Goal: Task Accomplishment & Management: Manage account settings

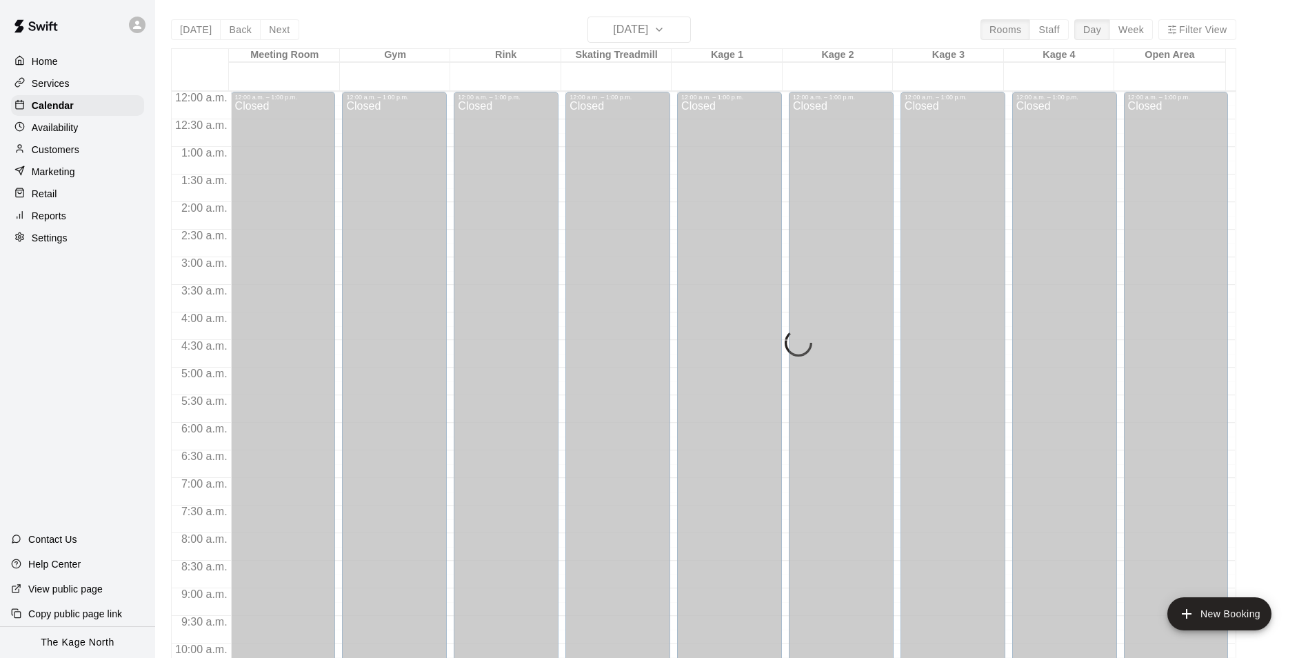
scroll to position [701, 0]
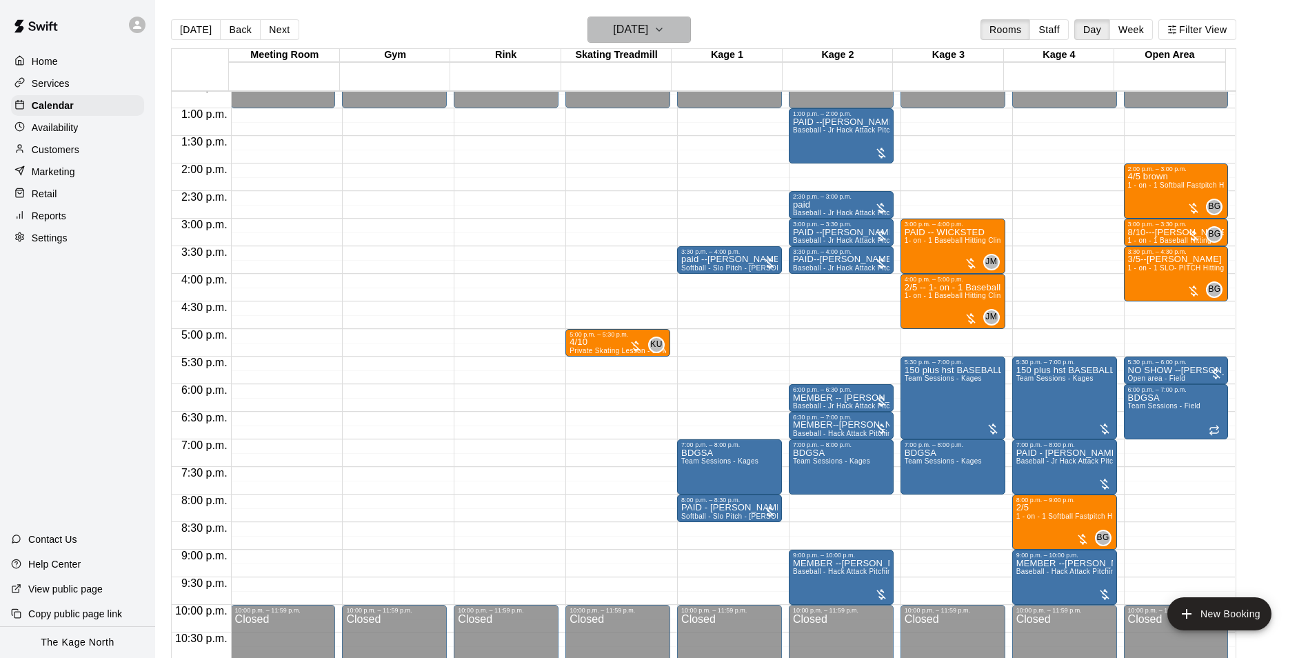
click at [648, 31] on h6 "[DATE]" at bounding box center [630, 29] width 35 height 19
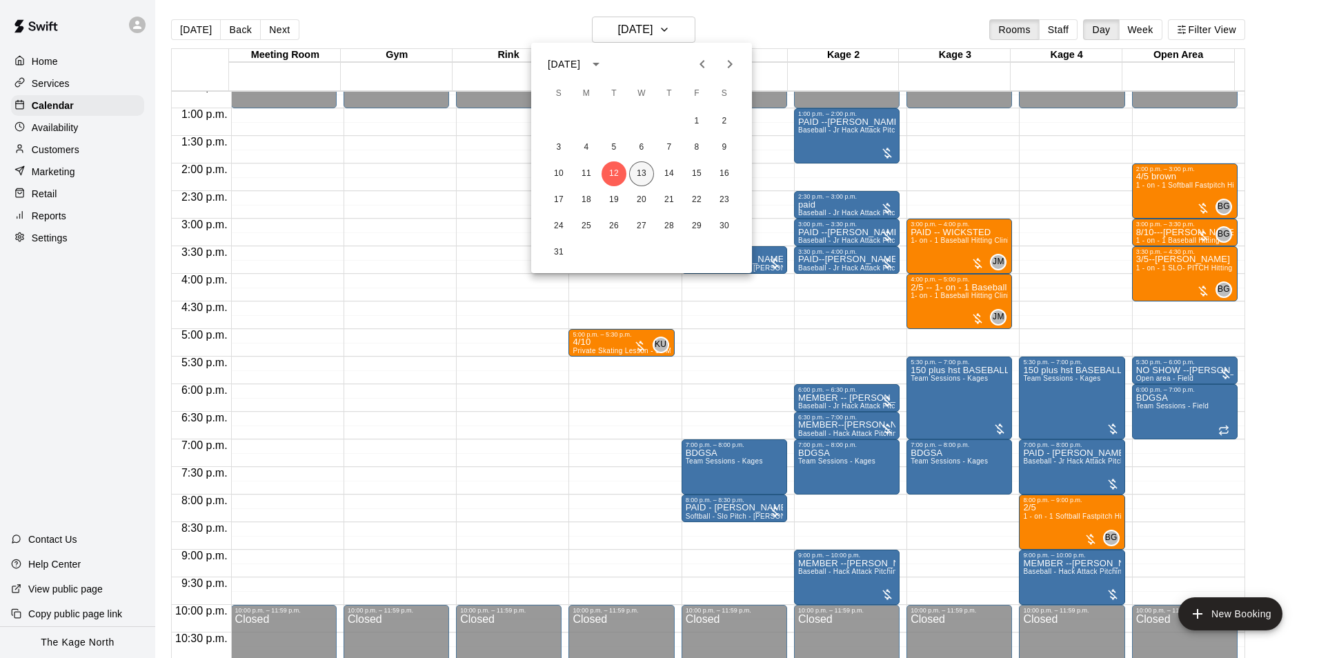
click at [642, 170] on button "13" at bounding box center [641, 173] width 25 height 25
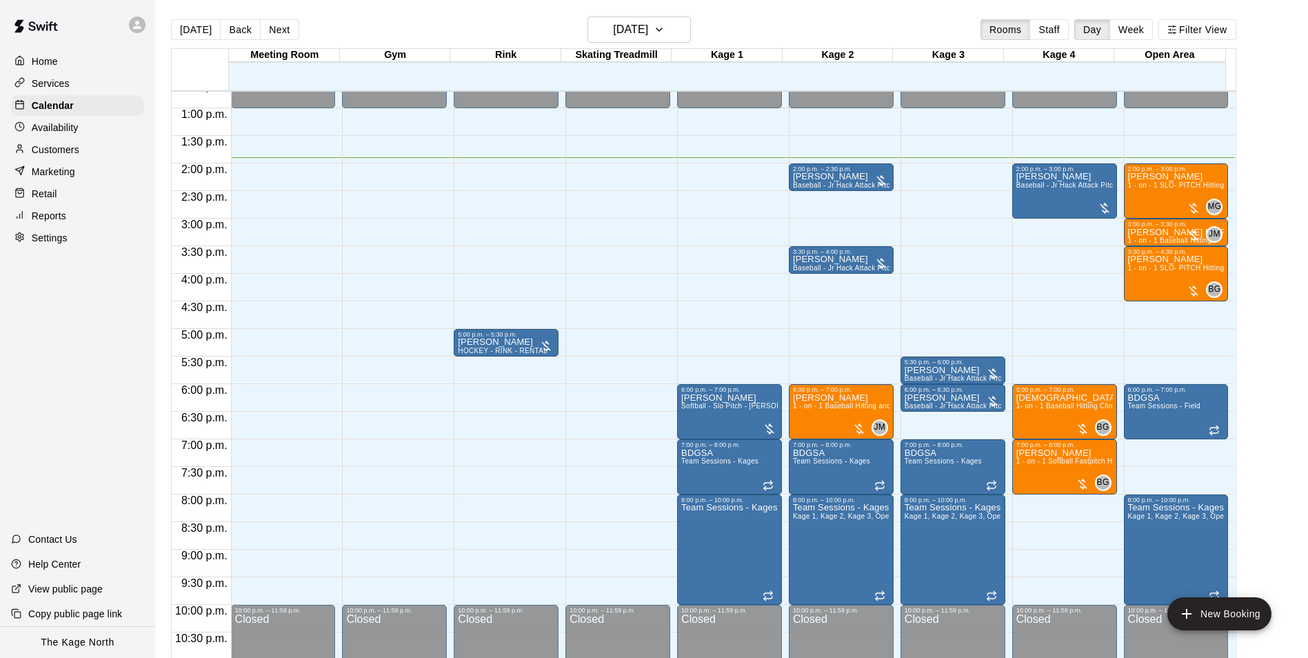
click at [83, 150] on div "Customers" at bounding box center [77, 149] width 133 height 21
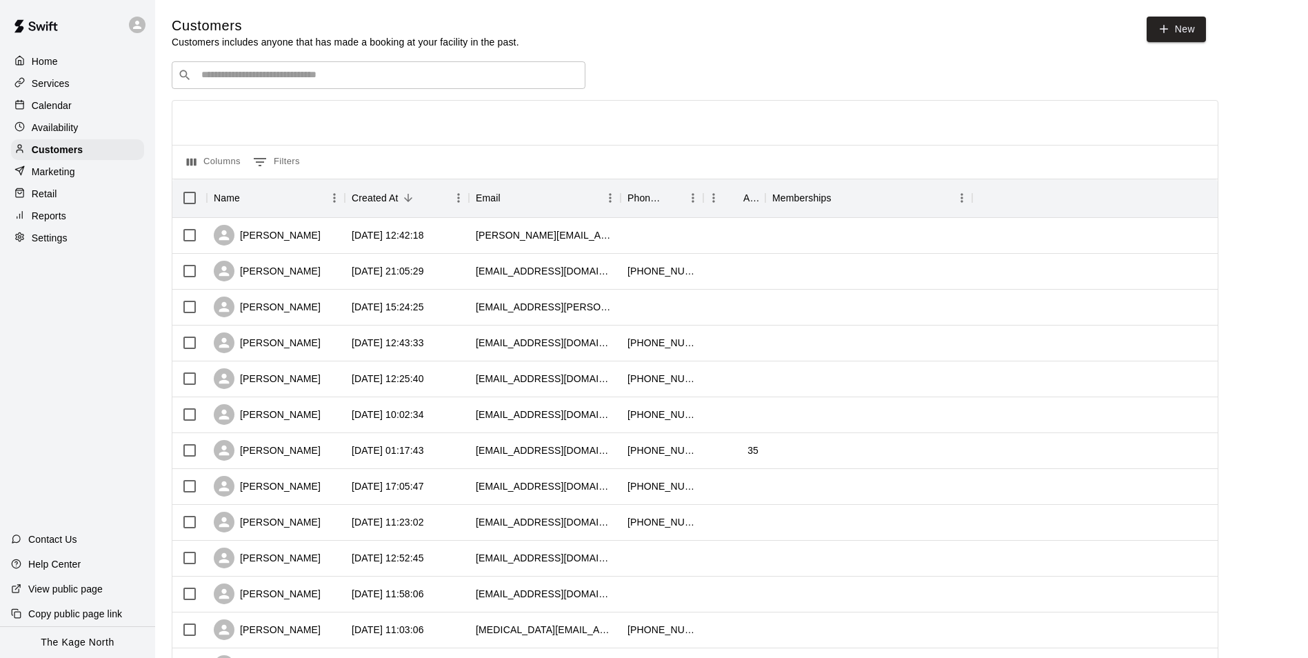
click at [66, 108] on p "Calendar" at bounding box center [52, 106] width 40 height 14
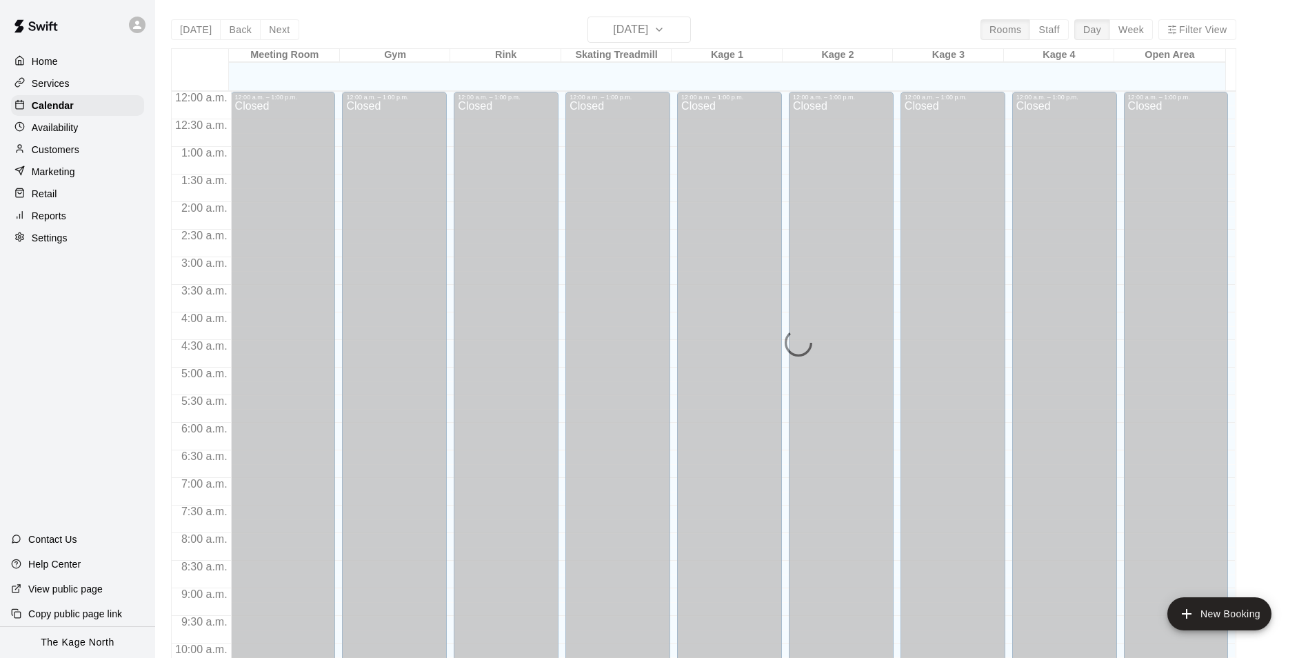
scroll to position [701, 0]
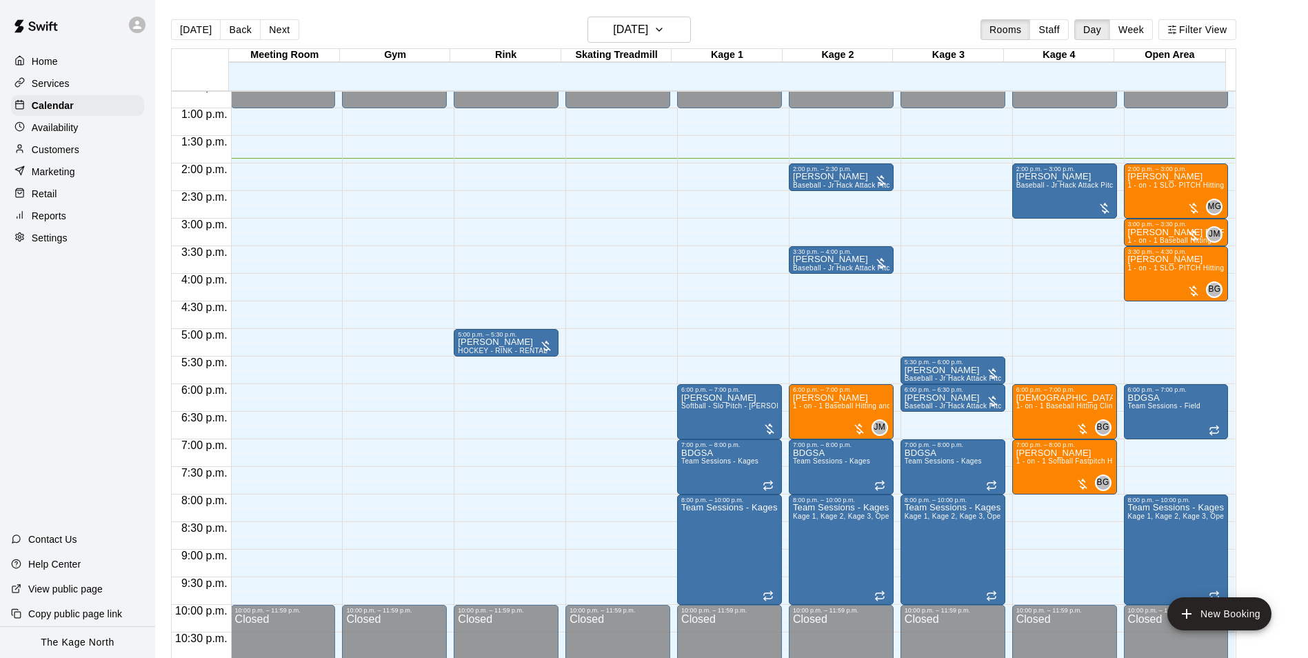
click at [77, 152] on p "Customers" at bounding box center [56, 150] width 48 height 14
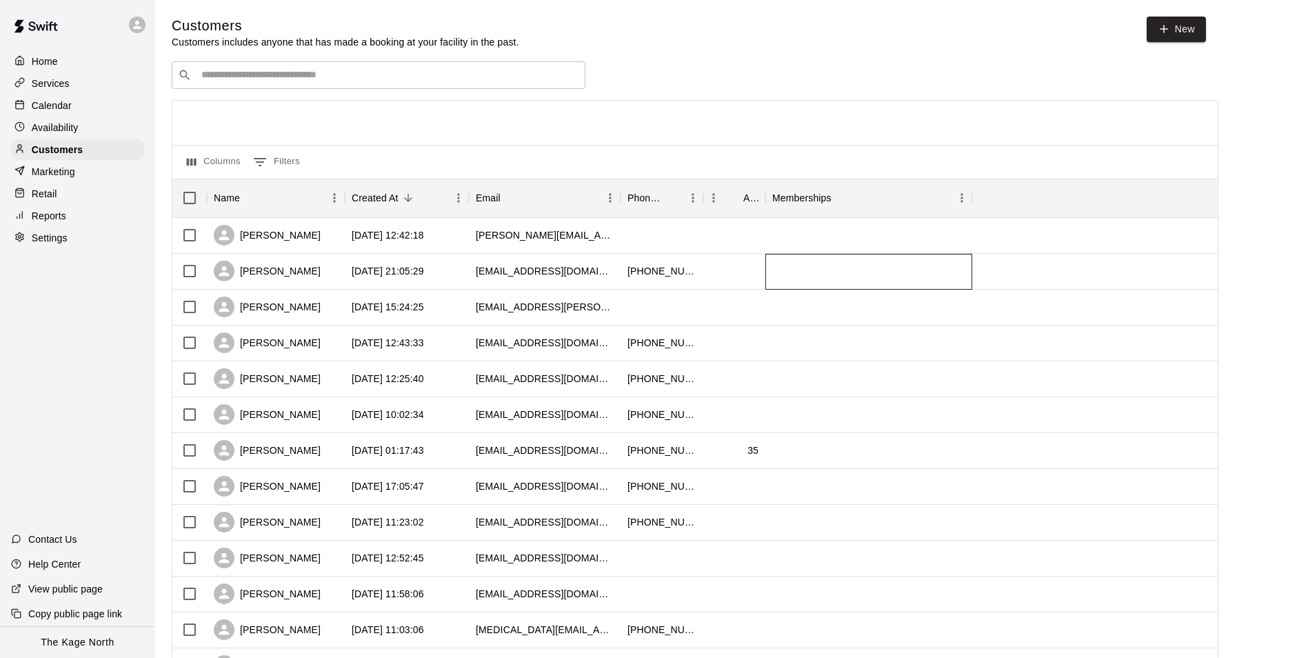
click at [897, 285] on div at bounding box center [869, 272] width 207 height 36
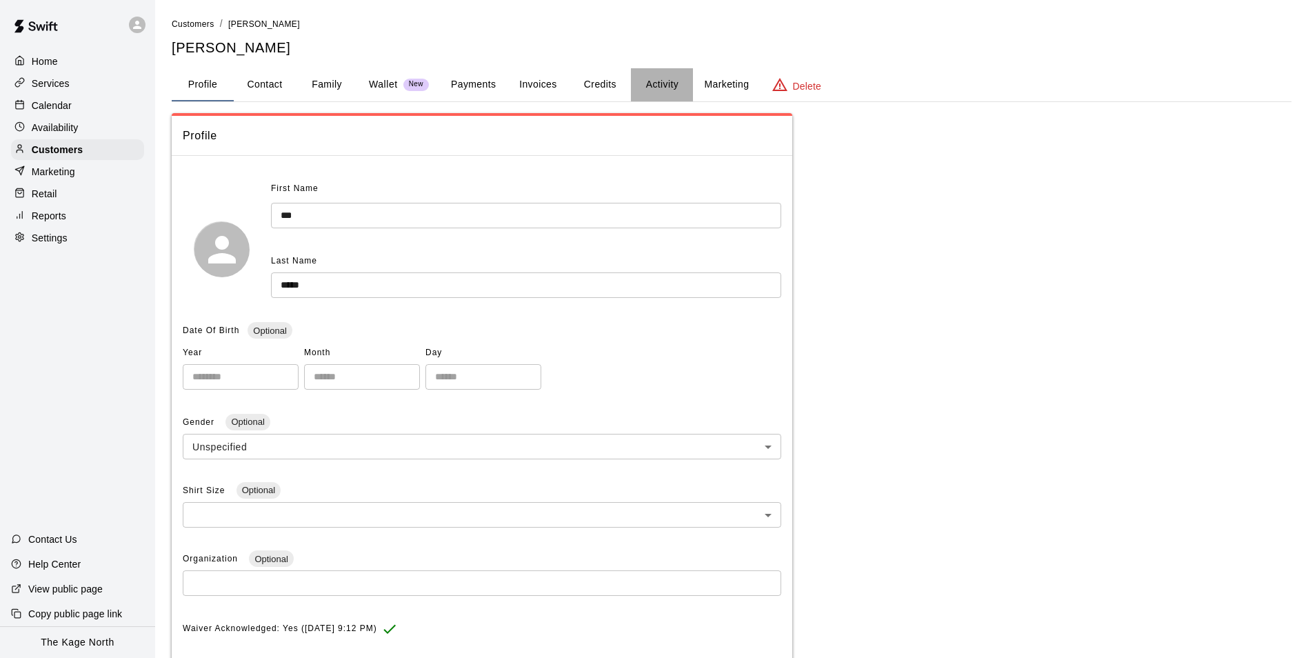
click at [666, 83] on button "Activity" at bounding box center [662, 84] width 62 height 33
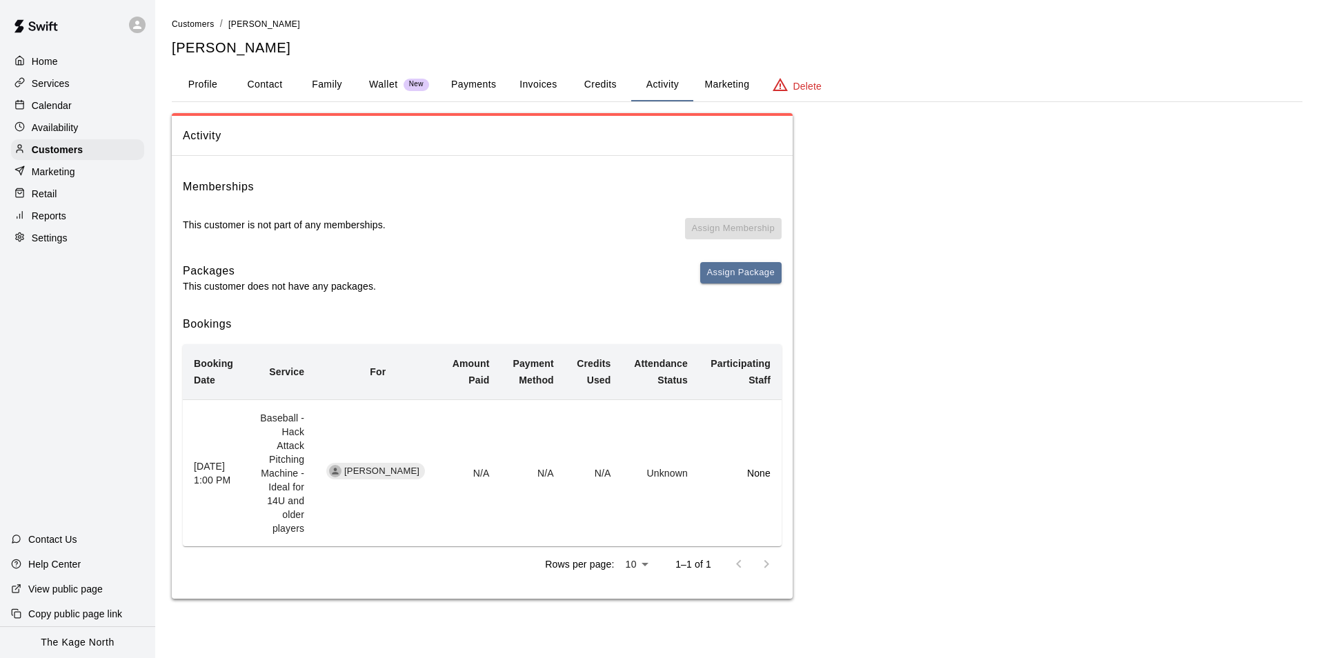
click at [66, 109] on p "Calendar" at bounding box center [52, 106] width 40 height 14
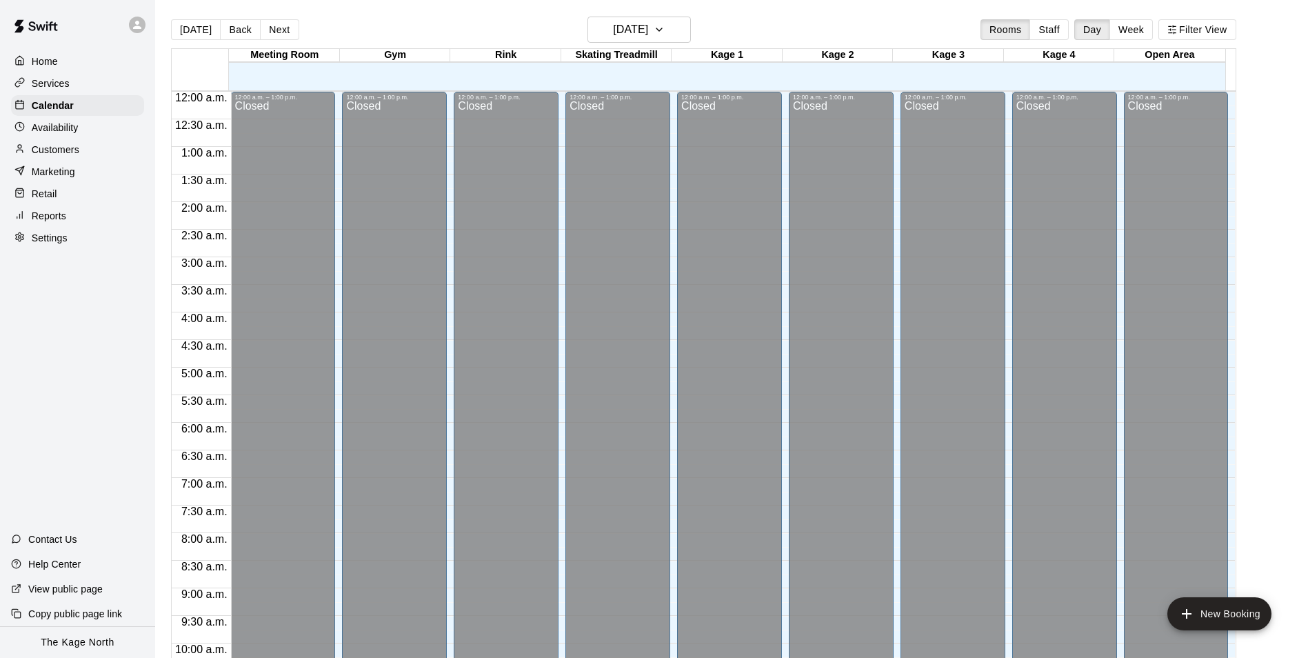
scroll to position [701, 0]
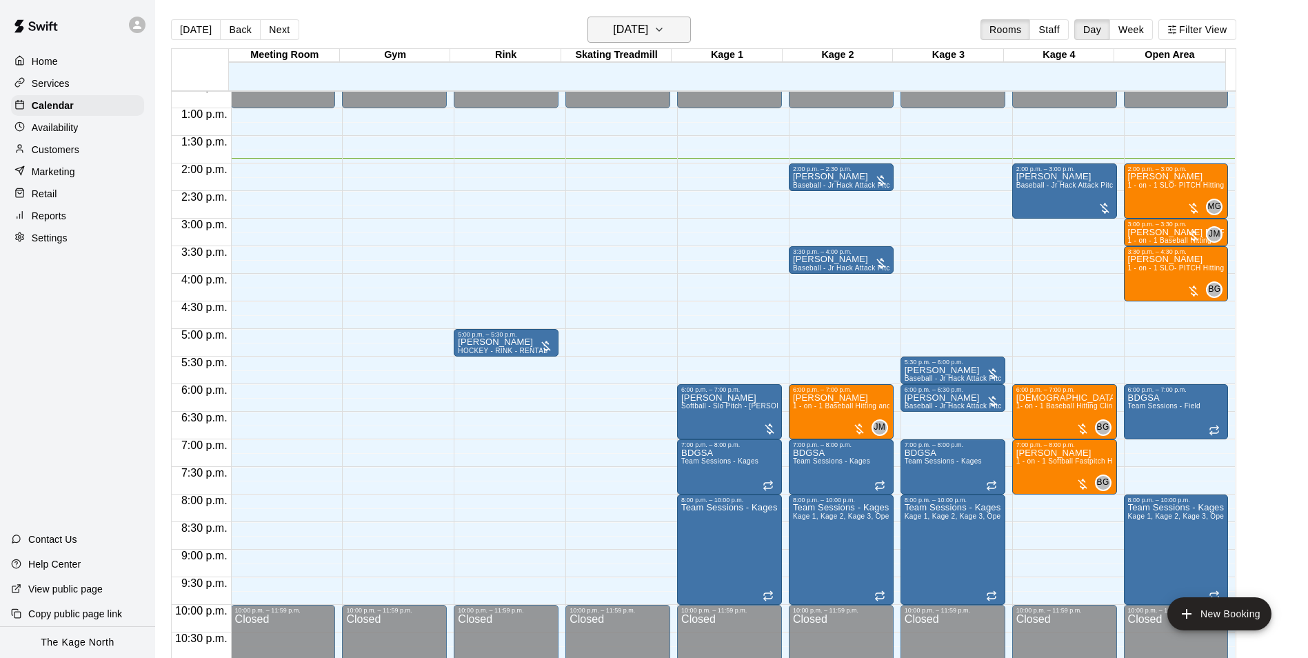
click at [648, 28] on h6 "[DATE]" at bounding box center [630, 29] width 35 height 19
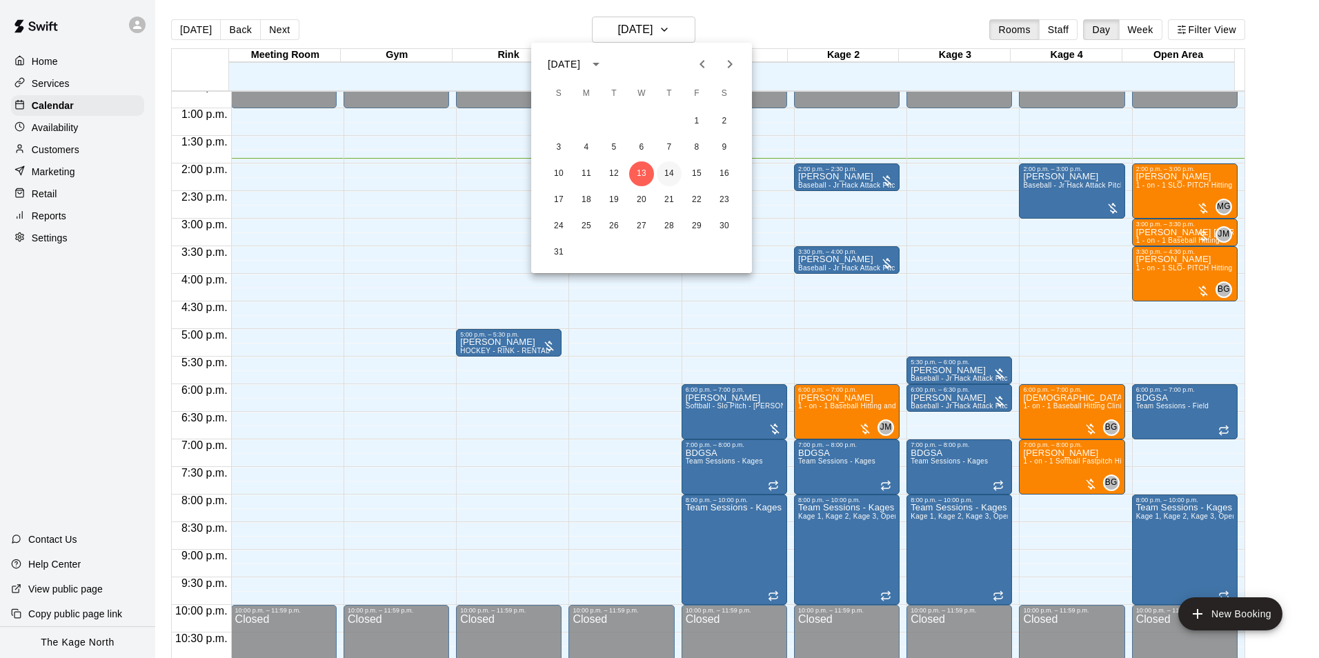
click at [668, 172] on button "14" at bounding box center [669, 173] width 25 height 25
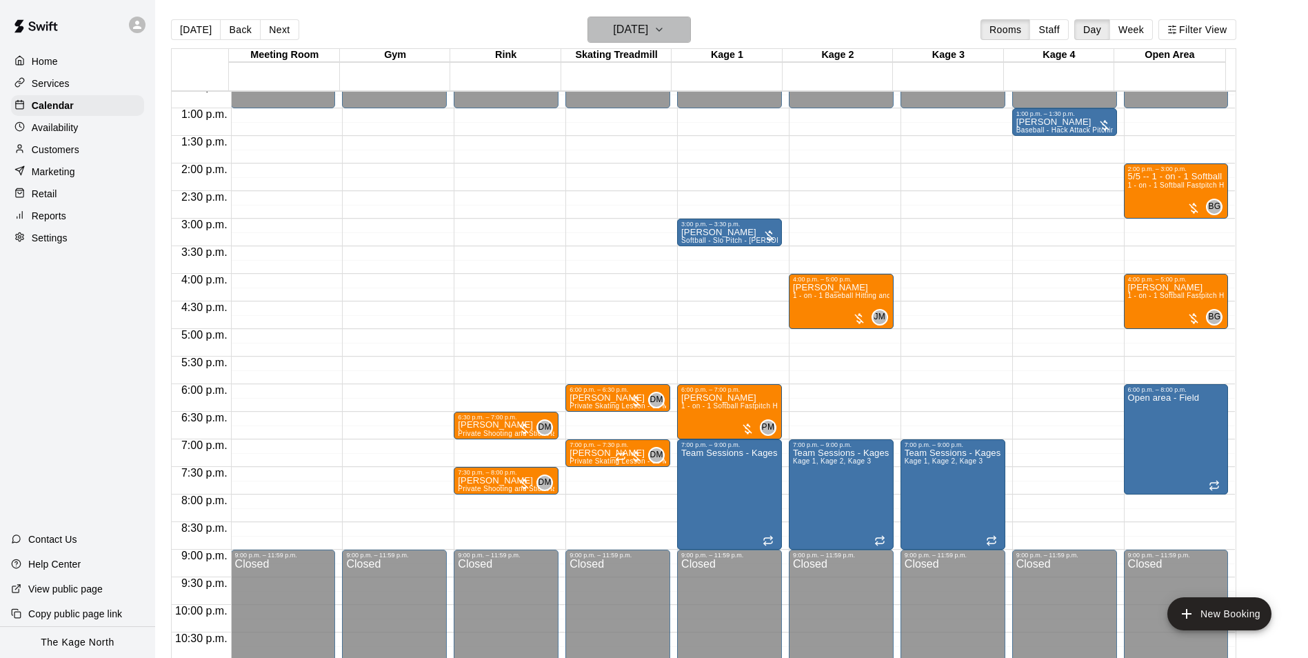
click at [648, 26] on h6 "[DATE]" at bounding box center [630, 29] width 35 height 19
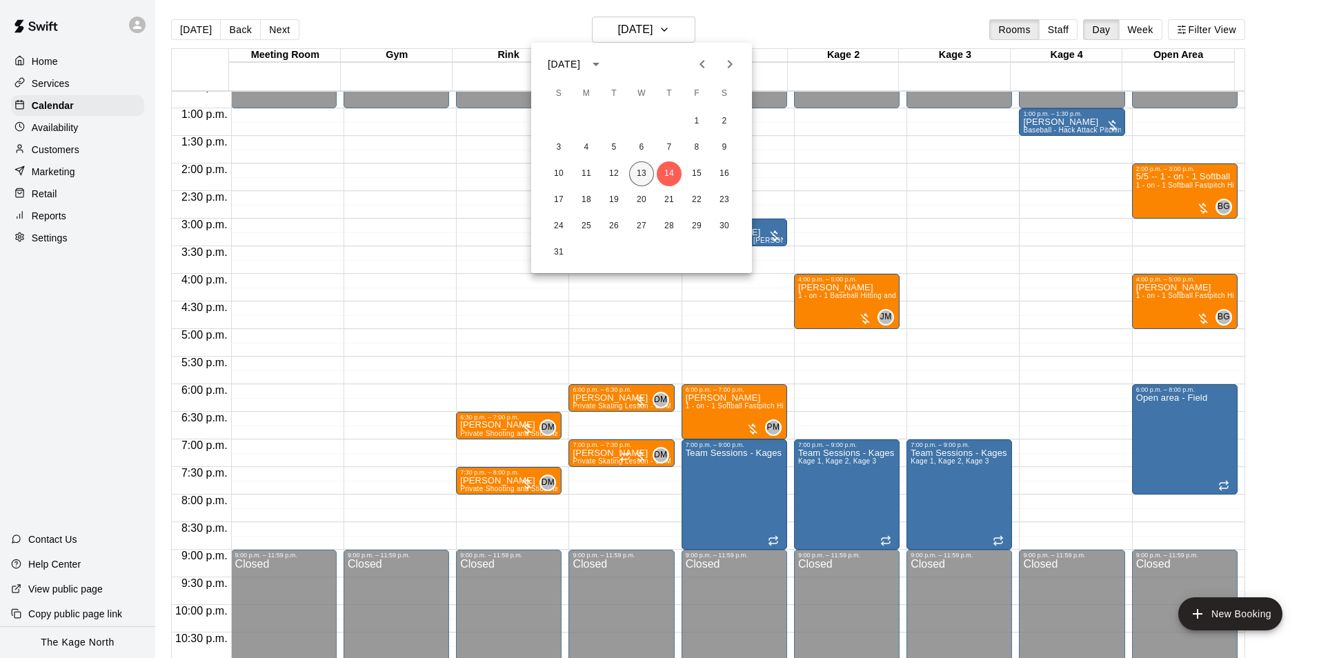
click at [642, 171] on button "13" at bounding box center [641, 173] width 25 height 25
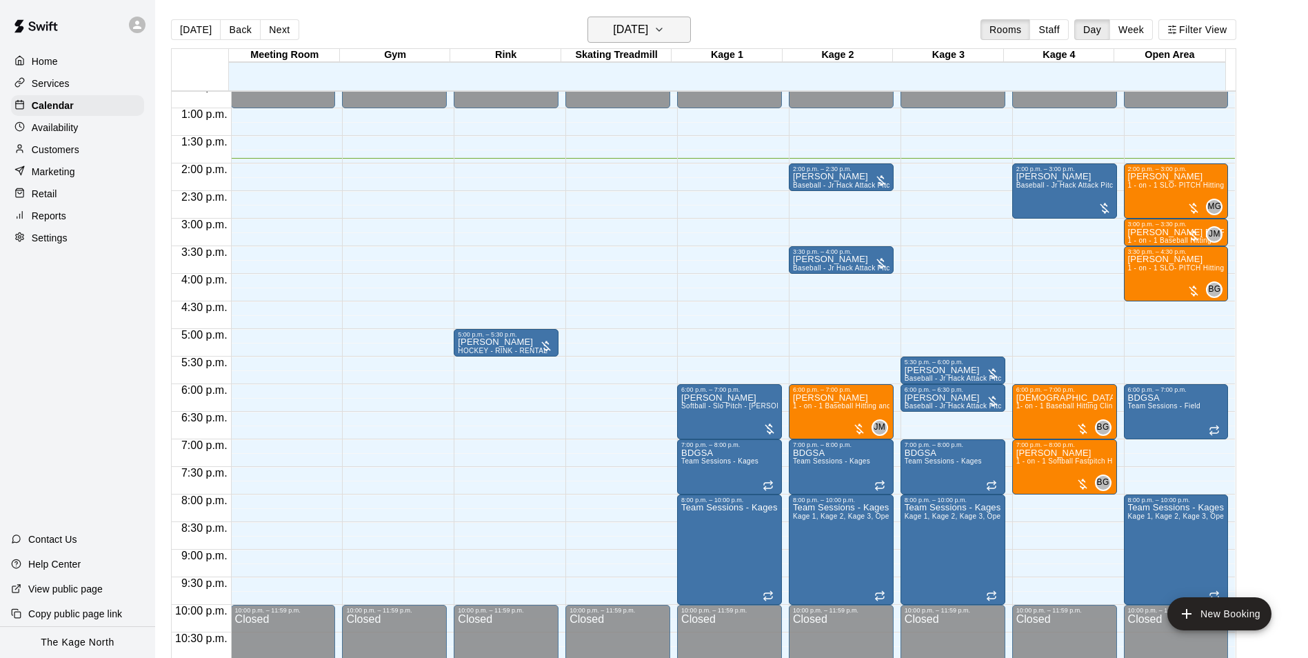
click at [648, 32] on h6 "[DATE]" at bounding box center [630, 29] width 35 height 19
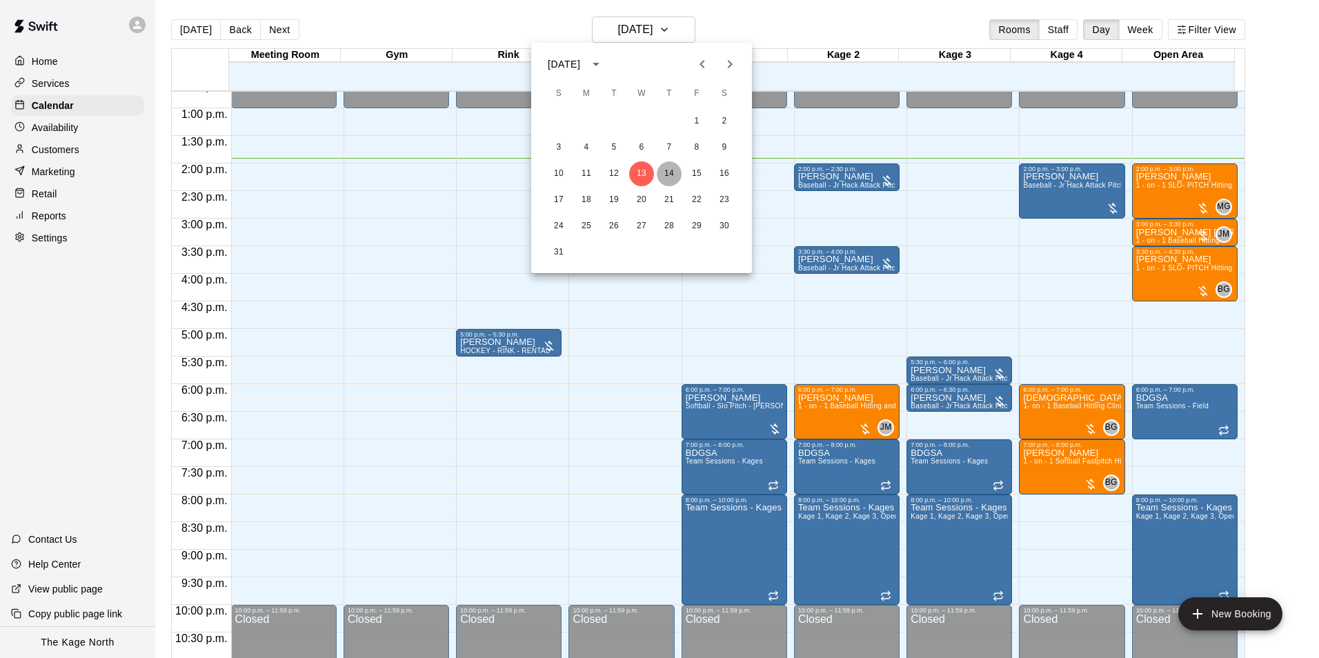
click at [670, 177] on button "14" at bounding box center [669, 173] width 25 height 25
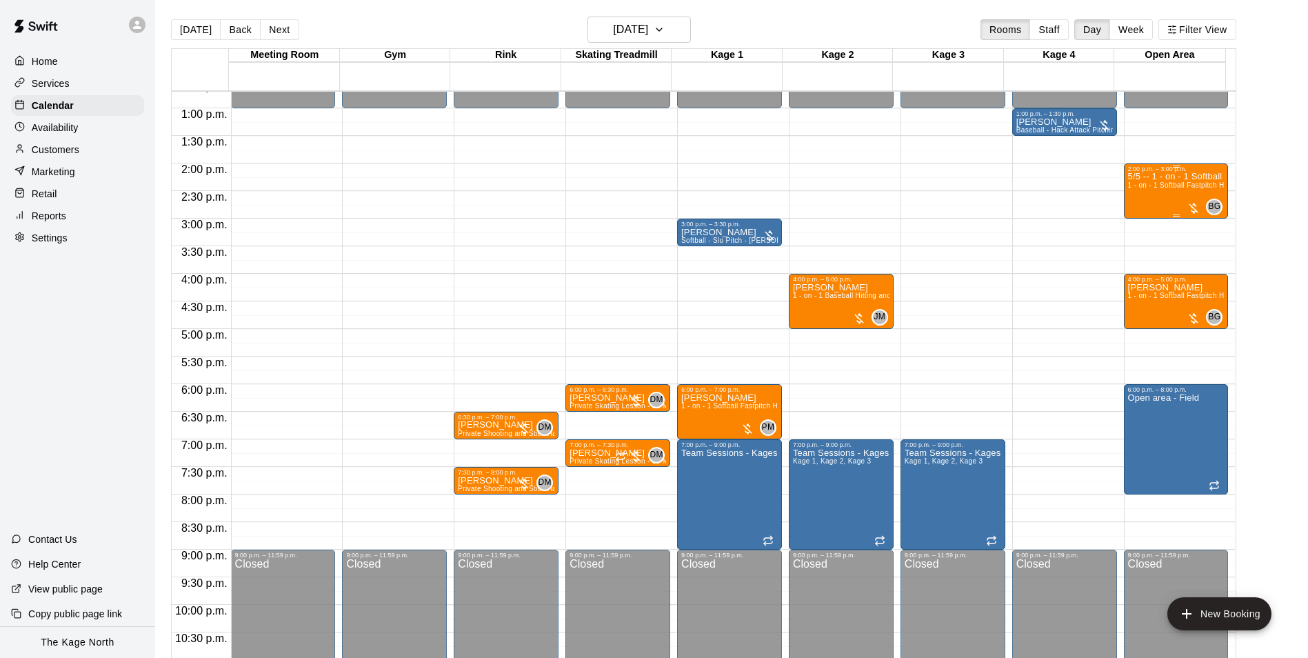
click at [1177, 177] on p "5/5 -- 1 - on - 1 Softball Fastpitch Hitting Clinic" at bounding box center [1176, 177] width 97 height 0
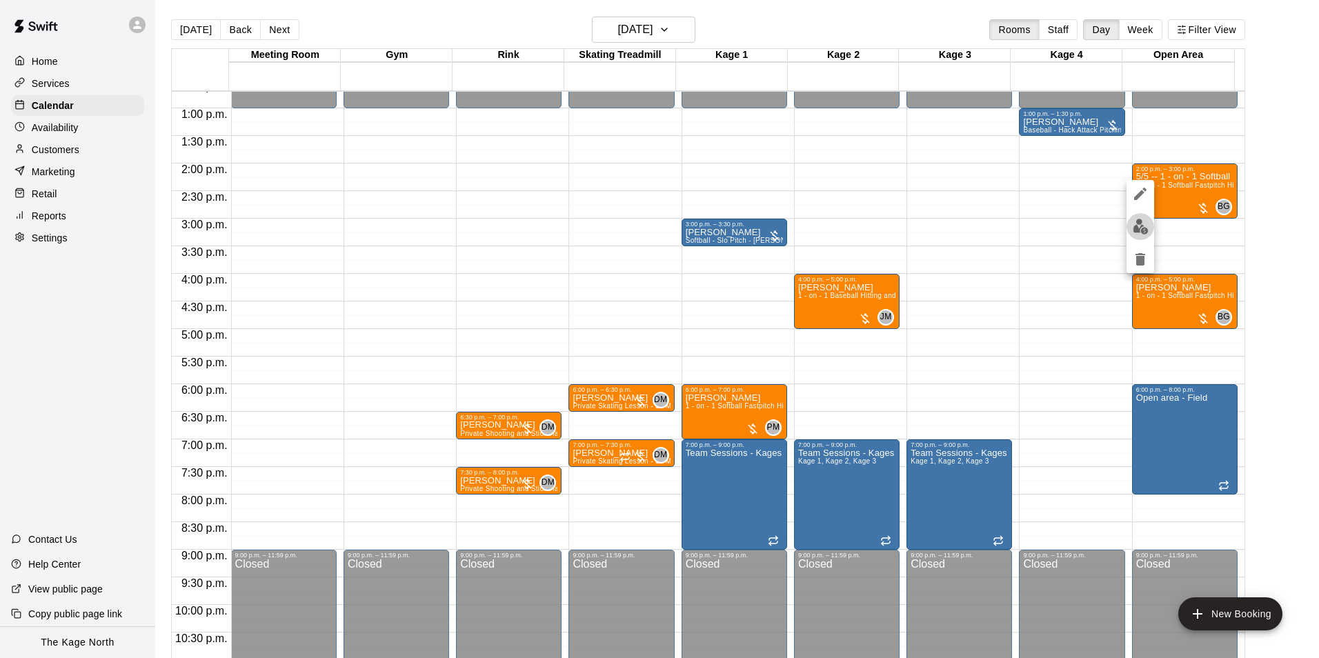
click at [1150, 223] on button "edit" at bounding box center [1140, 226] width 28 height 27
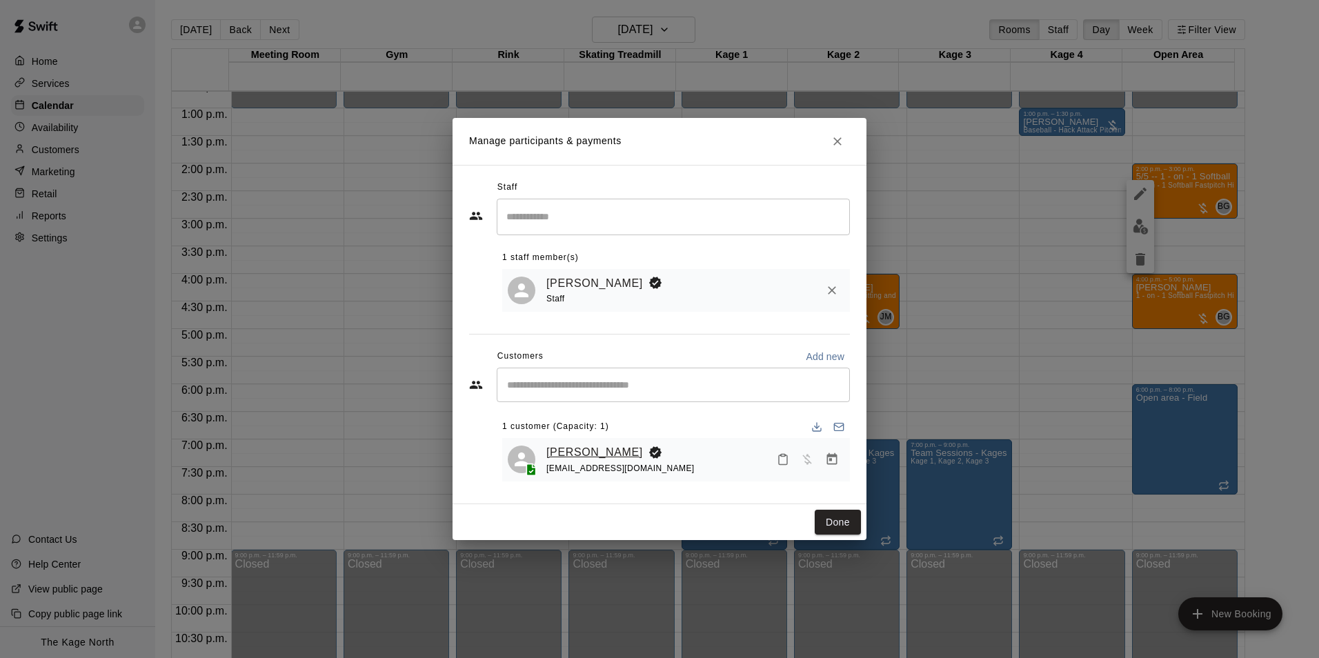
click at [590, 455] on link "[PERSON_NAME]" at bounding box center [594, 452] width 97 height 18
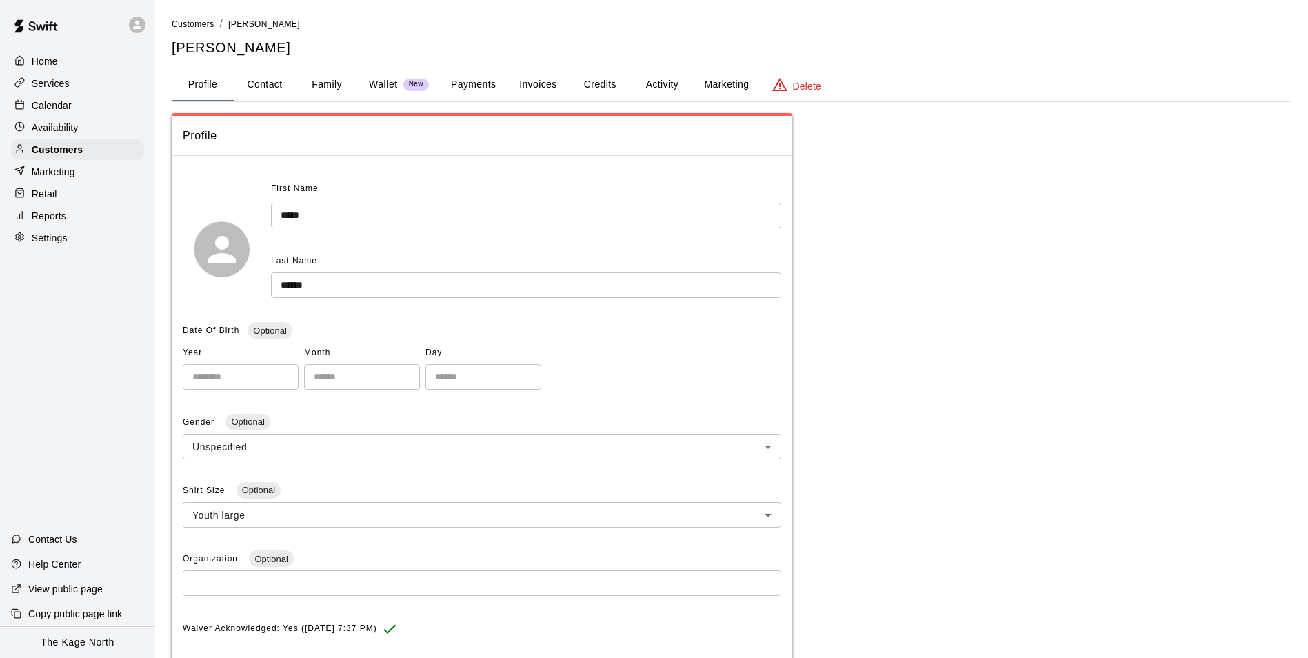
click at [674, 85] on button "Activity" at bounding box center [662, 84] width 62 height 33
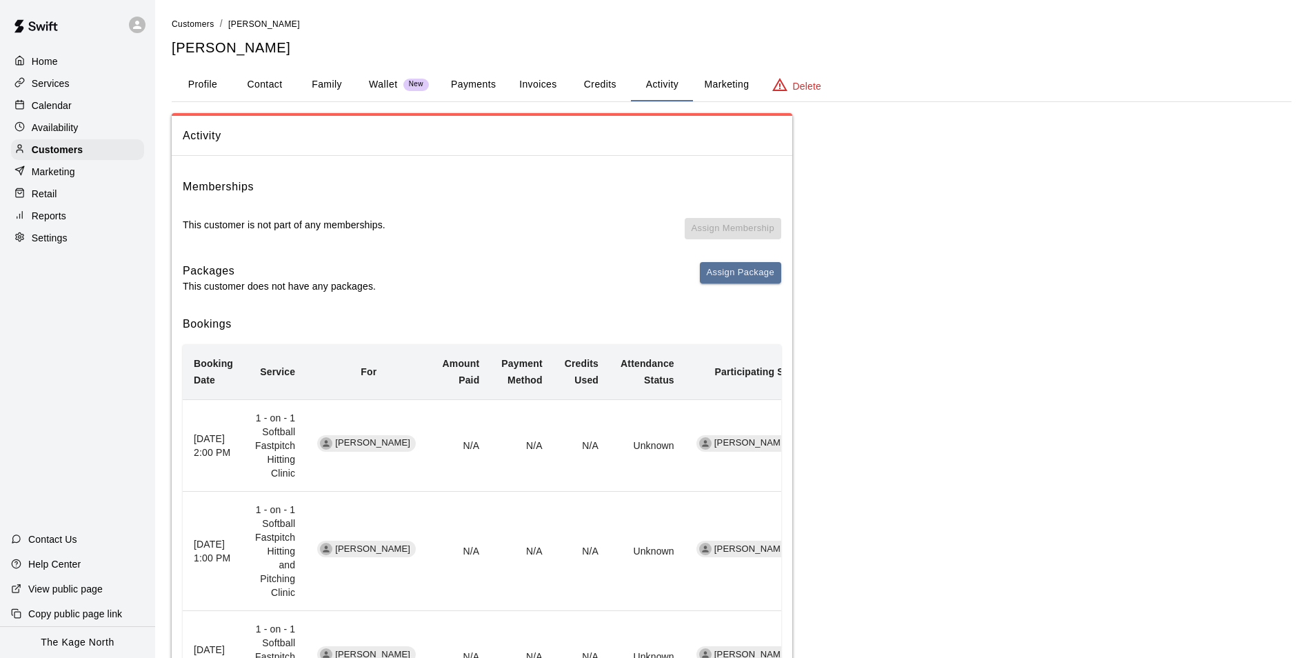
scroll to position [138, 0]
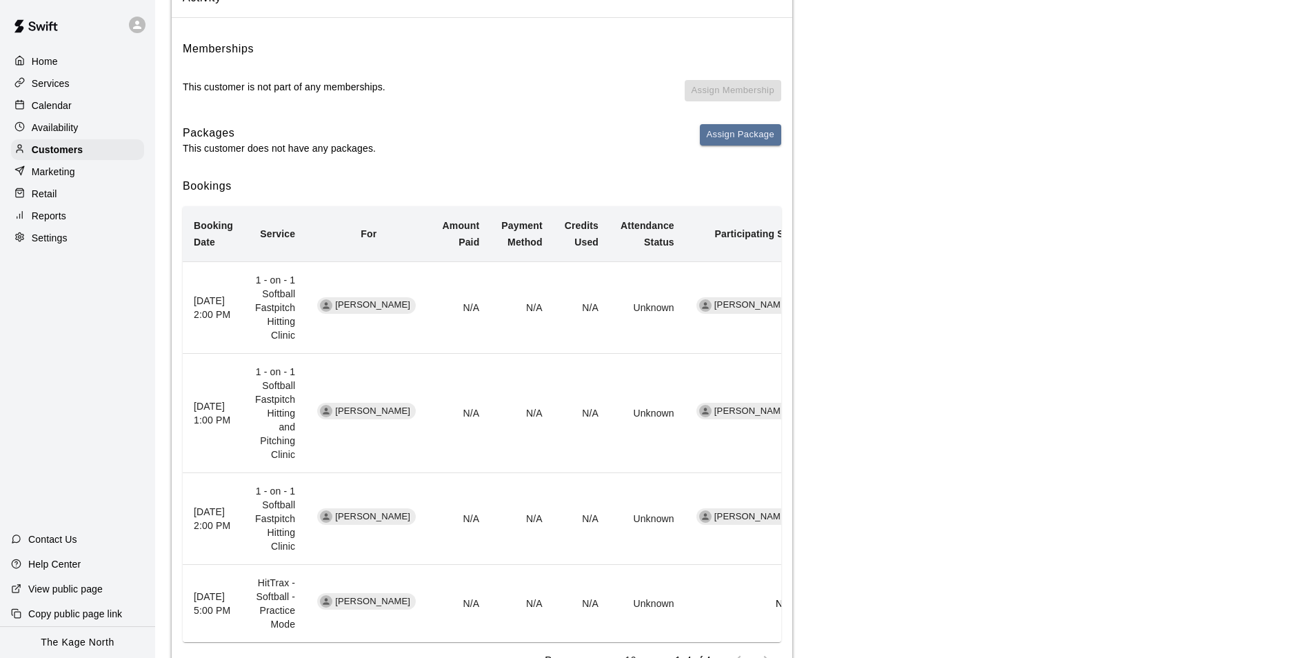
click at [55, 101] on p "Calendar" at bounding box center [52, 106] width 40 height 14
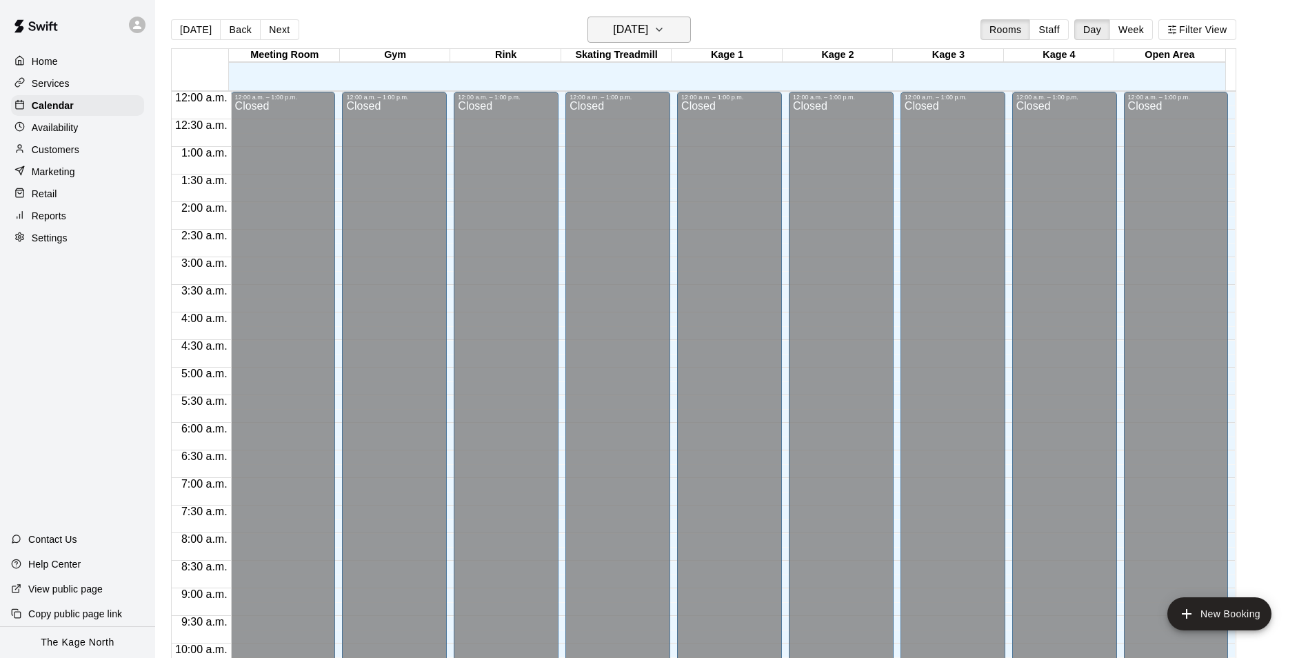
scroll to position [701, 0]
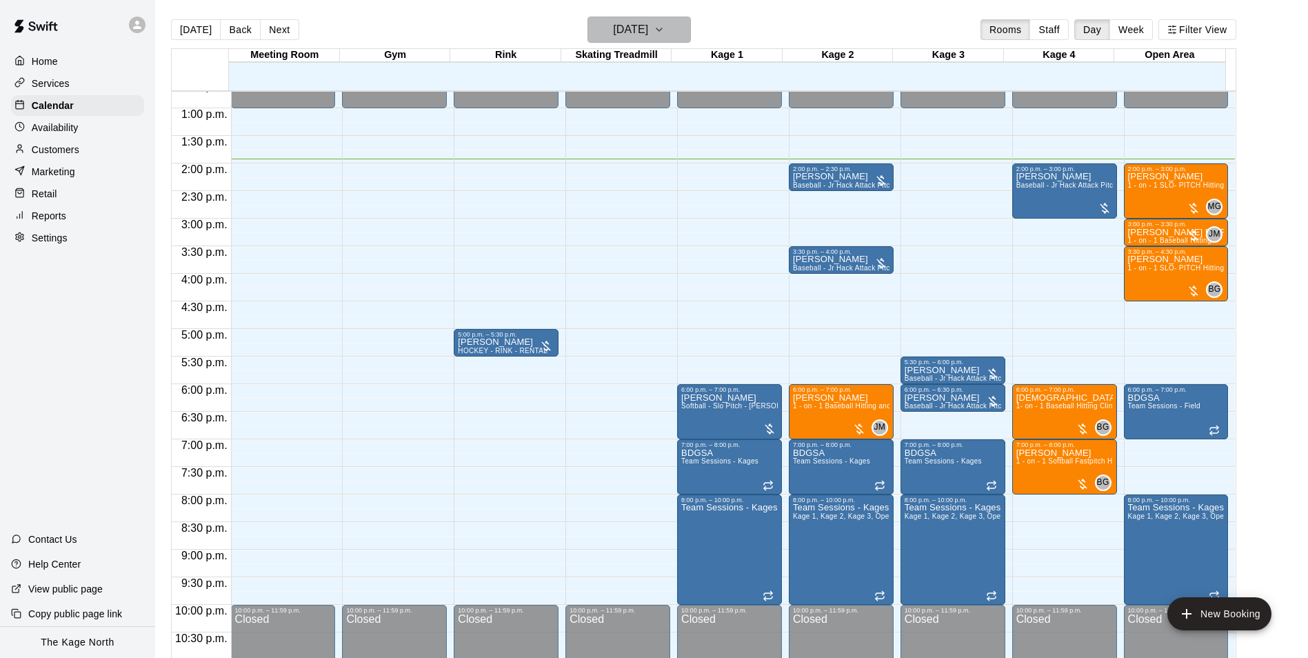
click at [648, 32] on h6 "[DATE]" at bounding box center [630, 29] width 35 height 19
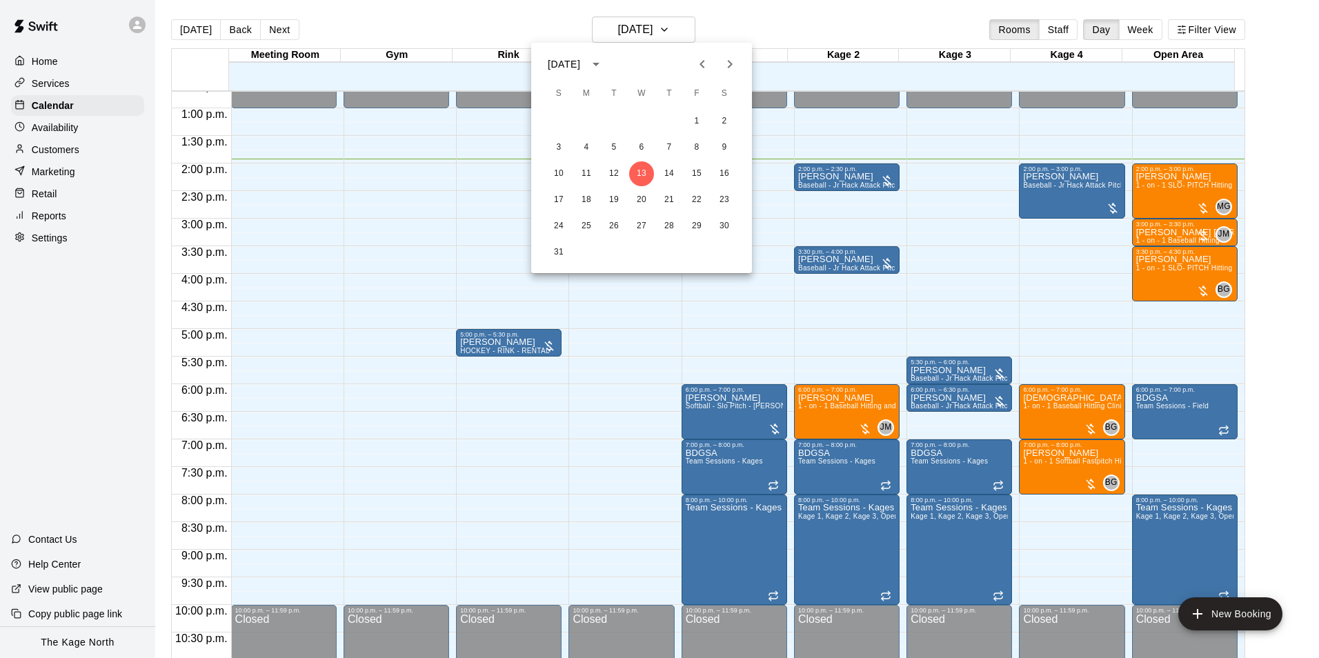
click at [706, 63] on icon "Previous month" at bounding box center [702, 64] width 17 height 17
click at [662, 226] on button "31" at bounding box center [669, 226] width 25 height 25
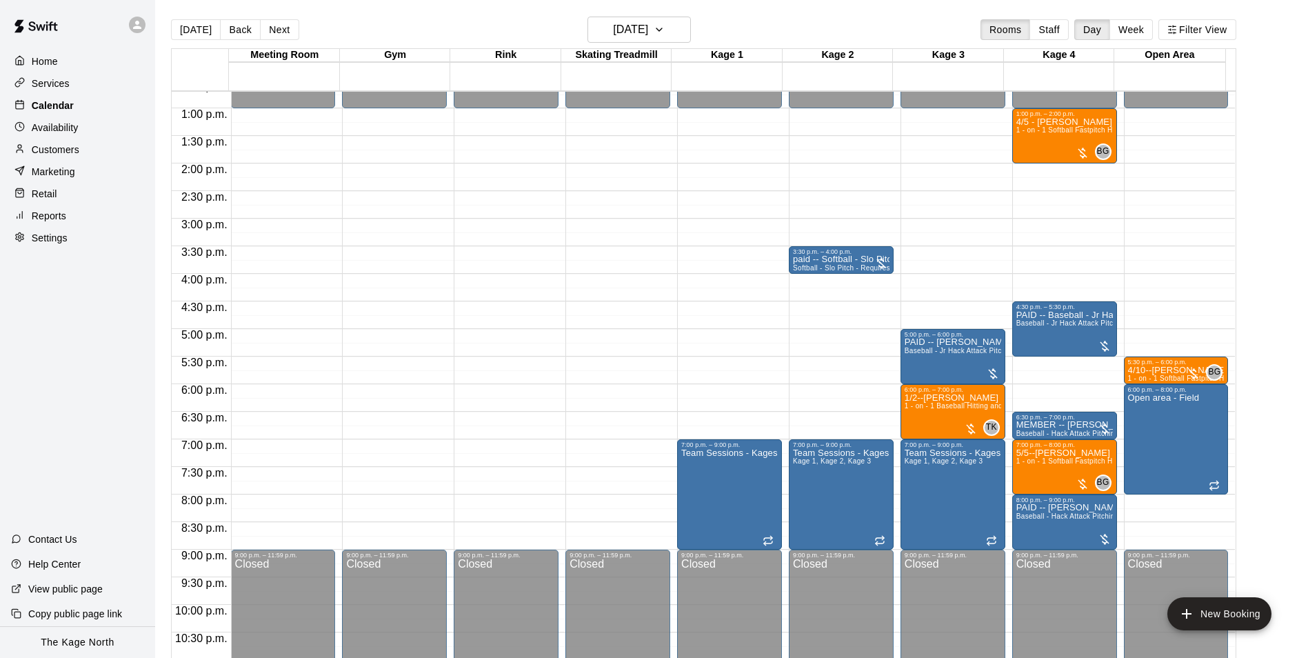
click at [51, 110] on p "Calendar" at bounding box center [53, 106] width 42 height 14
click at [675, 36] on button "[DATE]" at bounding box center [639, 30] width 103 height 26
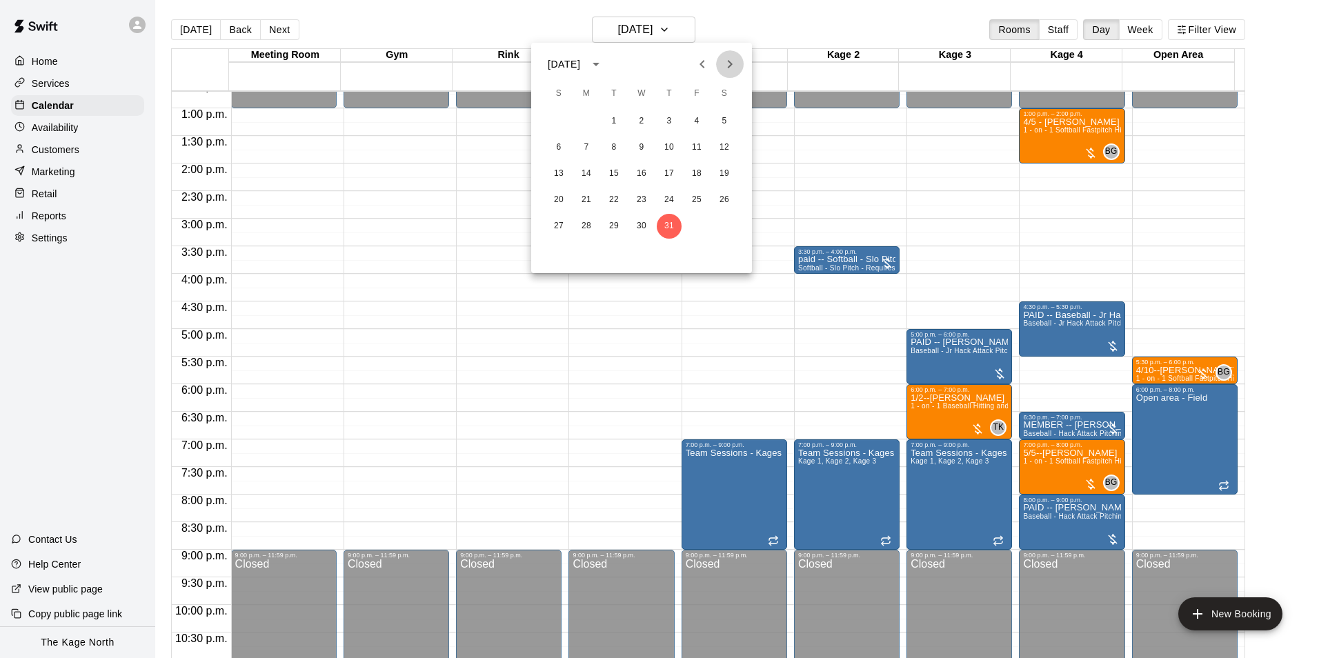
click at [731, 63] on icon "Next month" at bounding box center [730, 64] width 5 height 8
click at [644, 174] on button "13" at bounding box center [641, 173] width 25 height 25
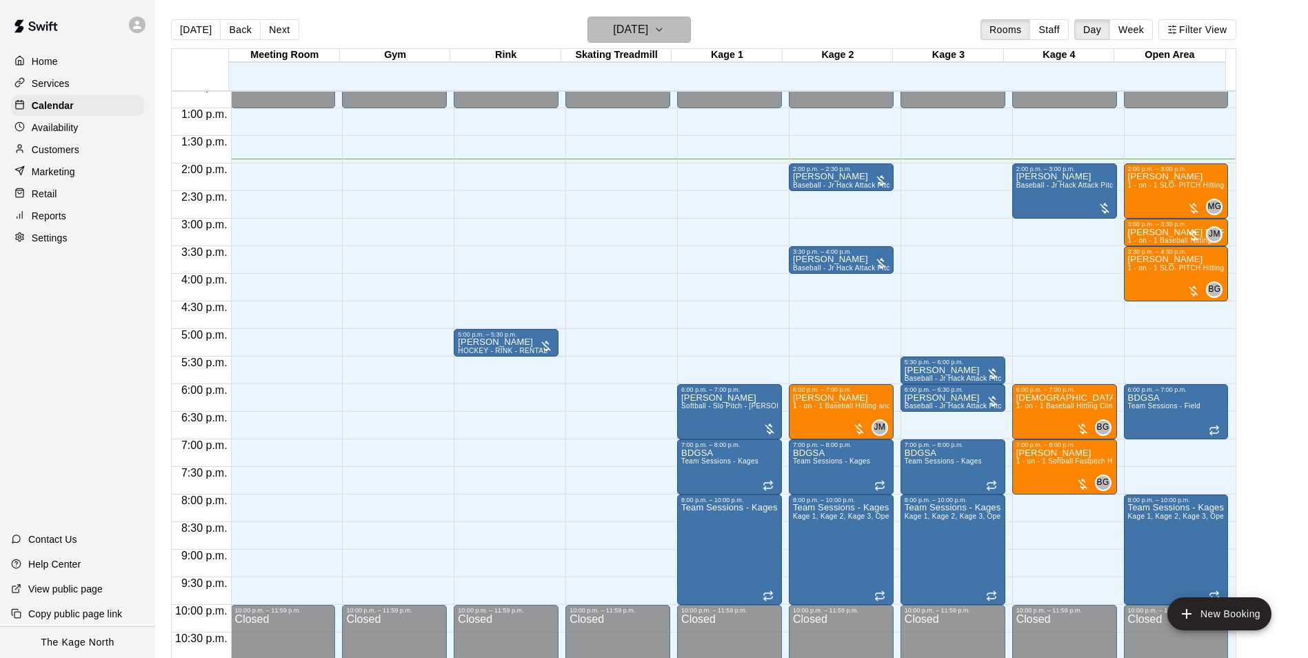
click at [682, 34] on button "[DATE]" at bounding box center [639, 30] width 103 height 26
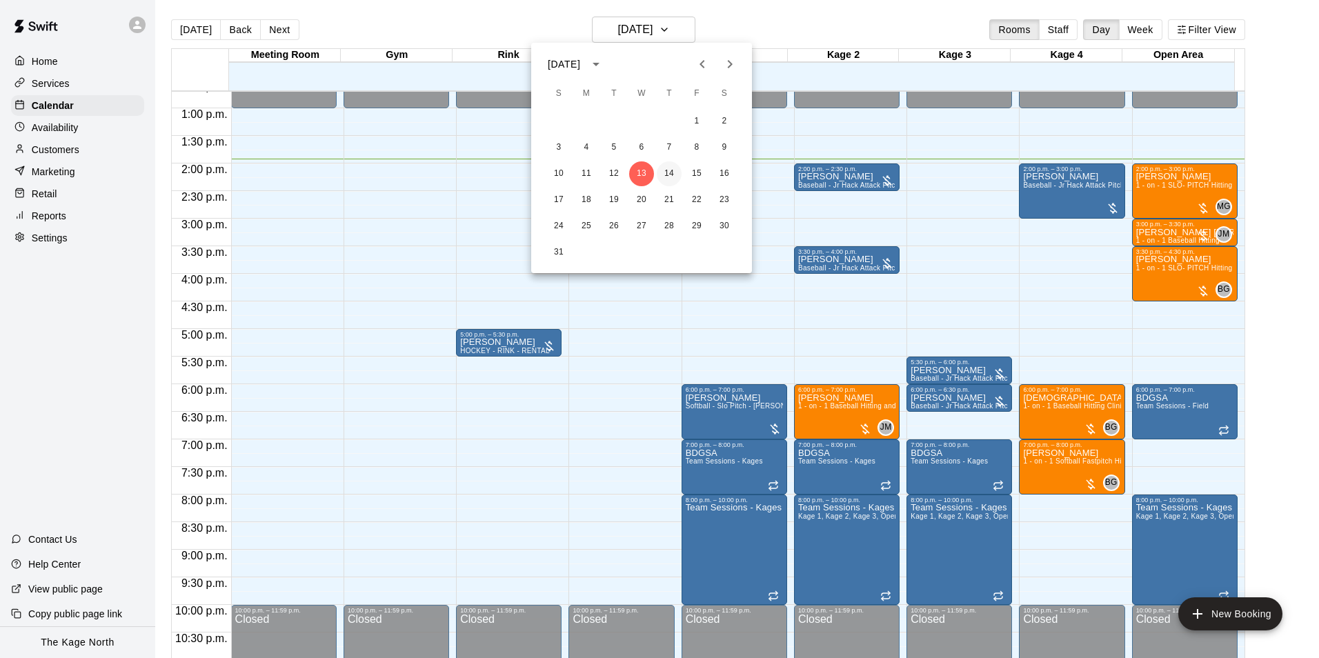
click at [673, 174] on button "14" at bounding box center [669, 173] width 25 height 25
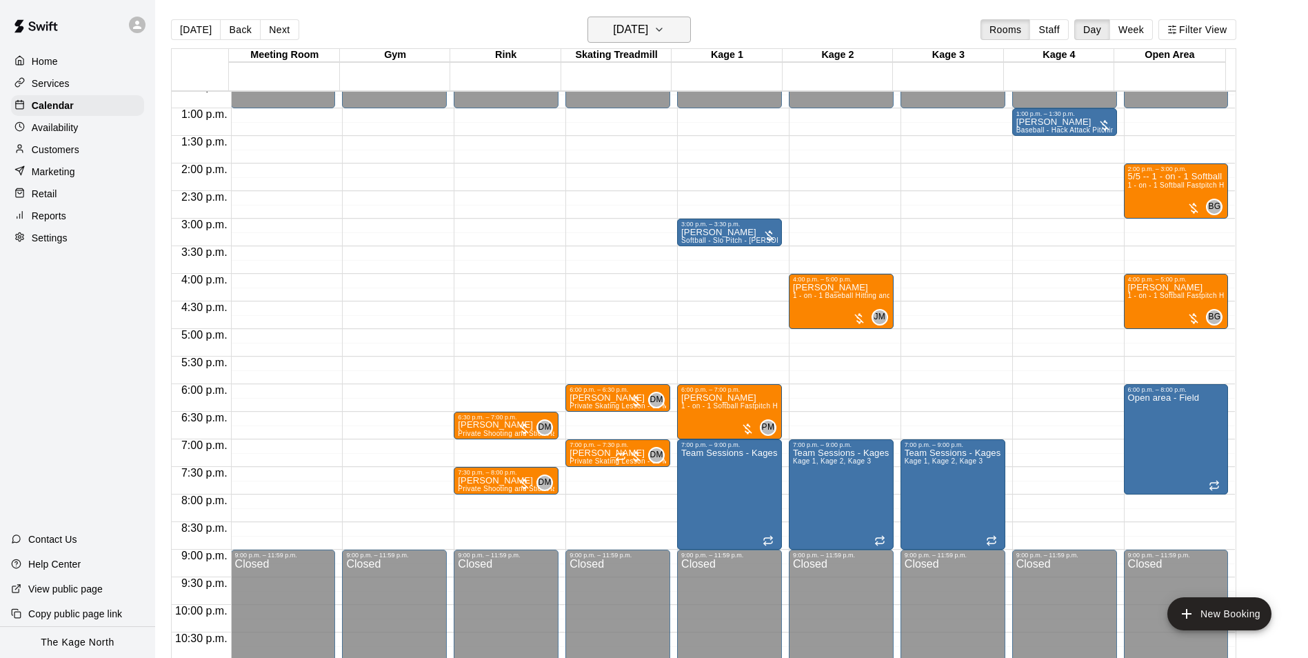
click at [648, 22] on h6 "[DATE]" at bounding box center [630, 29] width 35 height 19
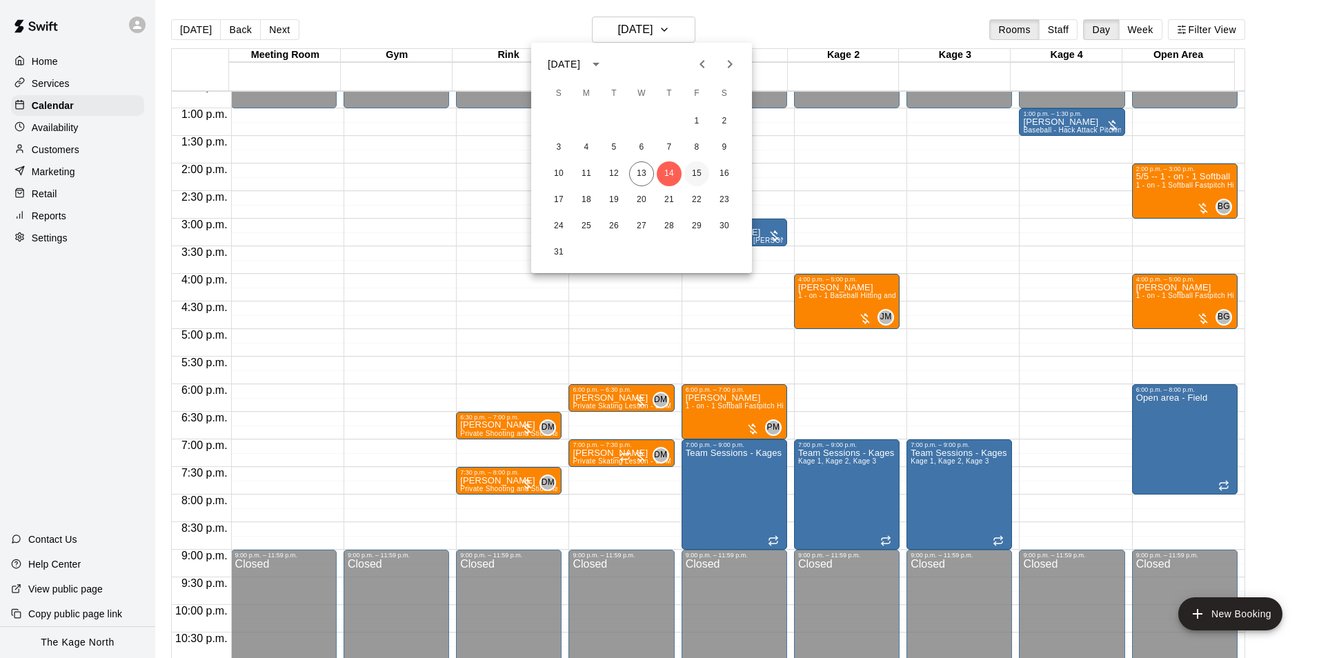
click at [701, 170] on button "15" at bounding box center [696, 173] width 25 height 25
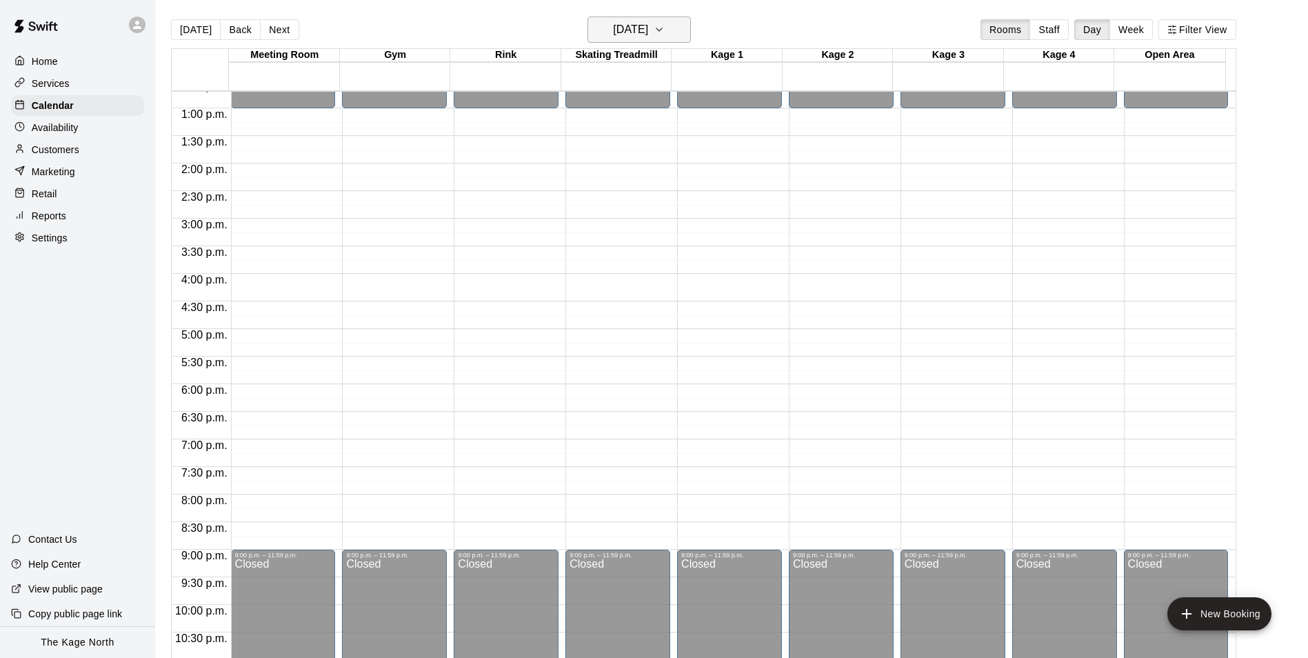
click at [648, 27] on h6 "[DATE]" at bounding box center [630, 29] width 35 height 19
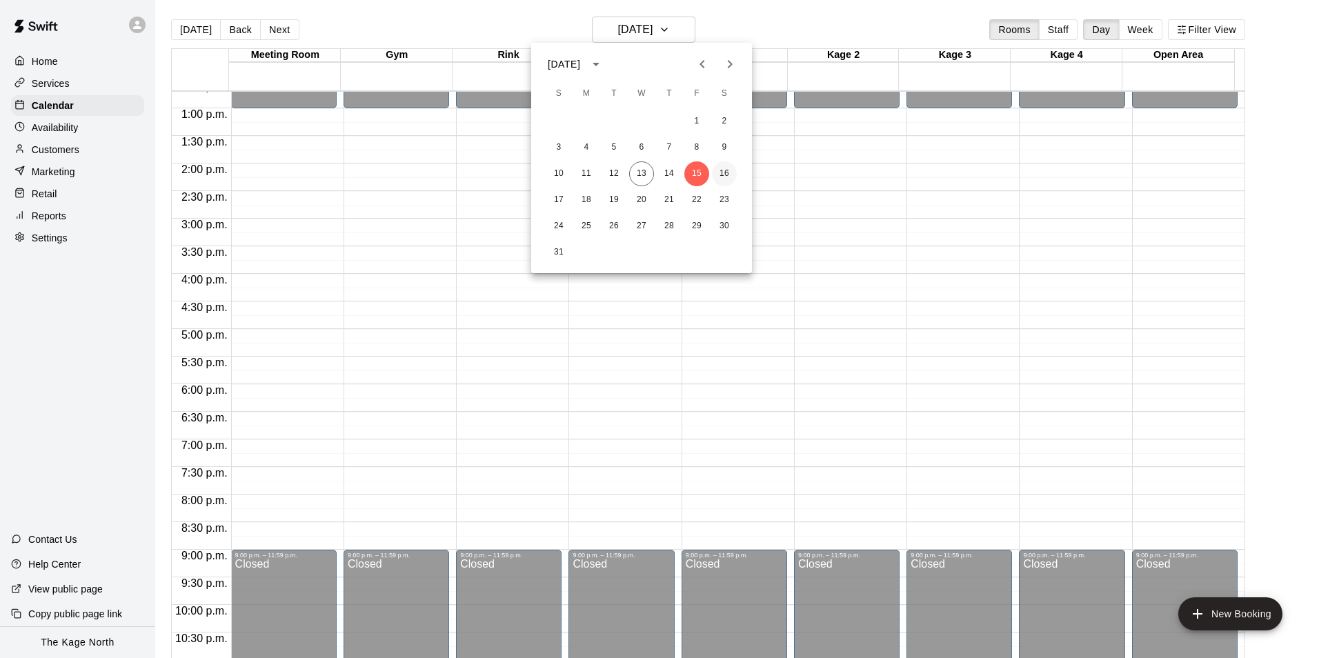
click at [724, 170] on button "16" at bounding box center [724, 173] width 25 height 25
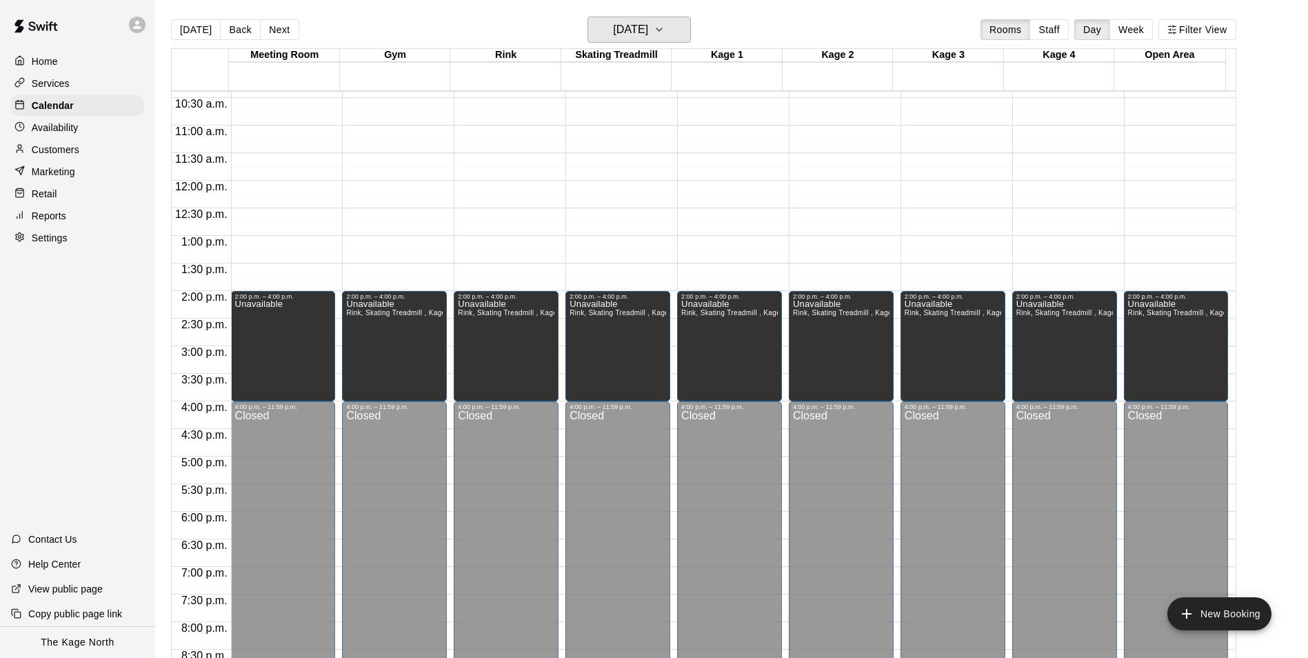
scroll to position [563, 0]
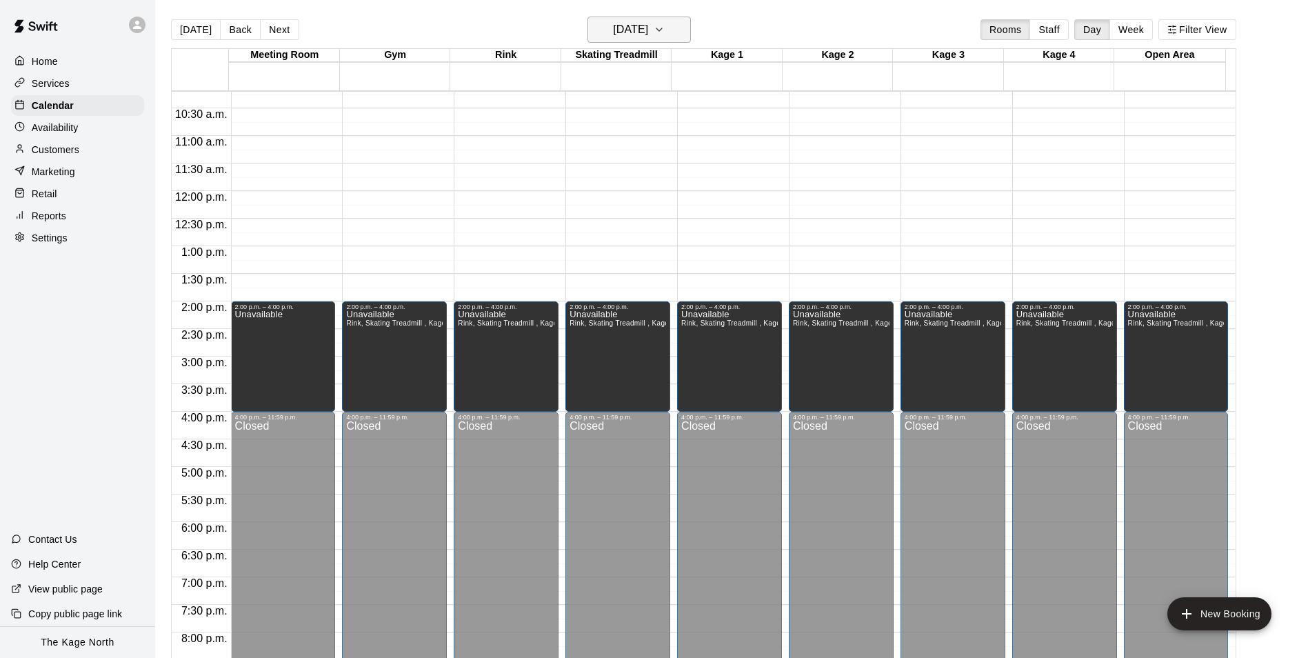
click at [638, 21] on h6 "[DATE]" at bounding box center [630, 29] width 35 height 19
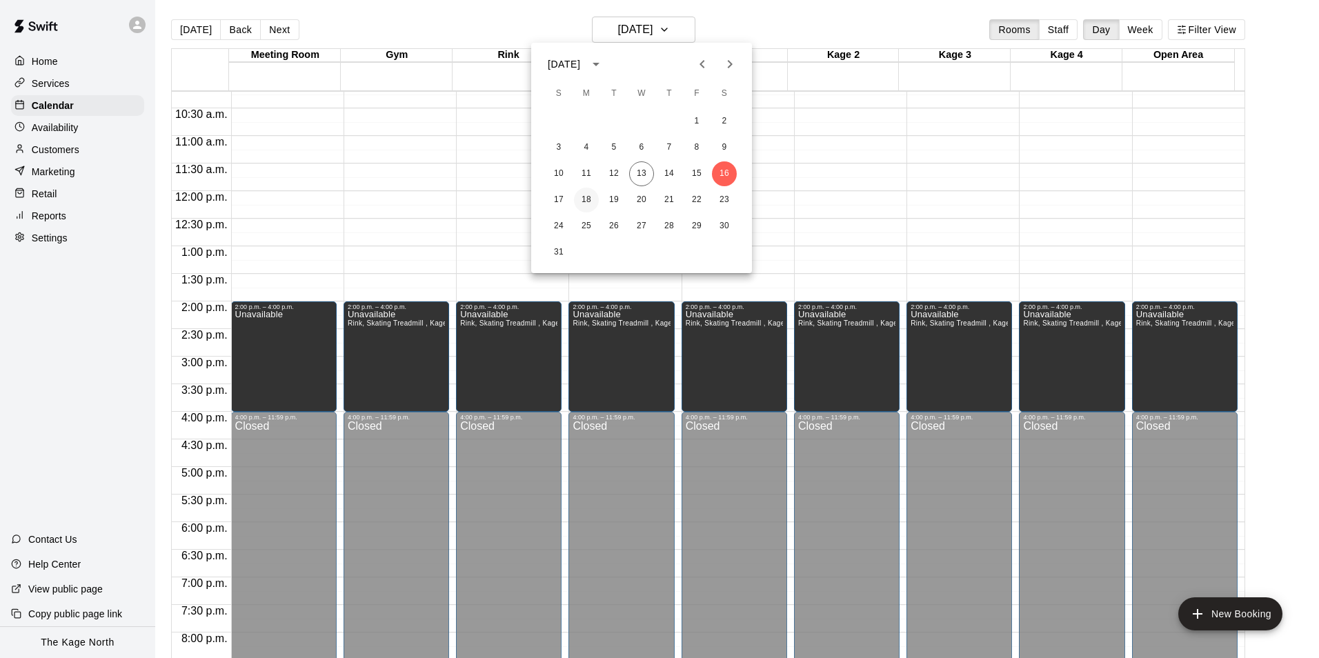
click at [592, 199] on button "18" at bounding box center [586, 200] width 25 height 25
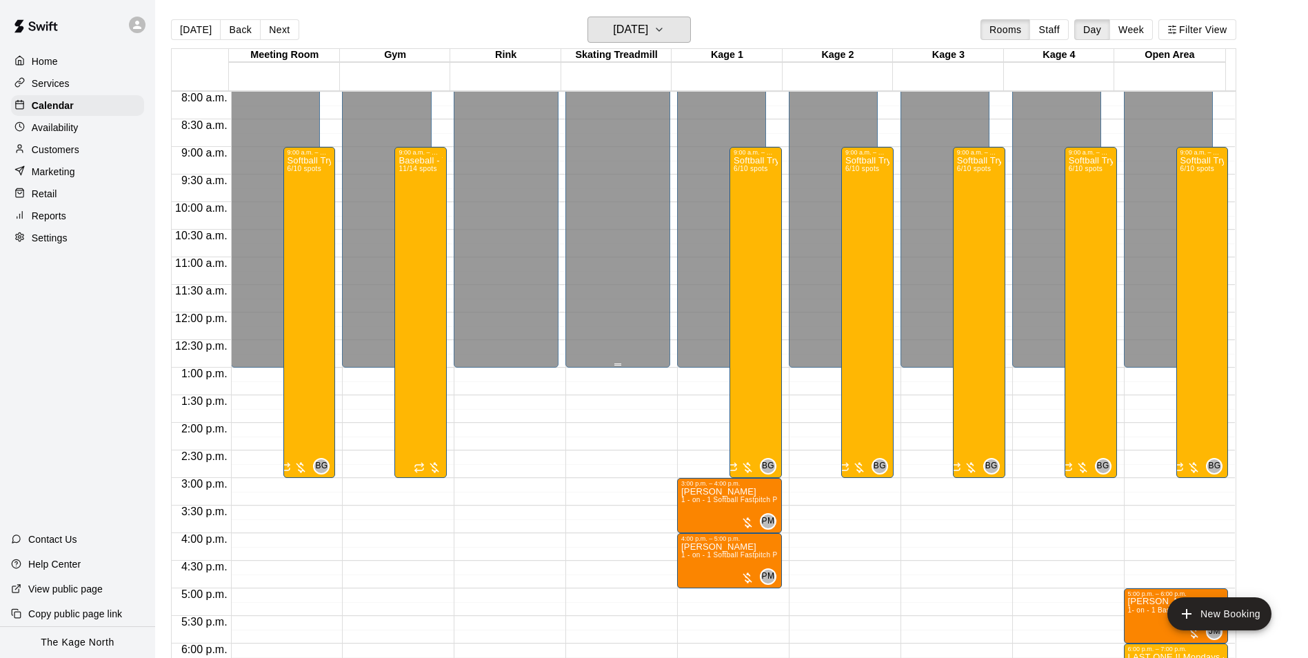
scroll to position [425, 0]
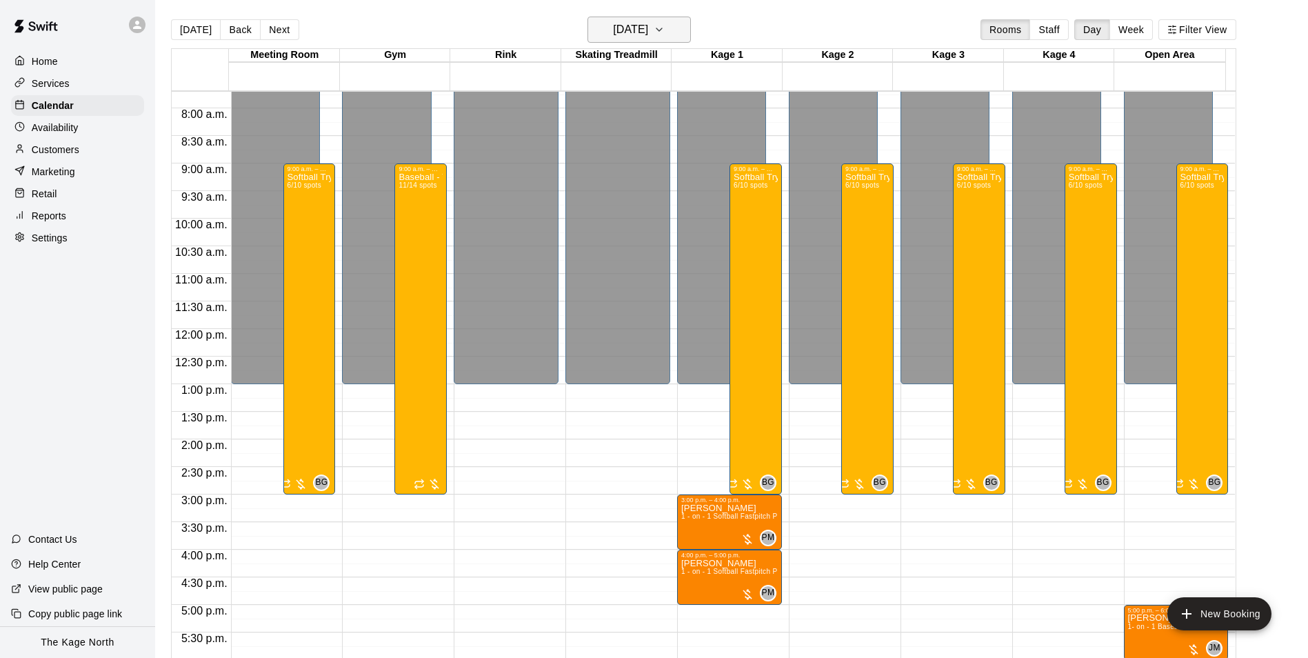
click at [665, 32] on icon "button" at bounding box center [659, 29] width 11 height 17
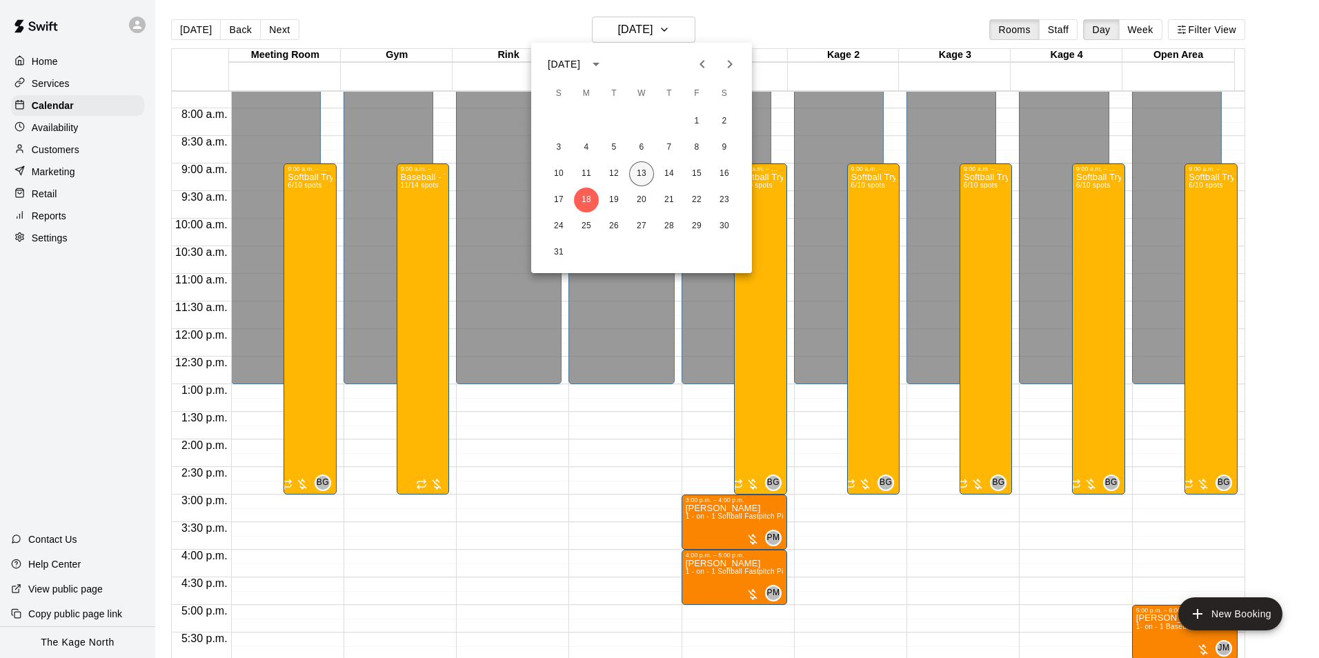
click at [644, 168] on button "13" at bounding box center [641, 173] width 25 height 25
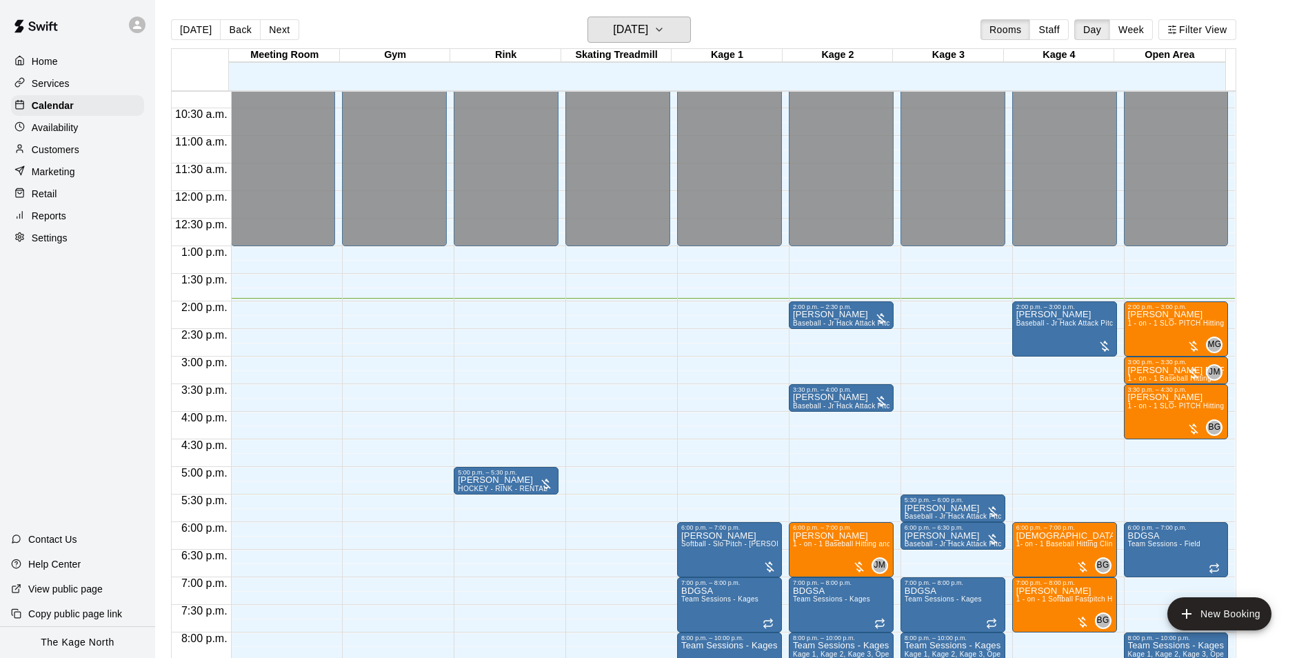
scroll to position [701, 0]
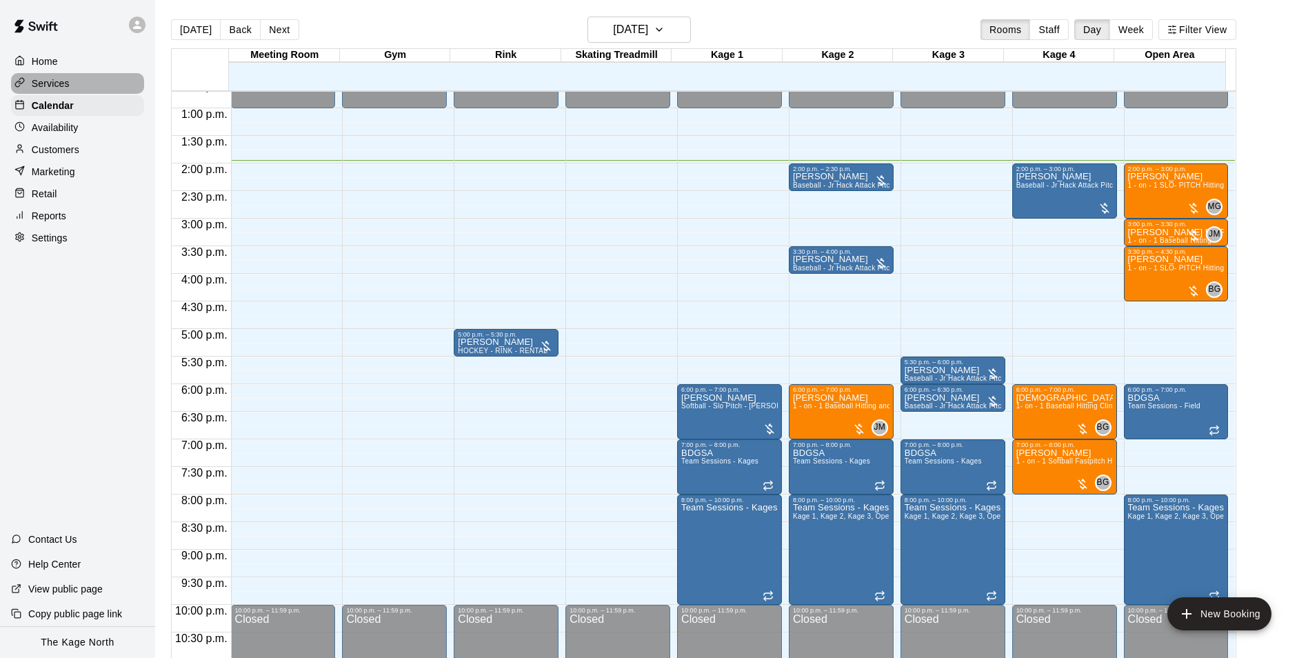
click at [61, 77] on div "Services" at bounding box center [77, 83] width 133 height 21
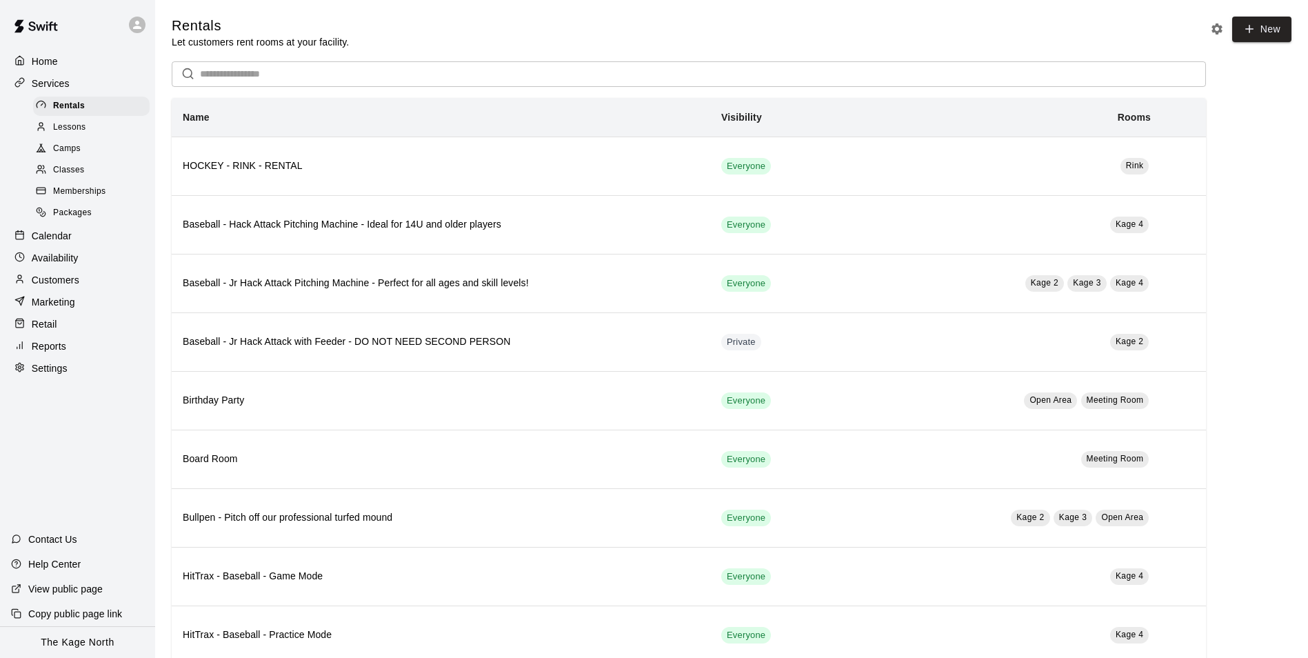
click at [85, 148] on div "Camps" at bounding box center [91, 148] width 117 height 19
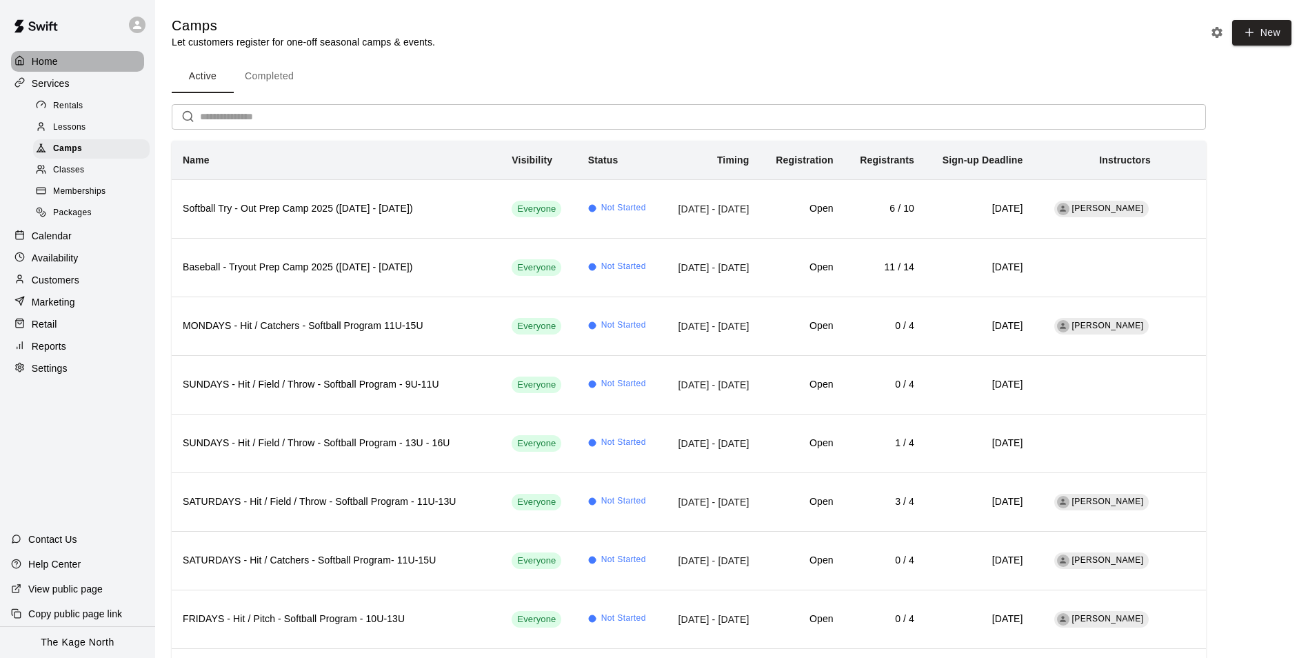
click at [65, 58] on div "Home" at bounding box center [77, 61] width 133 height 21
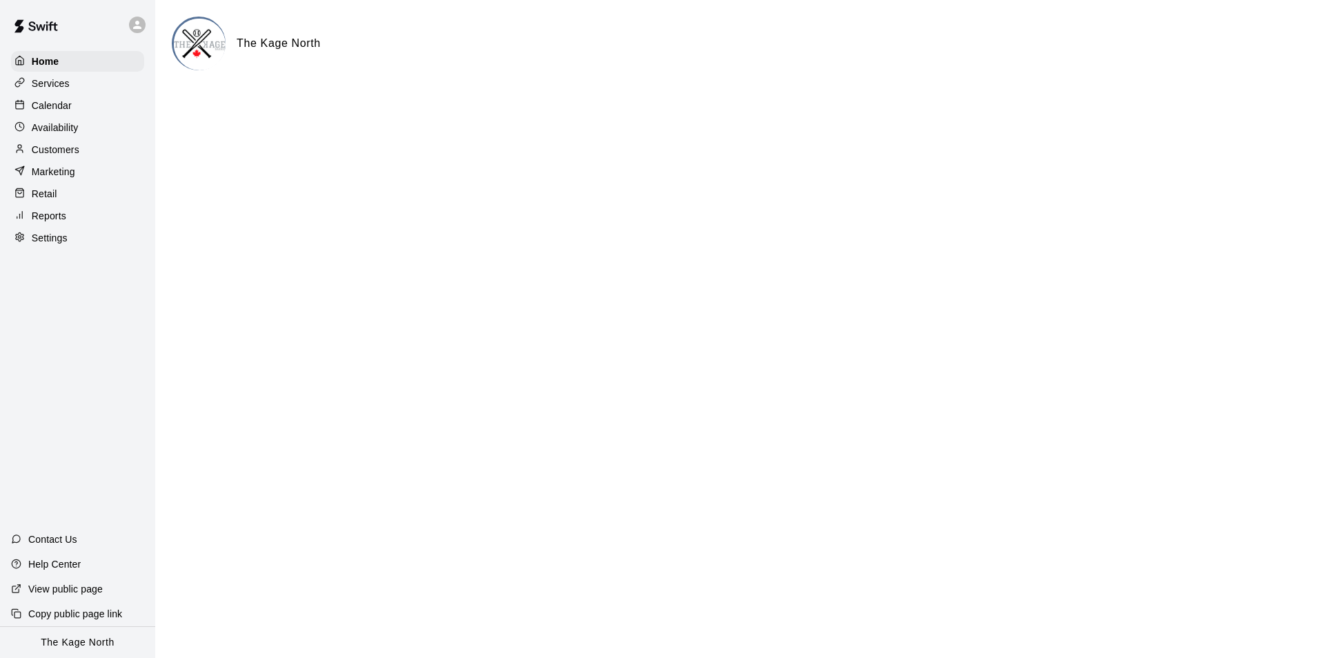
click at [66, 110] on p "Calendar" at bounding box center [52, 106] width 40 height 14
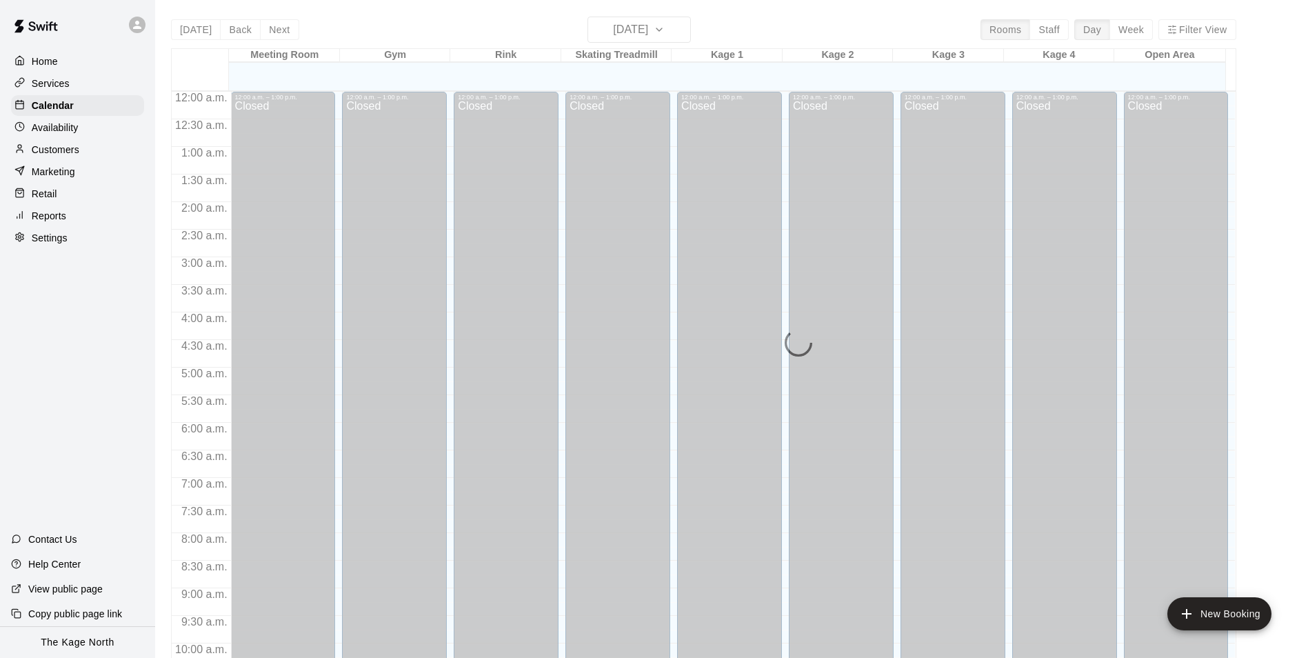
scroll to position [701, 0]
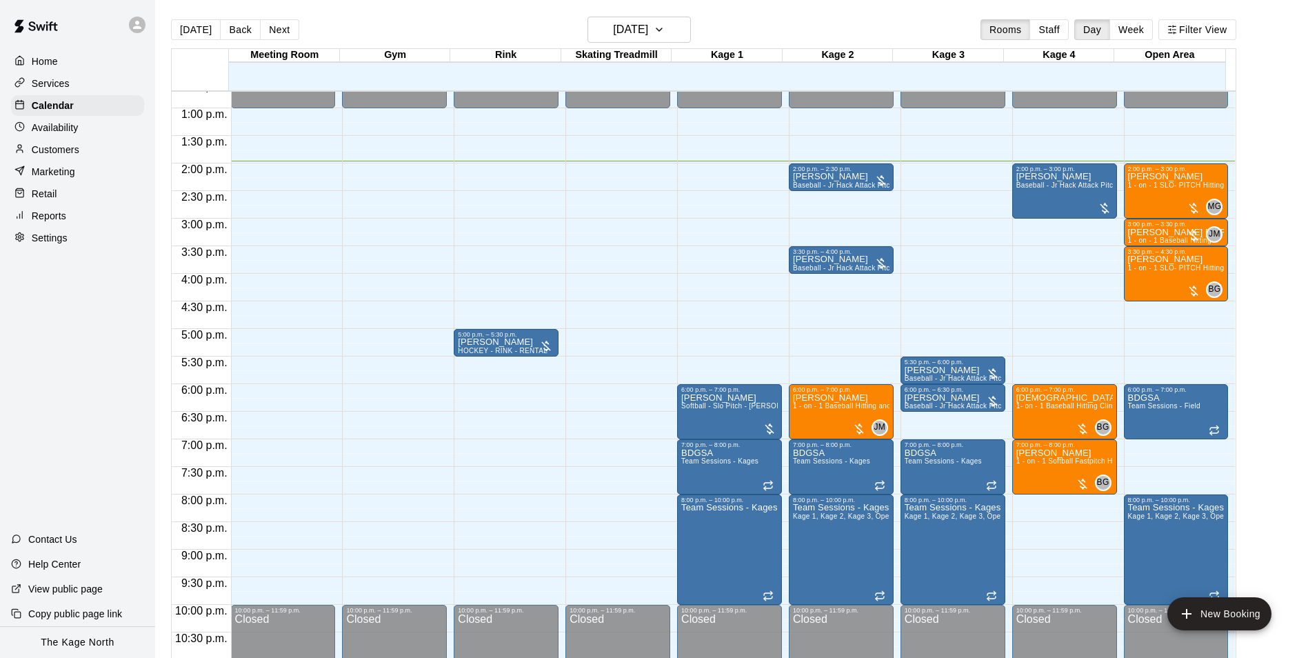
click at [757, 26] on div "[DATE] Back [DATE][DATE] Rooms Staff Day Week Filter View" at bounding box center [704, 33] width 1066 height 32
click at [682, 32] on button "[DATE]" at bounding box center [639, 30] width 103 height 26
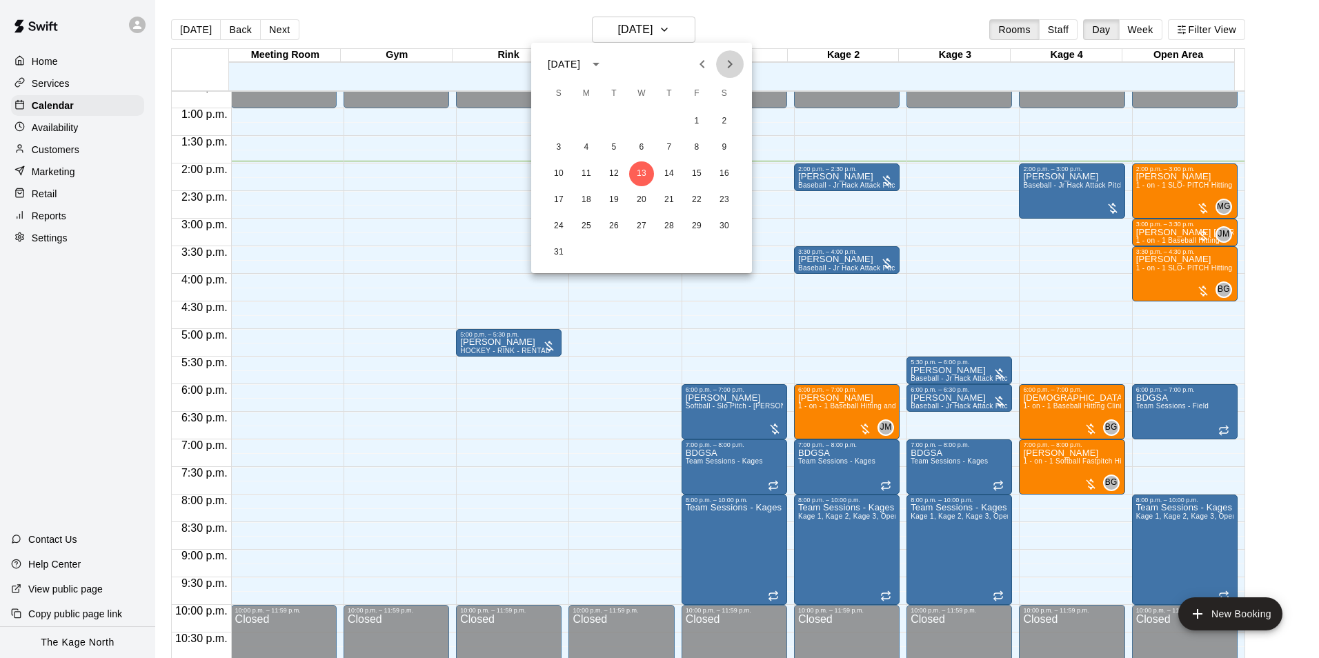
click at [730, 63] on icon "Next month" at bounding box center [730, 64] width 5 height 8
click at [726, 61] on icon "Next month" at bounding box center [729, 64] width 17 height 17
click at [723, 69] on icon "Next month" at bounding box center [729, 64] width 17 height 17
click at [732, 61] on icon "Next month" at bounding box center [729, 64] width 17 height 17
click at [705, 66] on icon "Previous month" at bounding box center [702, 64] width 17 height 17
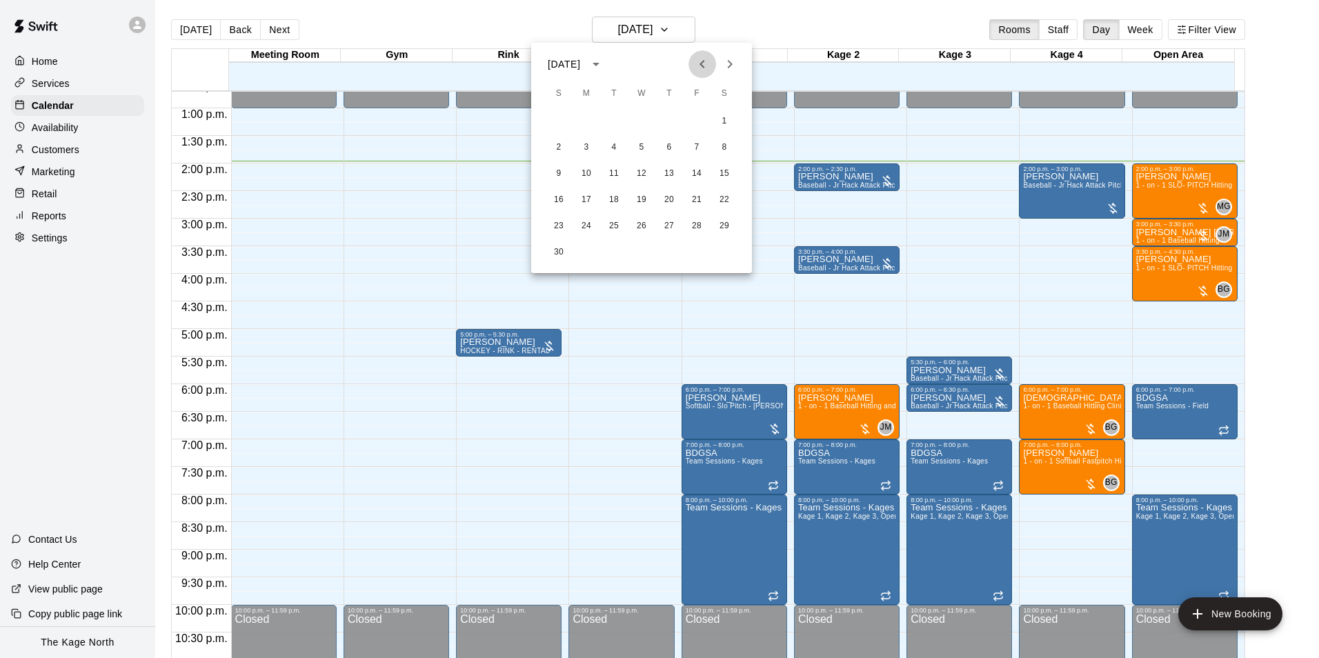
click at [703, 66] on icon "Previous month" at bounding box center [702, 64] width 17 height 17
click at [700, 70] on icon "Previous month" at bounding box center [702, 64] width 17 height 17
click at [788, 31] on div at bounding box center [659, 329] width 1319 height 658
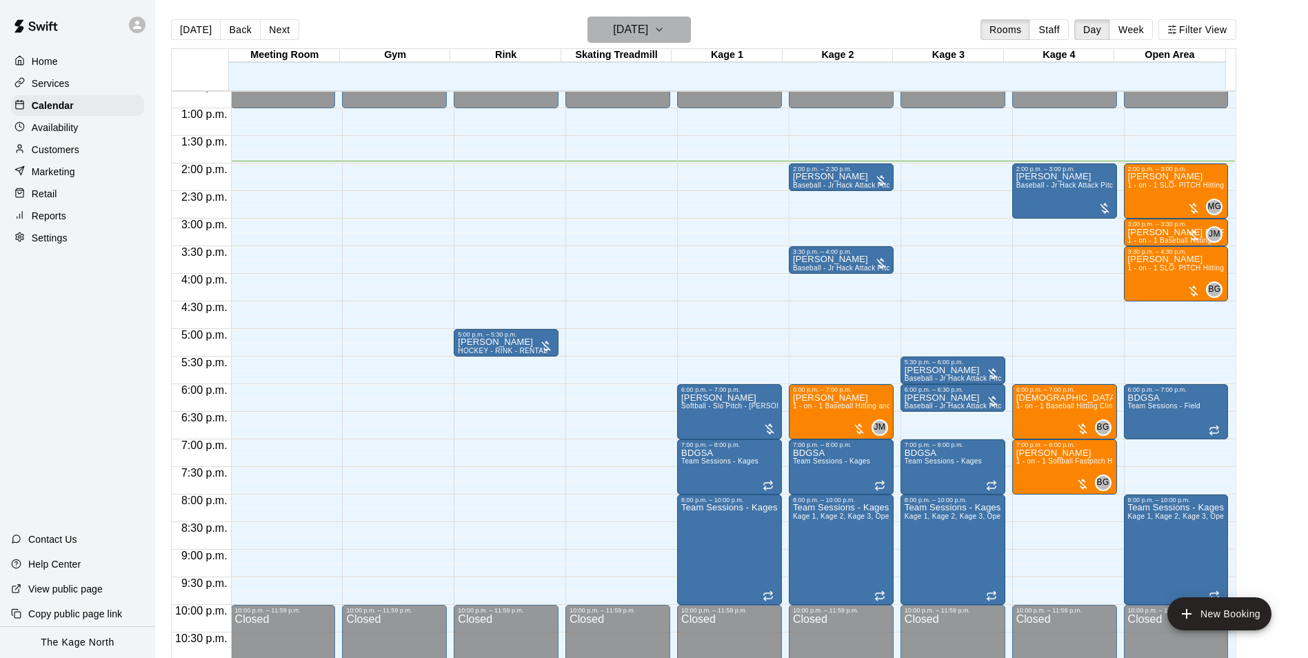
click at [648, 34] on h6 "[DATE]" at bounding box center [630, 29] width 35 height 19
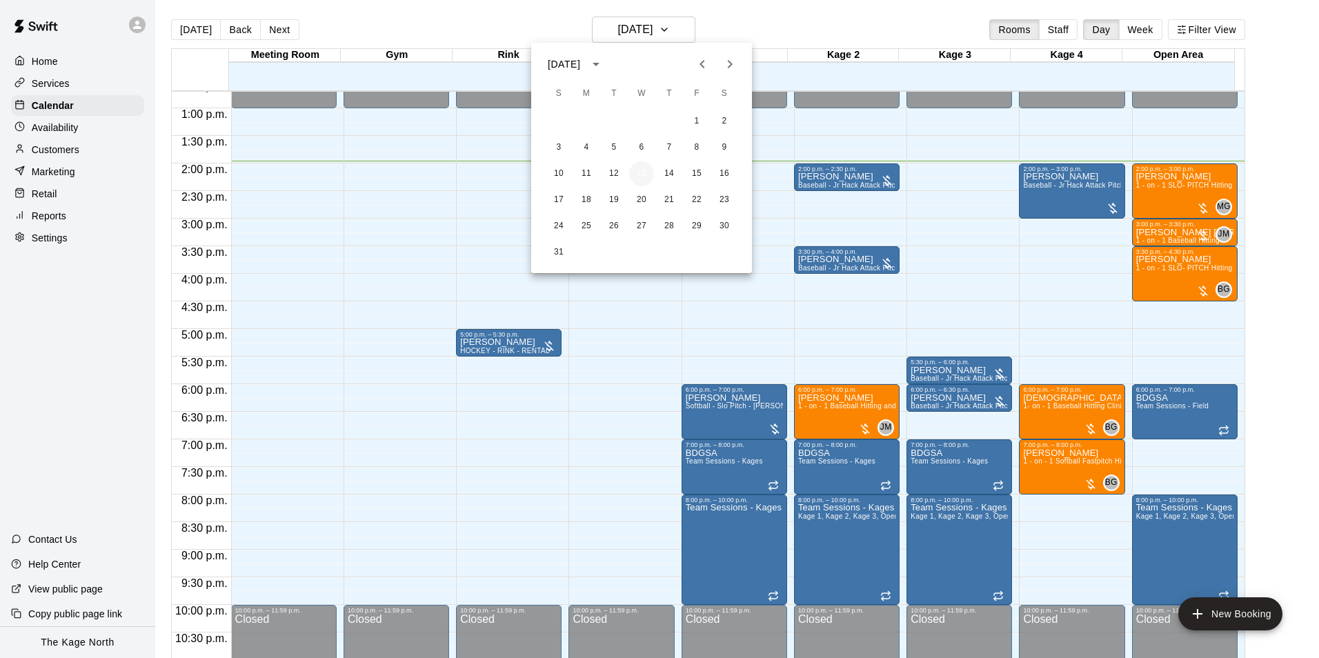
click at [646, 173] on button "13" at bounding box center [641, 173] width 25 height 25
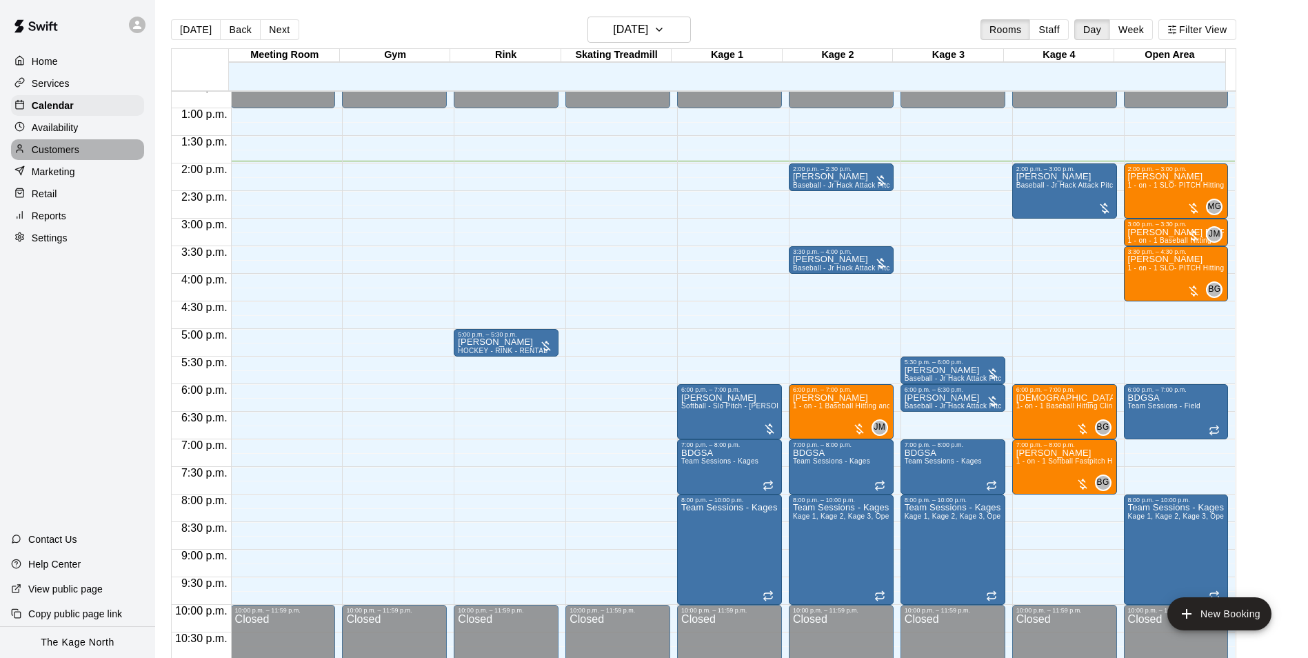
click at [62, 148] on p "Customers" at bounding box center [56, 150] width 48 height 14
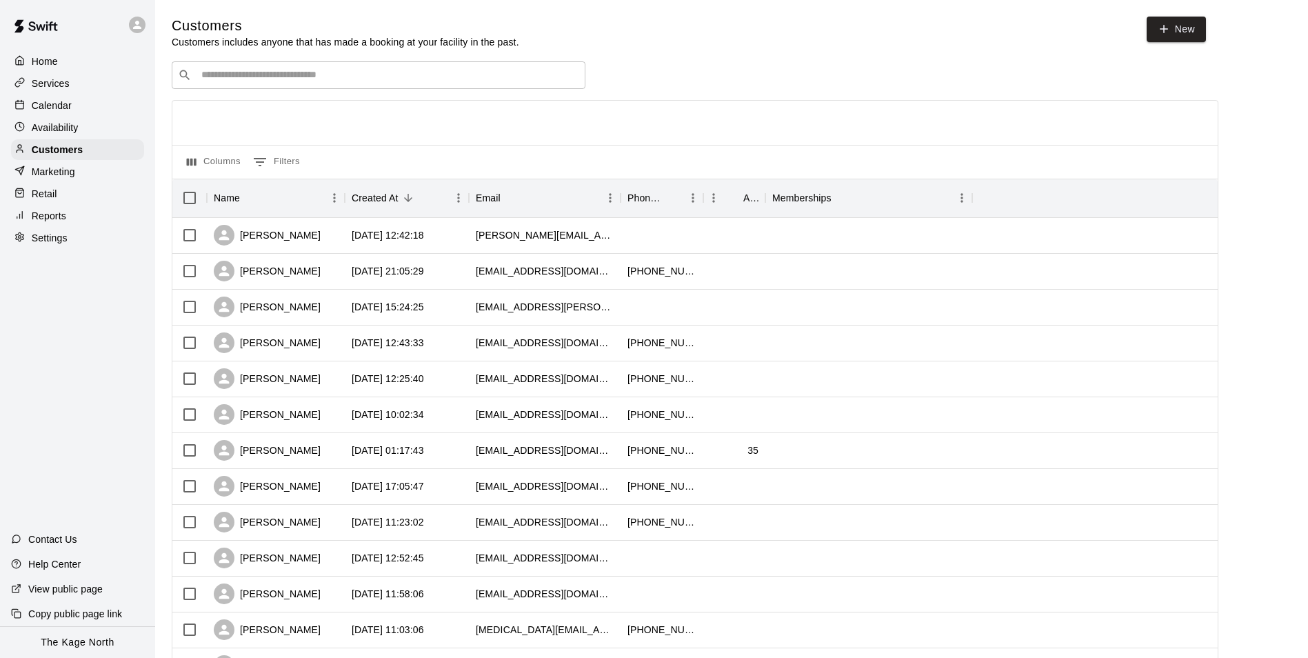
click at [64, 98] on div "Calendar" at bounding box center [77, 105] width 133 height 21
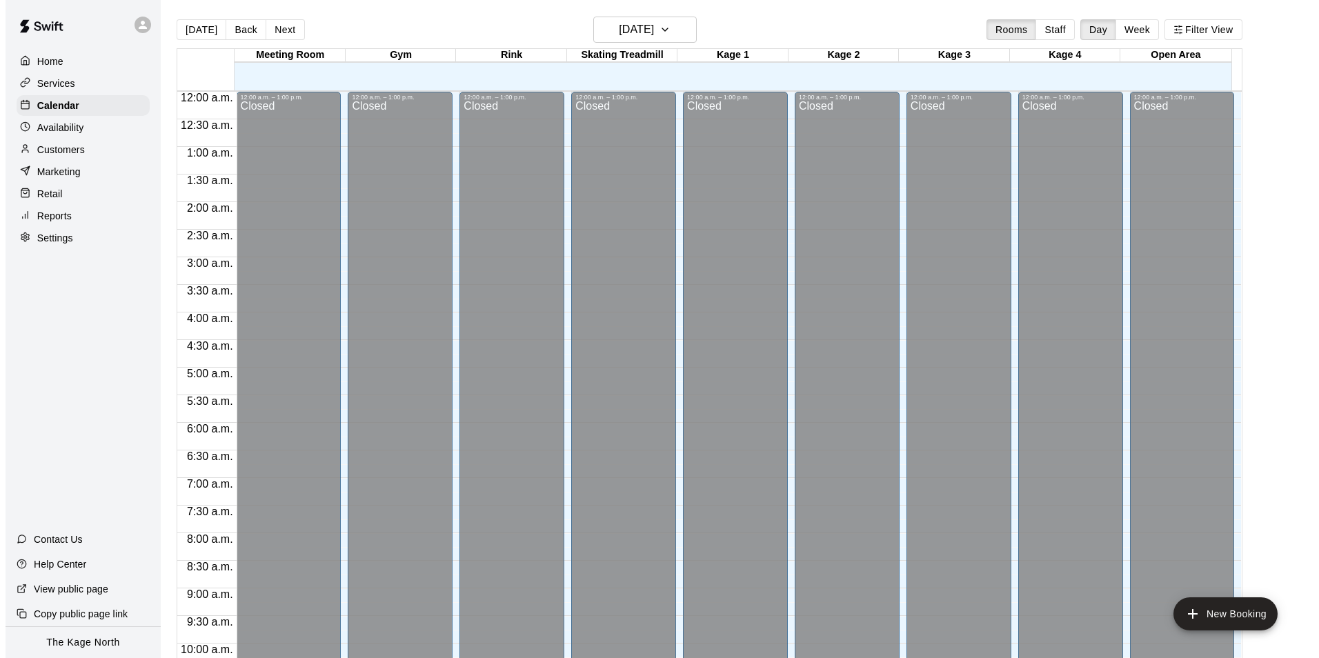
scroll to position [701, 0]
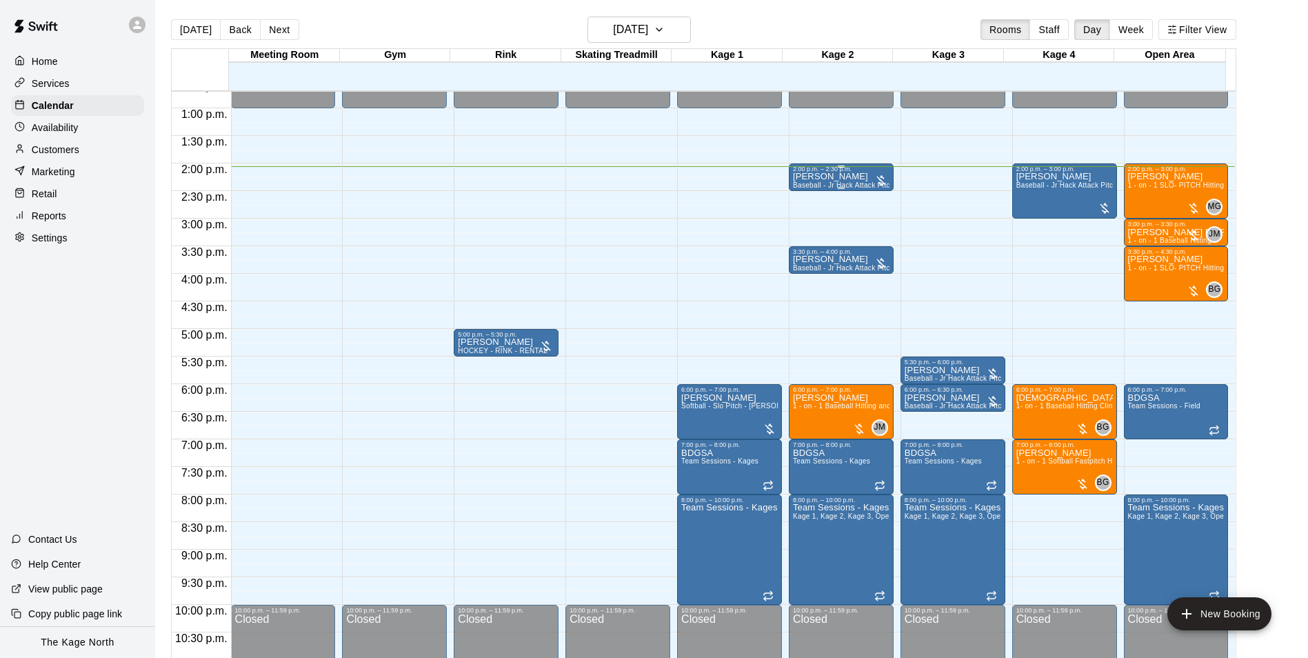
click at [838, 183] on span "Baseball - Jr Hack Attack Pitching Machine - Perfect for all ages and skill lev…" at bounding box center [924, 185] width 262 height 8
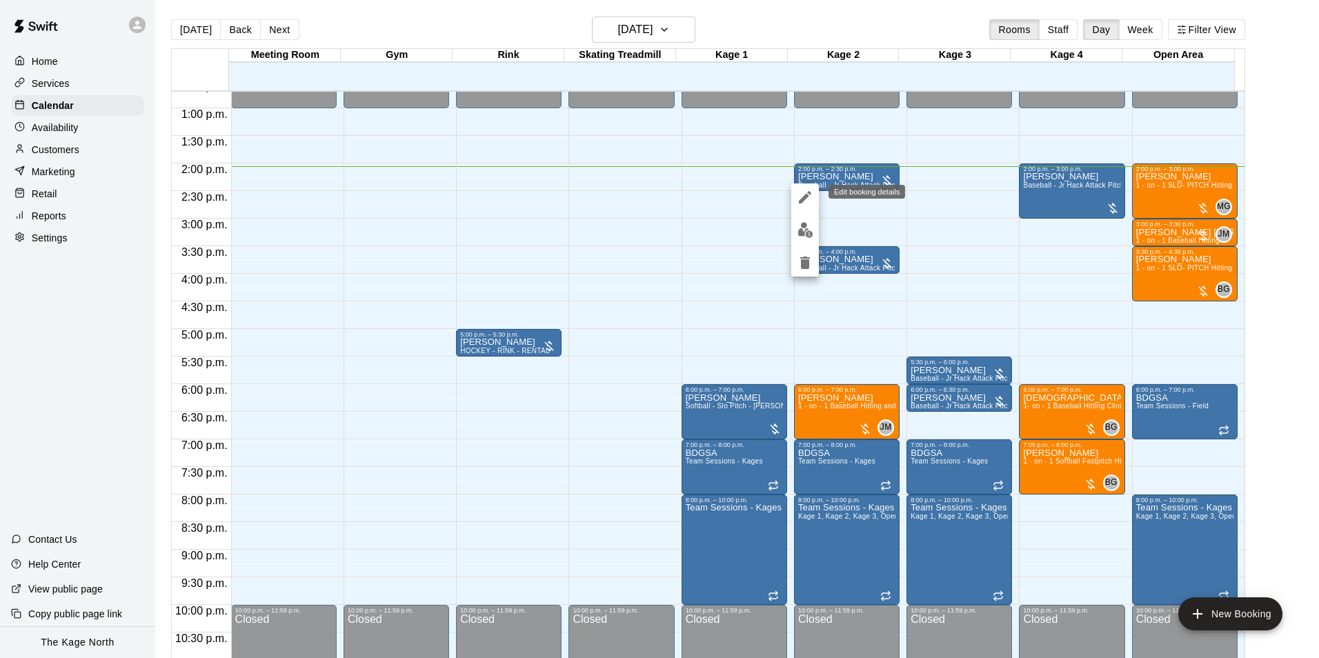
click at [805, 203] on icon "edit" at bounding box center [805, 197] width 17 height 17
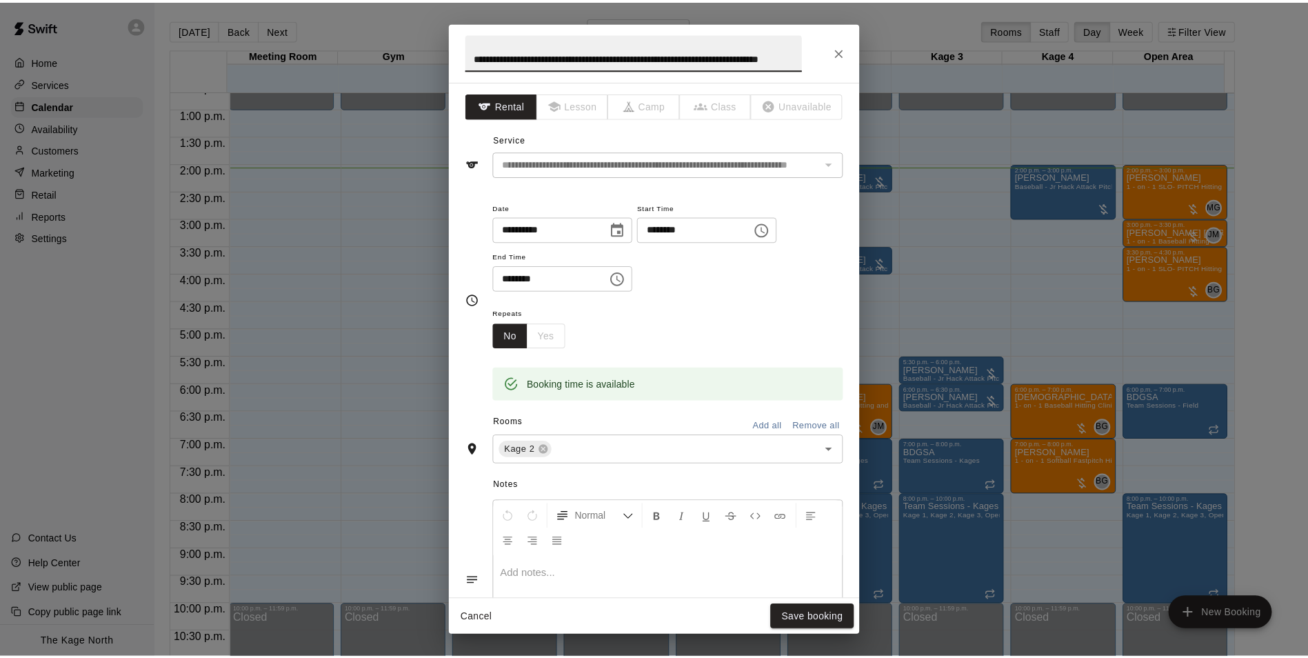
scroll to position [0, 0]
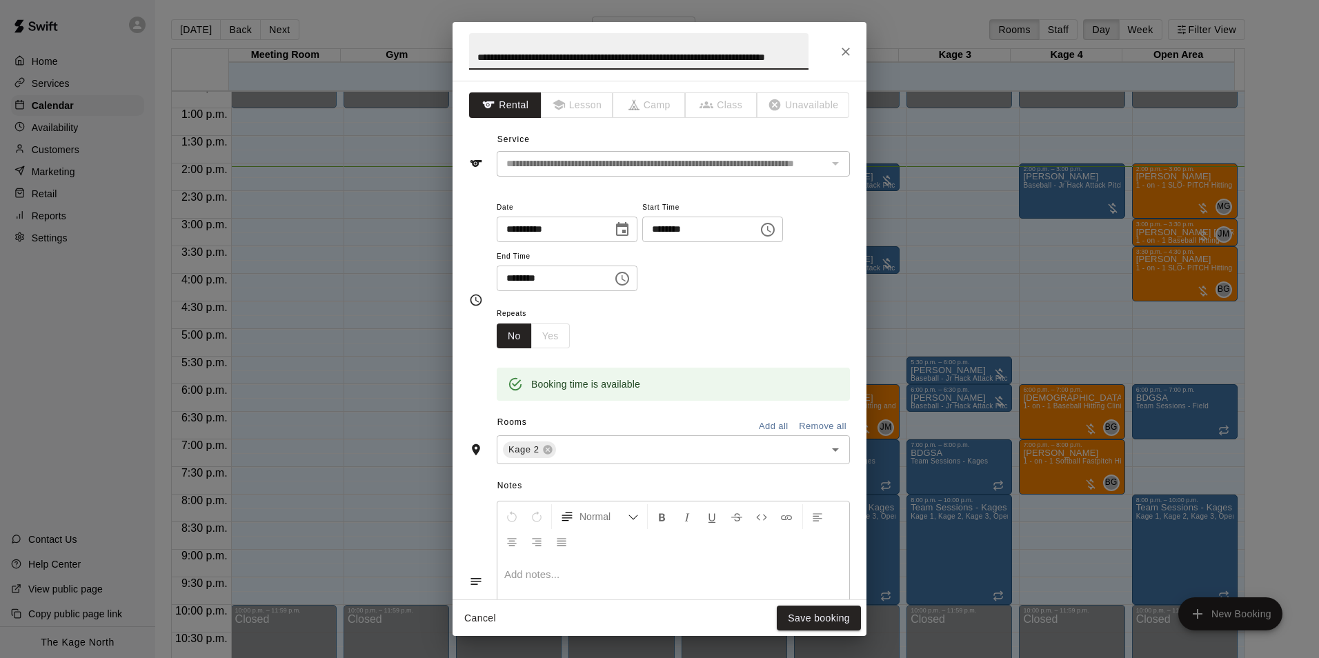
drag, startPoint x: 799, startPoint y: 57, endPoint x: 386, endPoint y: 49, distance: 413.2
click at [387, 49] on div "**********" at bounding box center [659, 329] width 1319 height 658
type input "****"
click at [821, 624] on button "Save booking" at bounding box center [819, 619] width 84 height 26
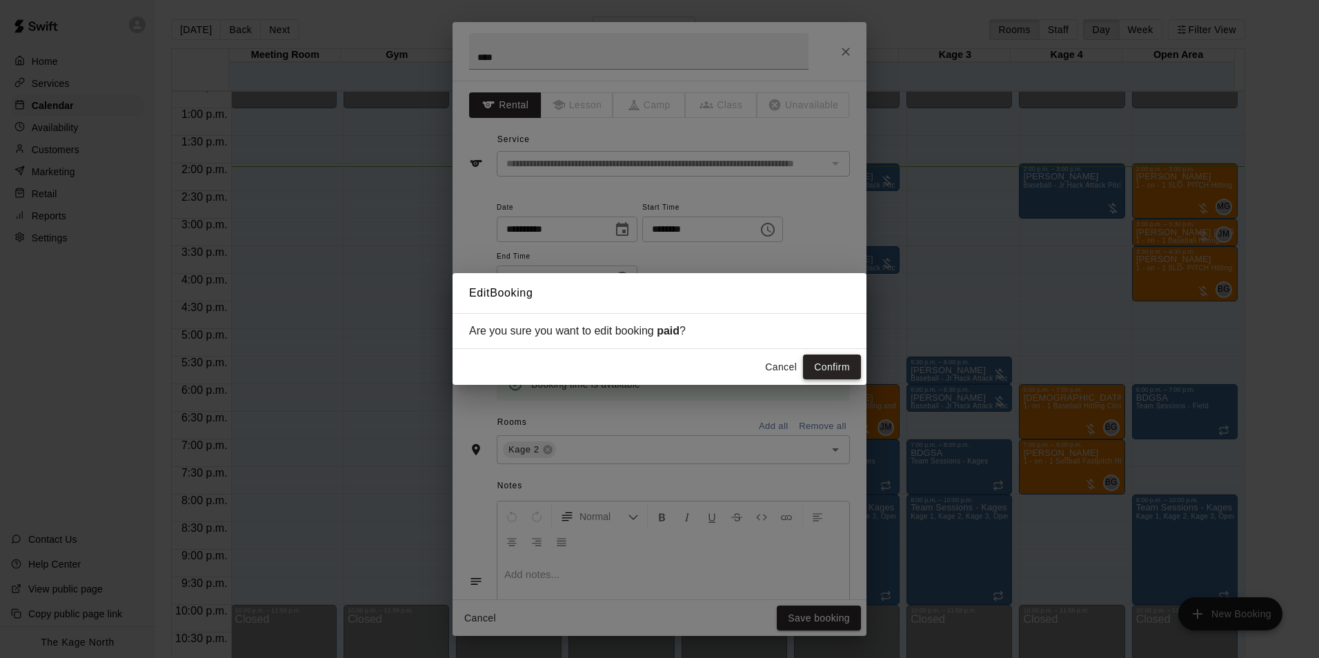
click at [835, 366] on button "Confirm" at bounding box center [832, 368] width 58 height 26
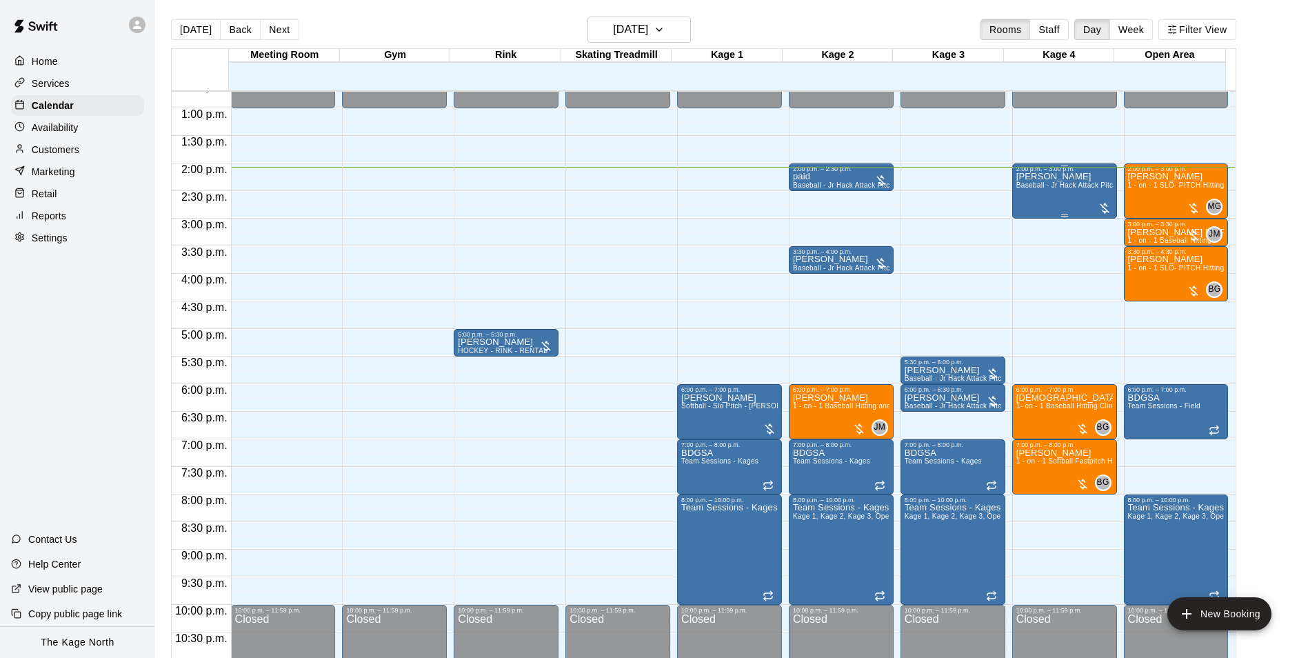
click at [1046, 177] on p "[PERSON_NAME]" at bounding box center [1065, 177] width 97 height 0
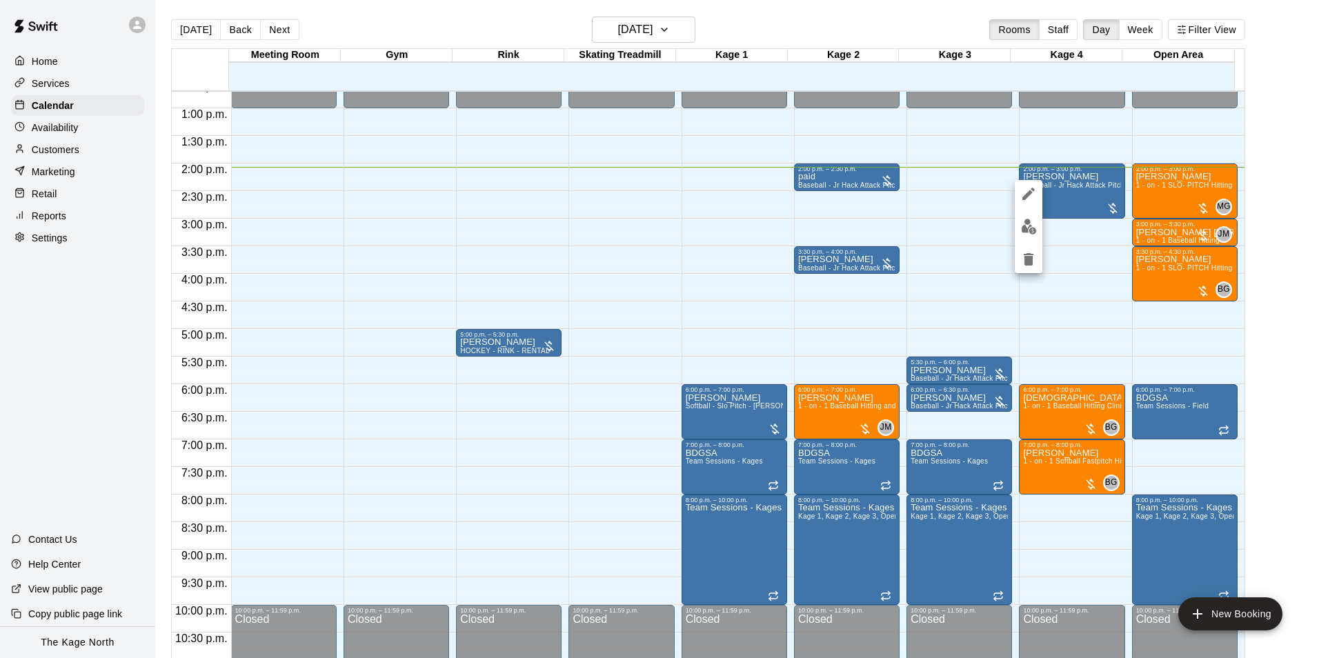
click at [1025, 197] on icon "edit" at bounding box center [1028, 194] width 12 height 12
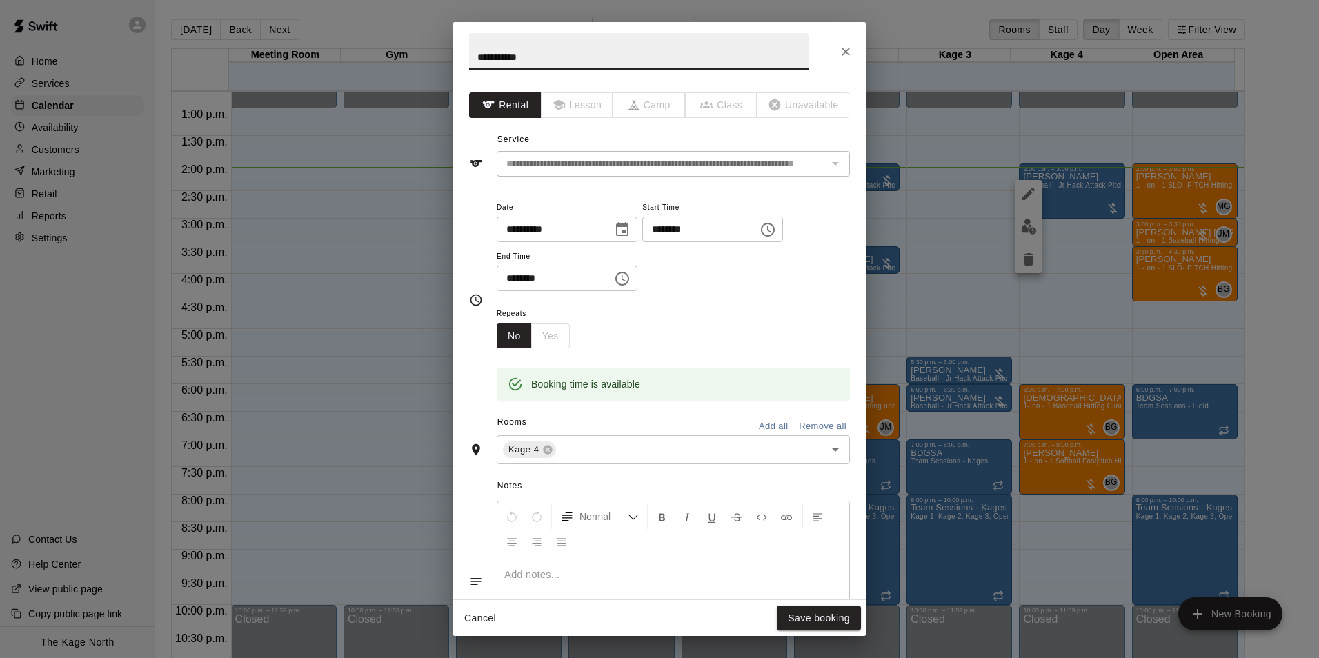
click at [475, 57] on input "**********" at bounding box center [638, 51] width 339 height 37
type input "**********"
click at [817, 619] on button "Save booking" at bounding box center [819, 619] width 84 height 26
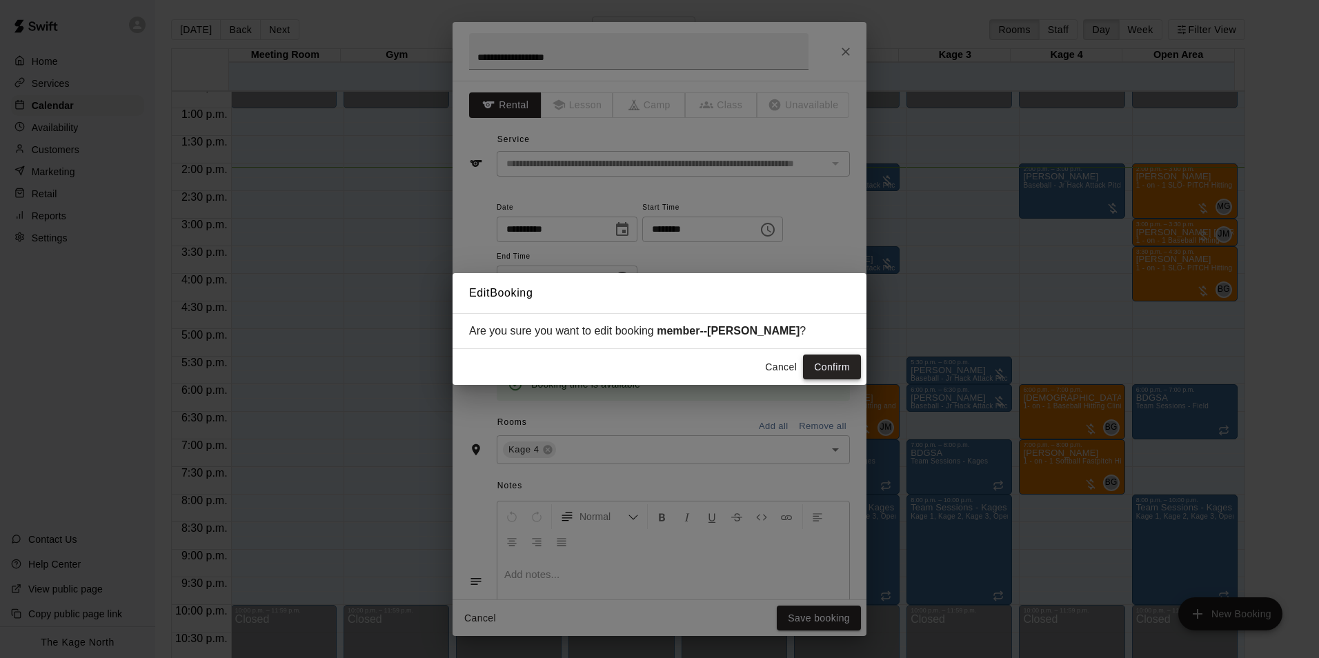
click at [835, 371] on button "Confirm" at bounding box center [832, 368] width 58 height 26
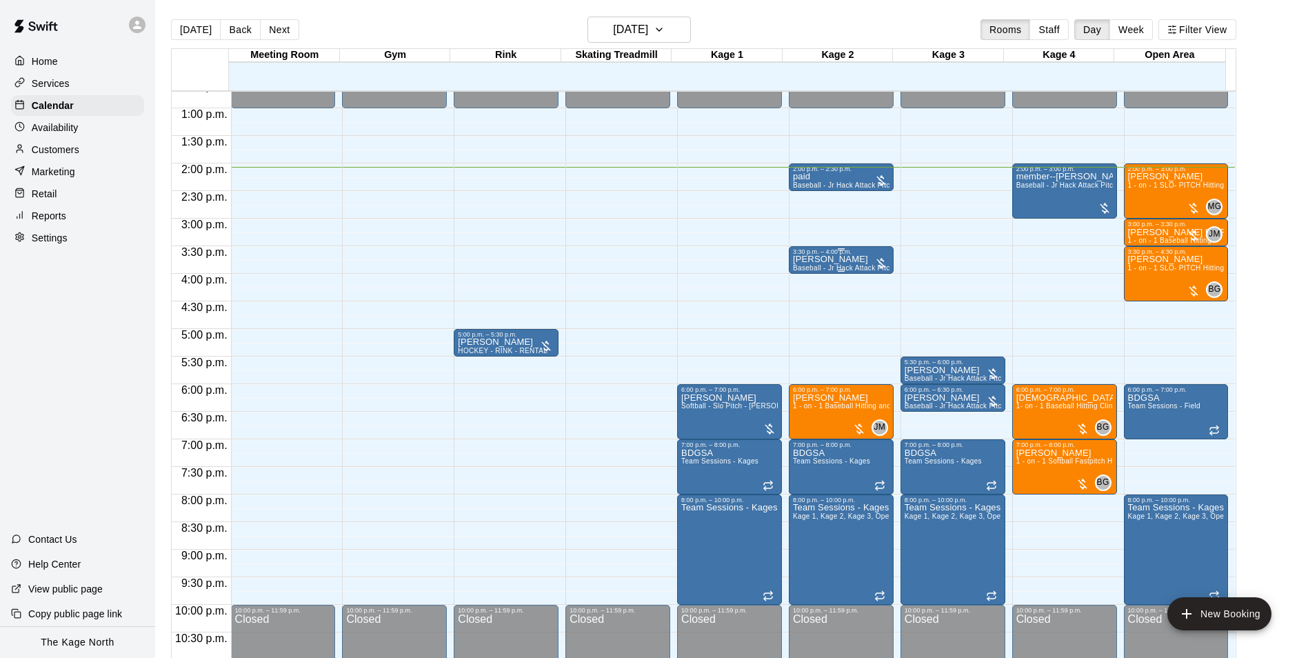
click at [850, 263] on div "[PERSON_NAME] Baseball - Jr Hack Attack Pitching Machine - Perfect for all ages…" at bounding box center [841, 584] width 97 height 658
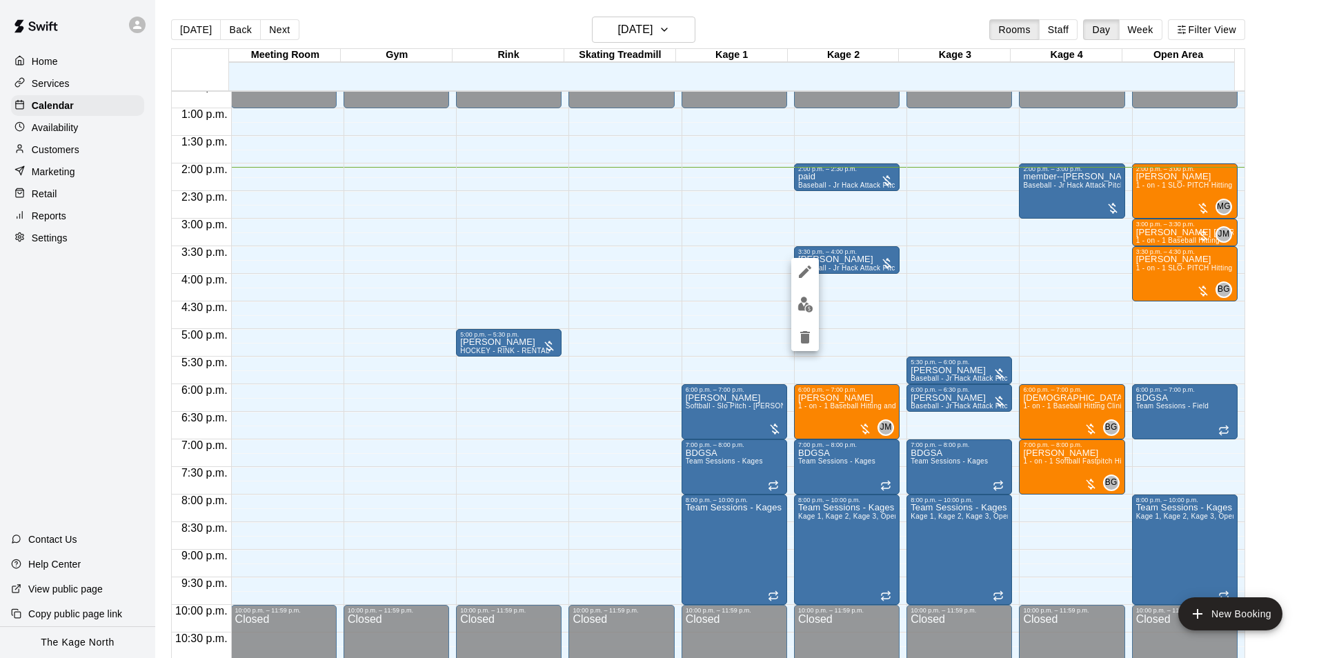
click at [801, 270] on icon "edit" at bounding box center [805, 271] width 17 height 17
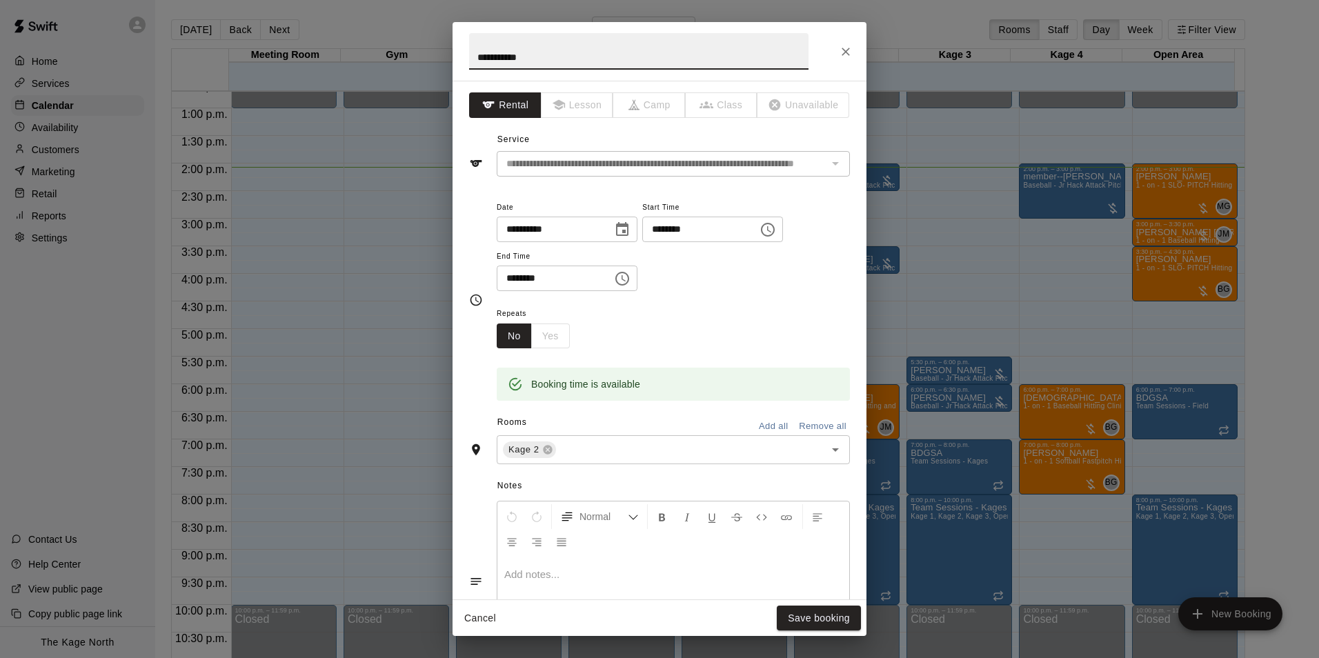
click at [472, 58] on input "**********" at bounding box center [638, 51] width 339 height 37
type input "**********"
click at [837, 621] on button "Save booking" at bounding box center [819, 619] width 84 height 26
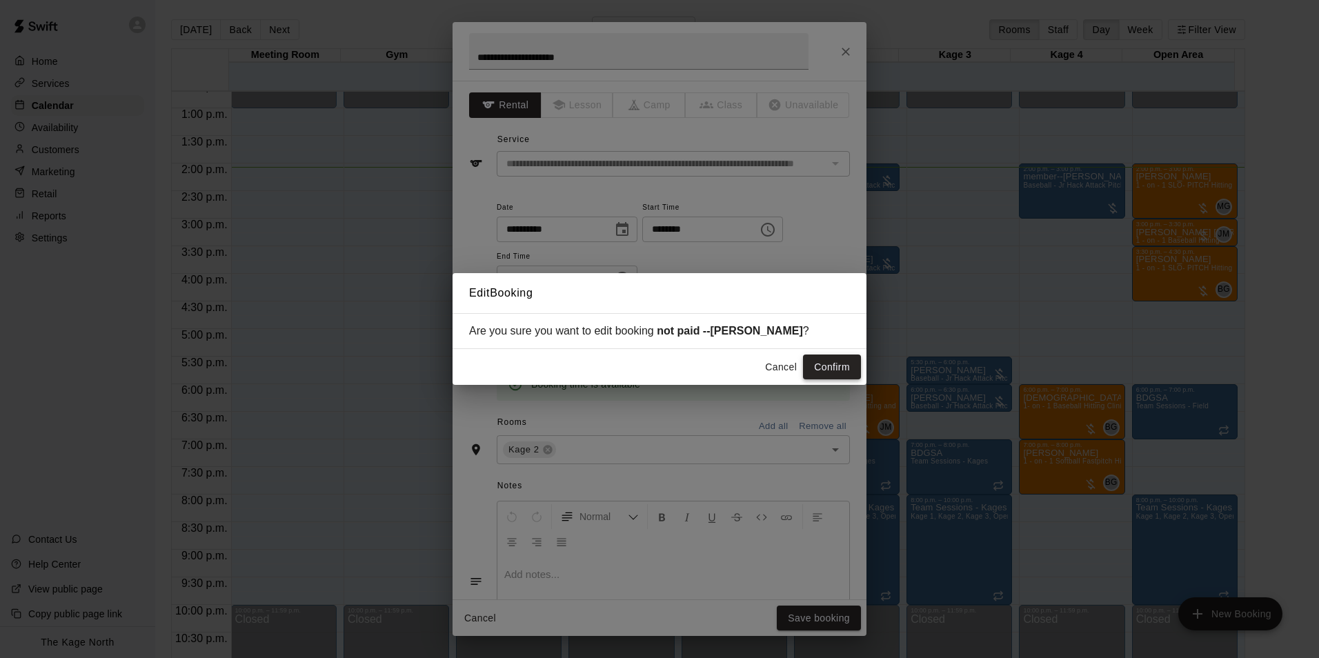
click at [838, 368] on button "Confirm" at bounding box center [832, 368] width 58 height 26
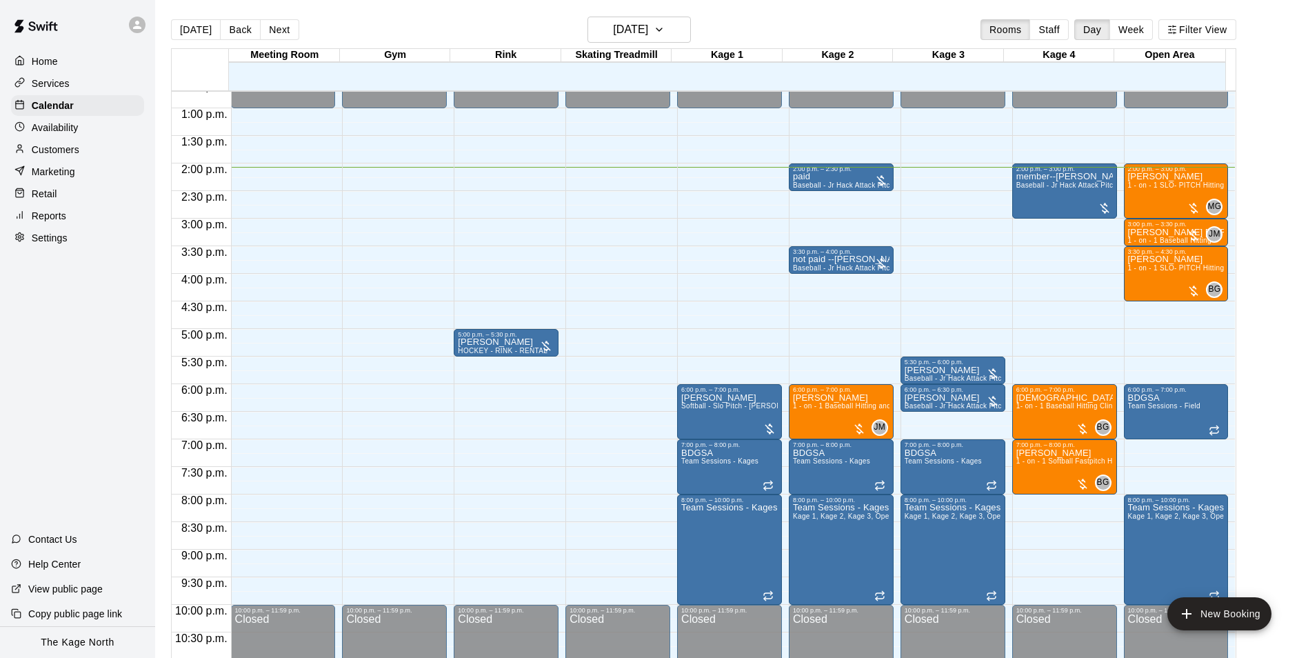
click at [77, 121] on div "Availability" at bounding box center [77, 127] width 133 height 21
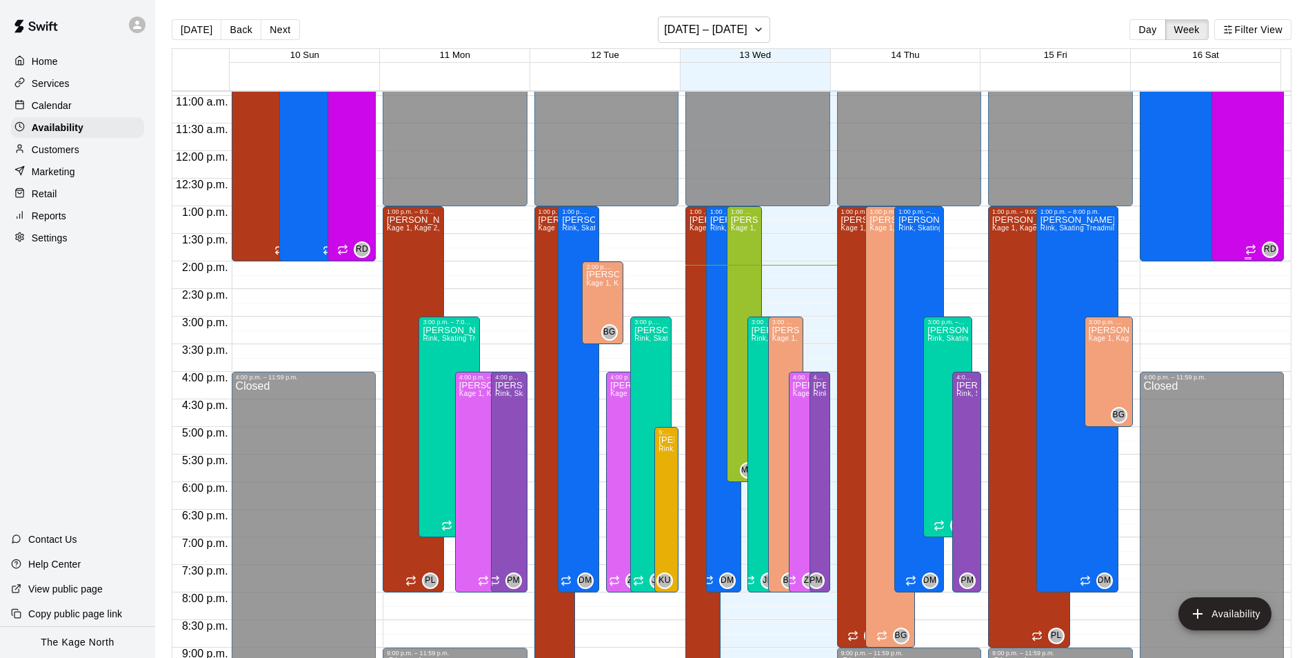
scroll to position [467, 0]
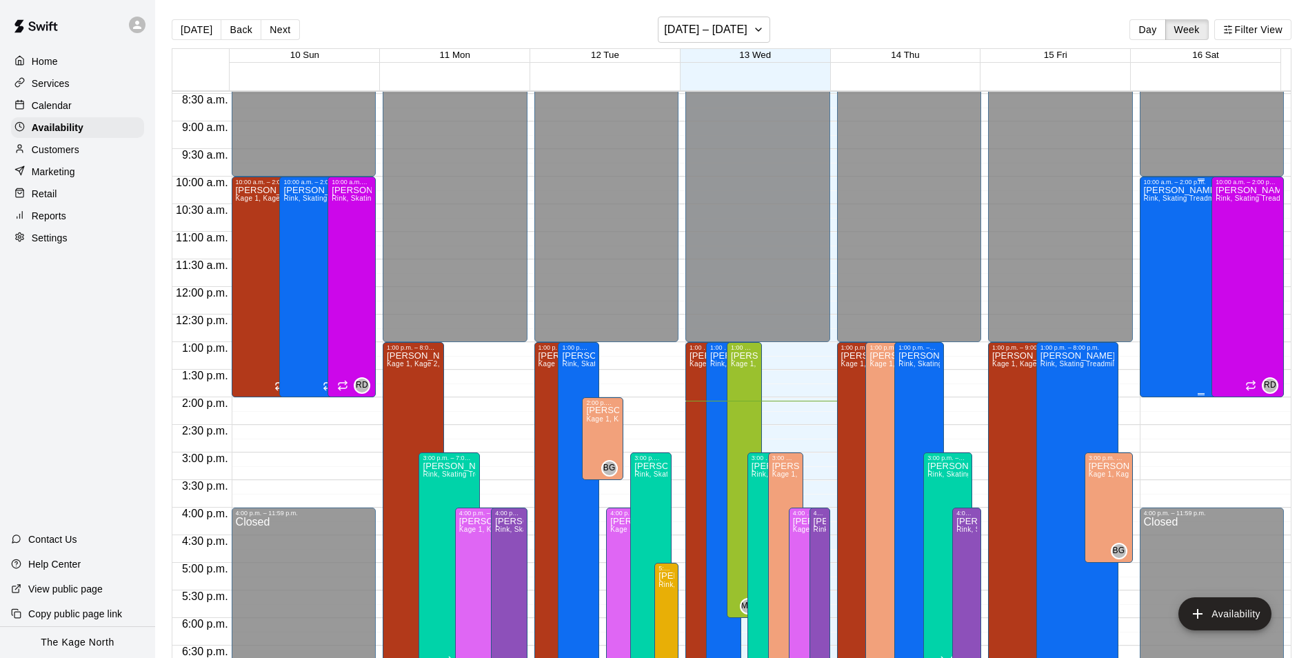
click at [1176, 257] on div "[PERSON_NAME], Skating Treadmill , Kage 1, Kage 2, Kage 3, Kage 4, Open Area, […" at bounding box center [1201, 515] width 114 height 658
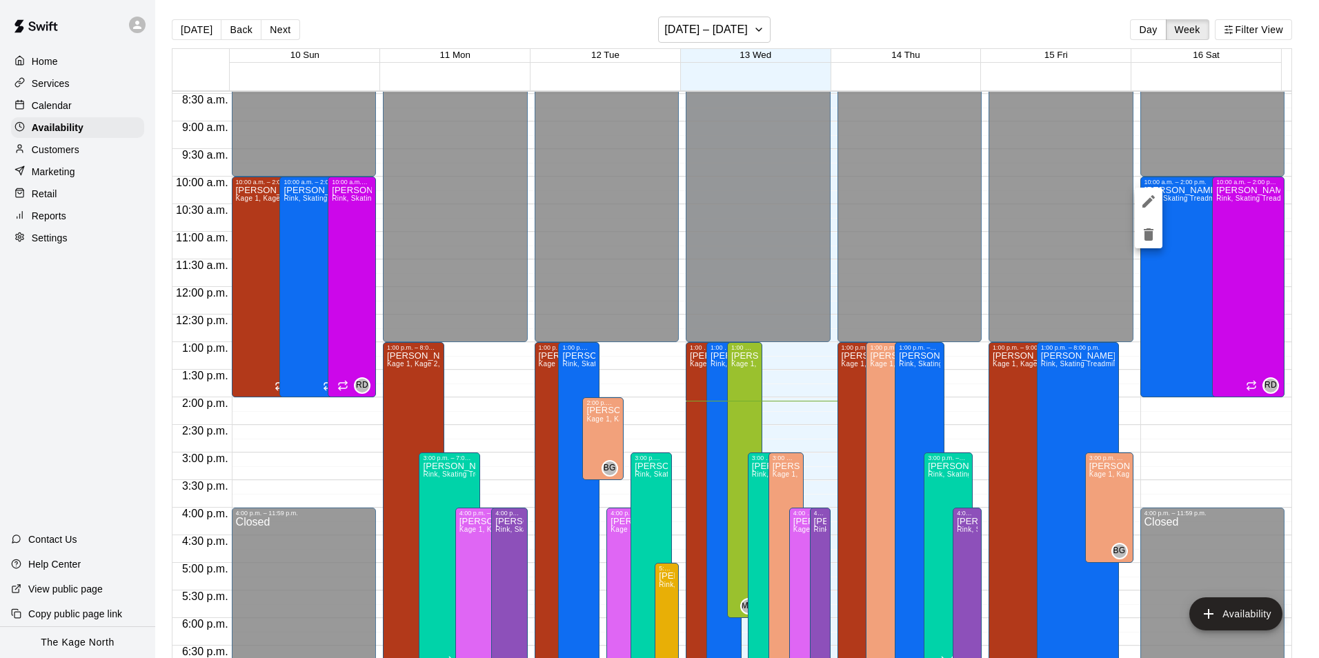
click at [1144, 235] on icon "delete" at bounding box center [1149, 234] width 10 height 12
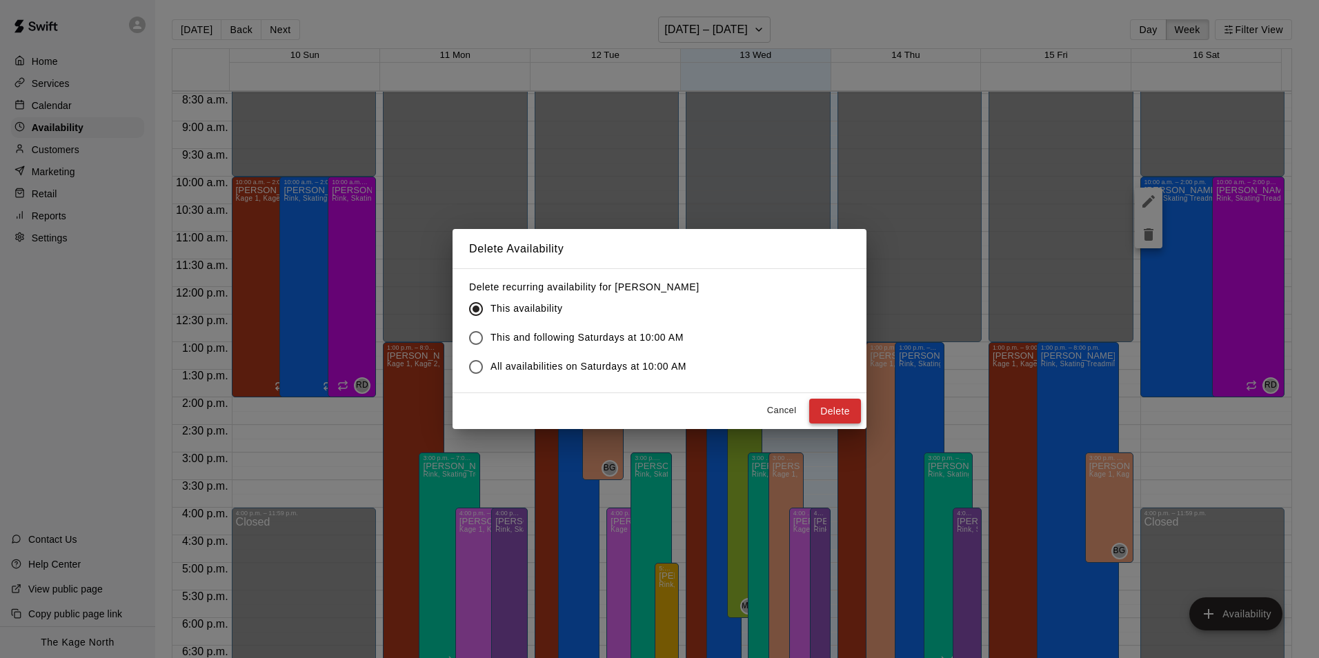
click at [841, 400] on button "Delete" at bounding box center [835, 412] width 52 height 26
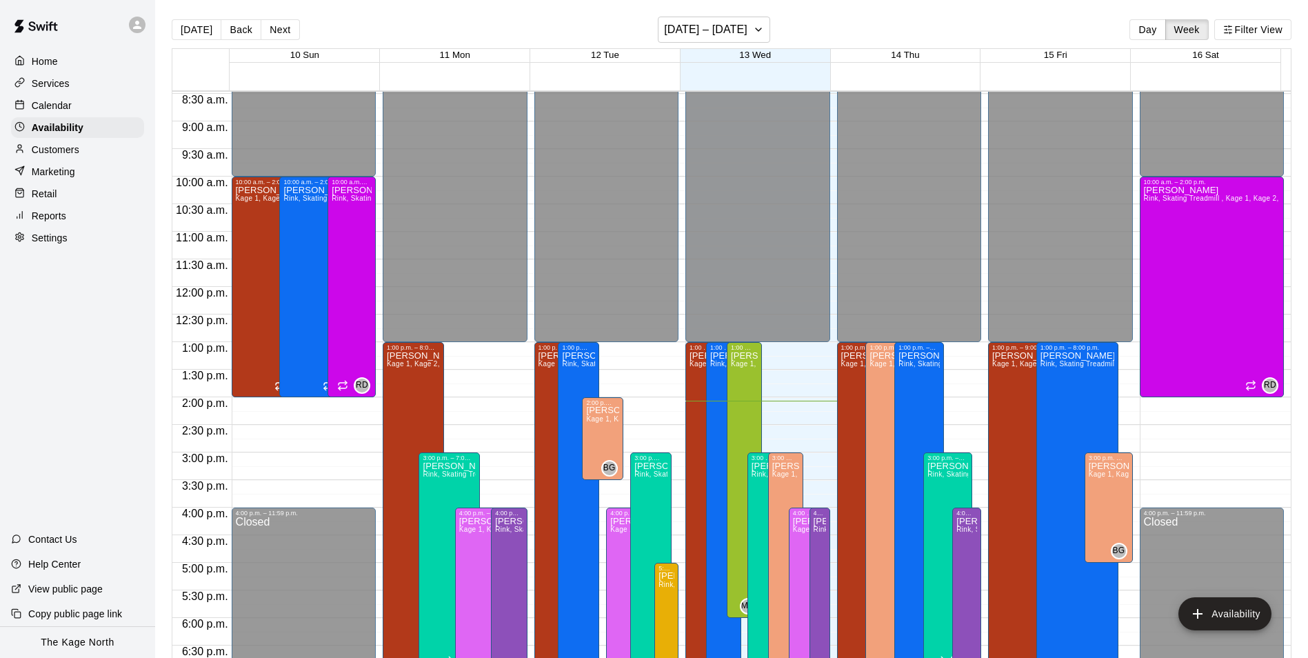
scroll to position [674, 0]
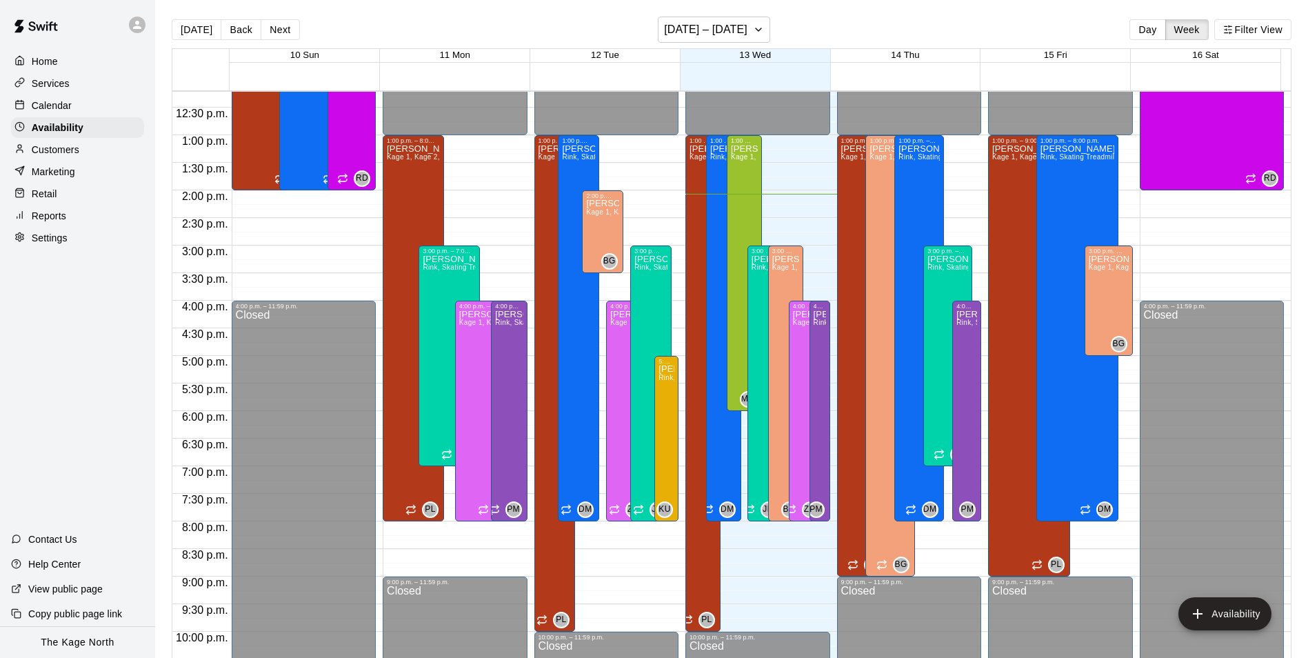
click at [52, 107] on p "Calendar" at bounding box center [52, 106] width 40 height 14
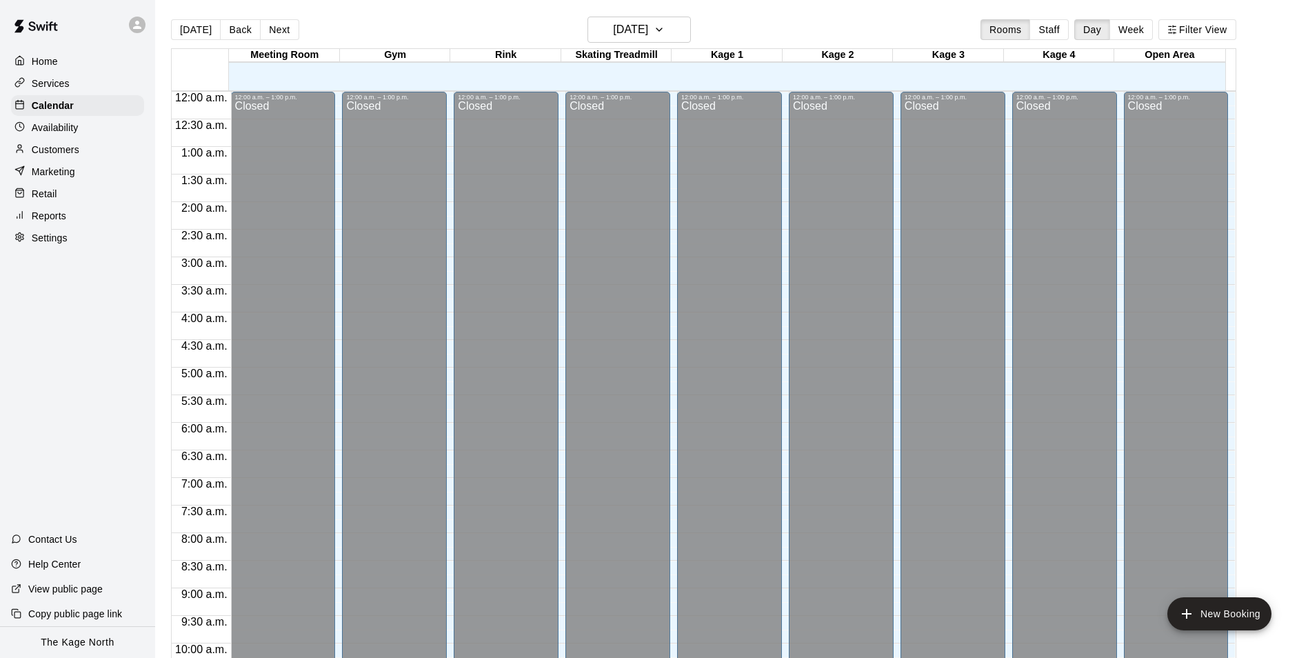
scroll to position [701, 0]
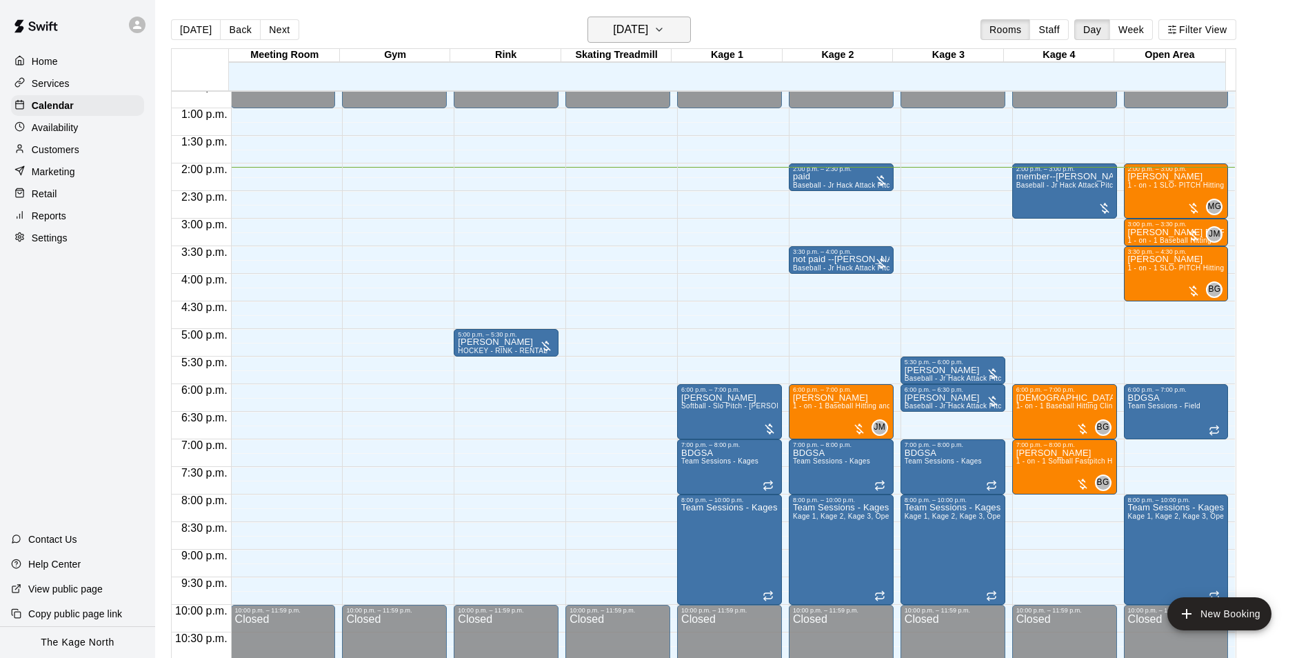
click at [648, 32] on h6 "[DATE]" at bounding box center [630, 29] width 35 height 19
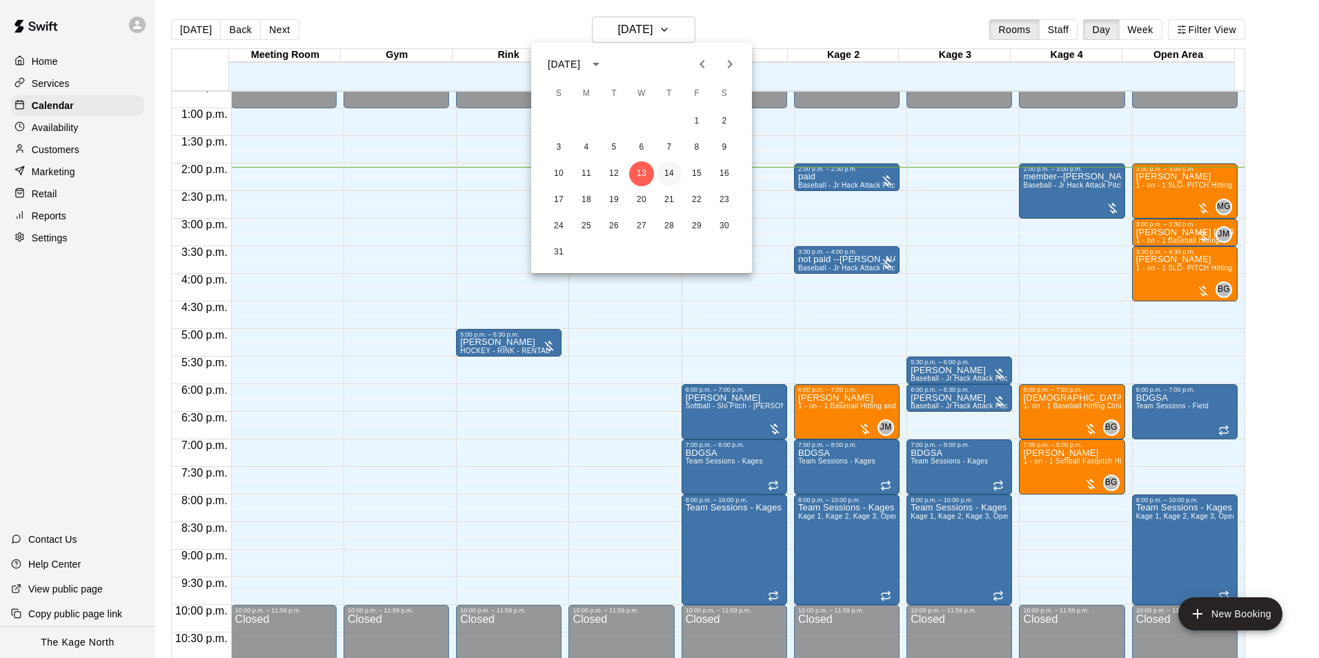
click at [667, 171] on button "14" at bounding box center [669, 173] width 25 height 25
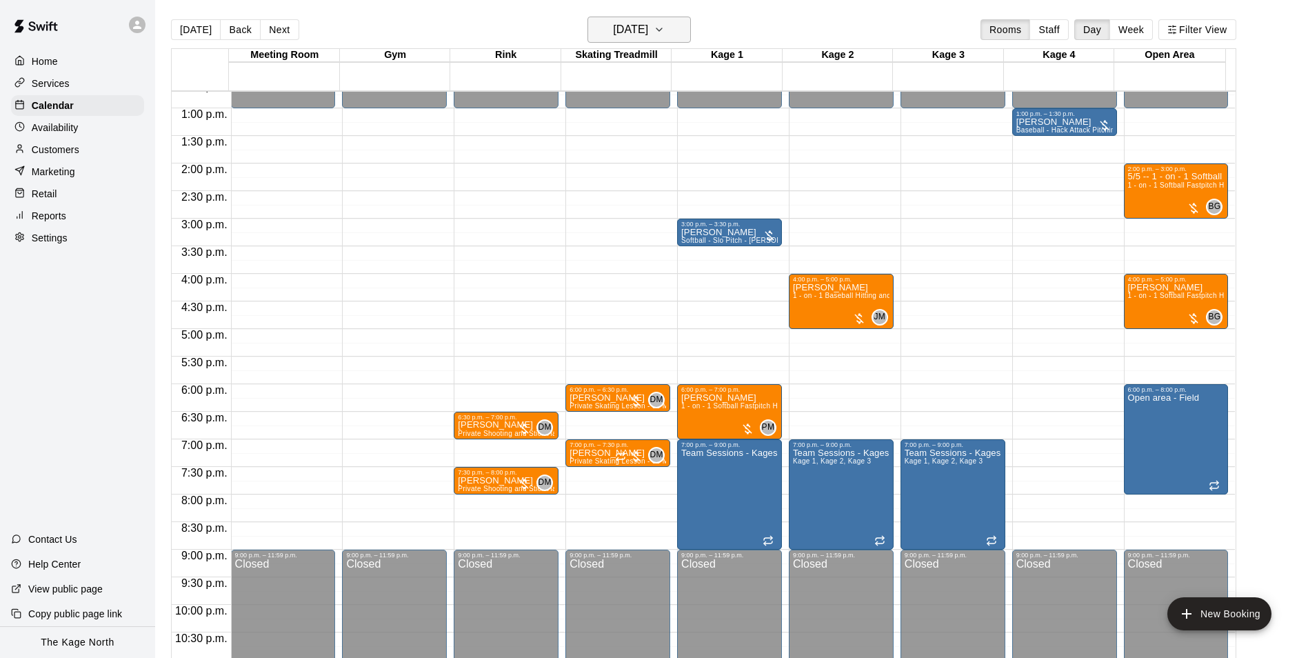
click at [648, 32] on h6 "[DATE]" at bounding box center [630, 29] width 35 height 19
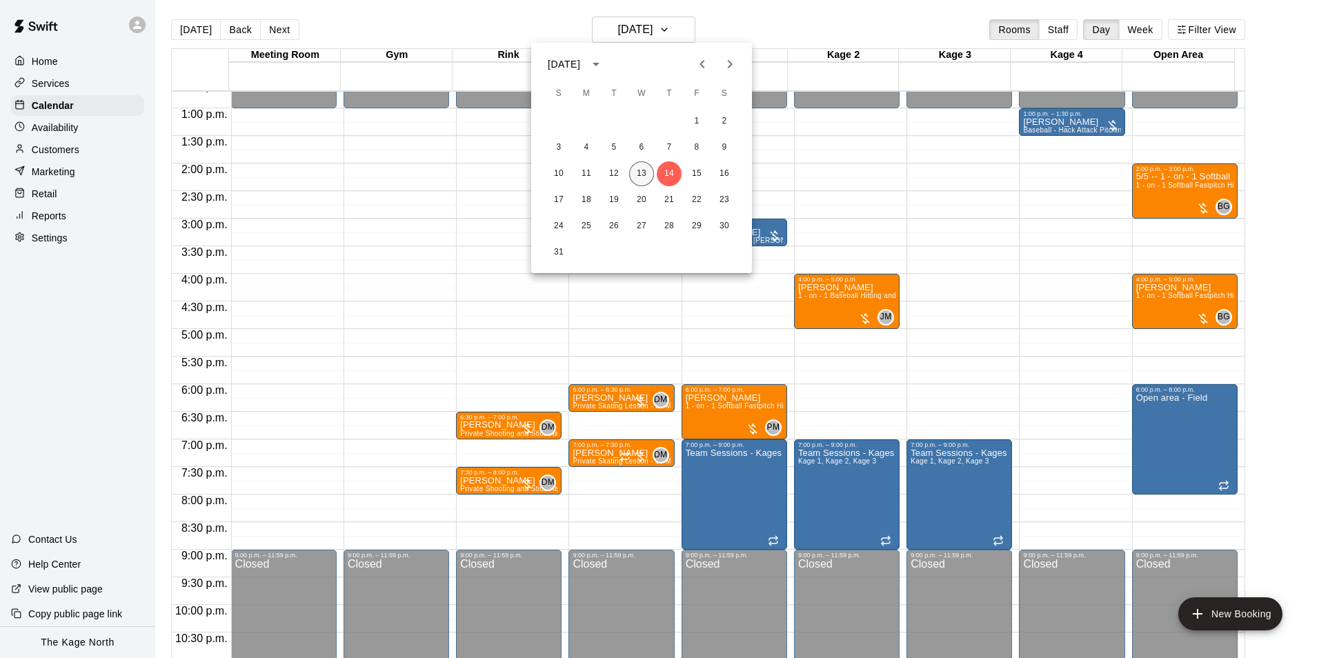
click at [642, 172] on button "13" at bounding box center [641, 173] width 25 height 25
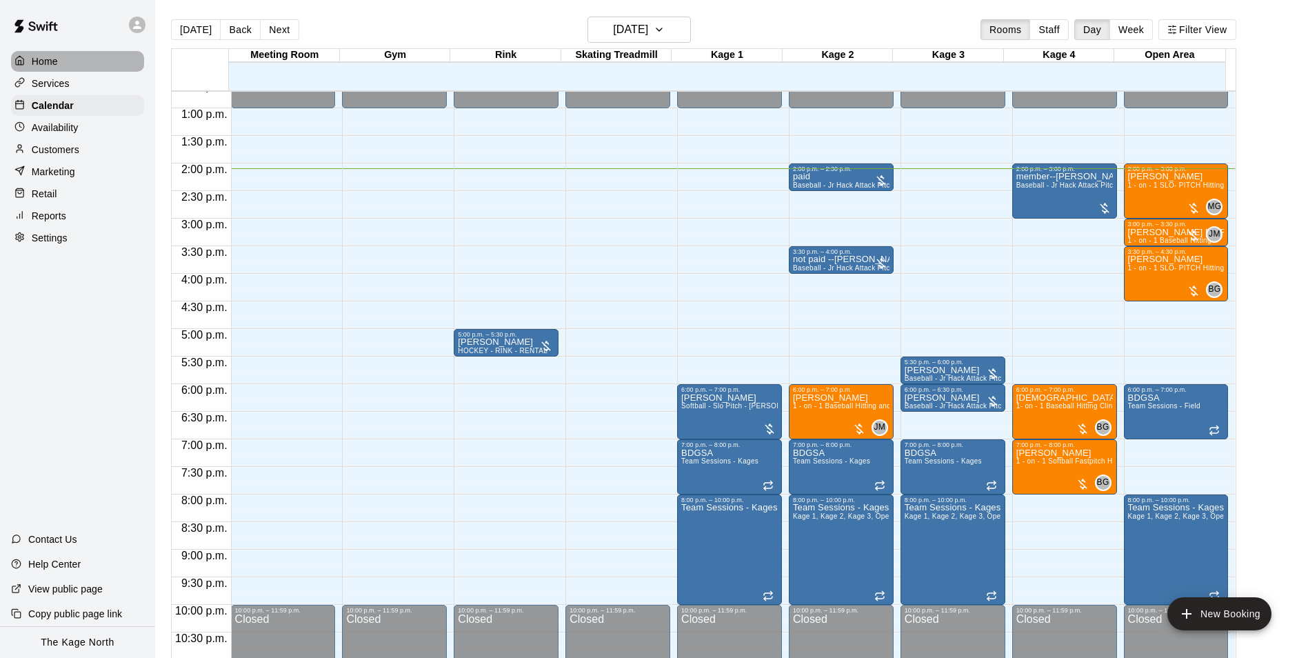
click at [46, 65] on p "Home" at bounding box center [45, 61] width 26 height 14
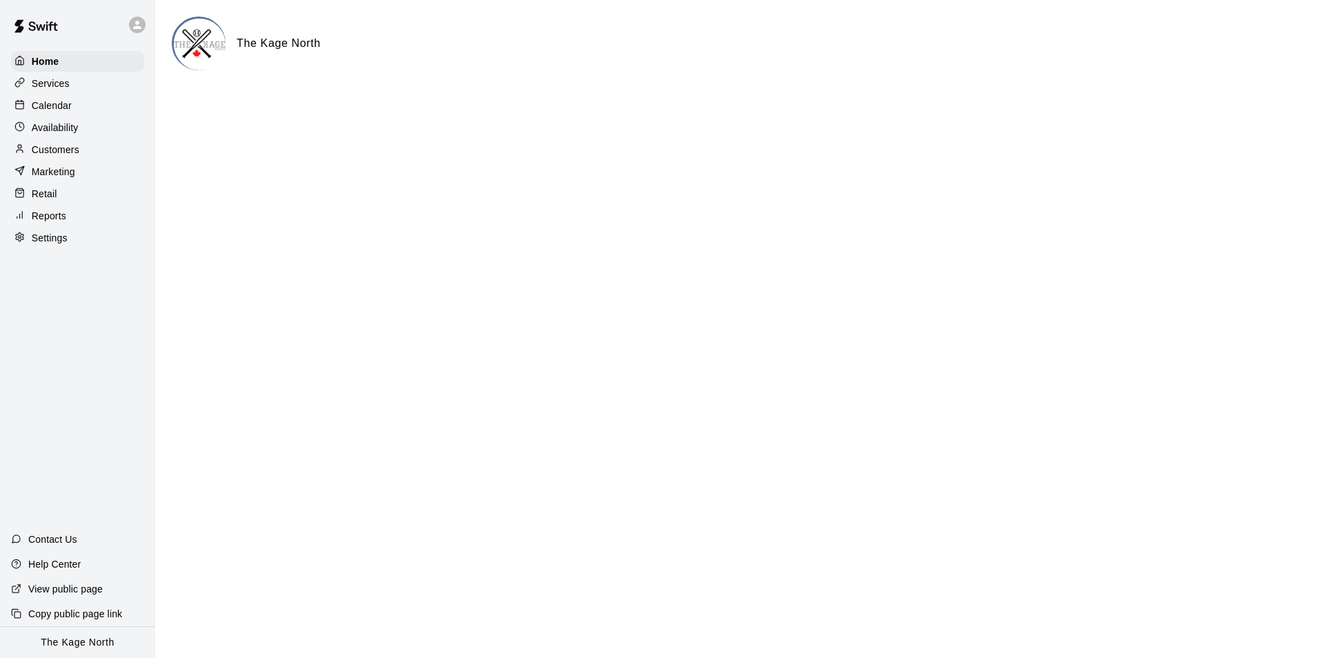
click at [55, 104] on p "Calendar" at bounding box center [52, 106] width 40 height 14
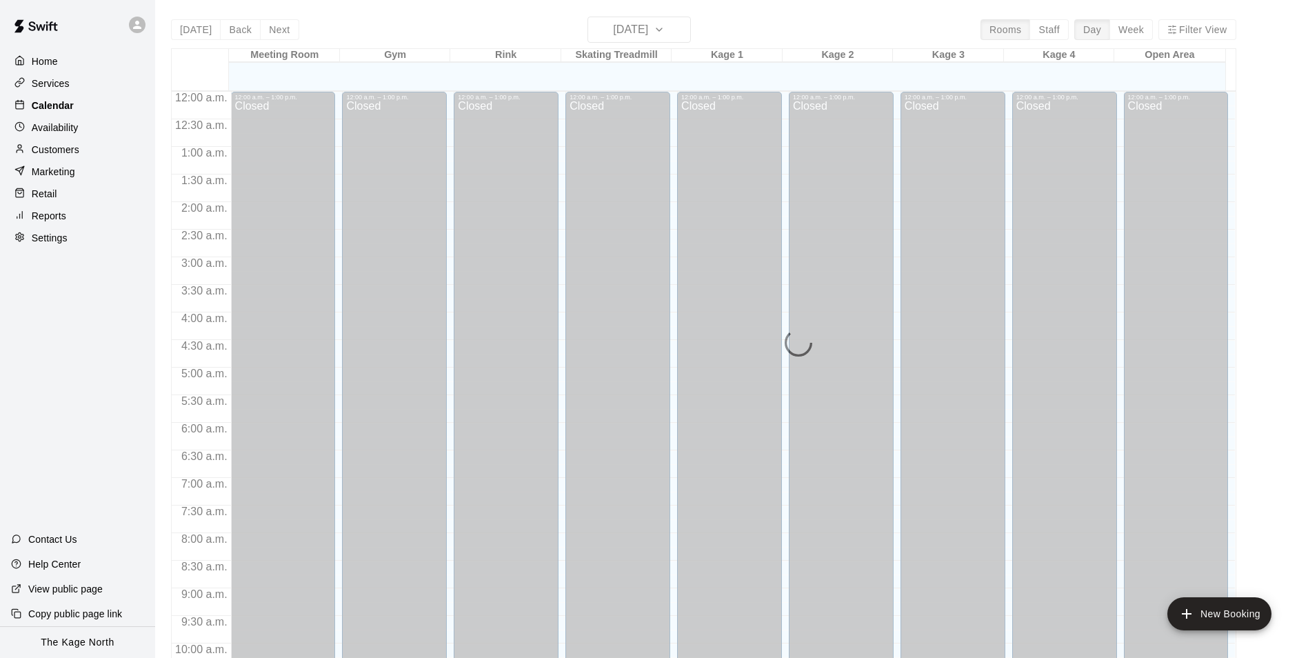
scroll to position [701, 0]
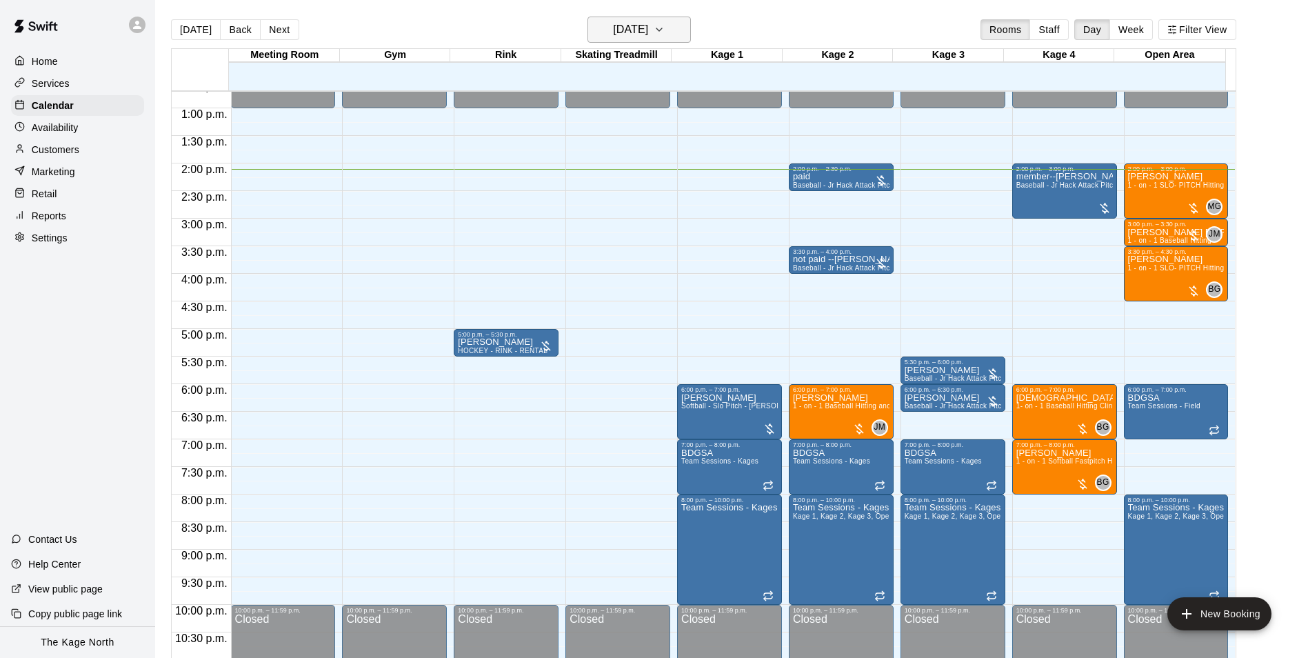
click at [648, 30] on h6 "[DATE]" at bounding box center [630, 29] width 35 height 19
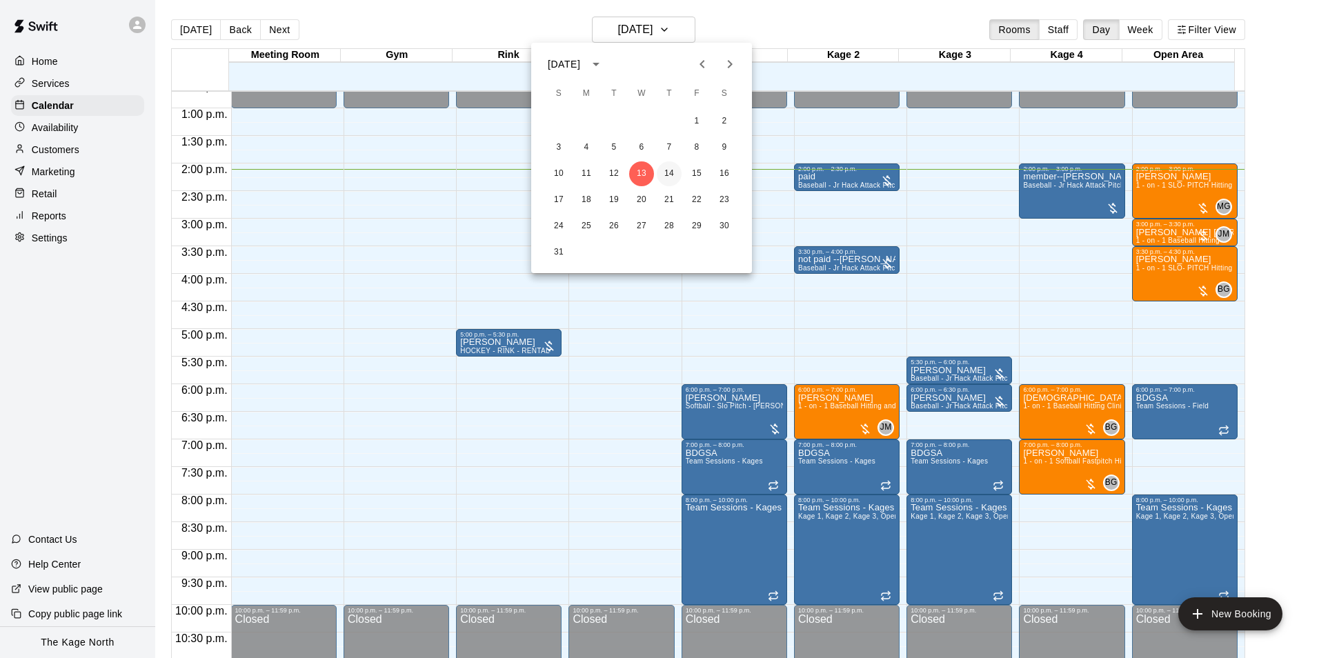
click at [671, 173] on button "14" at bounding box center [669, 173] width 25 height 25
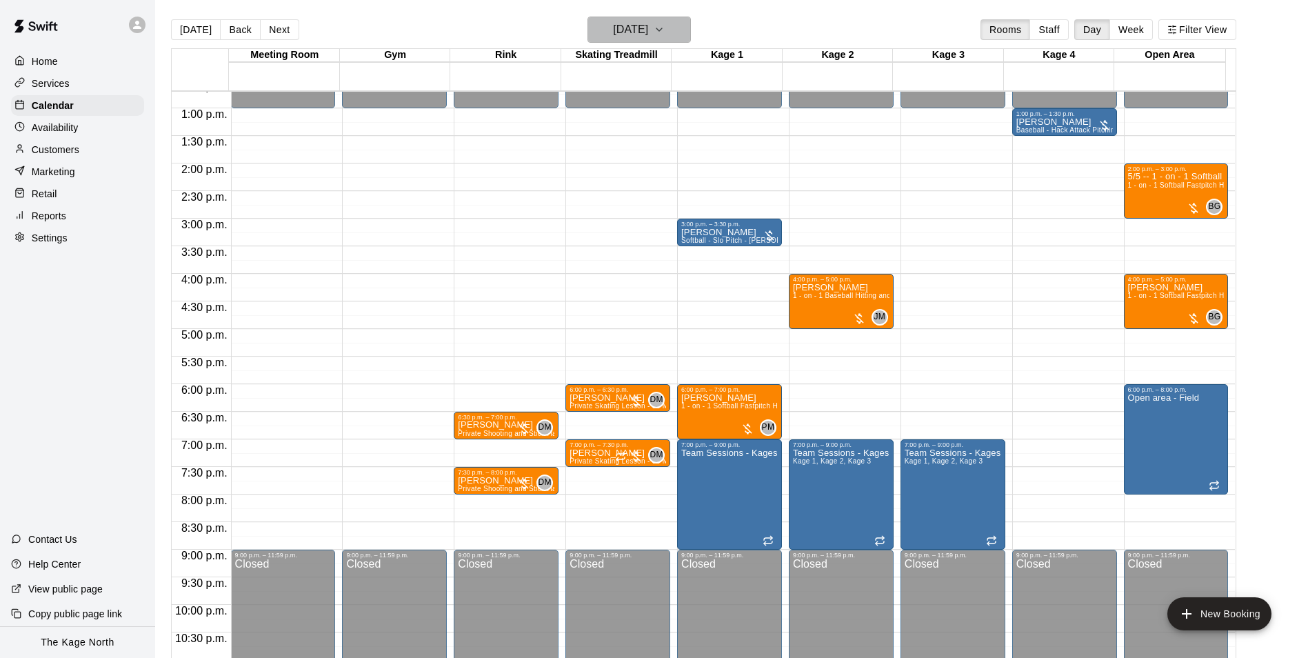
click at [648, 23] on h6 "[DATE]" at bounding box center [630, 29] width 35 height 19
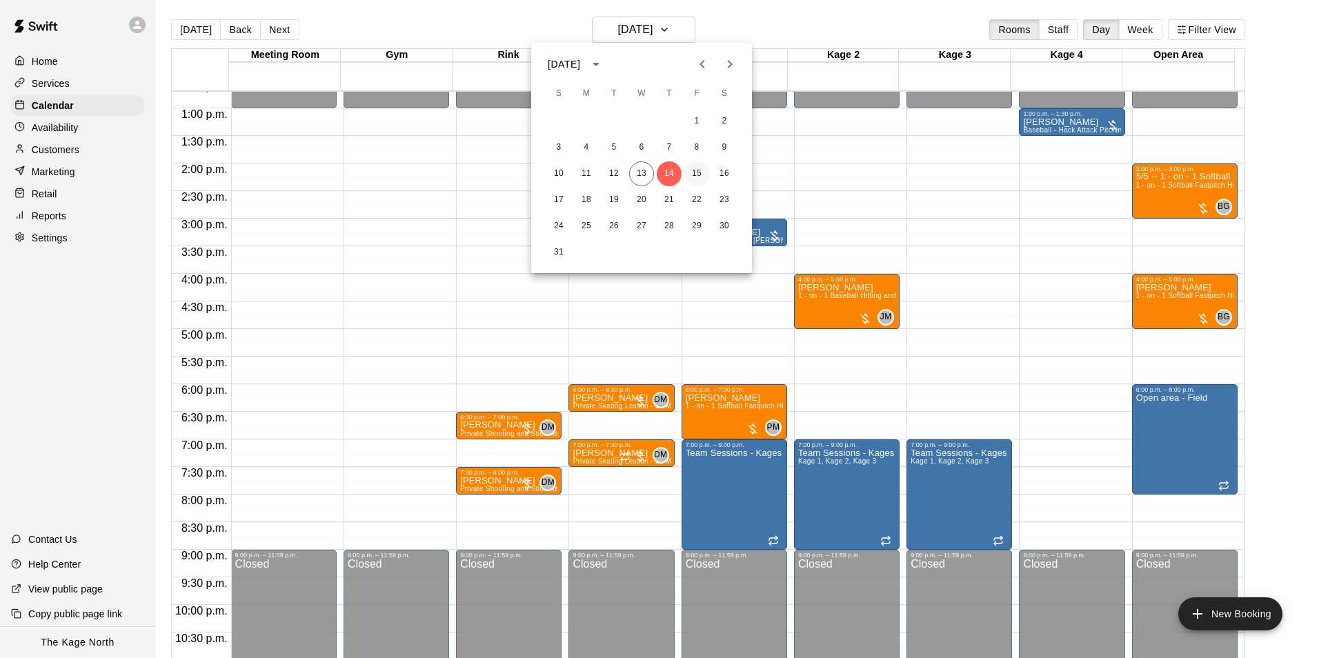
click at [700, 170] on button "15" at bounding box center [696, 173] width 25 height 25
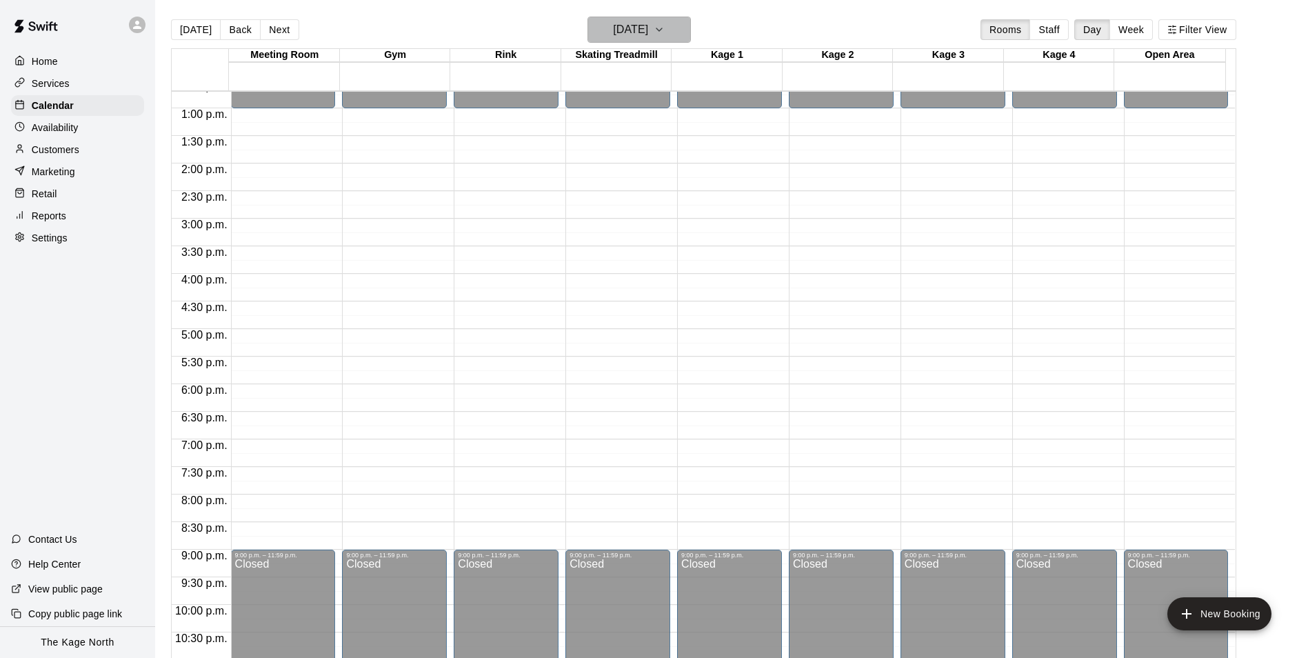
click at [665, 31] on icon "button" at bounding box center [659, 29] width 11 height 17
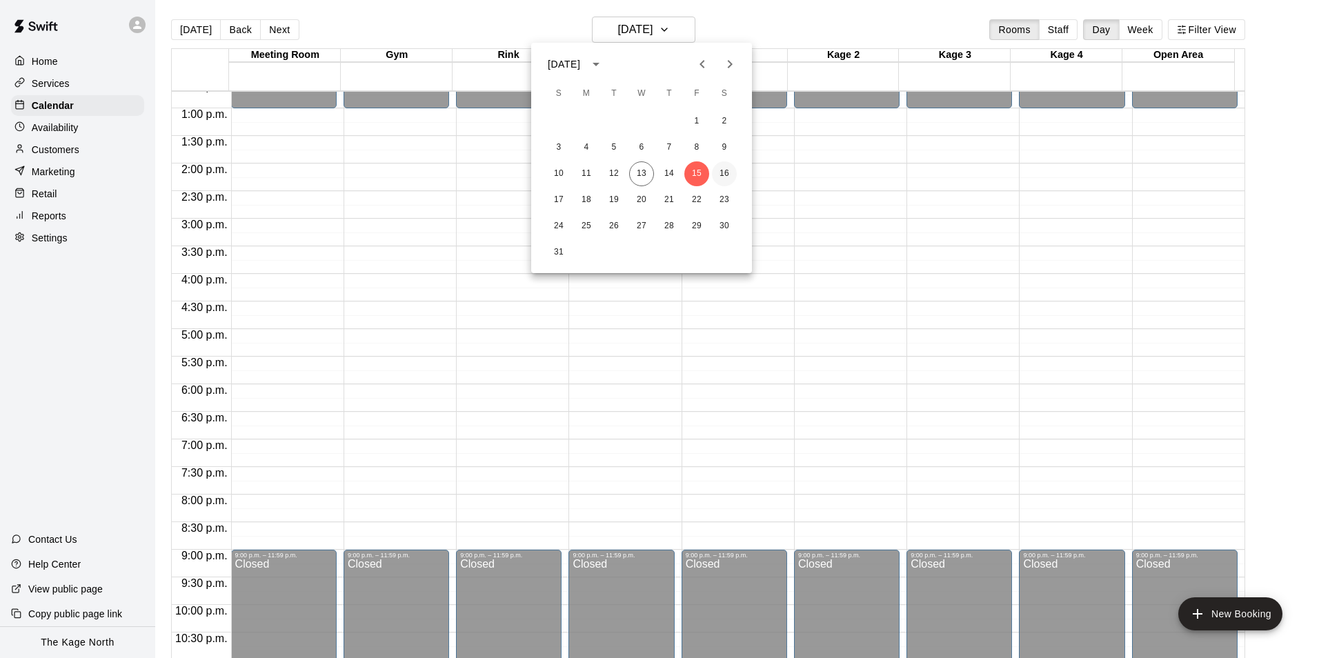
click at [726, 174] on button "16" at bounding box center [724, 173] width 25 height 25
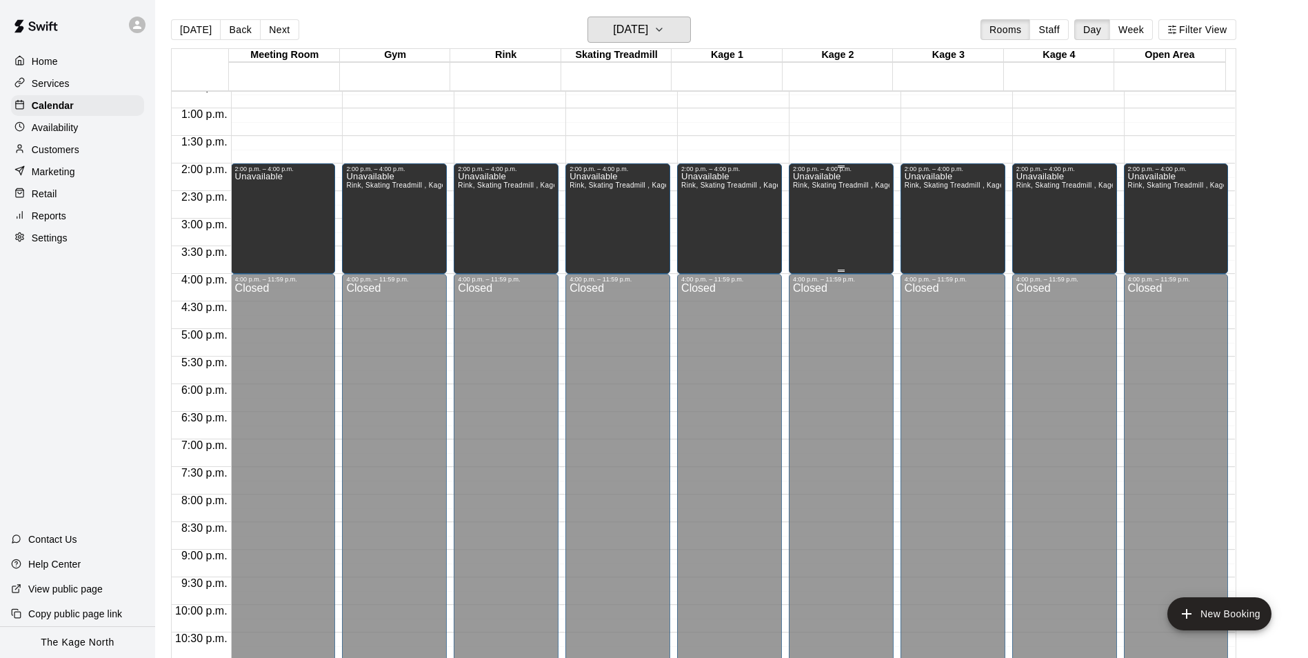
scroll to position [494, 0]
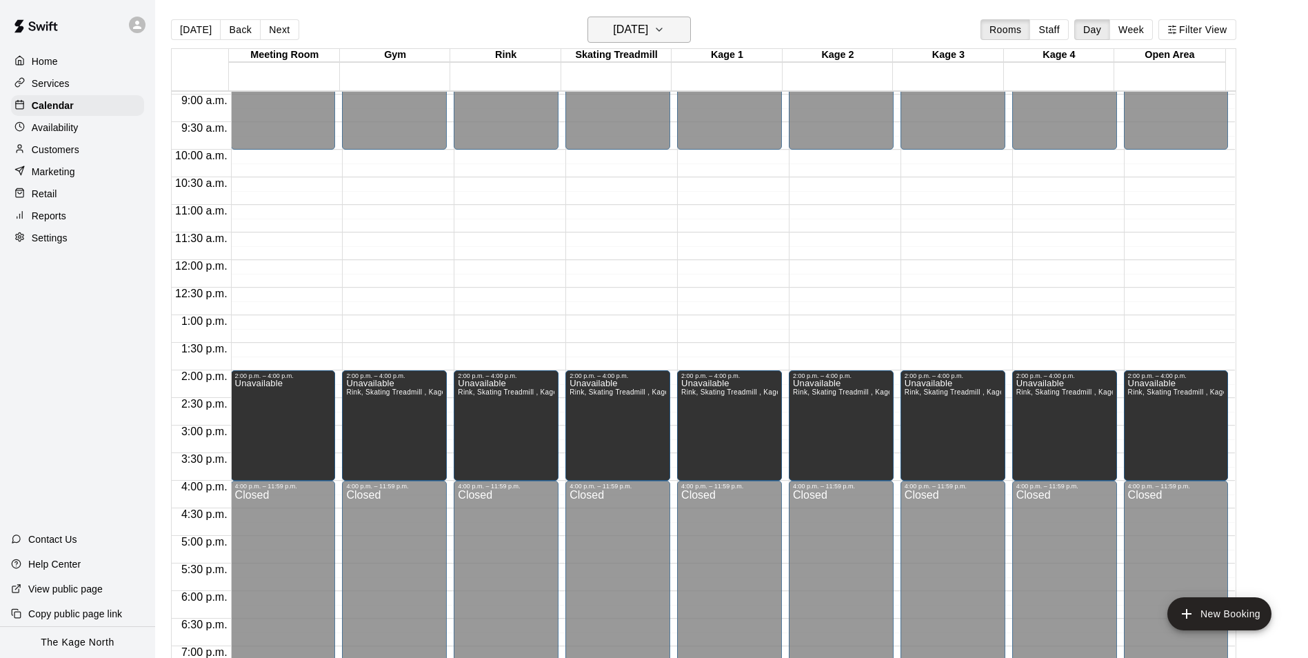
click at [648, 23] on h6 "[DATE]" at bounding box center [630, 29] width 35 height 19
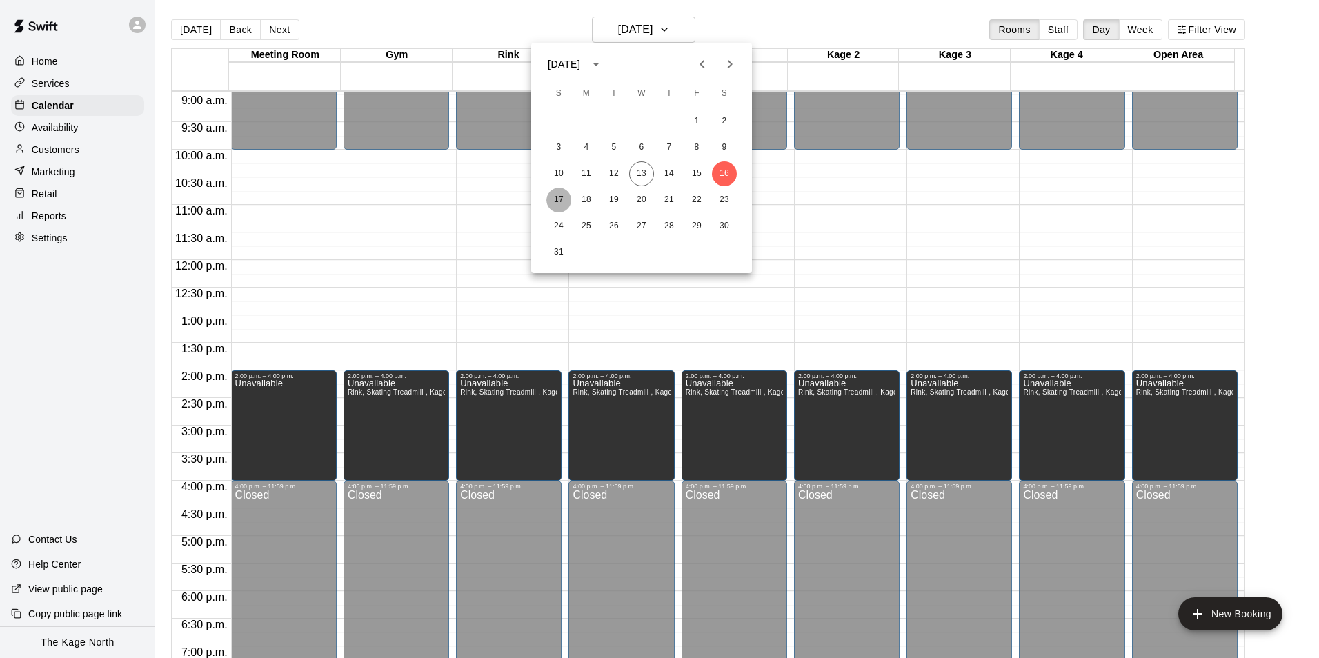
click at [558, 196] on button "17" at bounding box center [558, 200] width 25 height 25
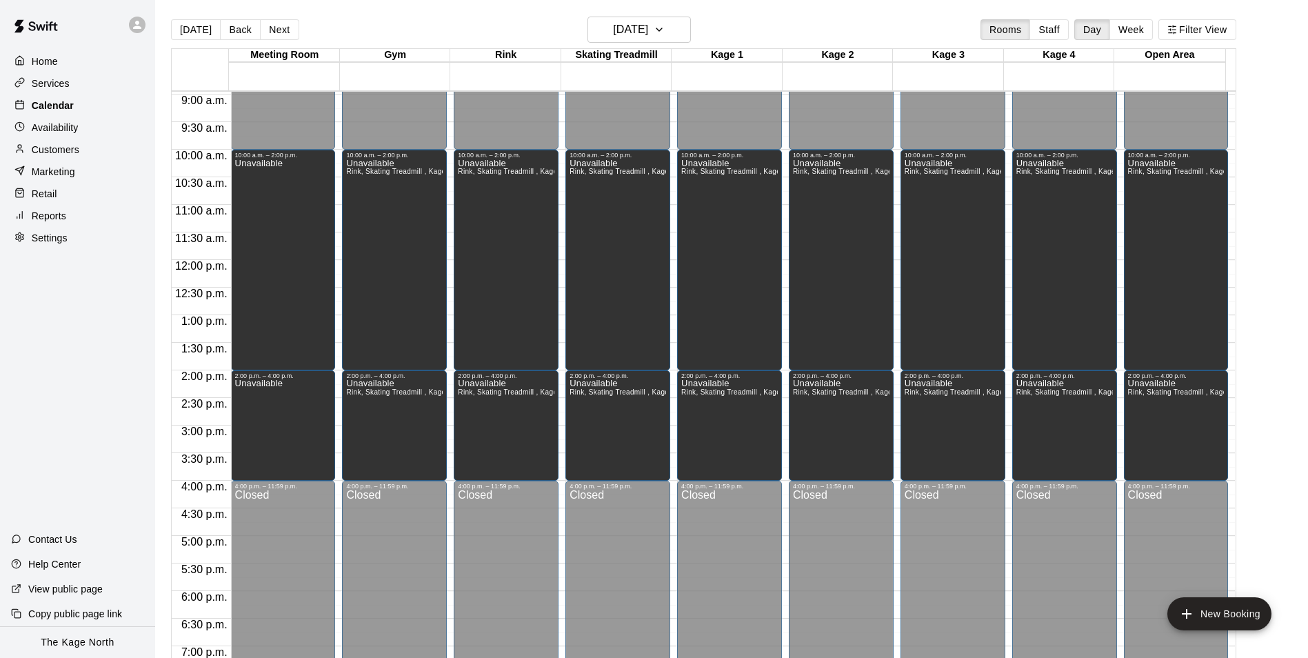
click at [48, 104] on p "Calendar" at bounding box center [53, 106] width 42 height 14
click at [70, 58] on div "Home" at bounding box center [77, 61] width 133 height 21
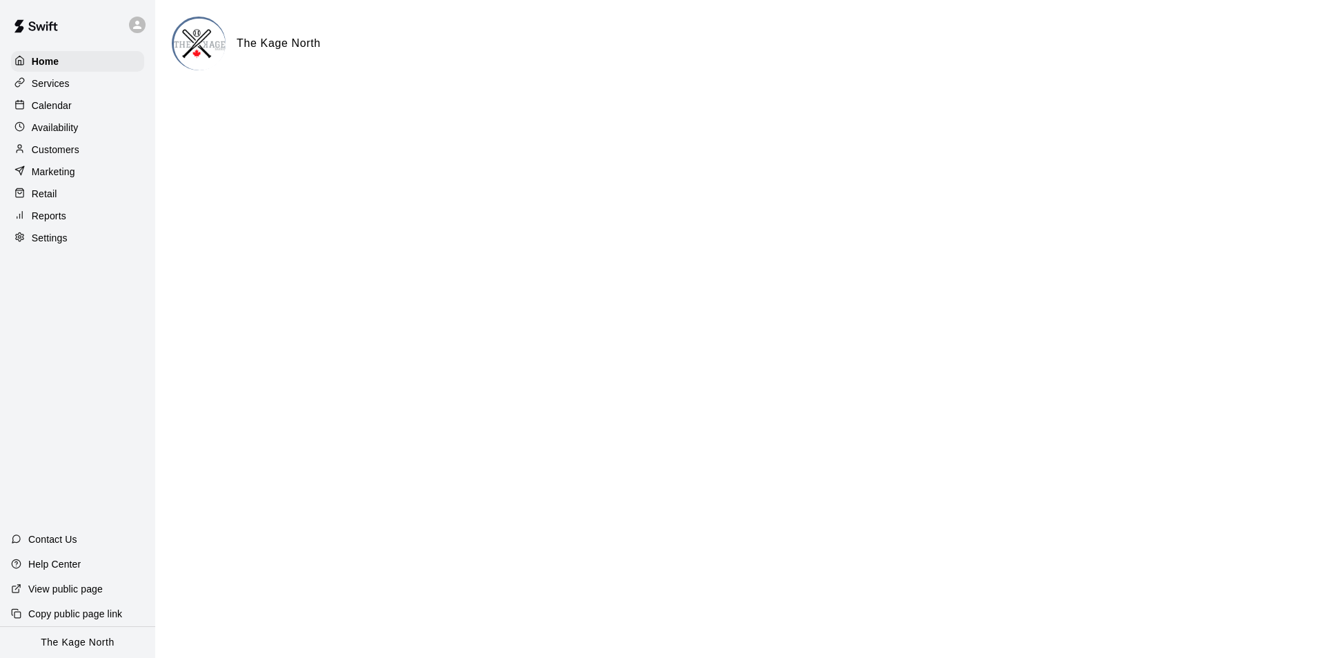
click at [66, 103] on p "Calendar" at bounding box center [52, 106] width 40 height 14
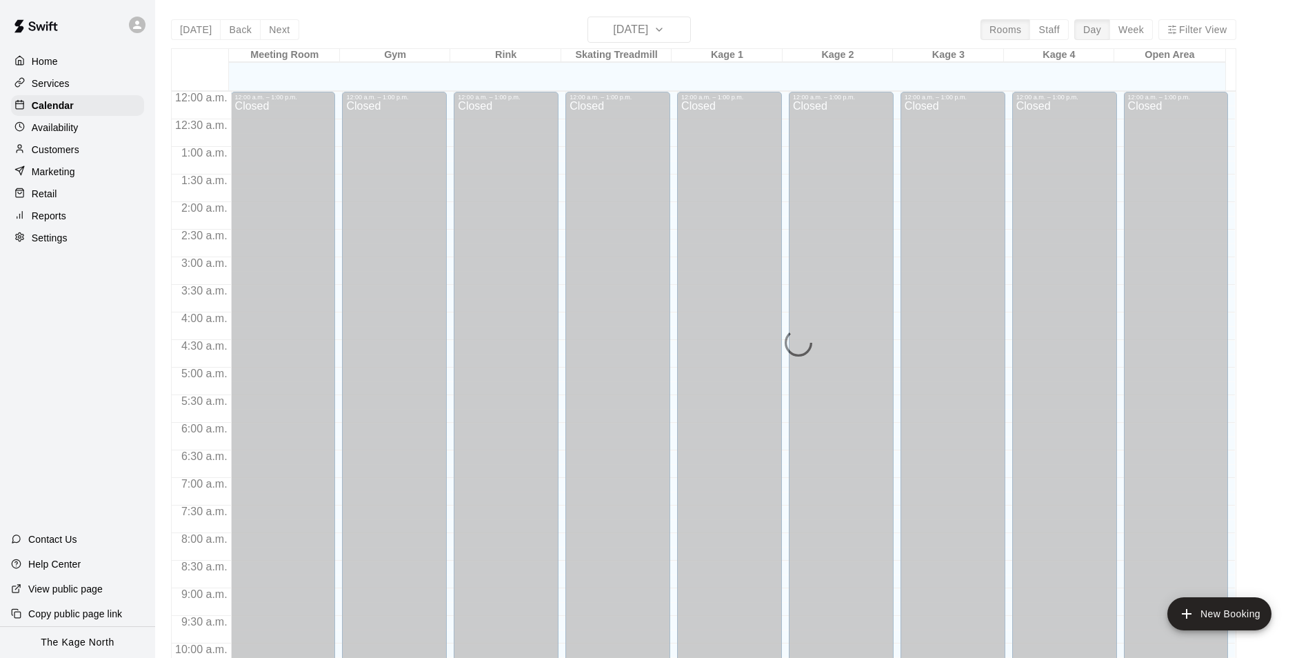
scroll to position [701, 0]
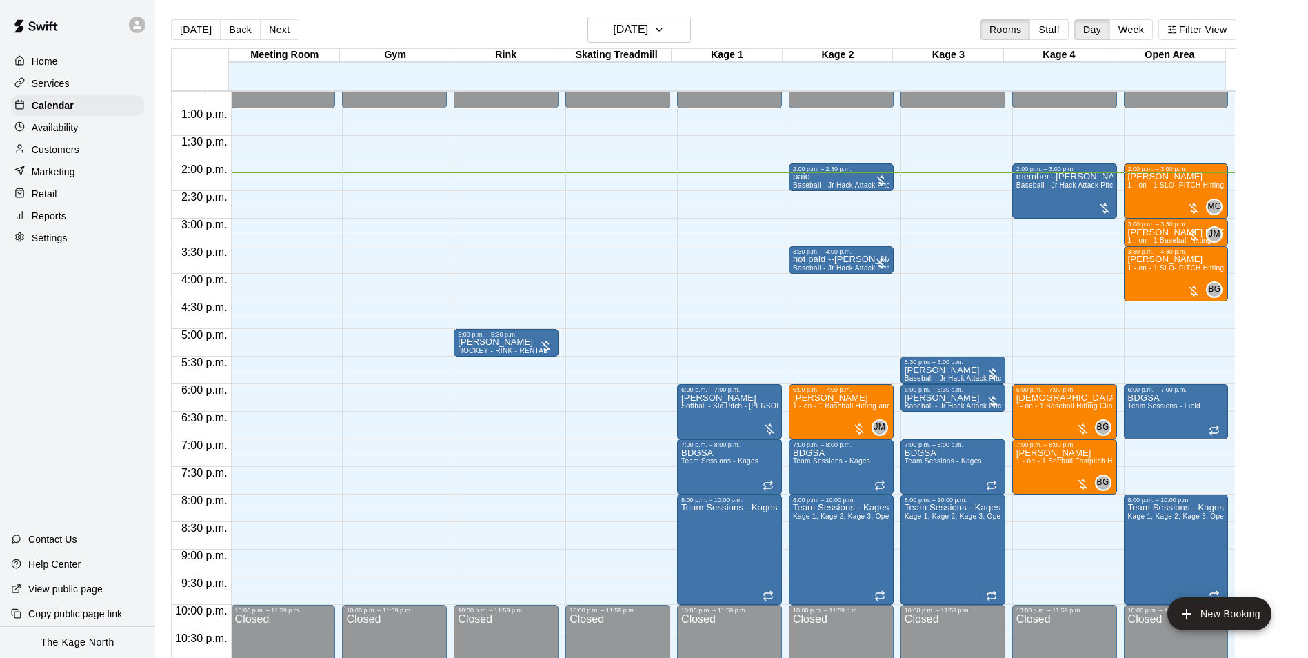
click at [461, 33] on div "[DATE] Back [DATE][DATE] Rooms Staff Day Week Filter View" at bounding box center [704, 33] width 1066 height 32
click at [59, 90] on p "Services" at bounding box center [51, 84] width 38 height 14
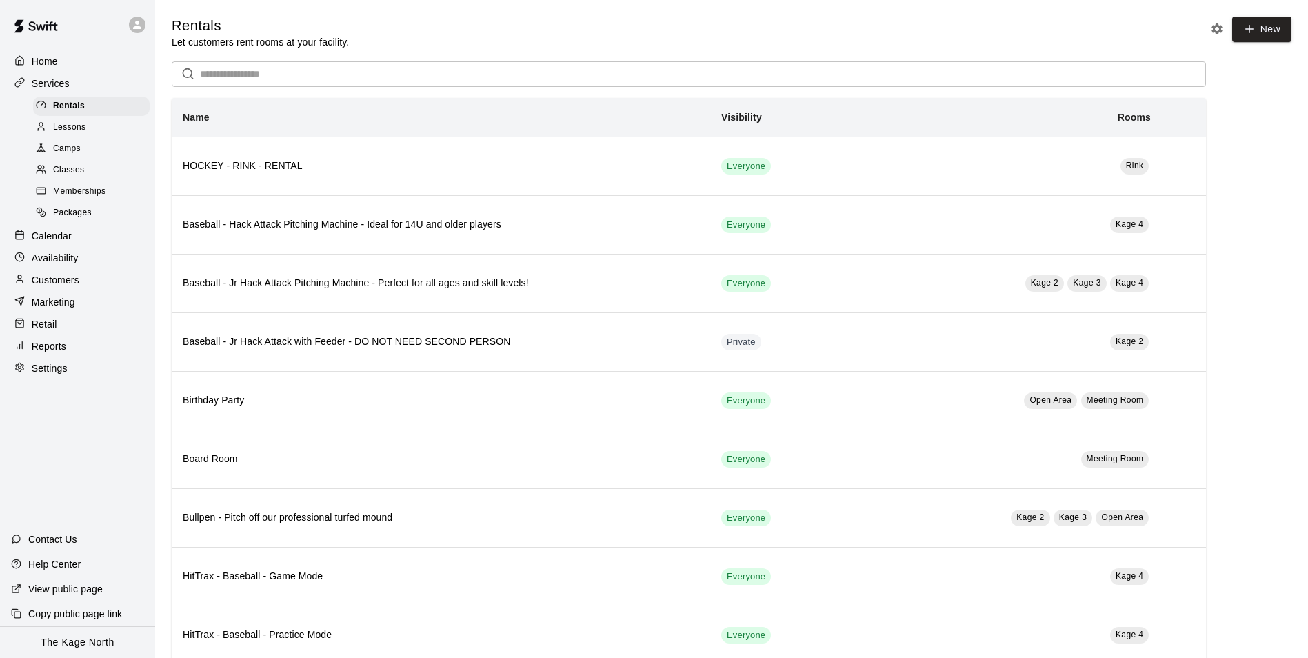
click at [74, 156] on span "Camps" at bounding box center [67, 149] width 28 height 14
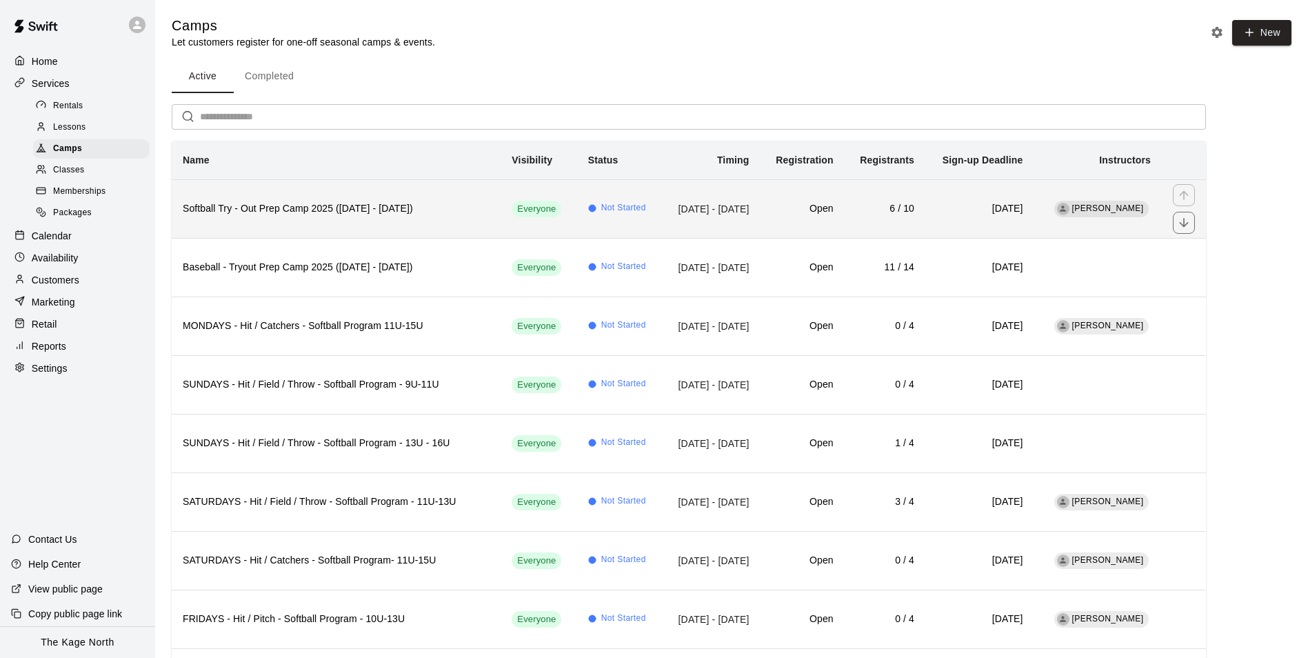
click at [322, 217] on th "Softball Try - Out Prep Camp 2025 ([DATE] - [DATE])" at bounding box center [336, 208] width 329 height 59
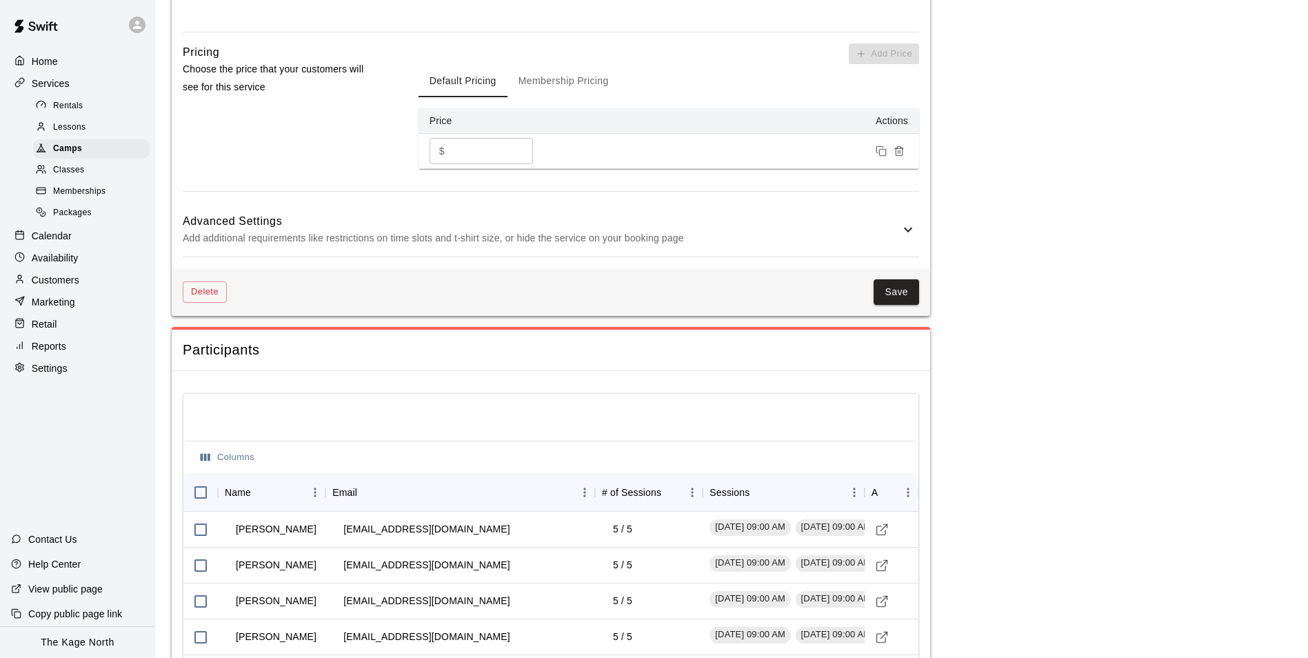
scroll to position [1310, 0]
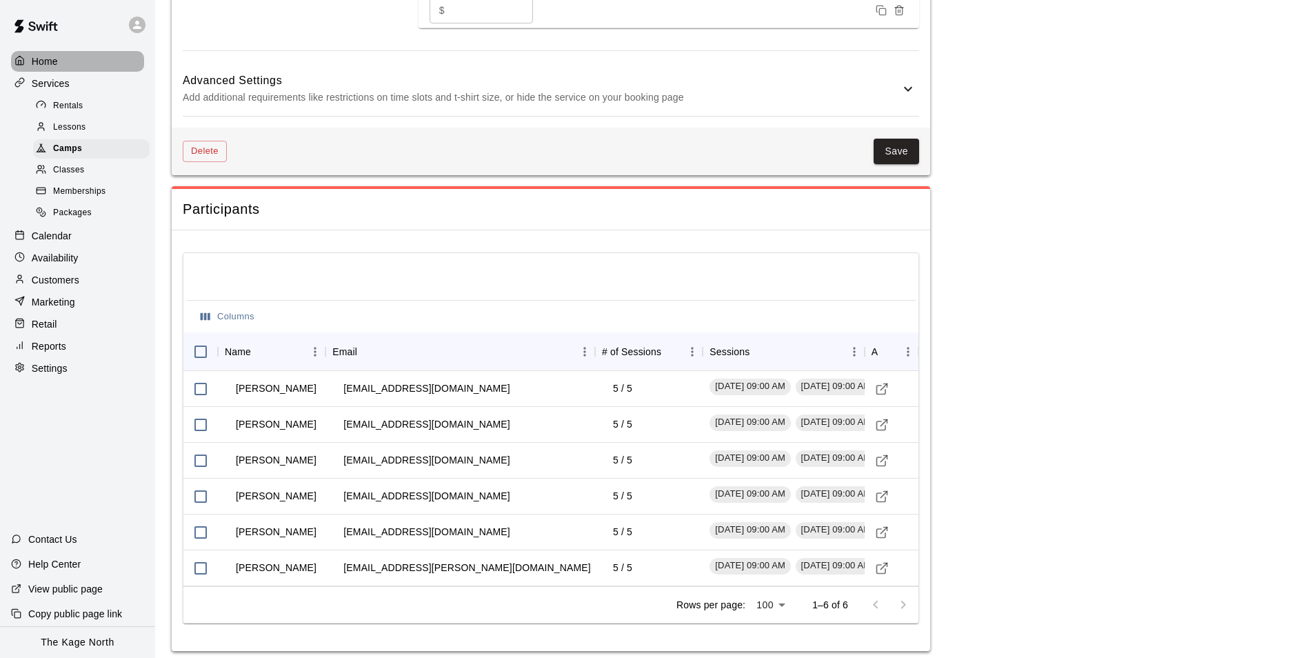
click at [52, 63] on p "Home" at bounding box center [45, 61] width 26 height 14
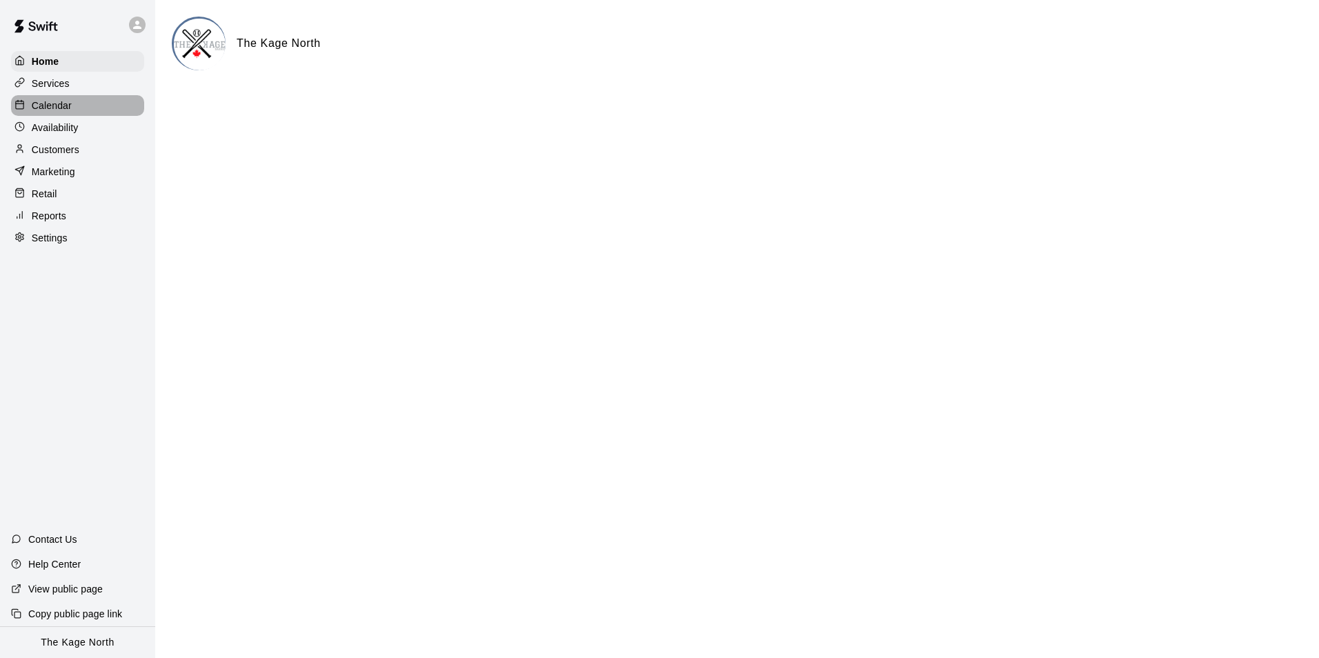
click at [66, 114] on div "Calendar" at bounding box center [77, 105] width 133 height 21
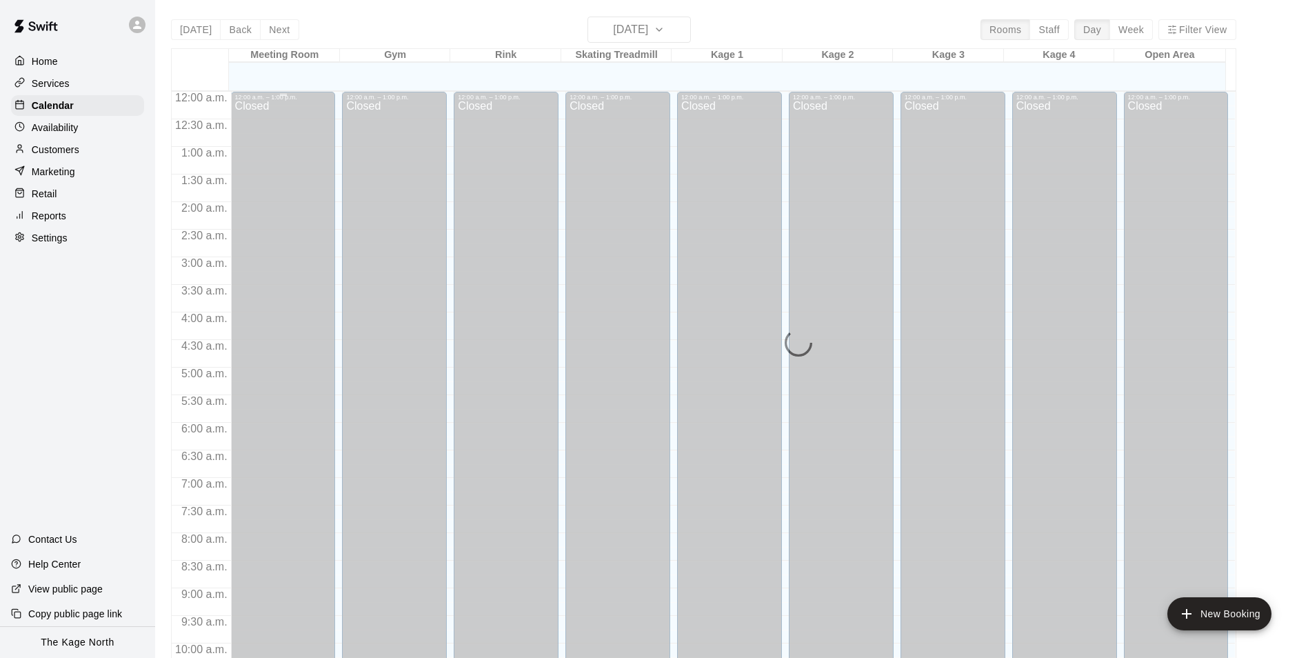
scroll to position [701, 0]
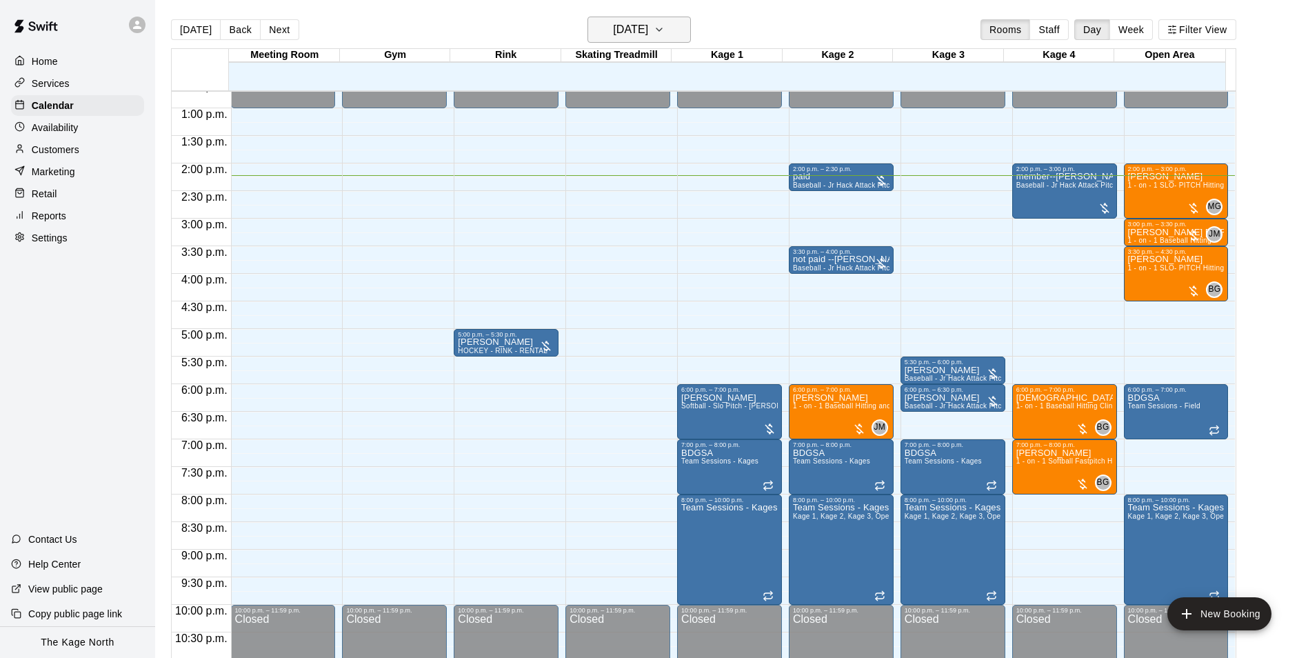
click at [648, 31] on h6 "[DATE]" at bounding box center [630, 29] width 35 height 19
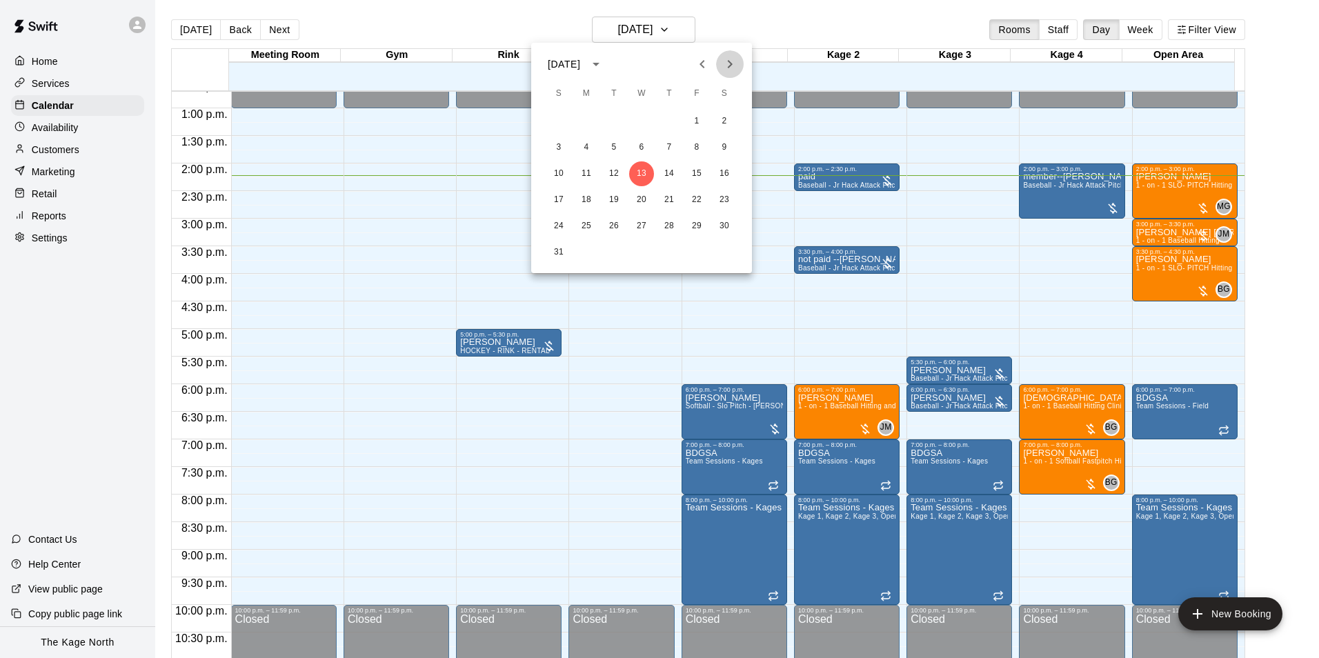
click at [732, 68] on icon "Next month" at bounding box center [729, 64] width 17 height 17
click at [706, 62] on icon "Previous month" at bounding box center [702, 64] width 17 height 17
click at [590, 205] on button "18" at bounding box center [586, 200] width 25 height 25
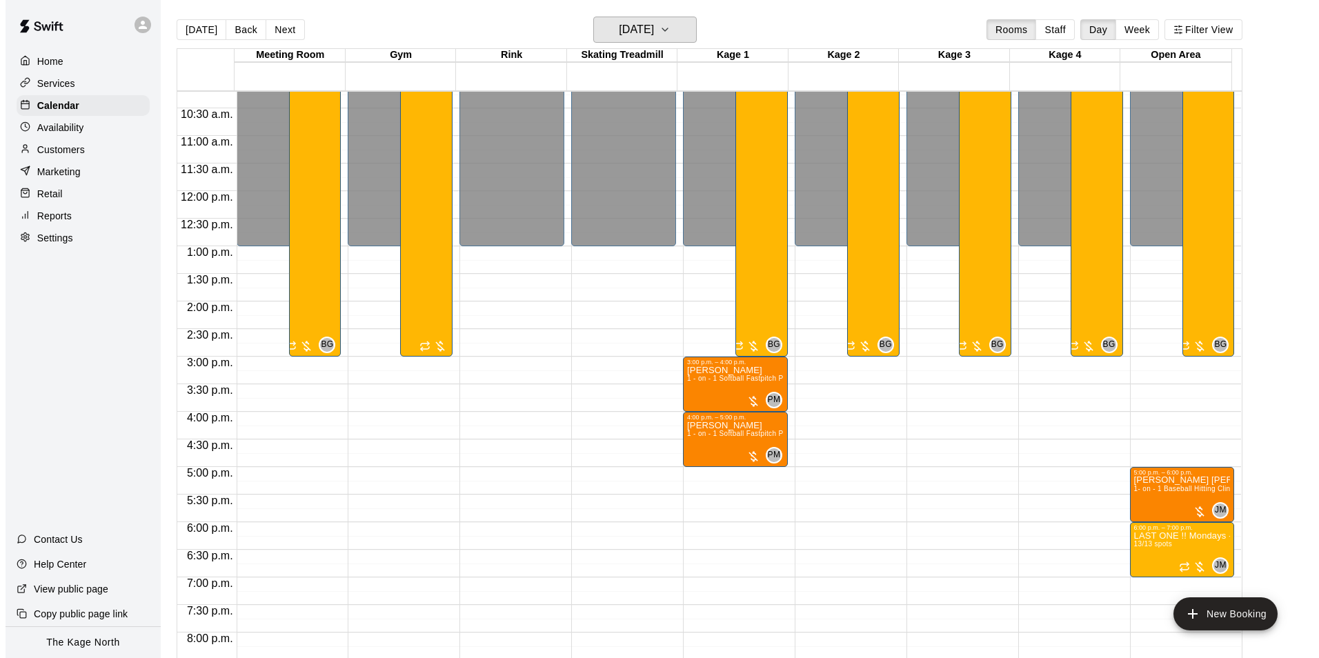
scroll to position [425, 0]
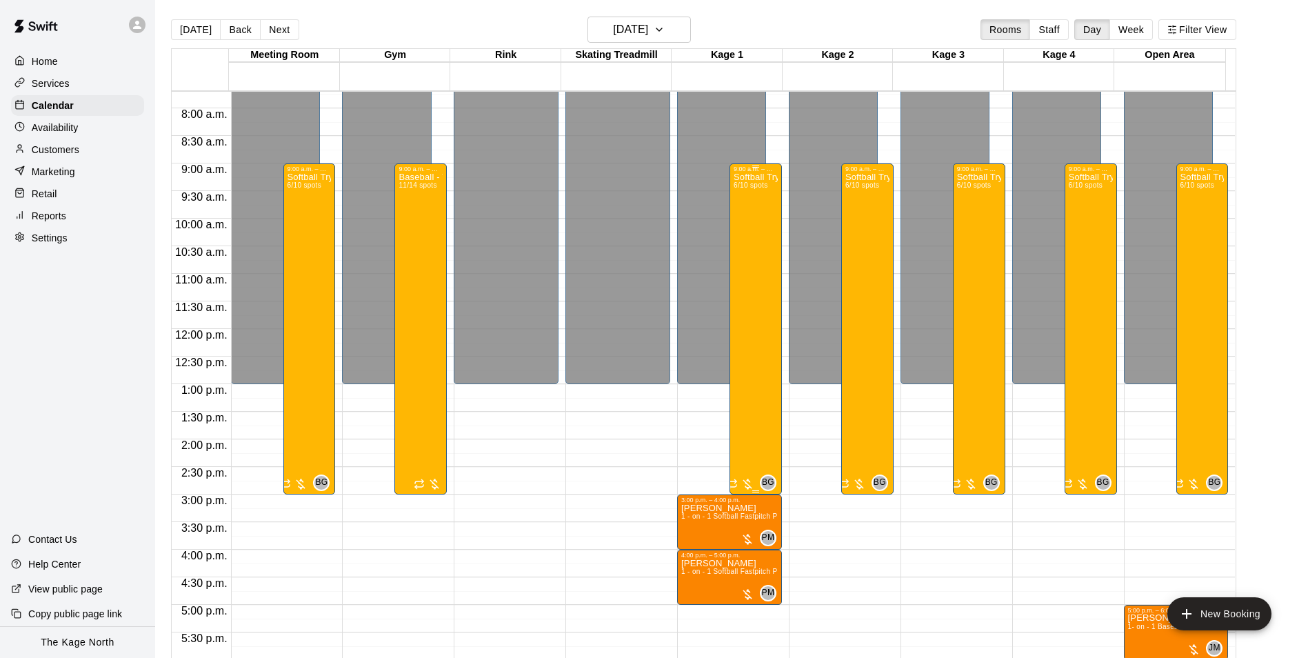
click at [750, 261] on div "Softball Try - Out Prep Camp 2025 ([DATE] - [DATE]) 6/10 spots" at bounding box center [756, 501] width 44 height 658
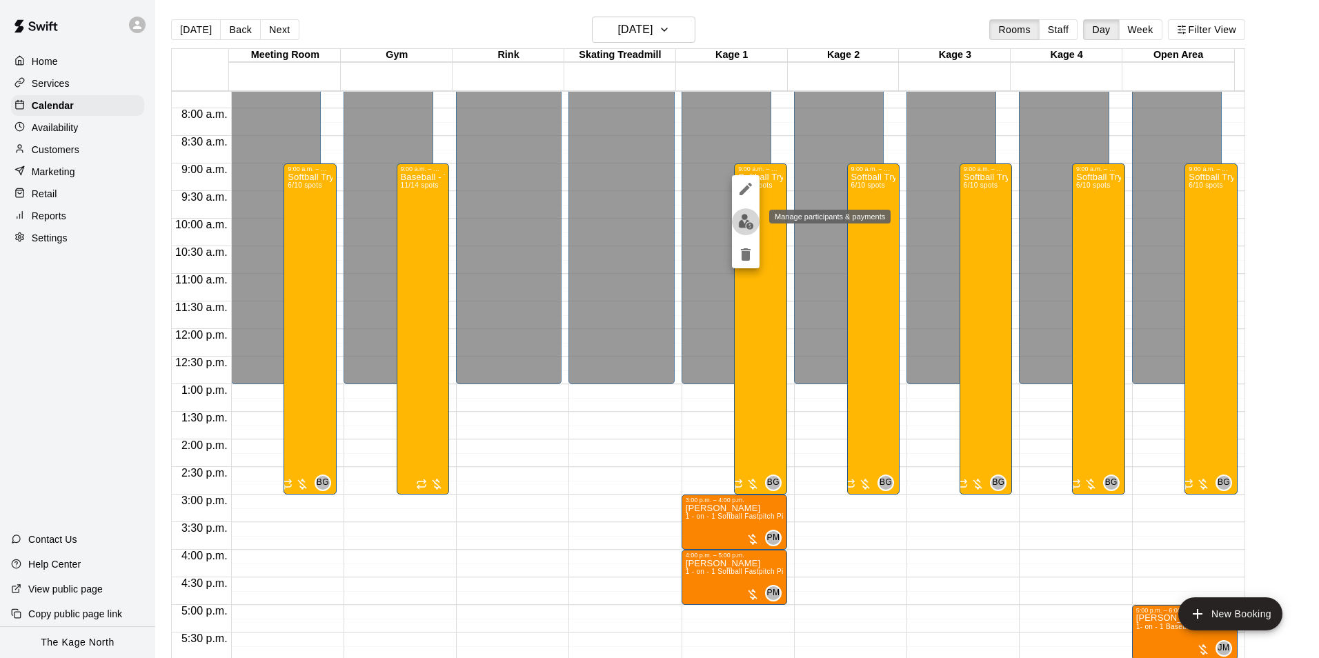
click at [744, 216] on img "edit" at bounding box center [746, 222] width 16 height 16
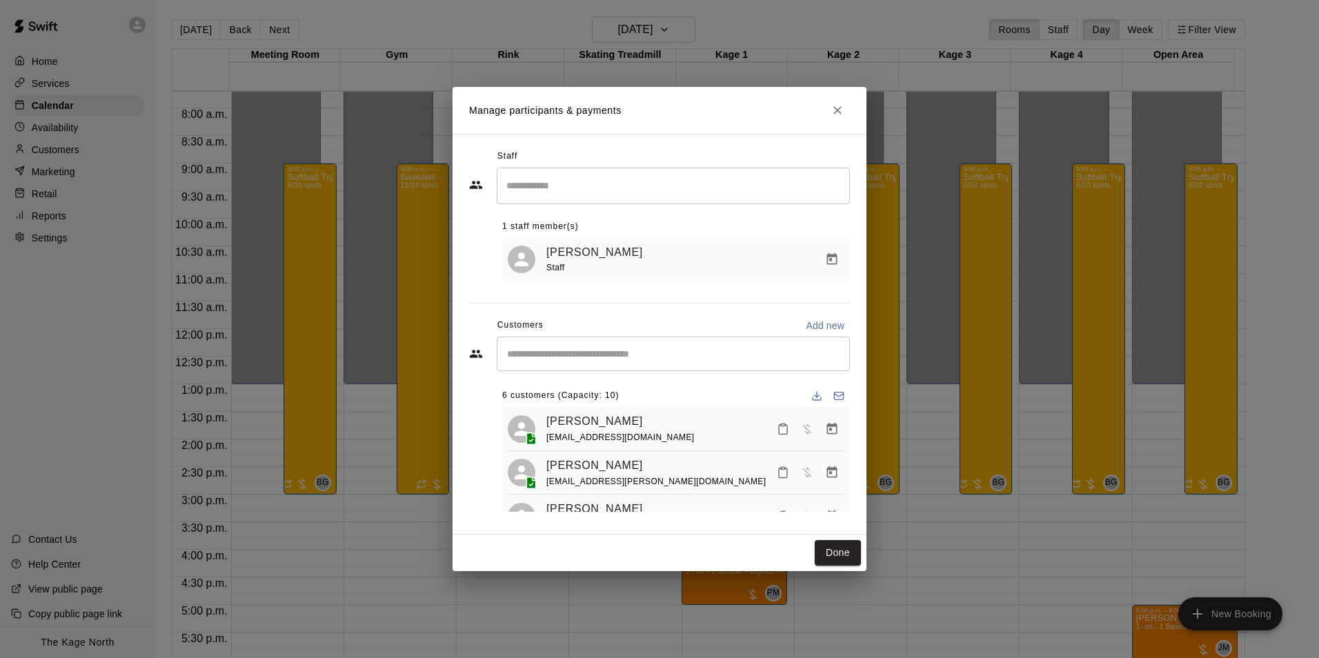
scroll to position [69, 0]
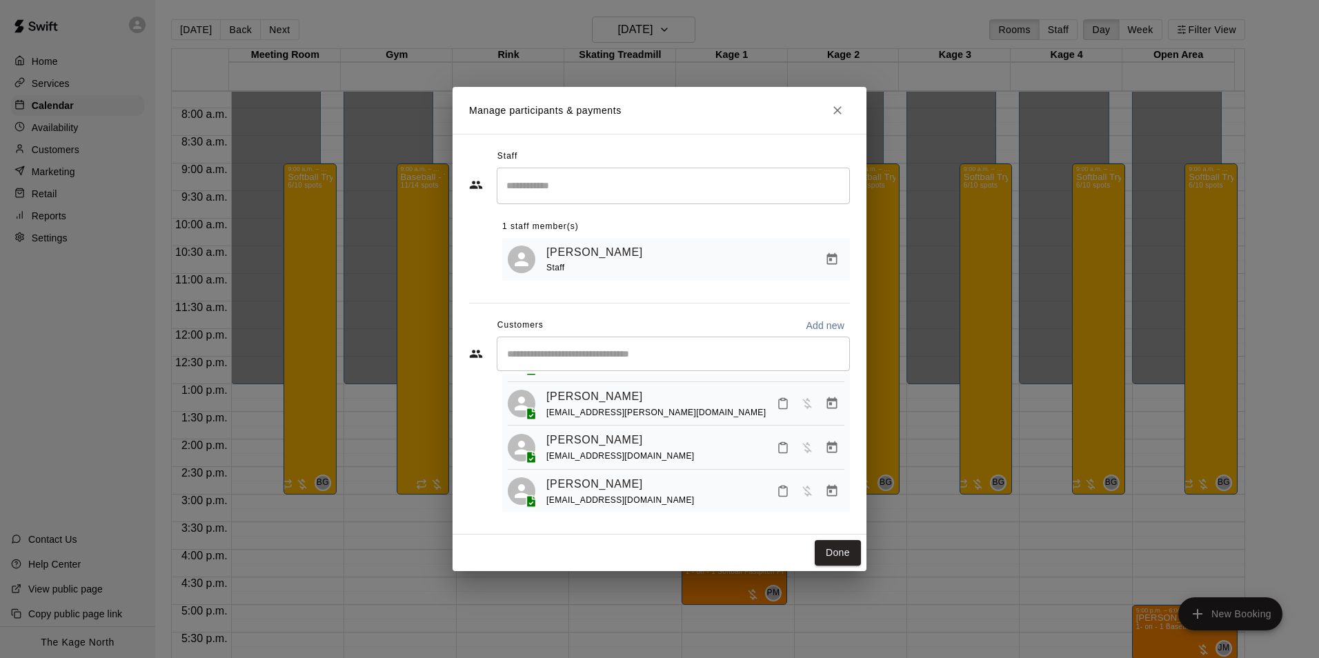
click at [826, 326] on p "Add new" at bounding box center [825, 326] width 39 height 14
select select "**"
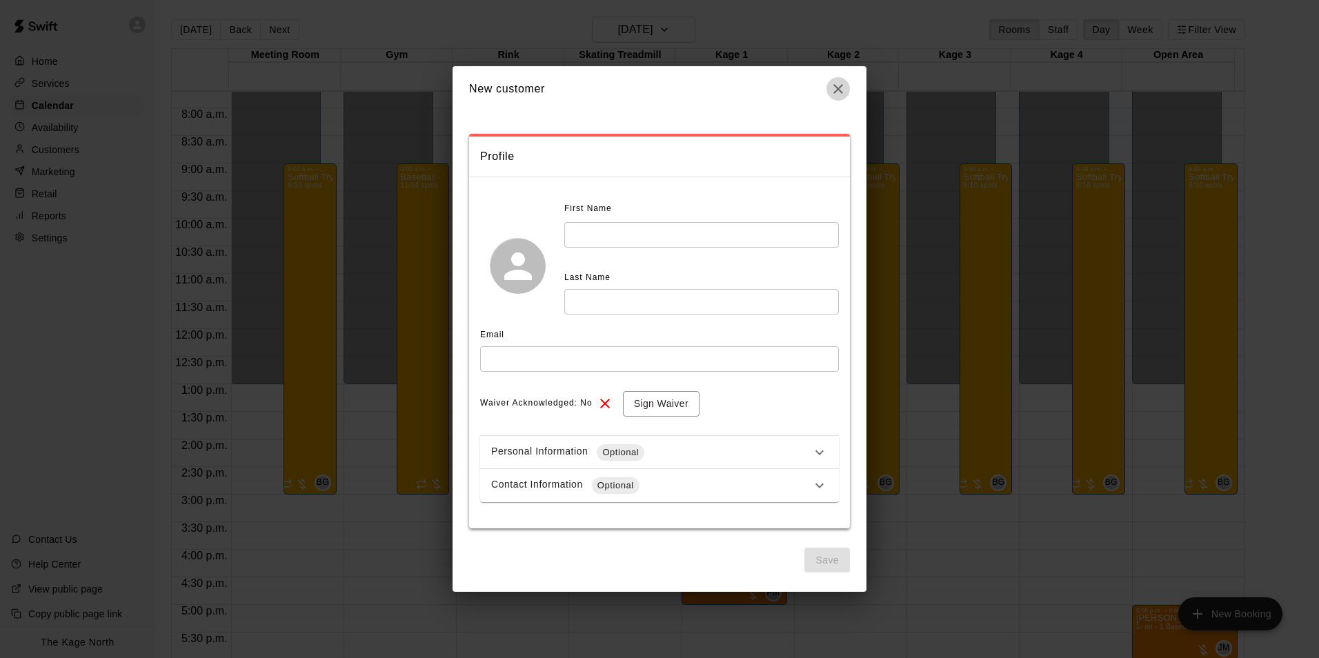
click at [841, 89] on icon "button" at bounding box center [838, 89] width 17 height 17
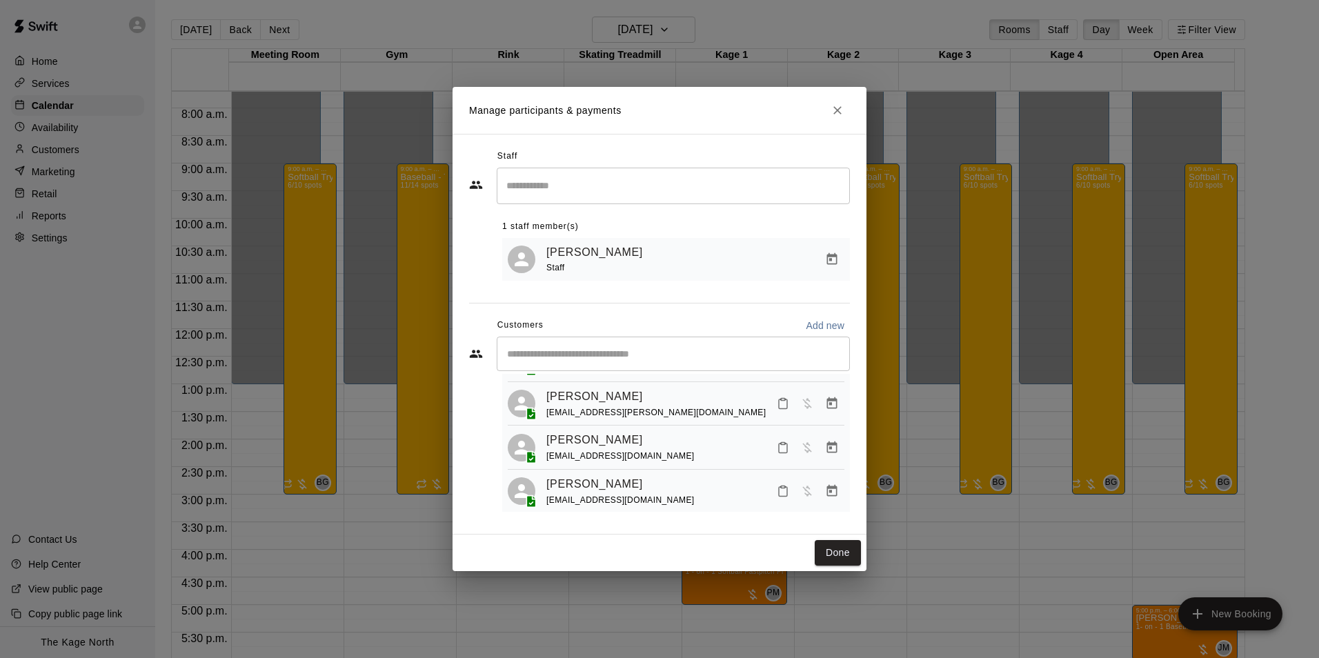
click at [577, 362] on div "​" at bounding box center [673, 354] width 353 height 34
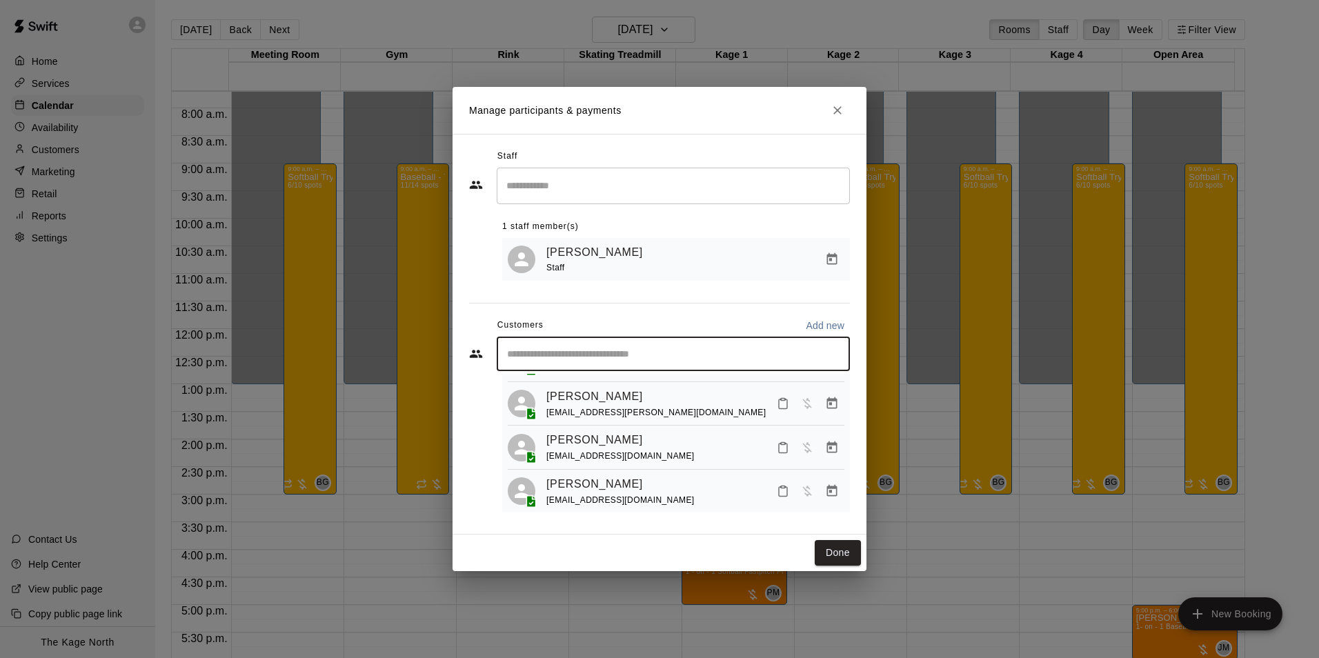
click at [819, 325] on p "Add new" at bounding box center [825, 326] width 39 height 14
select select "**"
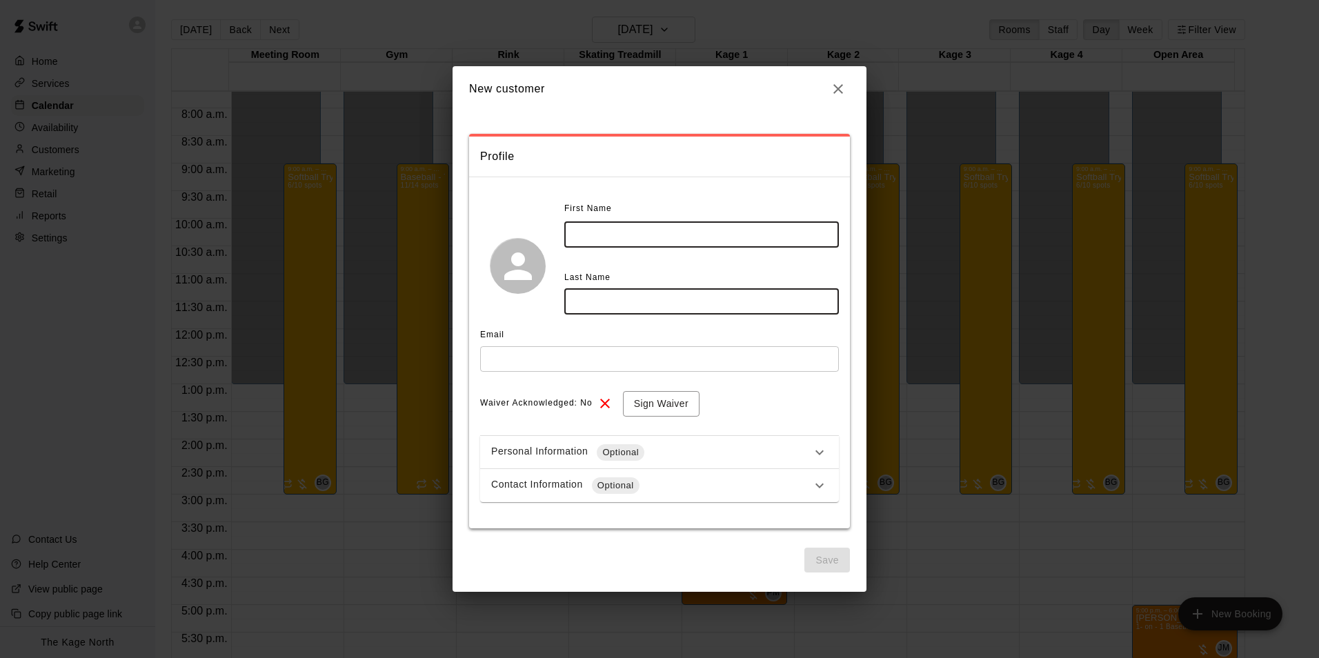
click at [586, 223] on input "text" at bounding box center [701, 235] width 275 height 26
click at [837, 99] on button "button" at bounding box center [837, 88] width 23 height 23
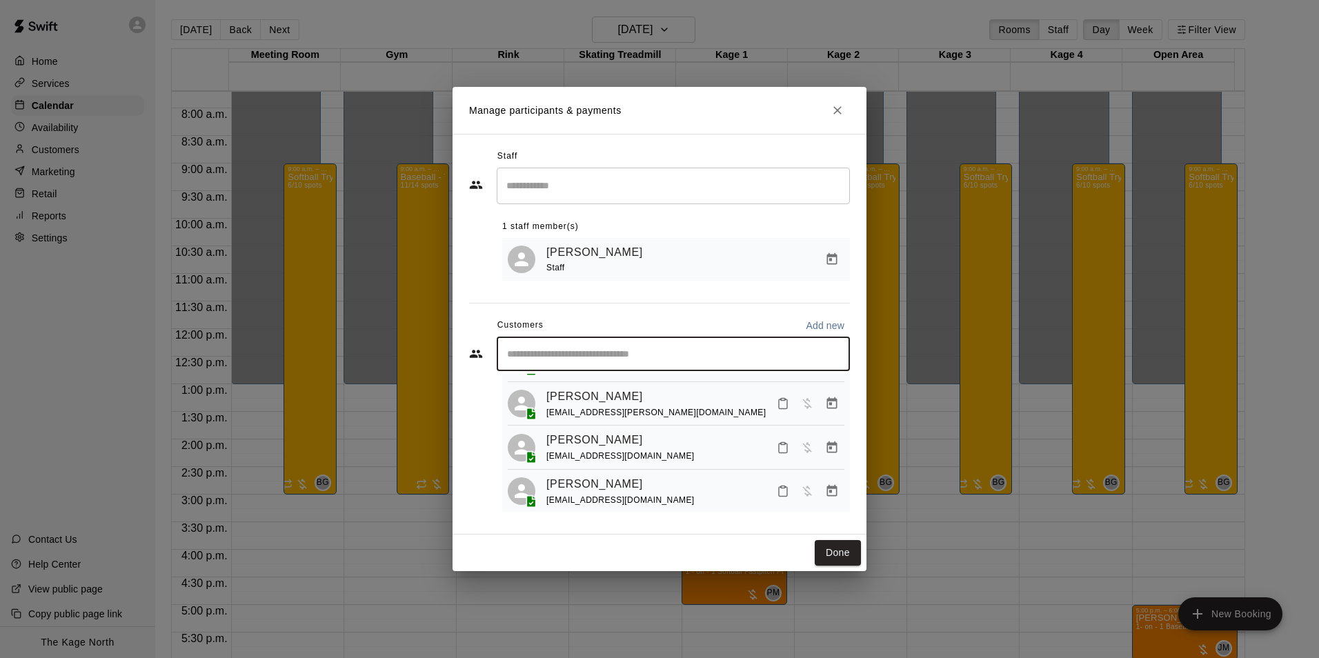
click at [599, 356] on input "Start typing to search customers..." at bounding box center [673, 354] width 341 height 14
type input "*********"
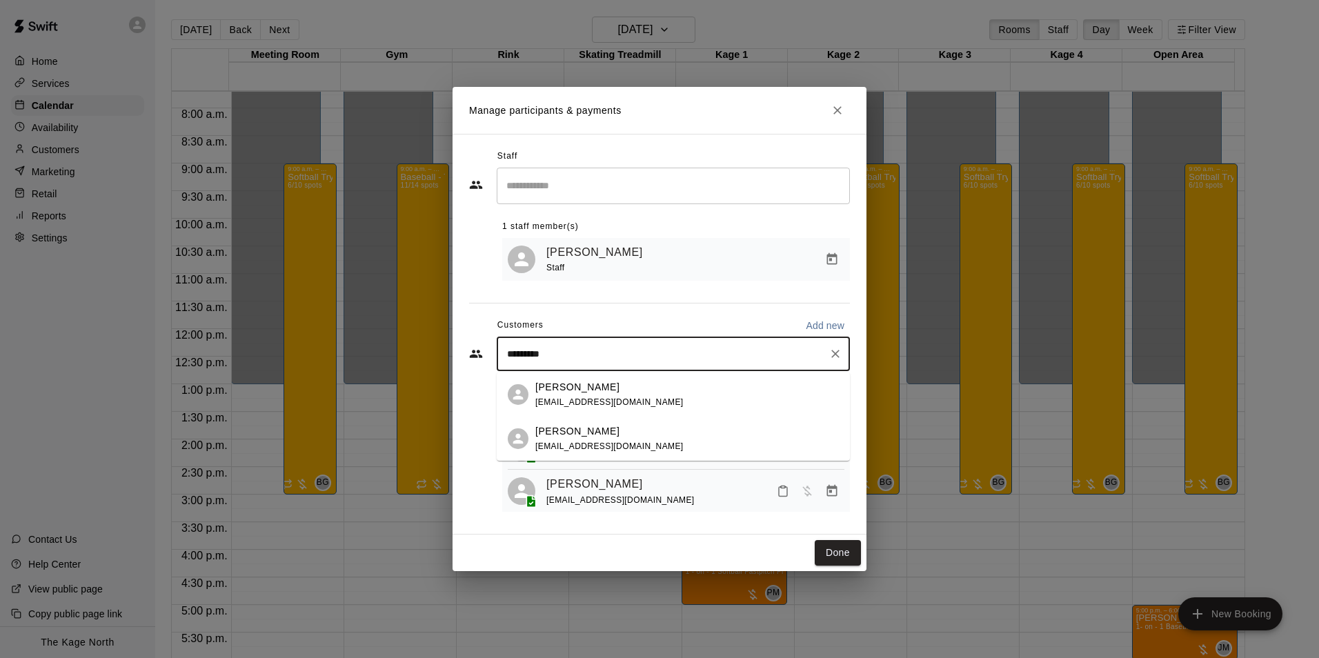
click at [639, 440] on div "[PERSON_NAME] [PERSON_NAME][EMAIL_ADDRESS][DOMAIN_NAME]" at bounding box center [609, 439] width 148 height 30
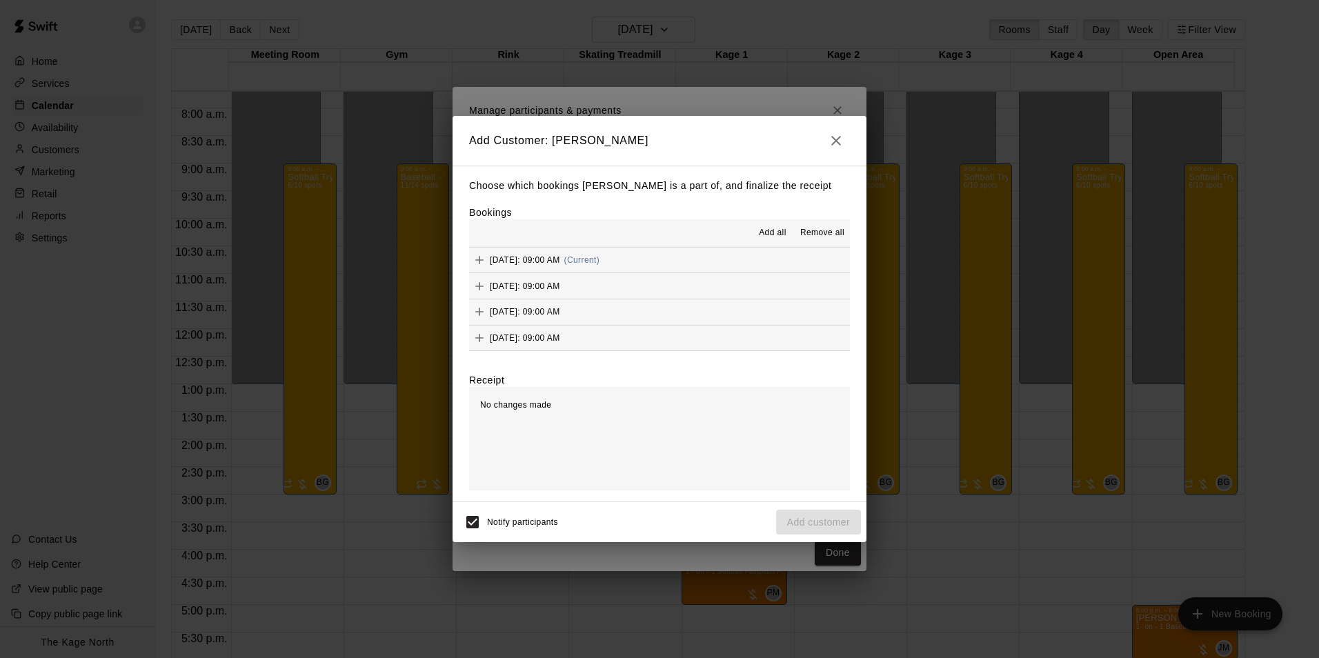
click at [775, 240] on span "Add all" at bounding box center [773, 233] width 28 height 14
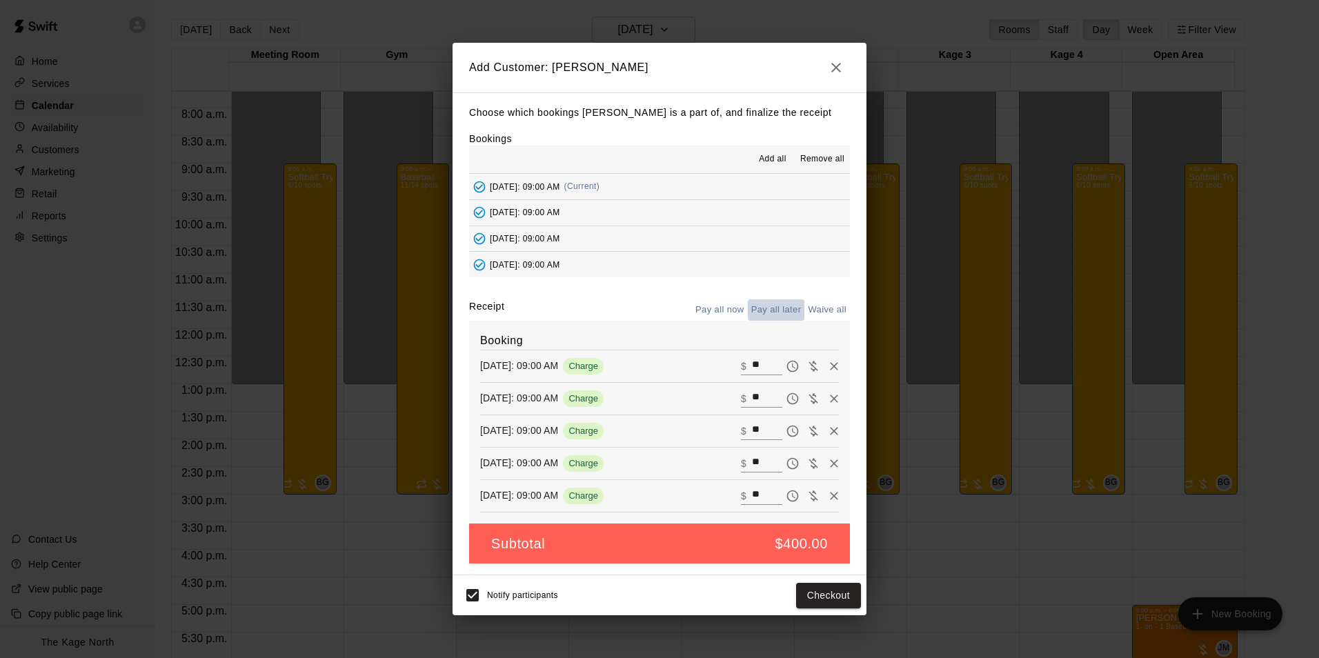
drag, startPoint x: 779, startPoint y: 306, endPoint x: 855, endPoint y: 435, distance: 149.9
click at [779, 307] on button "Pay all later" at bounding box center [776, 309] width 57 height 21
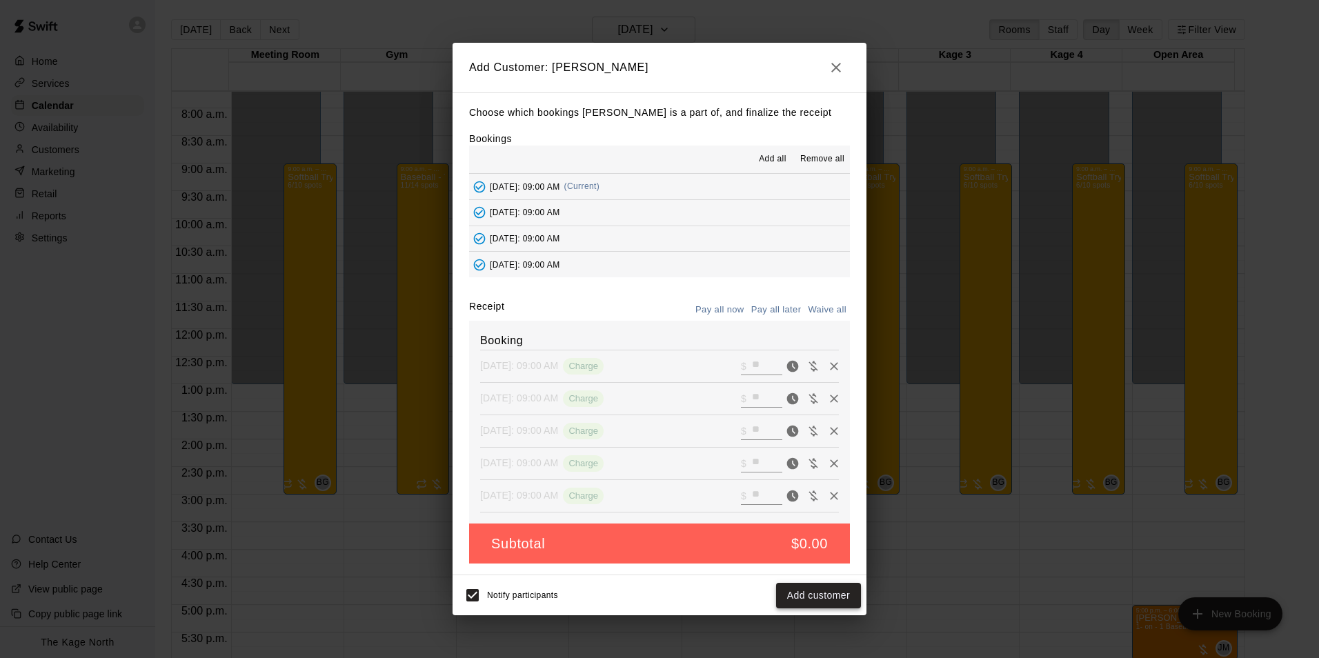
click at [832, 591] on button "Add customer" at bounding box center [818, 596] width 85 height 26
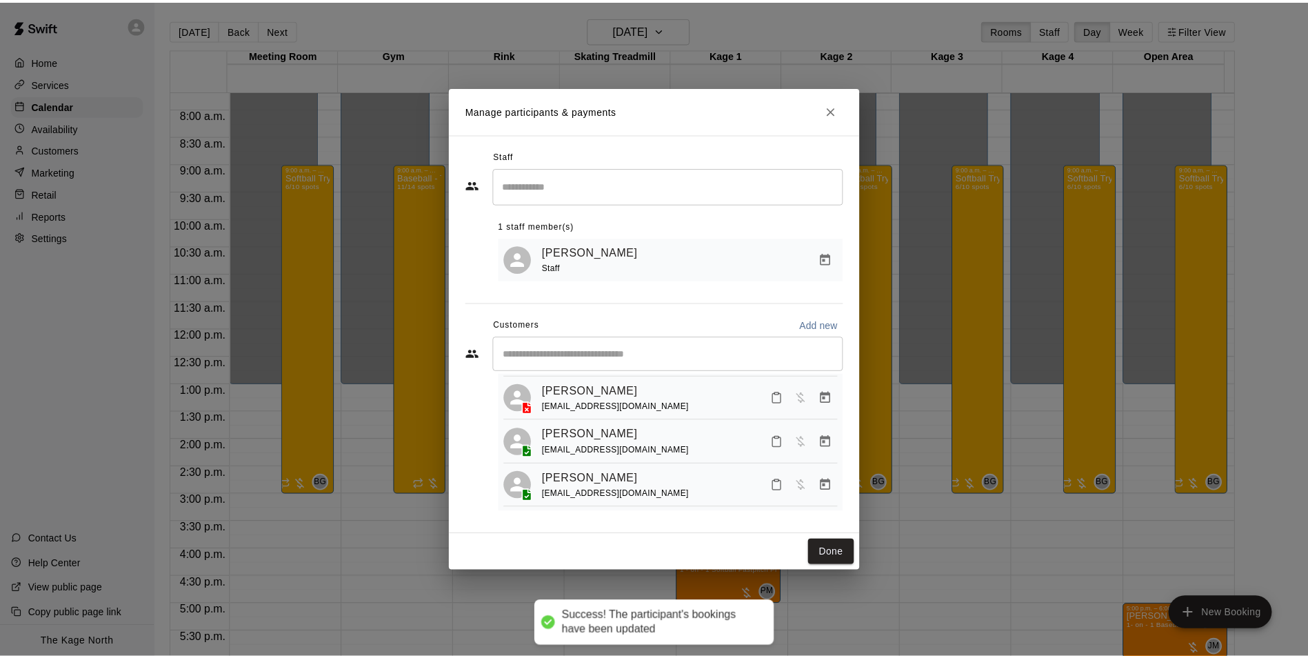
scroll to position [138, 0]
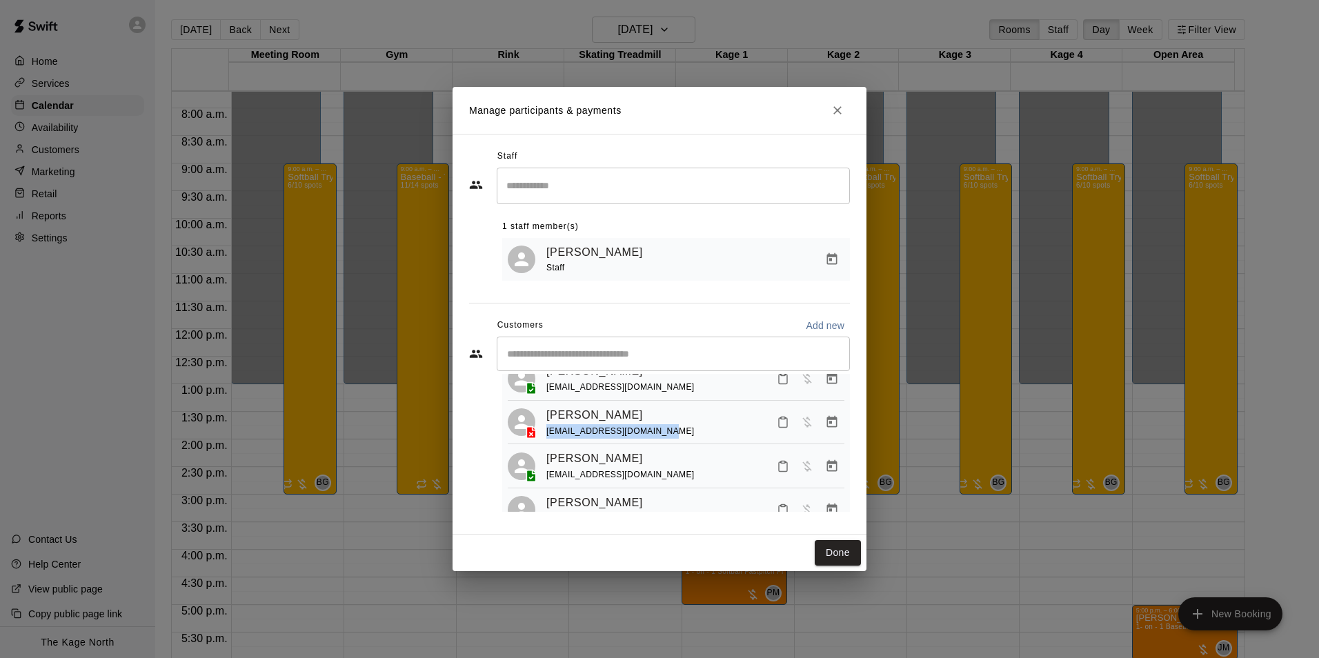
drag, startPoint x: 668, startPoint y: 439, endPoint x: 546, endPoint y: 441, distance: 122.1
click at [546, 439] on div "[PERSON_NAME] [PERSON_NAME][EMAIL_ADDRESS][DOMAIN_NAME]" at bounding box center [676, 422] width 337 height 32
click at [665, 439] on div "[PERSON_NAME] [PERSON_NAME][EMAIL_ADDRESS][DOMAIN_NAME]" at bounding box center [695, 422] width 298 height 32
drag, startPoint x: 665, startPoint y: 439, endPoint x: 548, endPoint y: 434, distance: 117.4
click at [548, 434] on div "[PERSON_NAME] [PERSON_NAME][EMAIL_ADDRESS][DOMAIN_NAME]" at bounding box center [695, 422] width 298 height 32
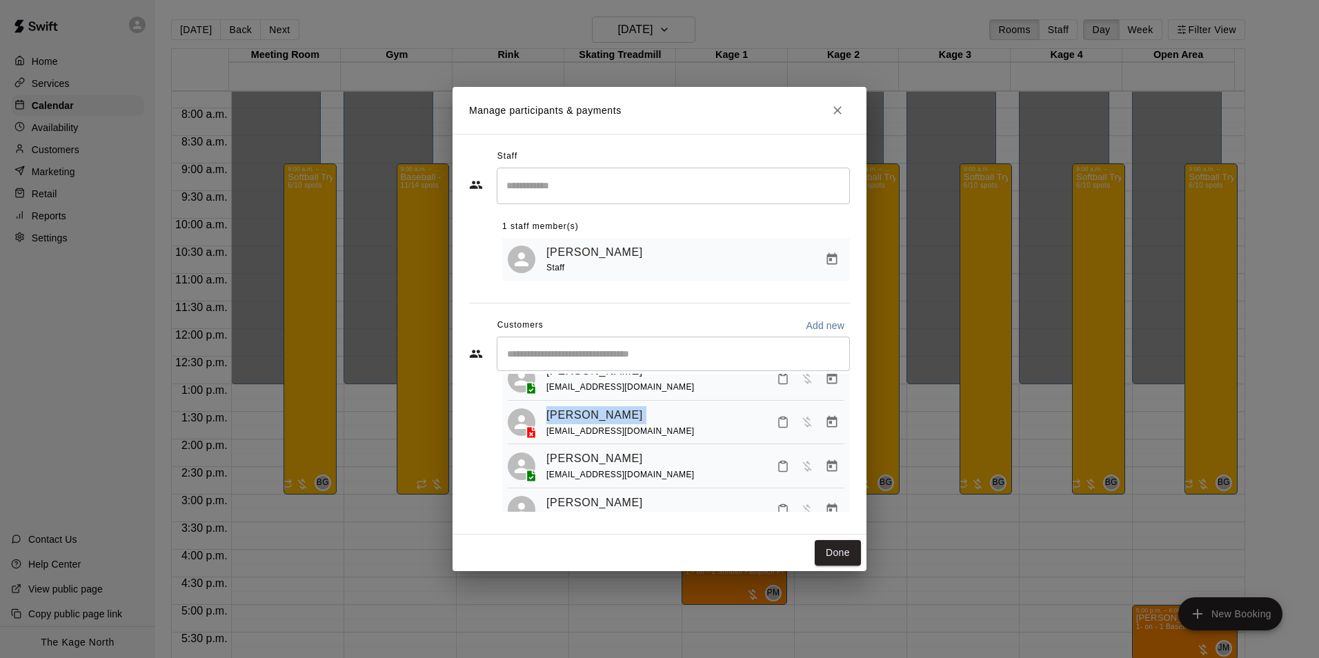
drag, startPoint x: 852, startPoint y: 557, endPoint x: 1077, endPoint y: 439, distance: 253.6
click at [851, 557] on button "Done" at bounding box center [838, 553] width 46 height 26
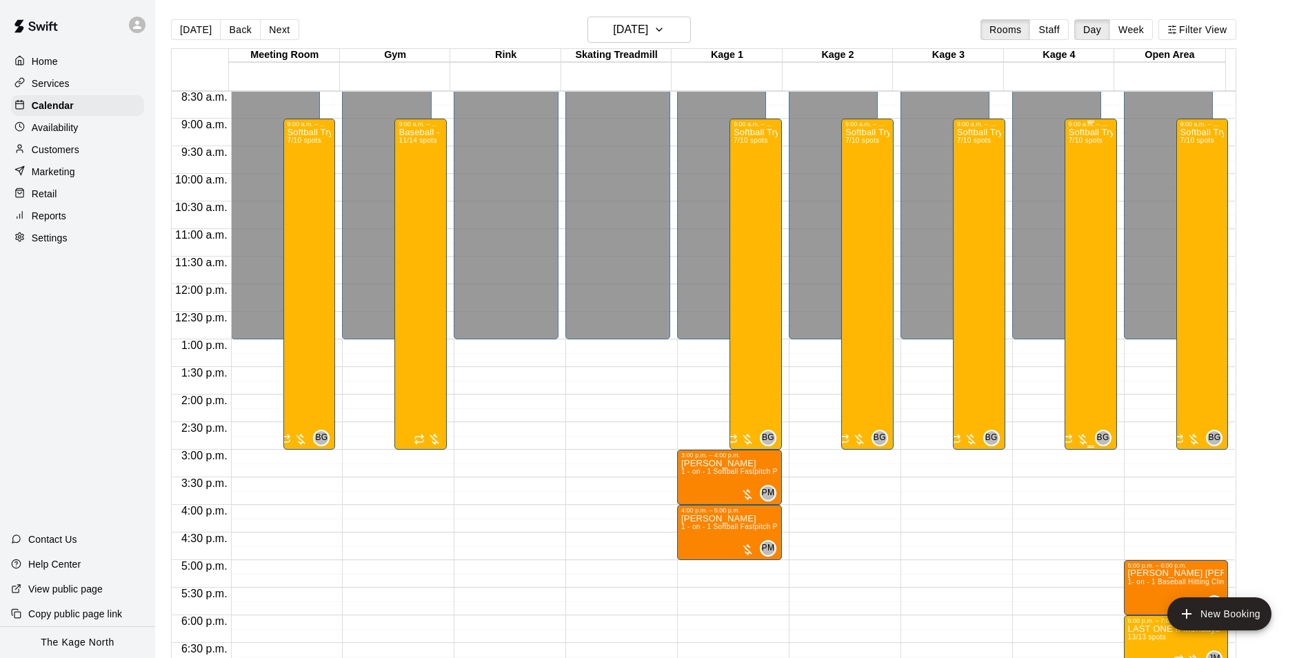
scroll to position [494, 0]
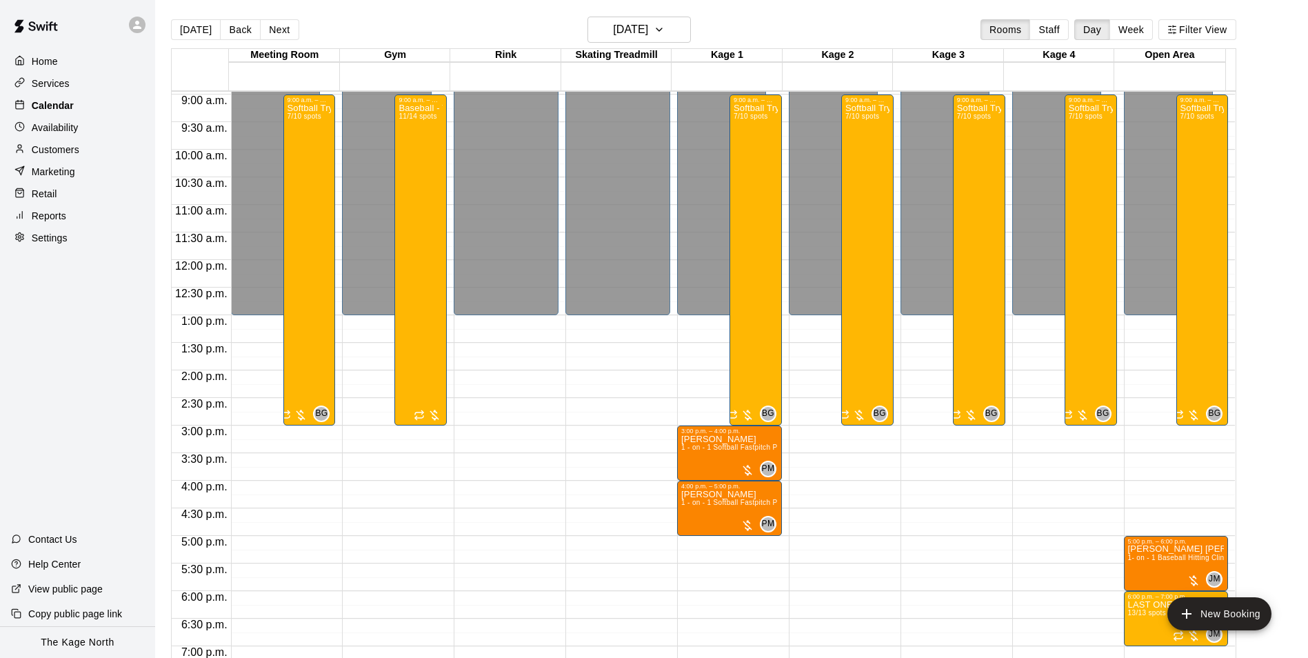
click at [53, 107] on p "Calendar" at bounding box center [53, 106] width 42 height 14
click at [45, 59] on p "Home" at bounding box center [45, 61] width 26 height 14
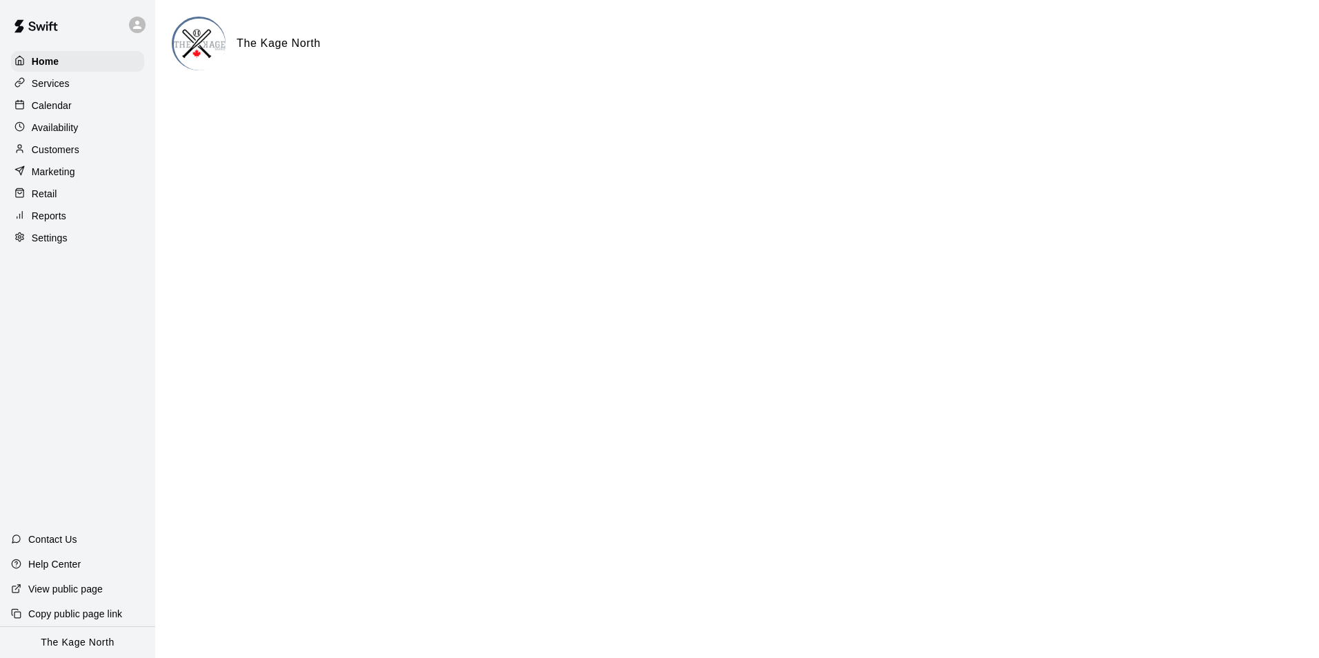
click at [46, 112] on p "Calendar" at bounding box center [52, 106] width 40 height 14
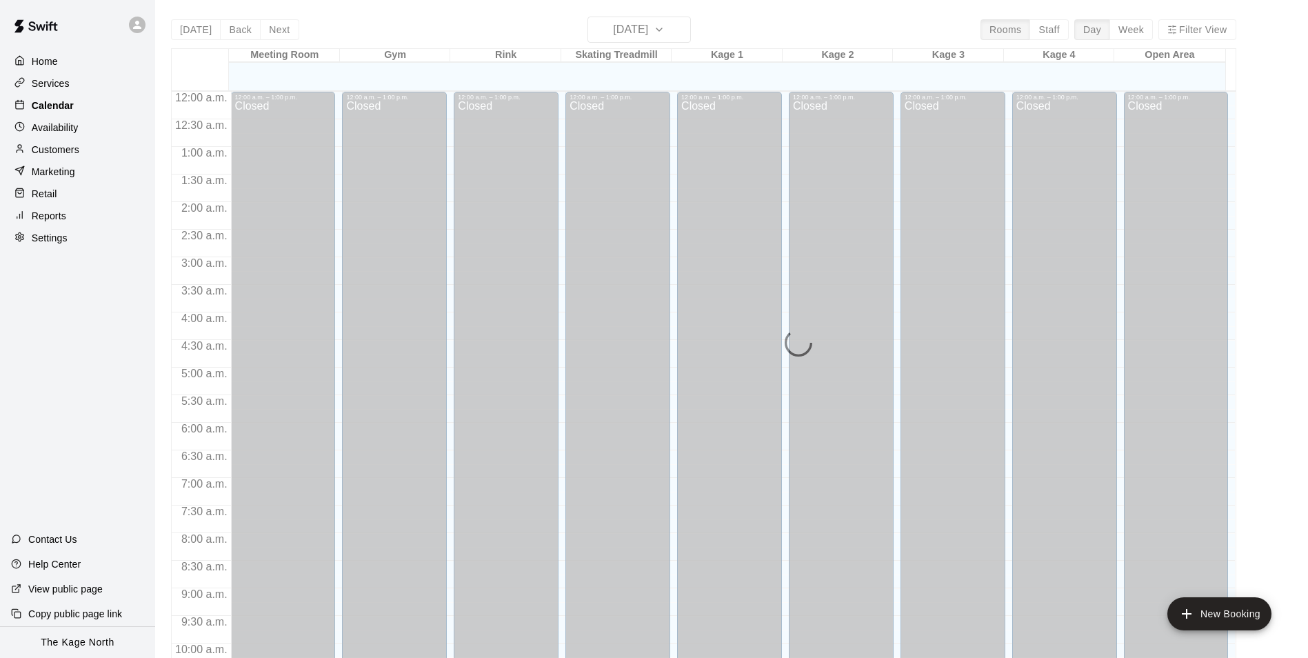
scroll to position [701, 0]
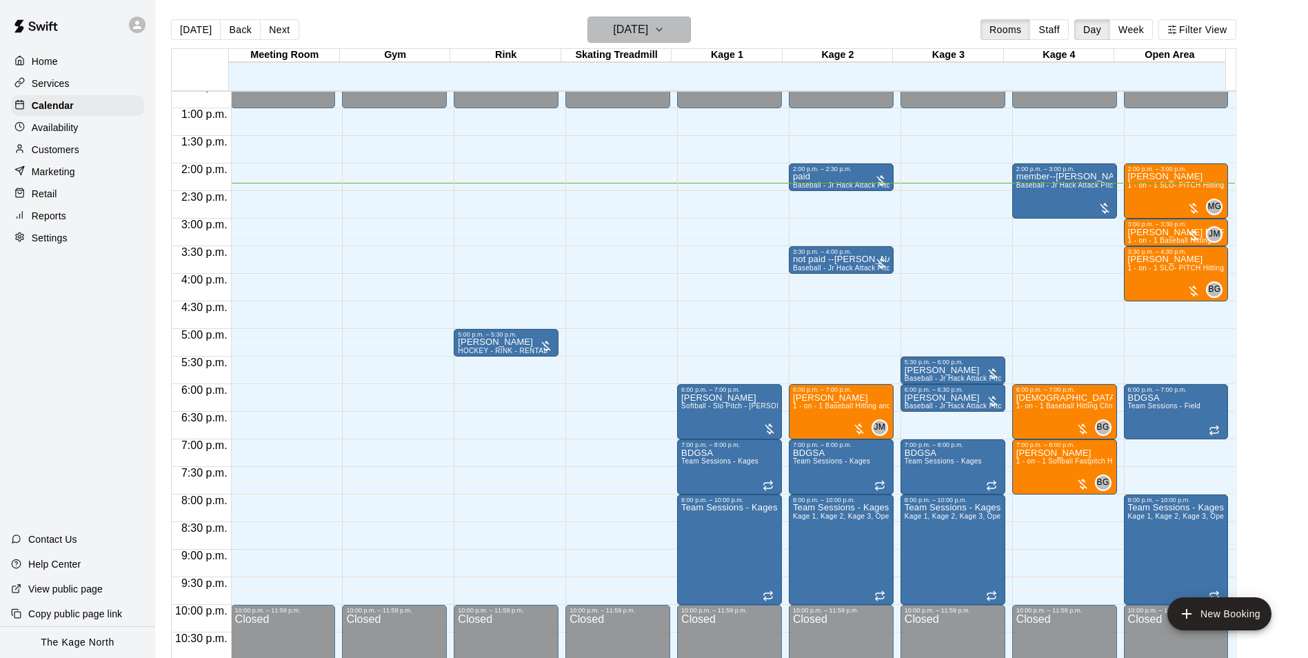
click at [648, 28] on h6 "[DATE]" at bounding box center [630, 29] width 35 height 19
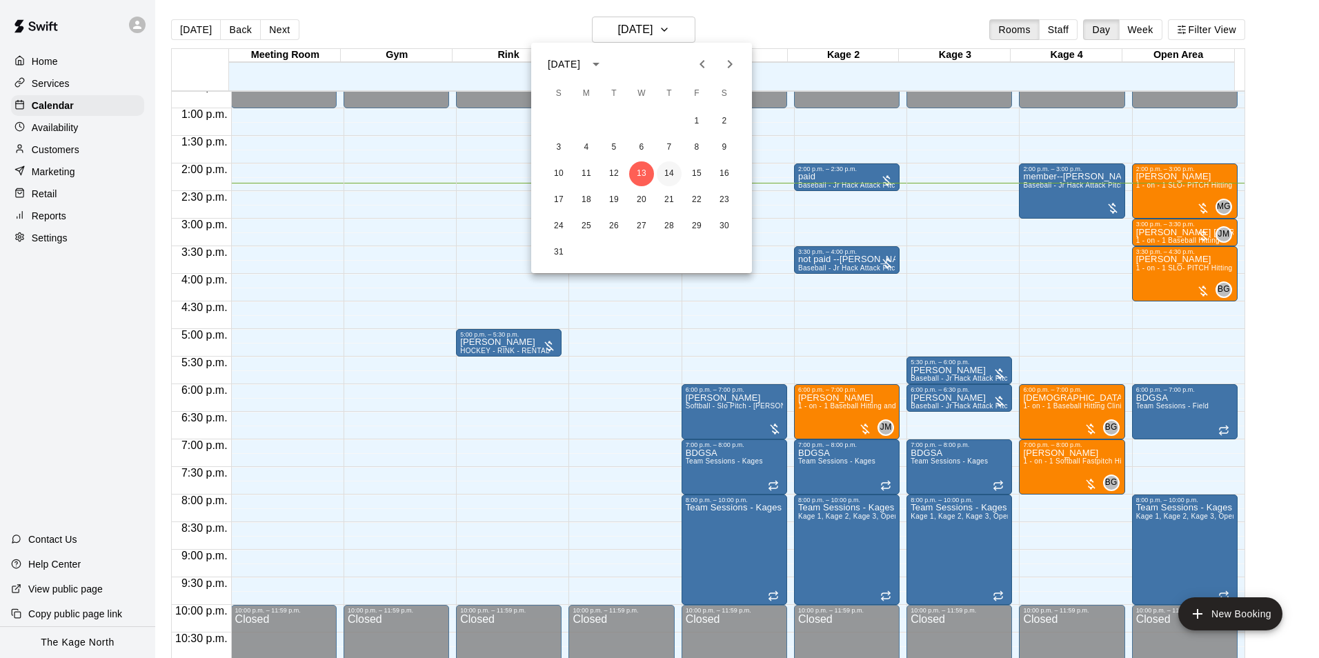
click at [670, 169] on button "14" at bounding box center [669, 173] width 25 height 25
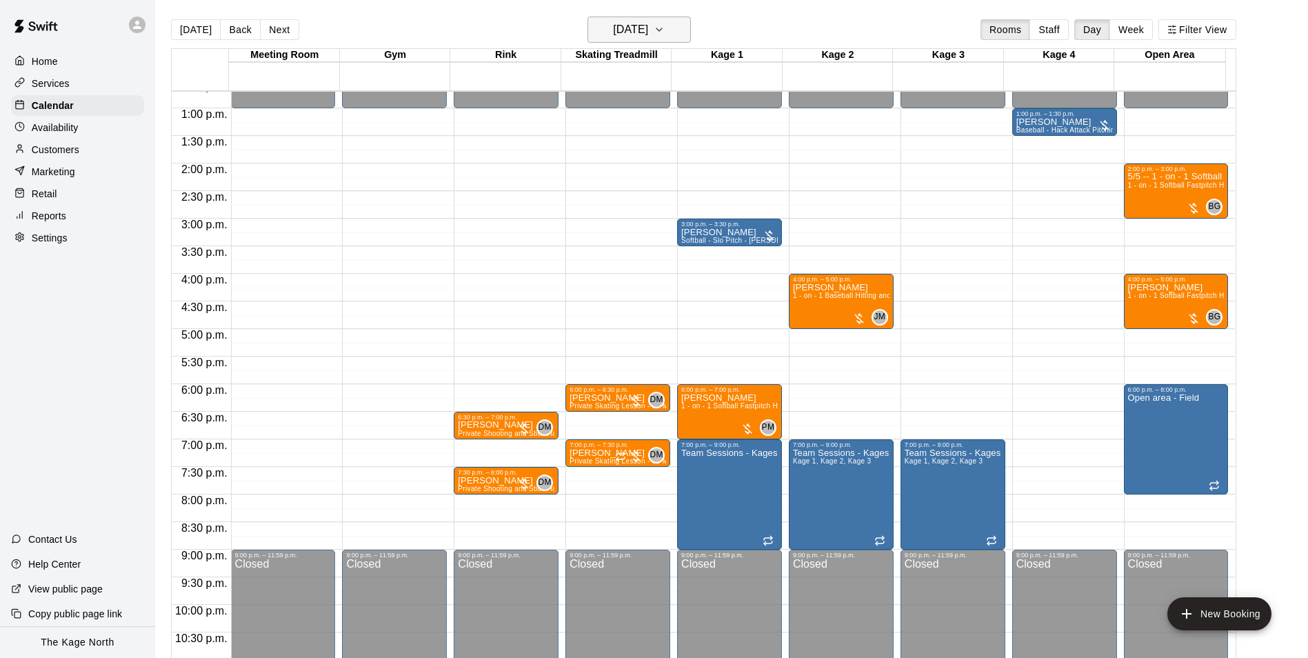
click at [648, 28] on h6 "[DATE]" at bounding box center [630, 29] width 35 height 19
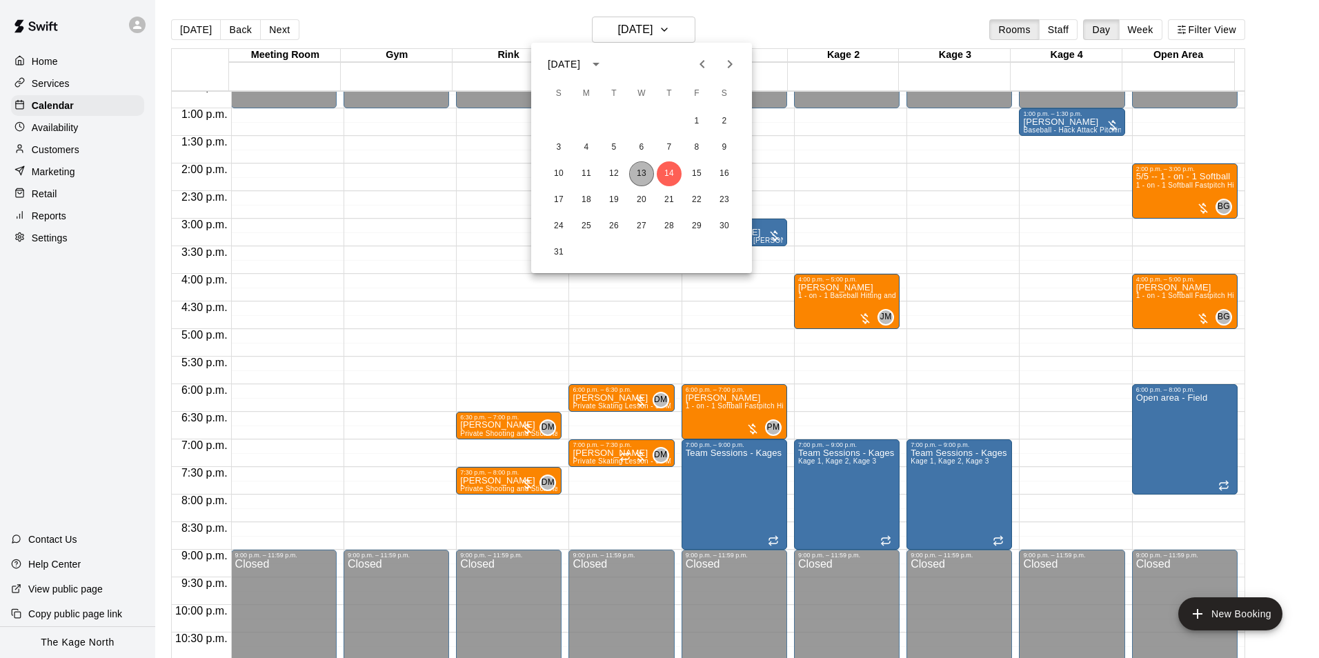
click at [640, 168] on button "13" at bounding box center [641, 173] width 25 height 25
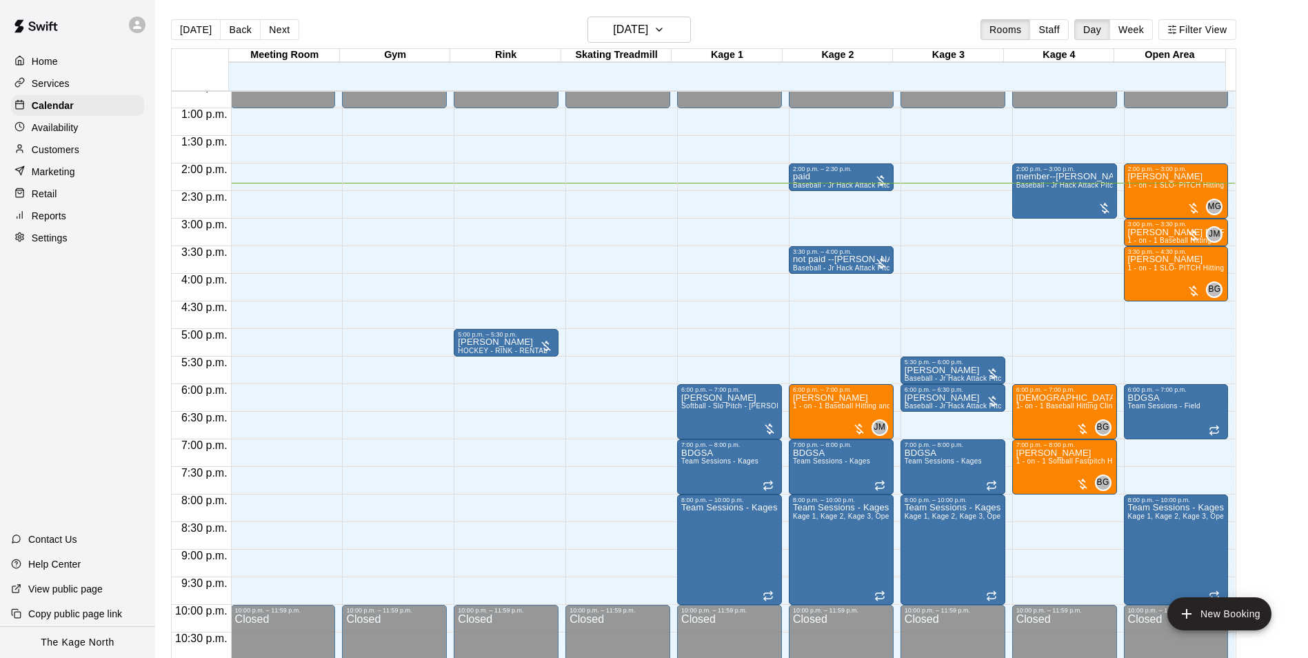
click at [83, 157] on div "Customers" at bounding box center [77, 149] width 133 height 21
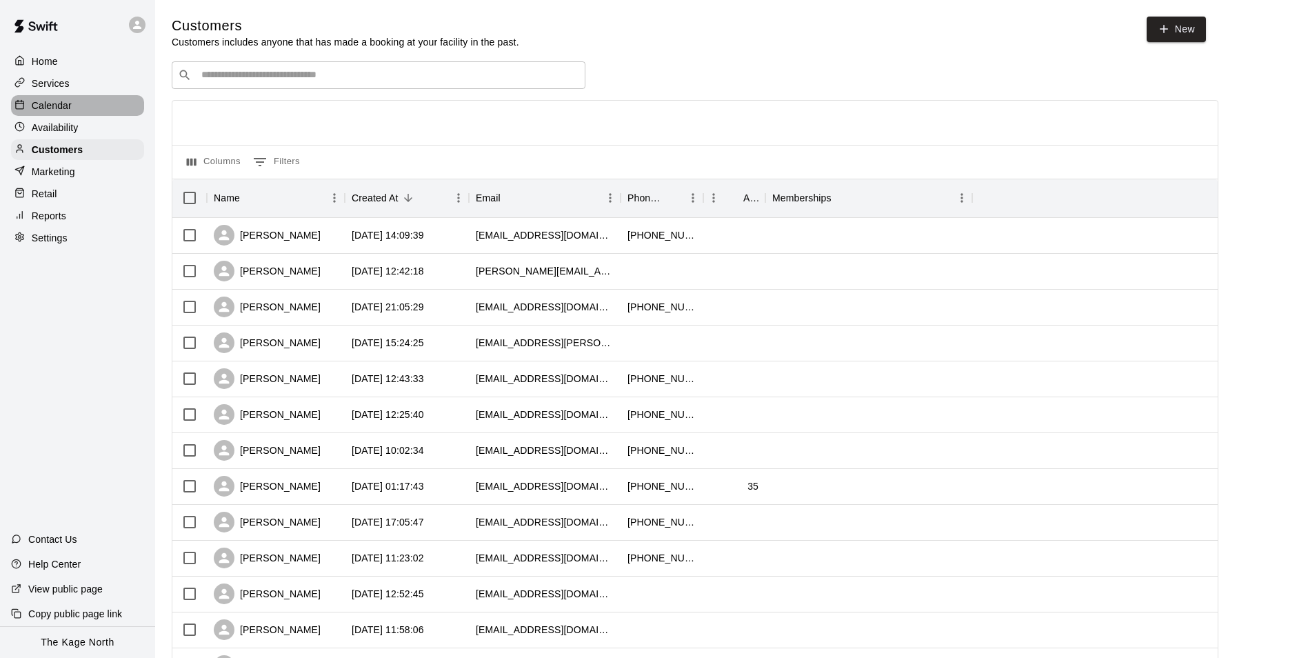
click at [91, 112] on div "Calendar" at bounding box center [77, 105] width 133 height 21
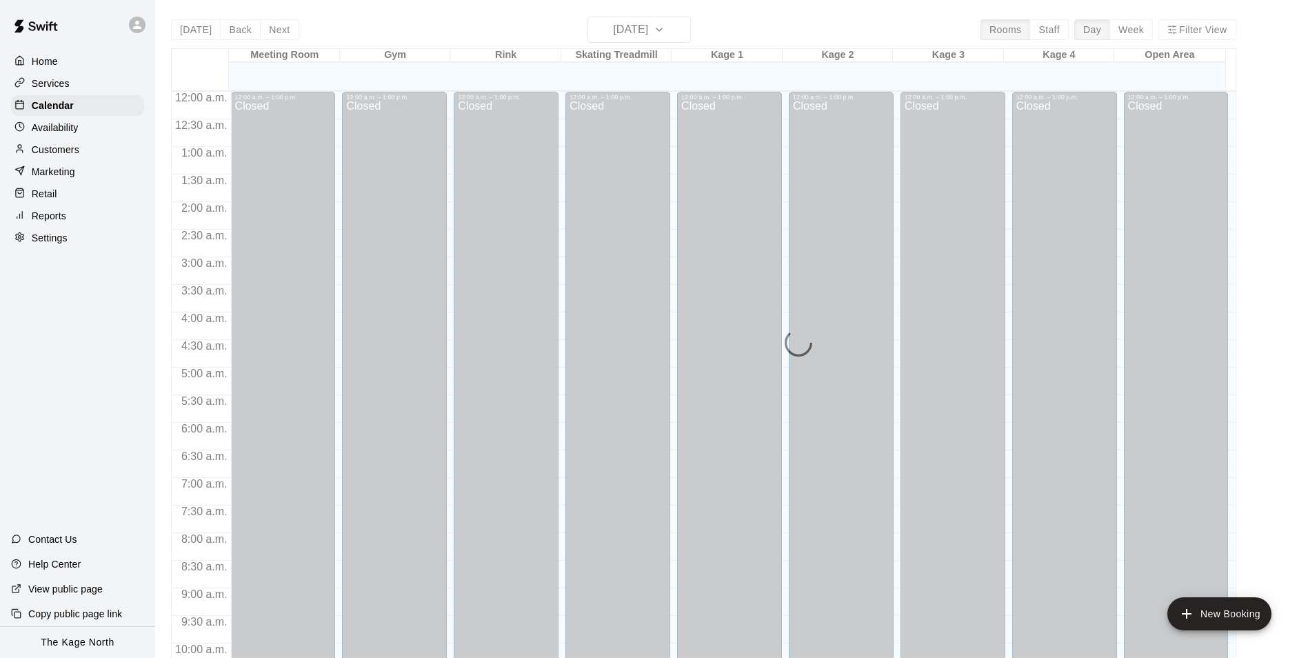
scroll to position [701, 0]
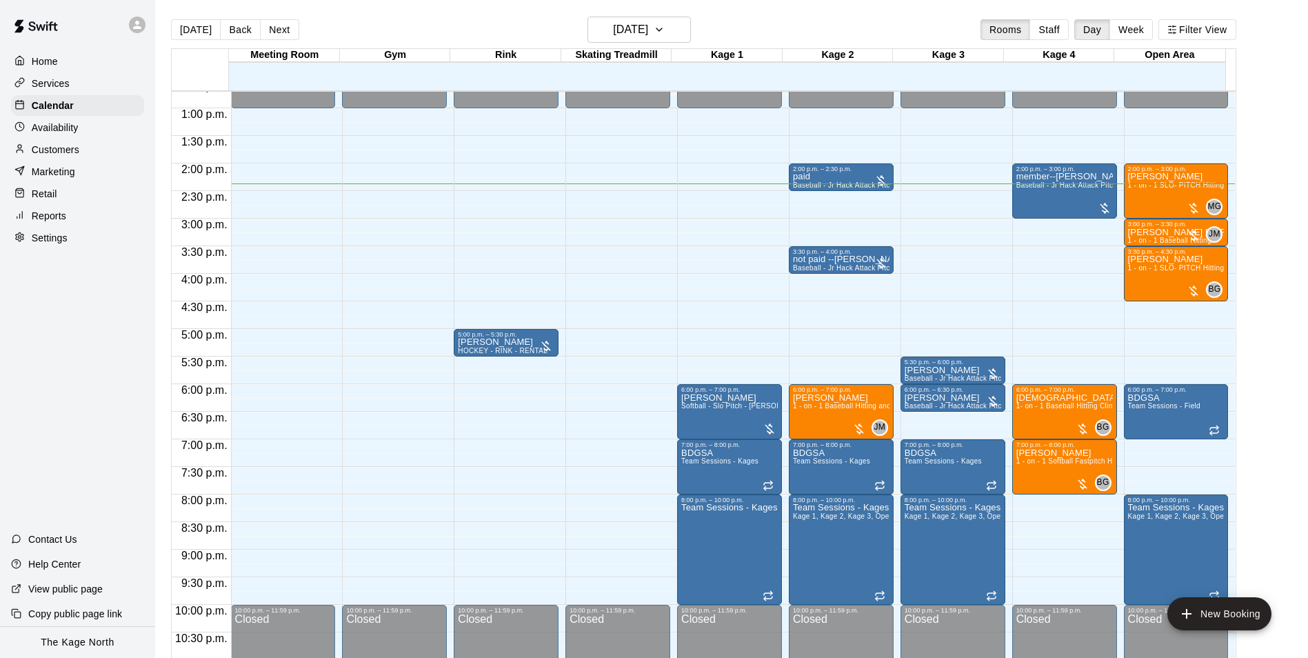
click at [395, 23] on div "[DATE] Back [DATE][DATE] Rooms Staff Day Week Filter View" at bounding box center [704, 33] width 1066 height 32
click at [648, 34] on h6 "[DATE]" at bounding box center [630, 29] width 35 height 19
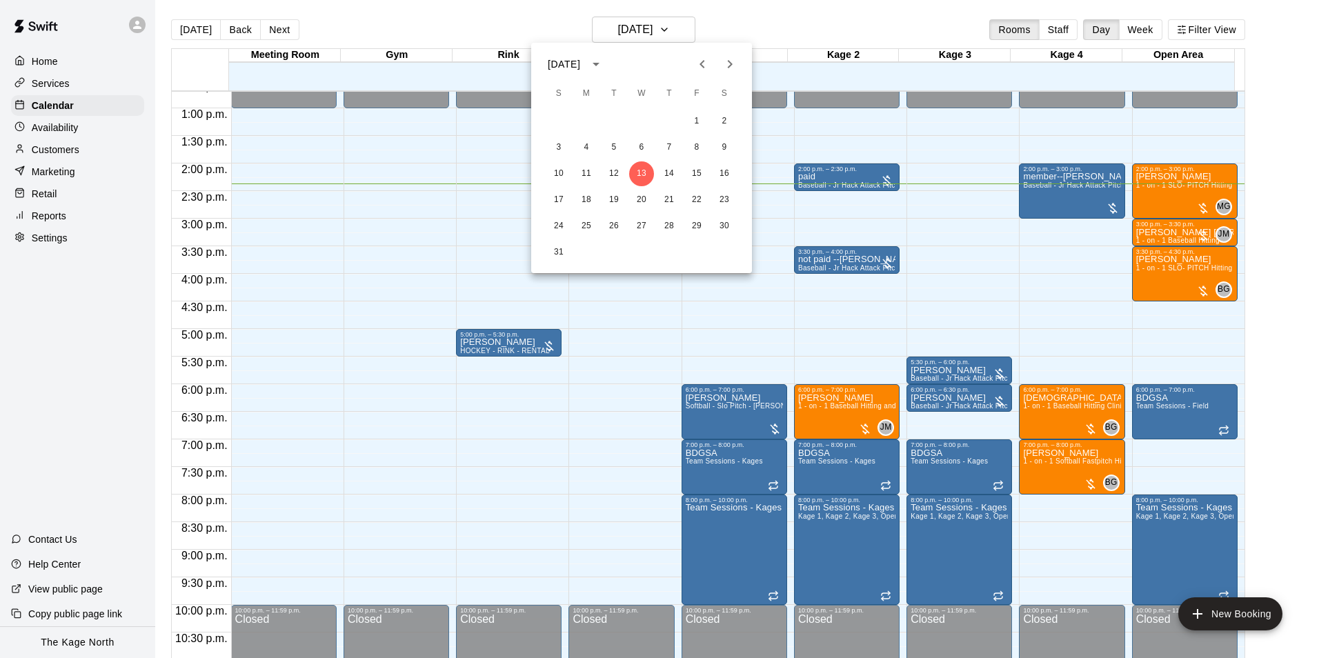
click at [755, 23] on div at bounding box center [659, 329] width 1319 height 658
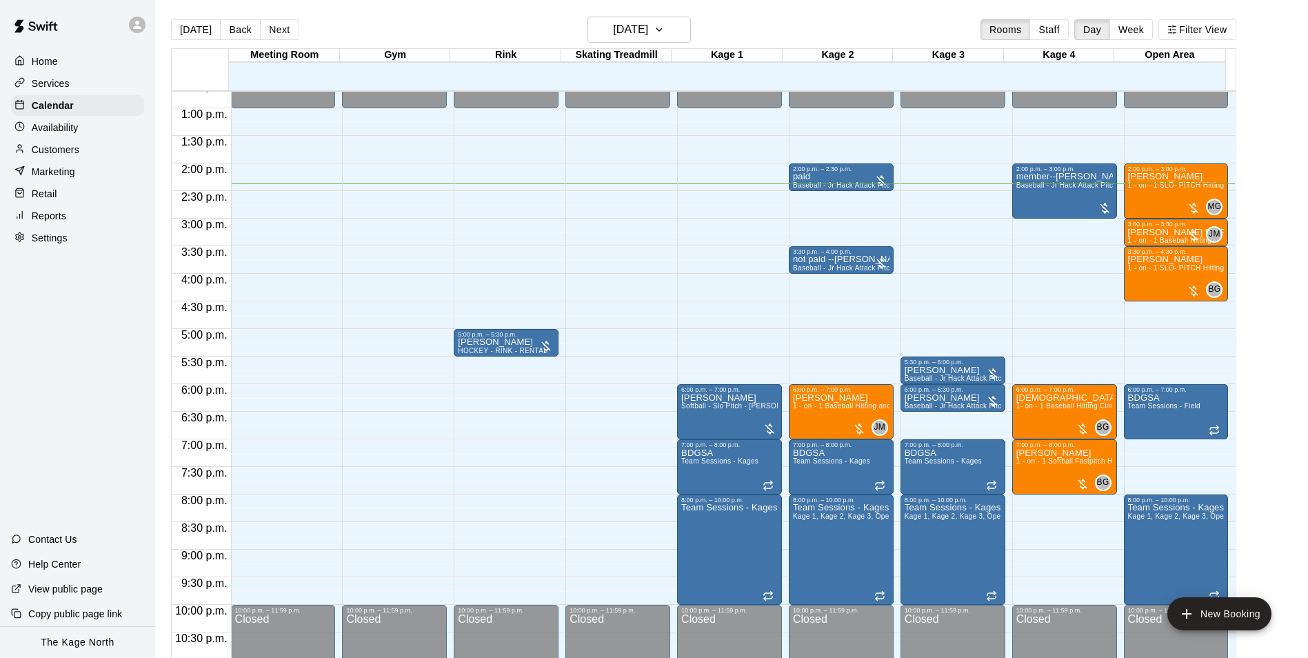
click at [437, 27] on div "[DATE] Back [DATE][DATE] Rooms Staff Day Week Filter View" at bounding box center [704, 33] width 1066 height 32
click at [143, 26] on div at bounding box center [137, 25] width 17 height 17
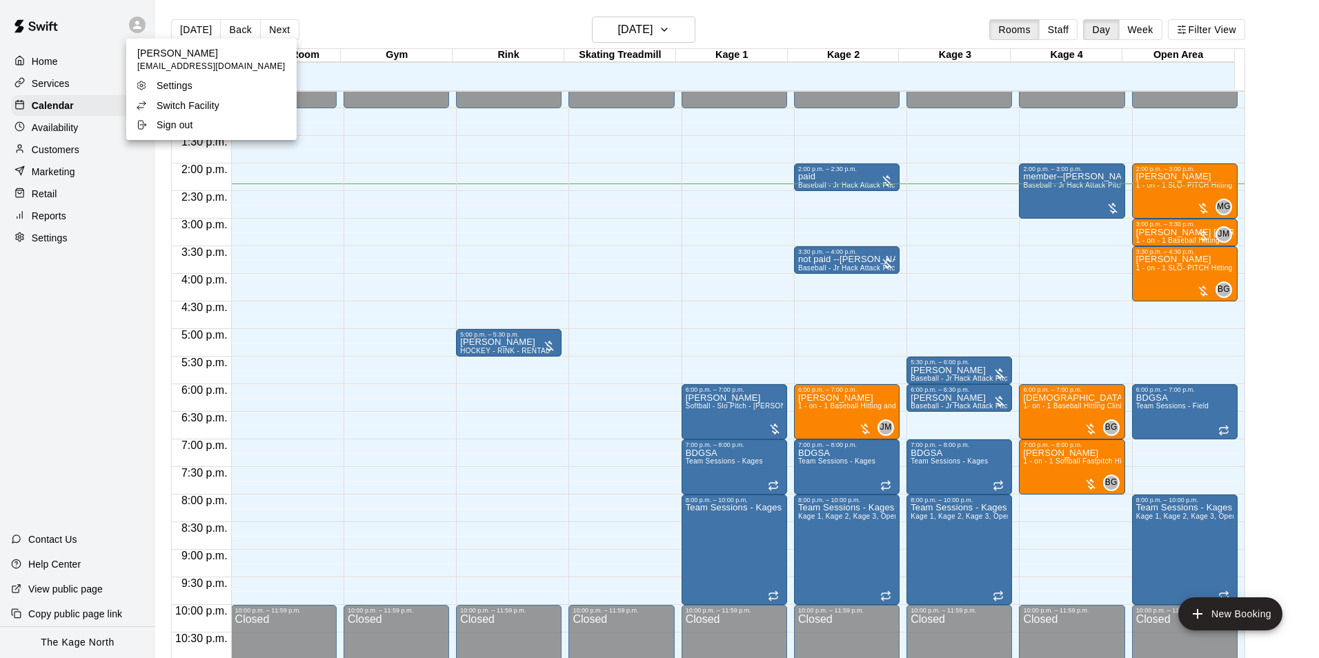
click at [433, 22] on div at bounding box center [659, 329] width 1319 height 658
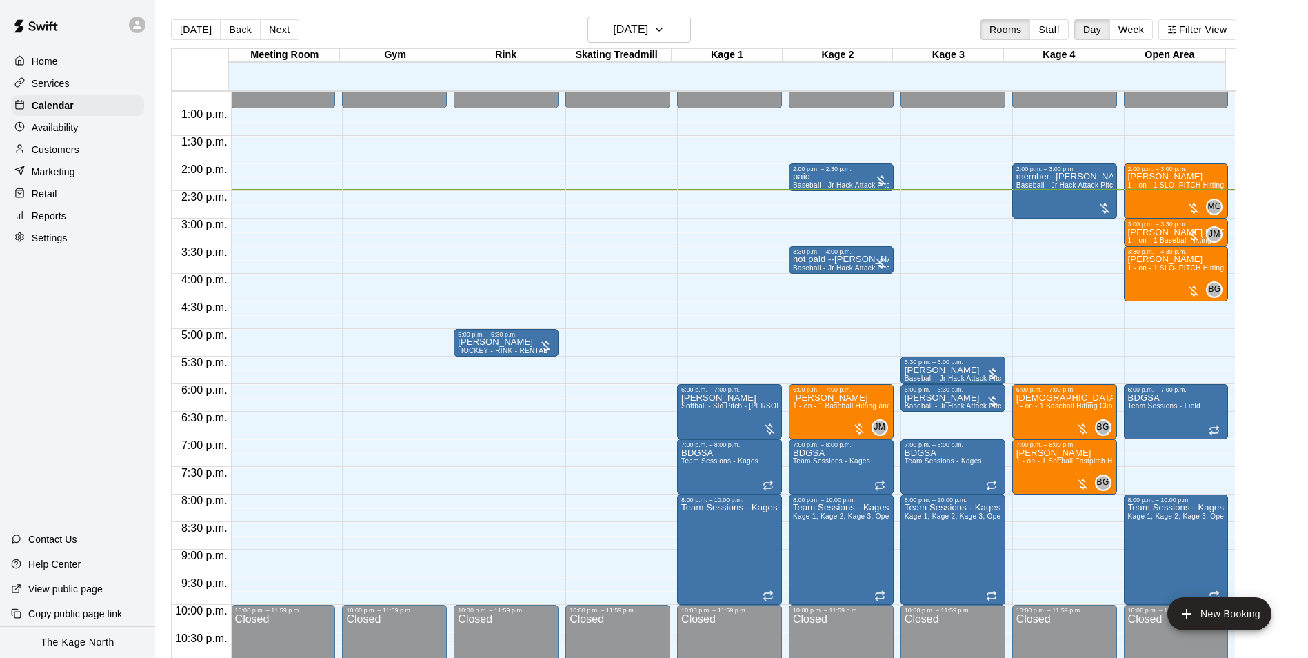
click at [778, 34] on div "[DATE] Back [DATE][DATE] Rooms Staff Day Week Filter View" at bounding box center [704, 33] width 1066 height 32
click at [648, 33] on h6 "[DATE]" at bounding box center [630, 29] width 35 height 19
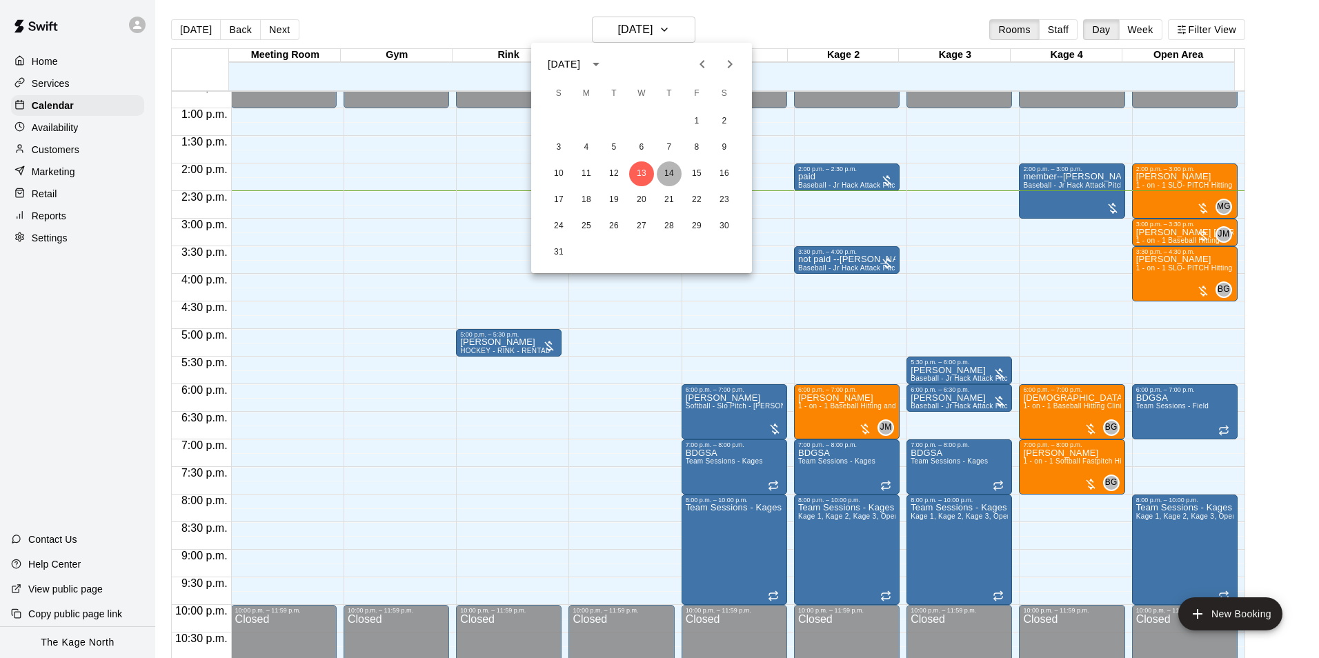
click at [666, 174] on button "14" at bounding box center [669, 173] width 25 height 25
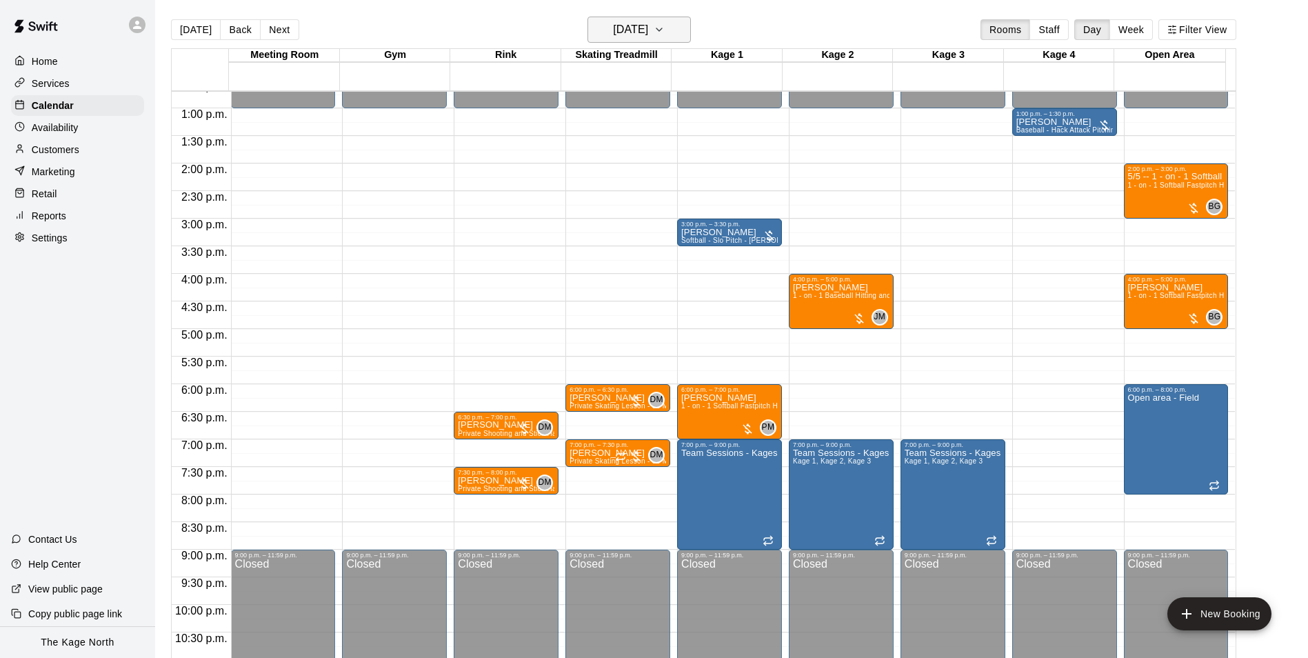
click at [648, 34] on h6 "[DATE]" at bounding box center [630, 29] width 35 height 19
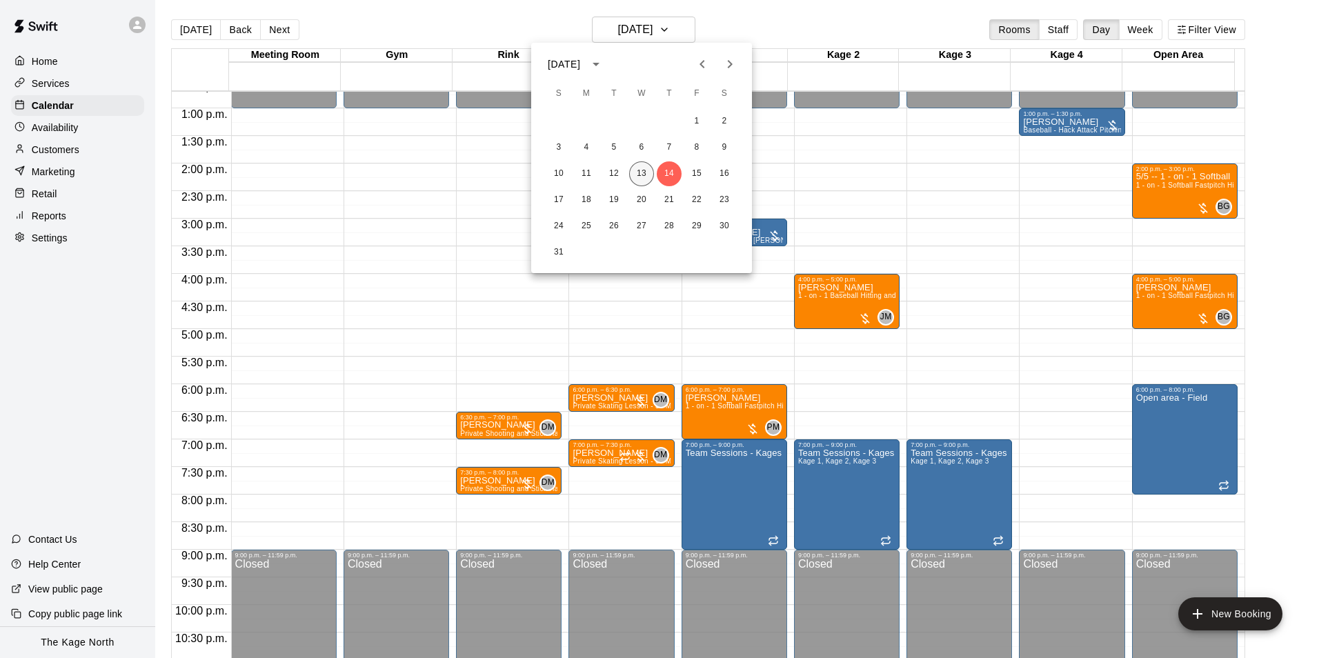
click at [646, 170] on button "13" at bounding box center [641, 173] width 25 height 25
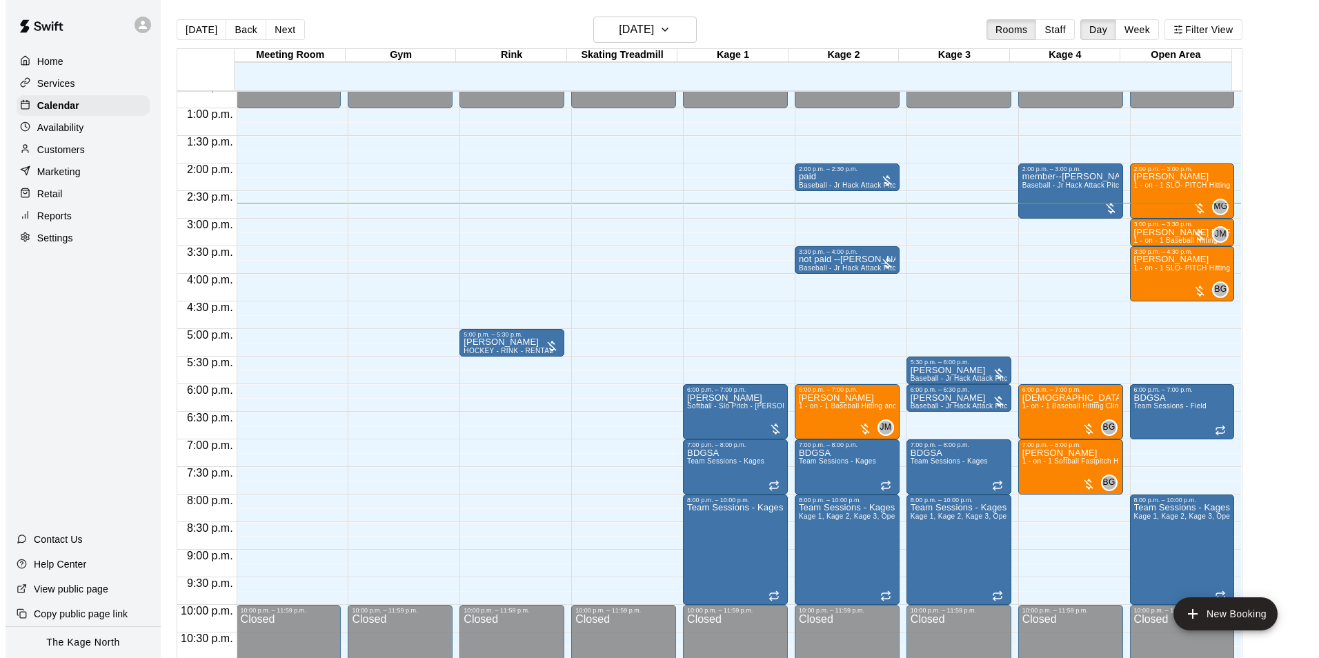
scroll to position [744, 0]
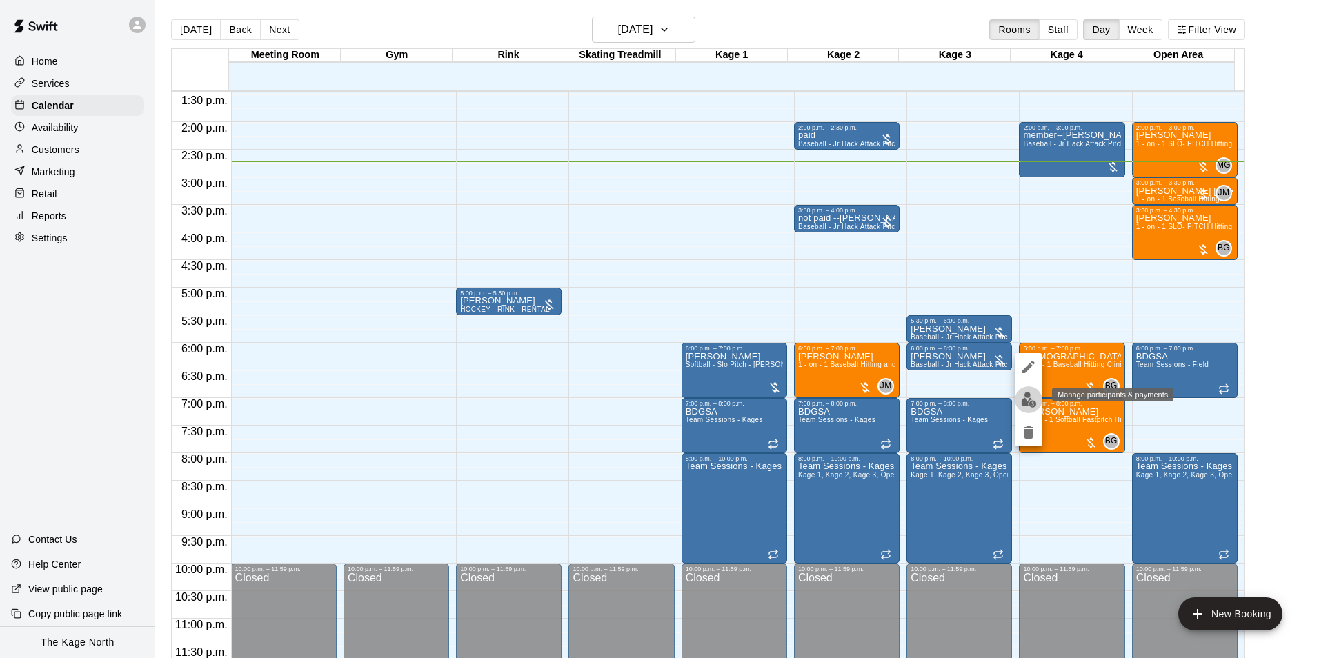
click at [1026, 399] on img "edit" at bounding box center [1029, 400] width 16 height 16
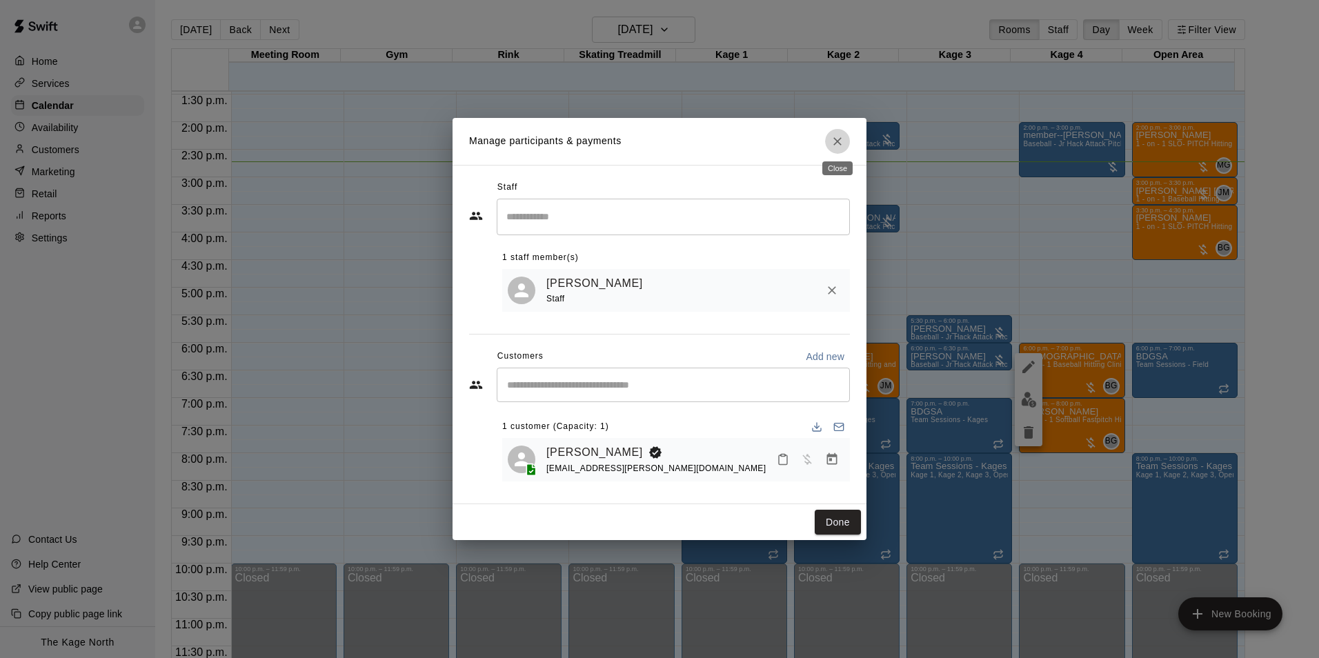
click at [844, 140] on icon "Close" at bounding box center [837, 141] width 14 height 14
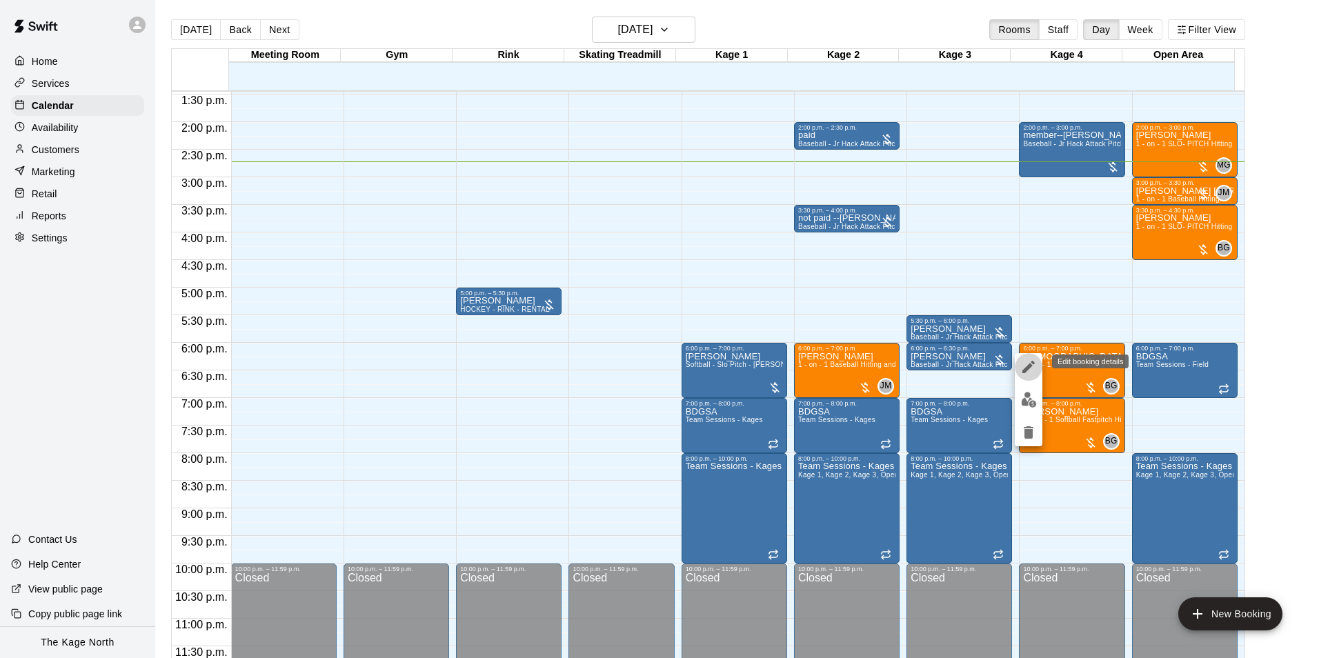
click at [1028, 363] on icon "edit" at bounding box center [1028, 367] width 17 height 17
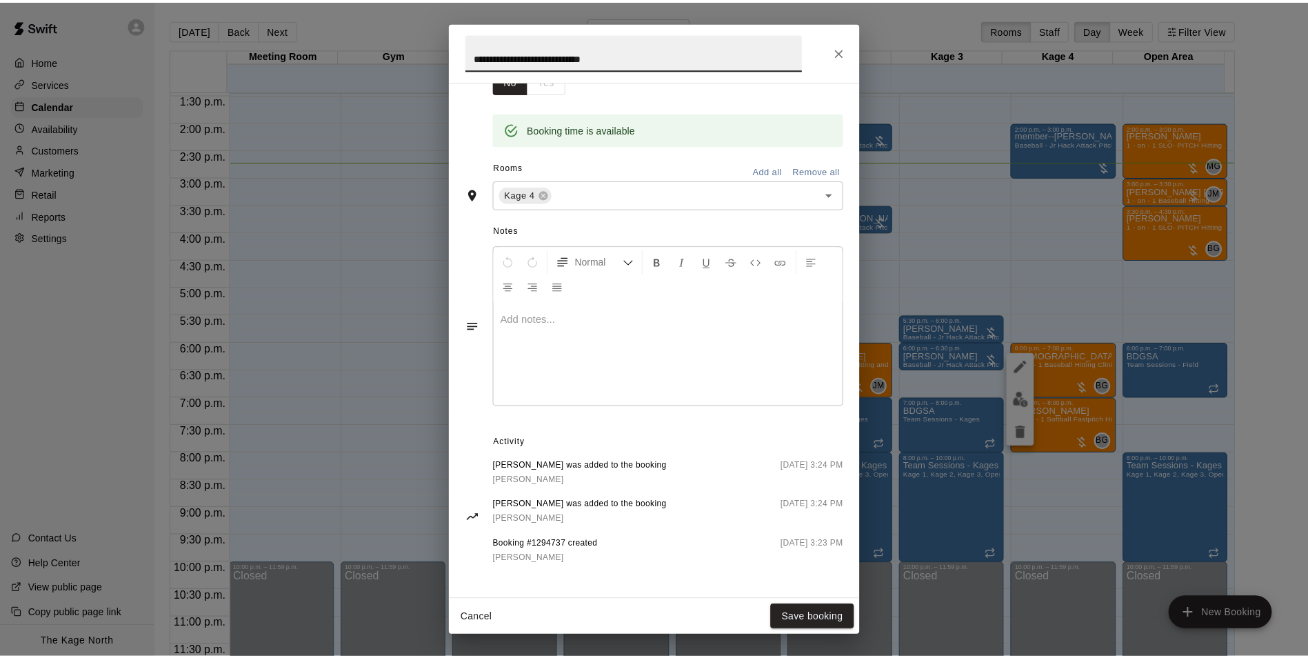
scroll to position [0, 0]
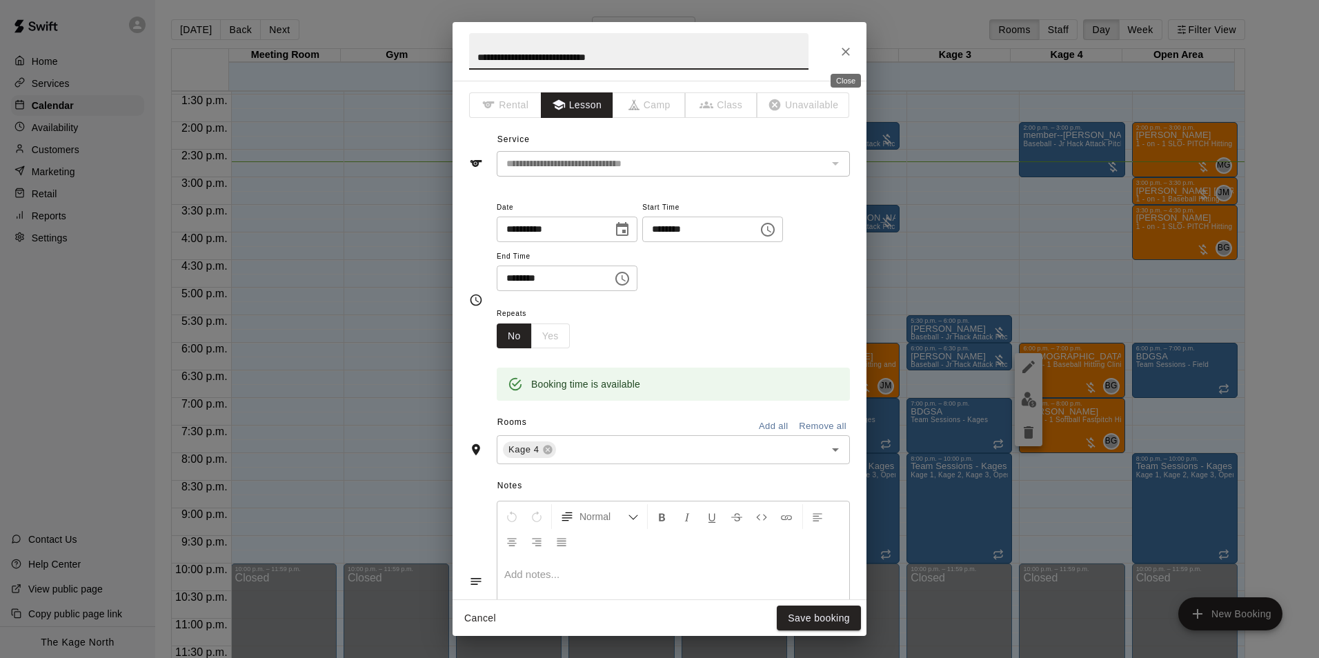
click at [846, 57] on icon "Close" at bounding box center [846, 52] width 14 height 14
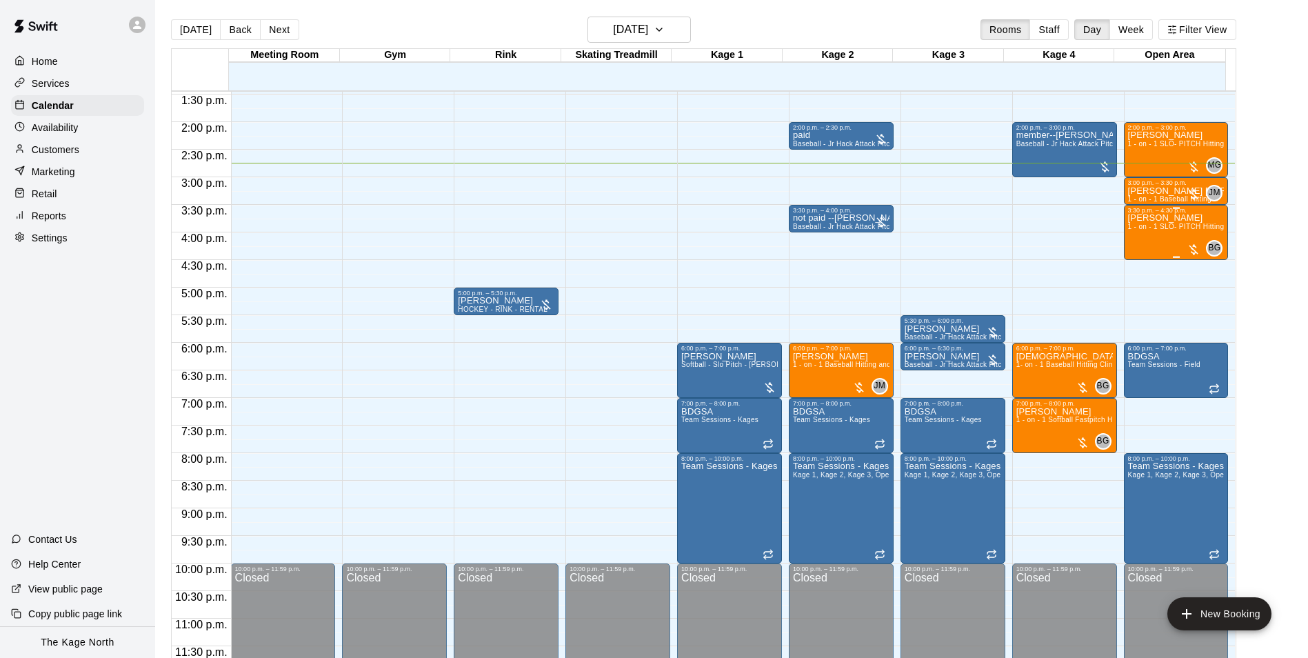
click at [1143, 248] on div "[PERSON_NAME] 1 - on - 1 SLO- PITCH Hitting or Pitching or Fielding or Catchers…" at bounding box center [1176, 543] width 97 height 658
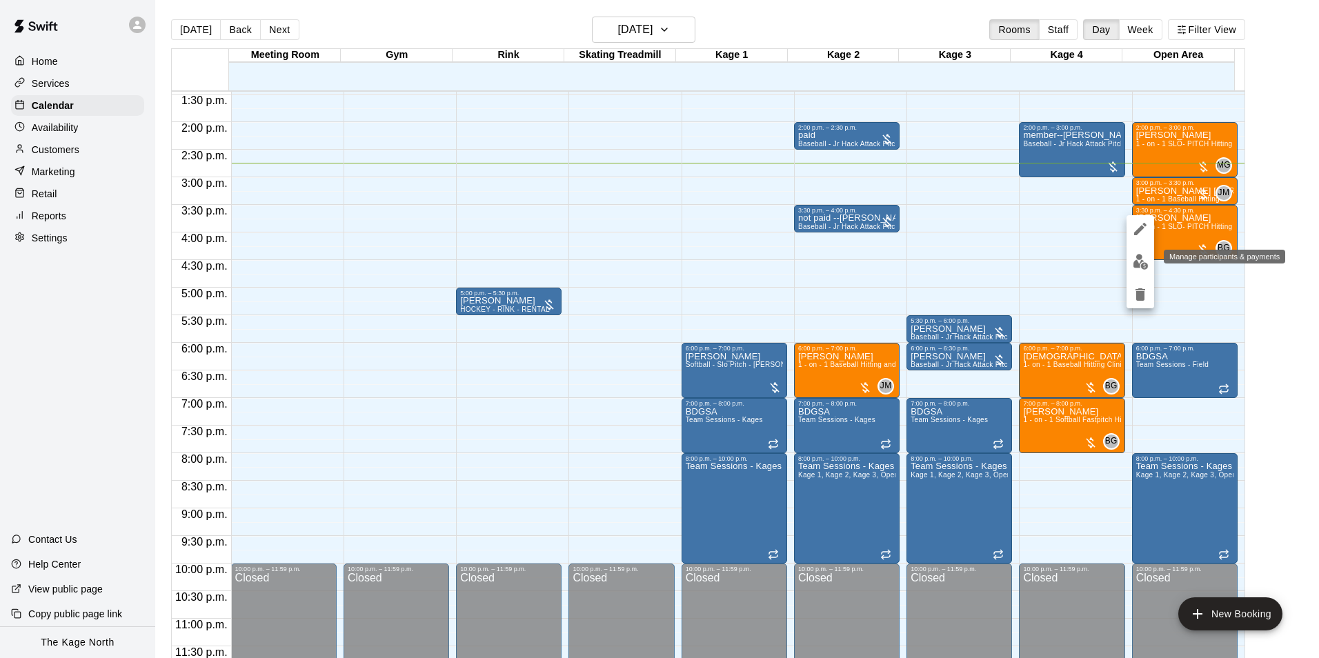
click at [1138, 261] on img "edit" at bounding box center [1141, 262] width 16 height 16
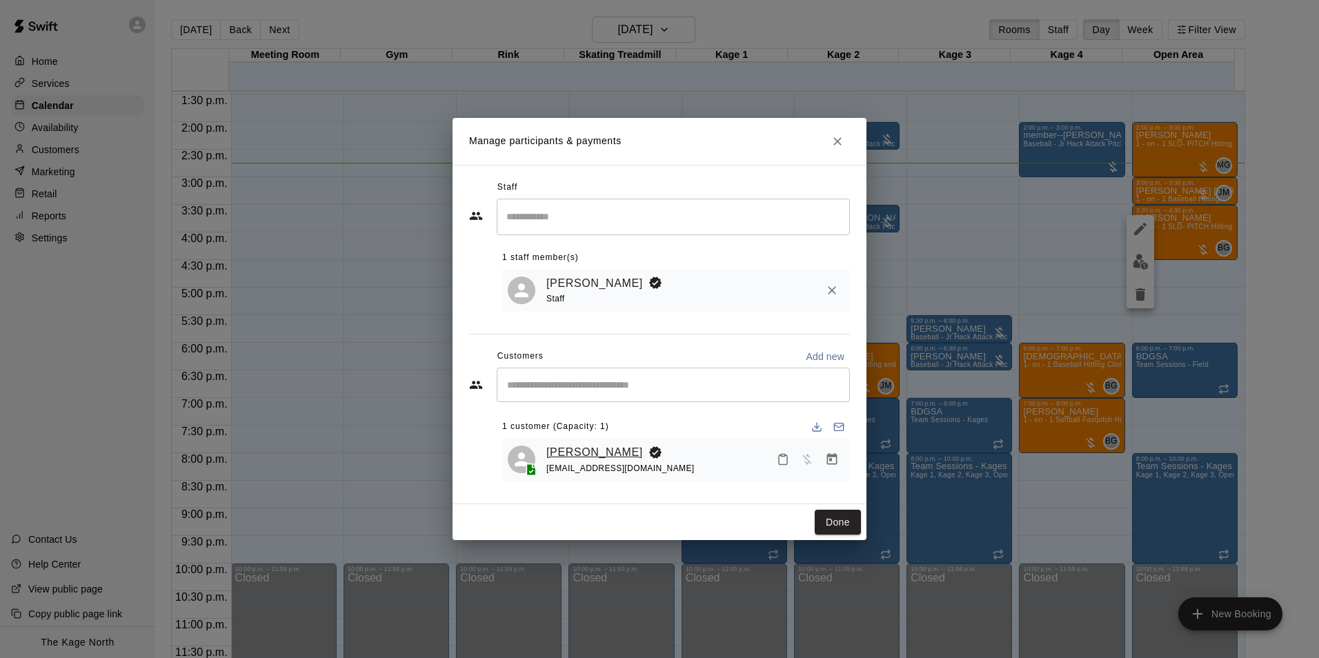
click at [615, 460] on link "[PERSON_NAME]" at bounding box center [594, 452] width 97 height 18
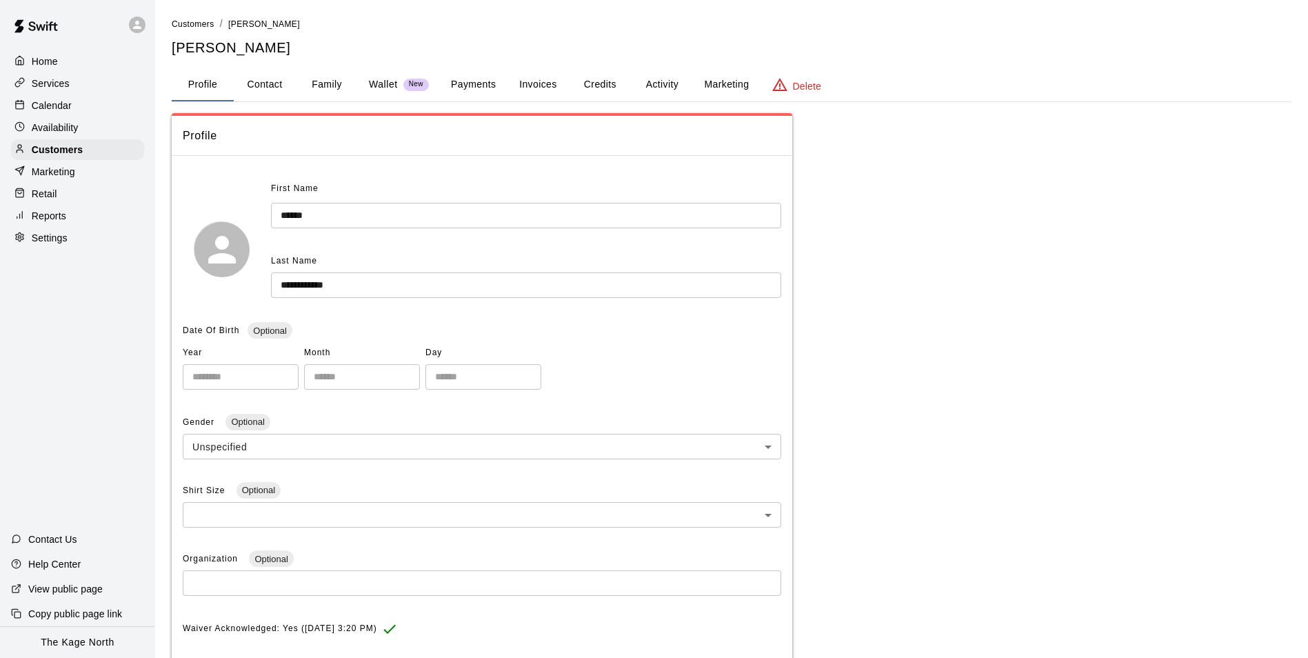
click at [653, 82] on button "Activity" at bounding box center [662, 84] width 62 height 33
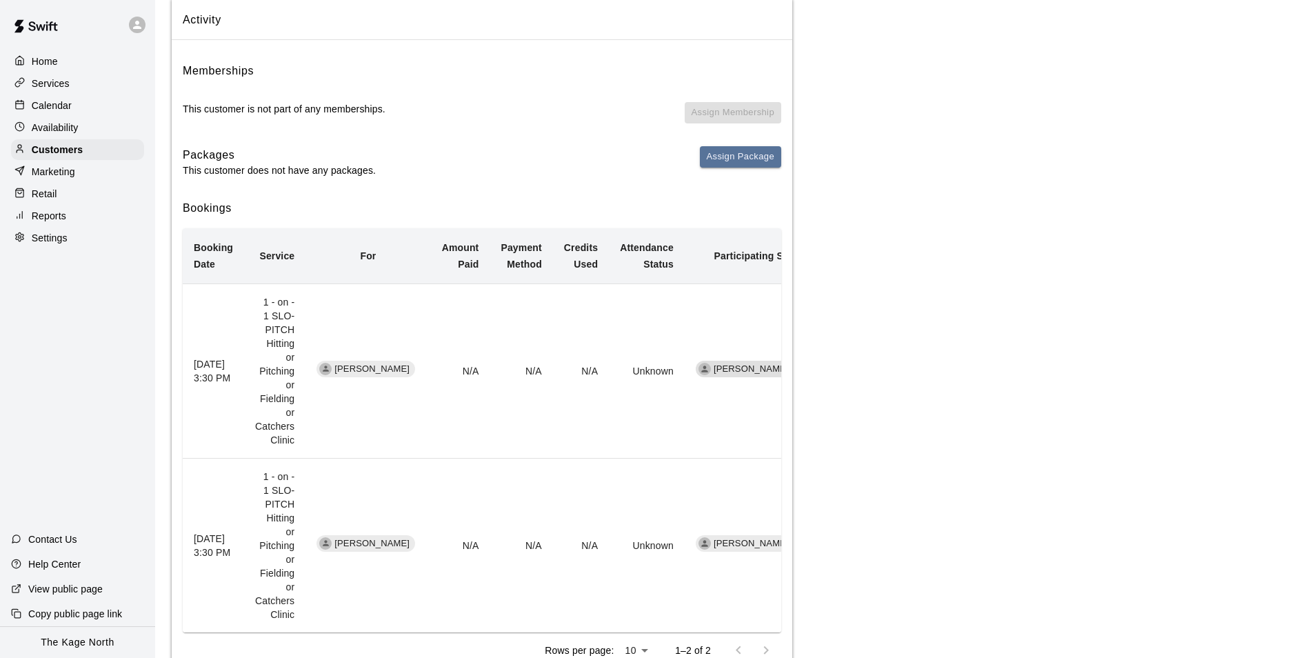
scroll to position [181, 0]
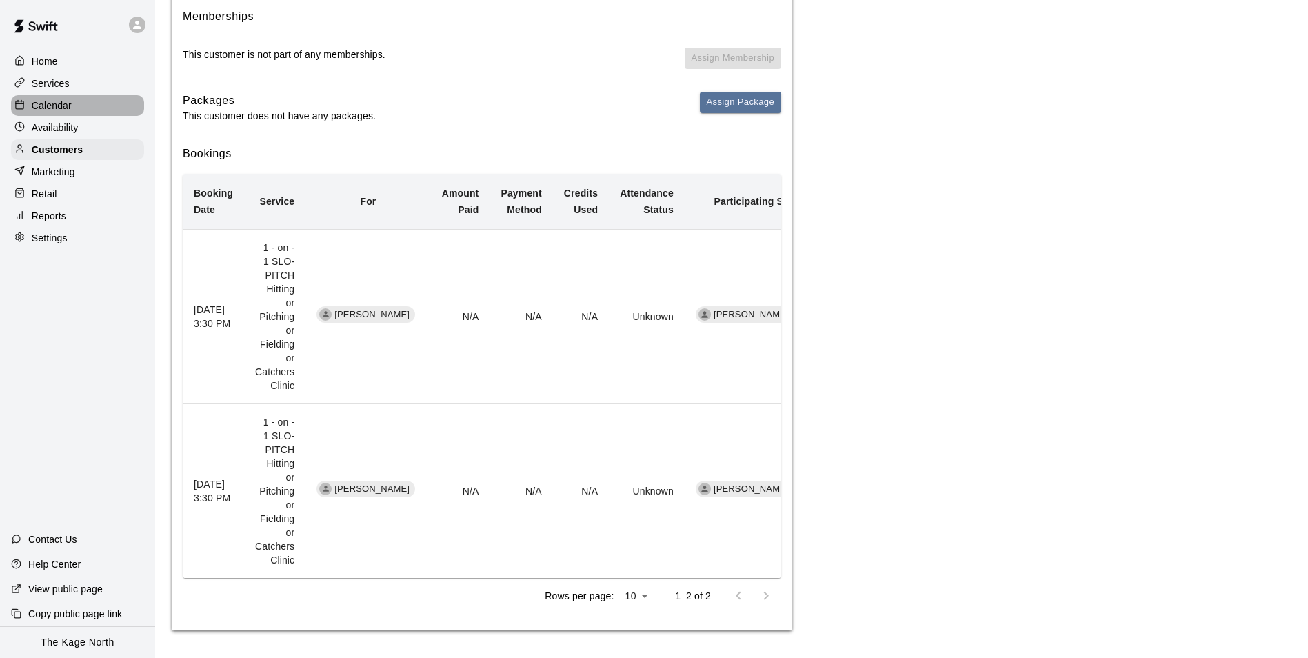
click at [67, 103] on p "Calendar" at bounding box center [52, 106] width 40 height 14
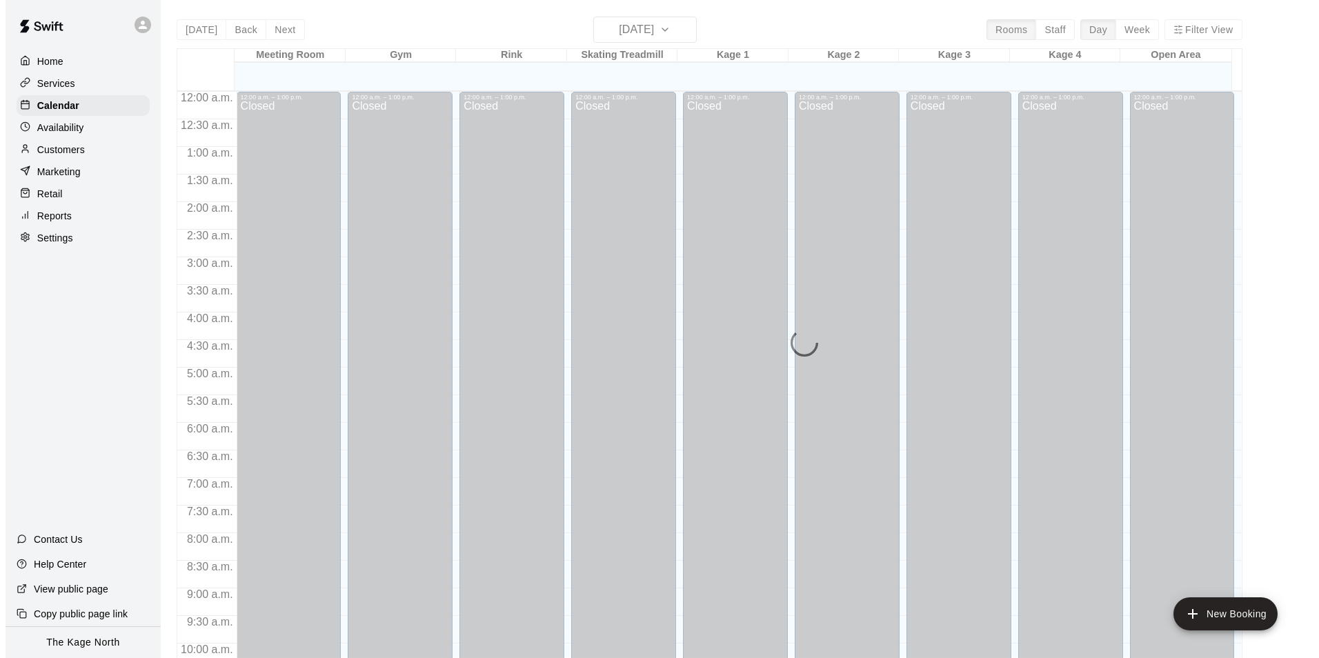
scroll to position [701, 0]
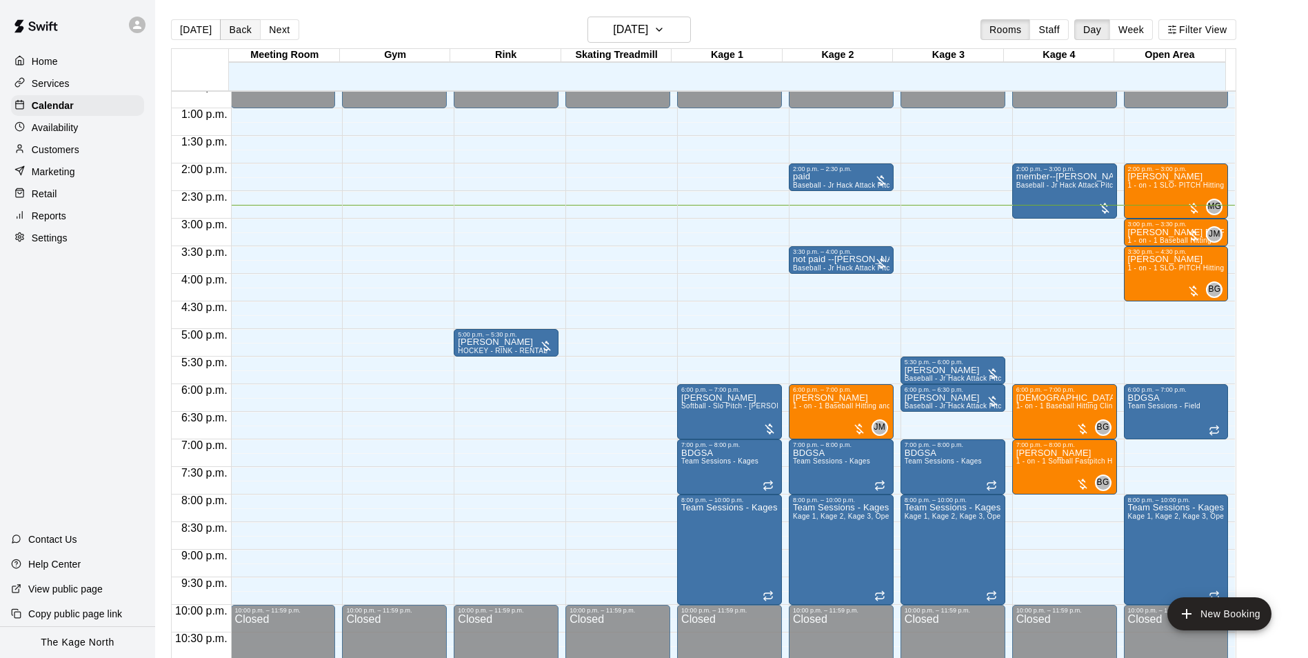
click at [235, 29] on button "Back" at bounding box center [240, 29] width 41 height 21
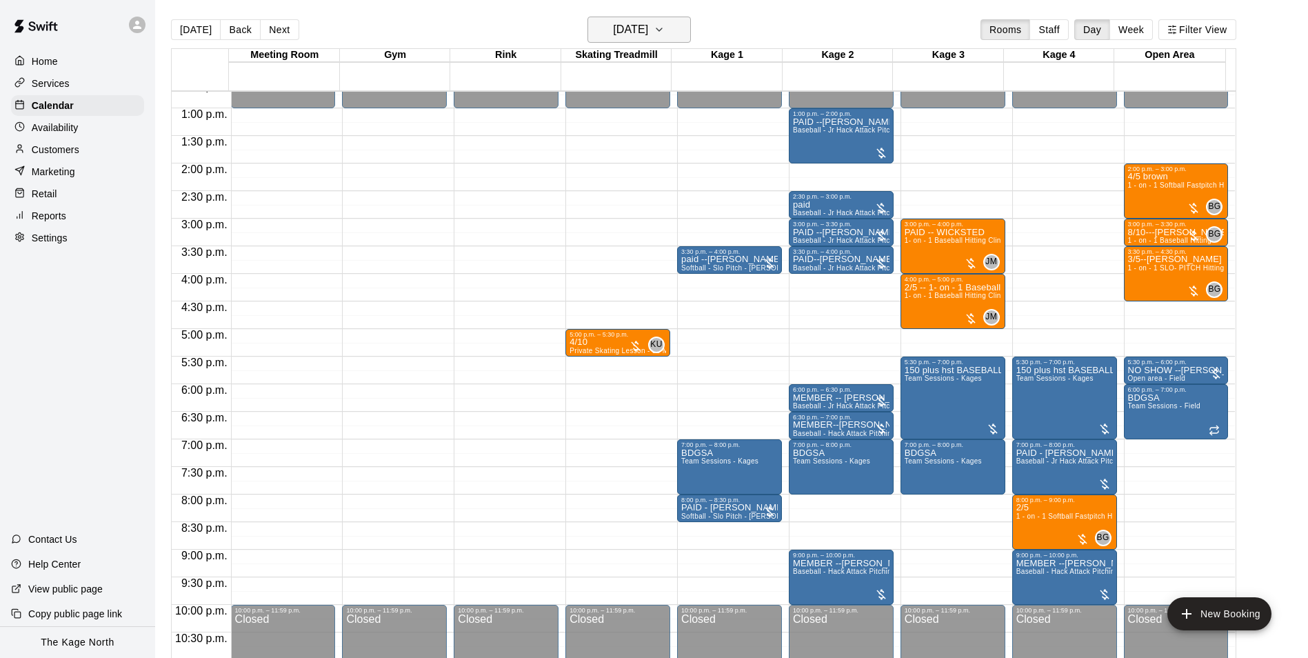
click at [674, 30] on button "[DATE]" at bounding box center [639, 30] width 103 height 26
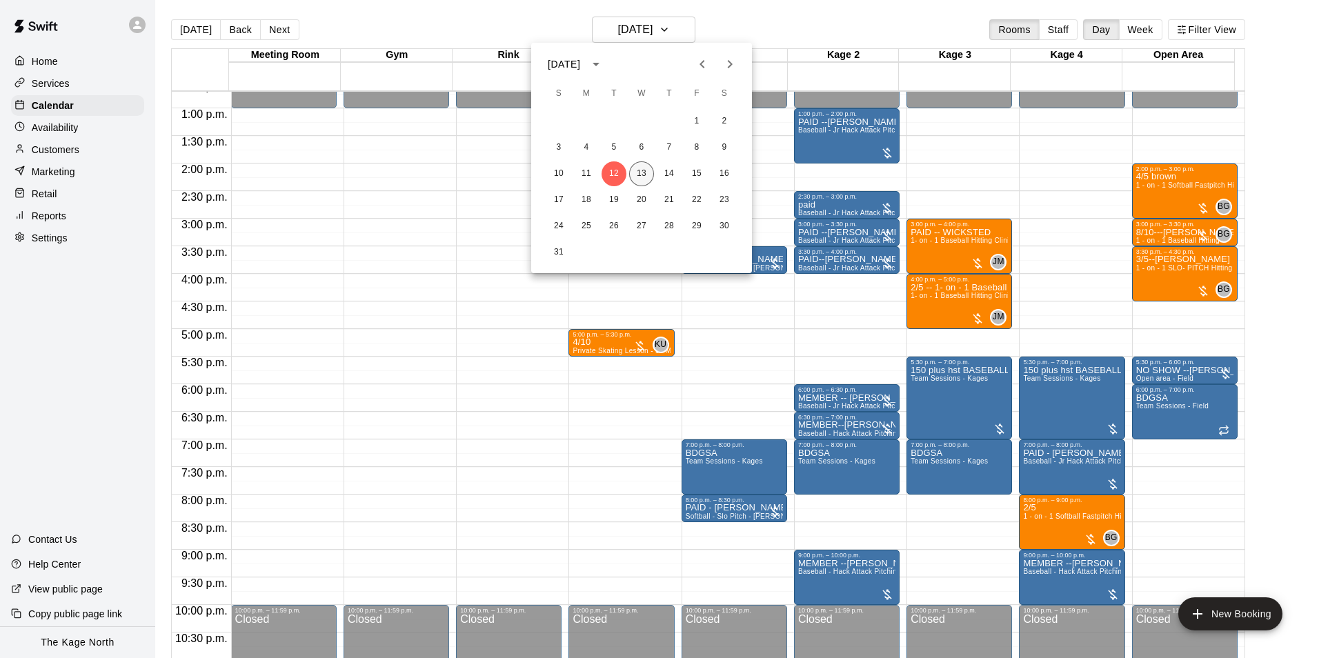
click at [647, 183] on button "13" at bounding box center [641, 173] width 25 height 25
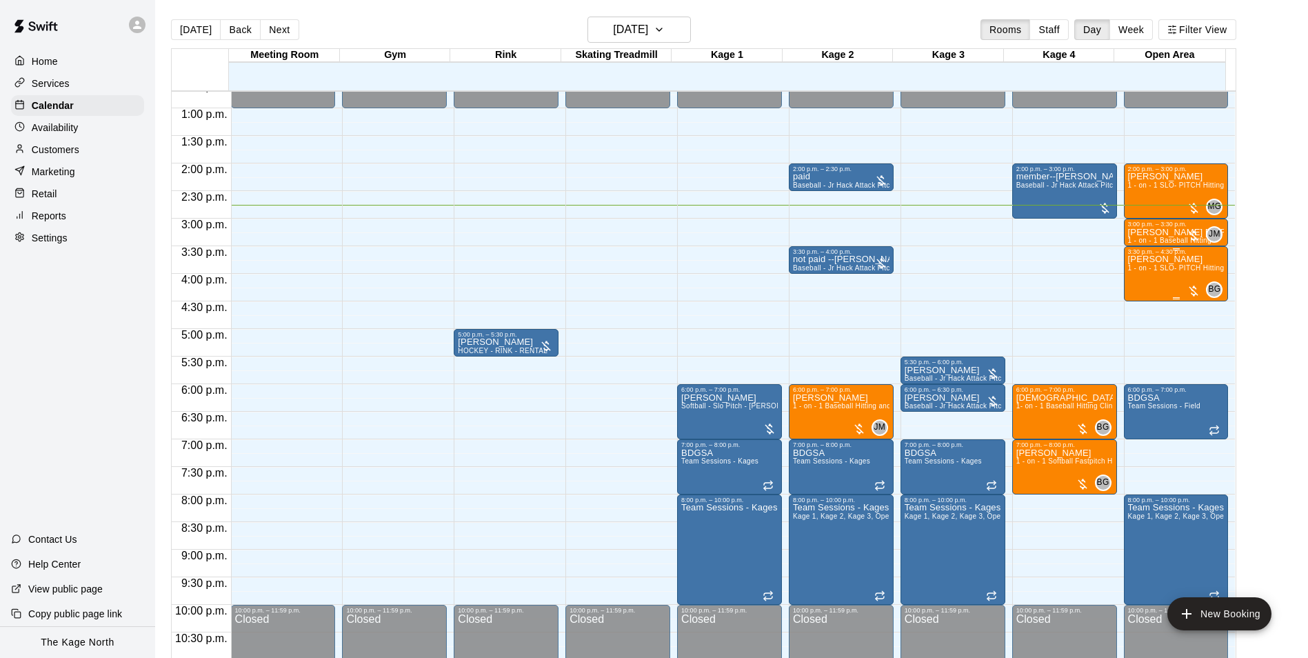
click at [1137, 281] on div "[PERSON_NAME] 1 - on - 1 SLO- PITCH Hitting or Pitching or Fielding or Catchers…" at bounding box center [1176, 584] width 97 height 658
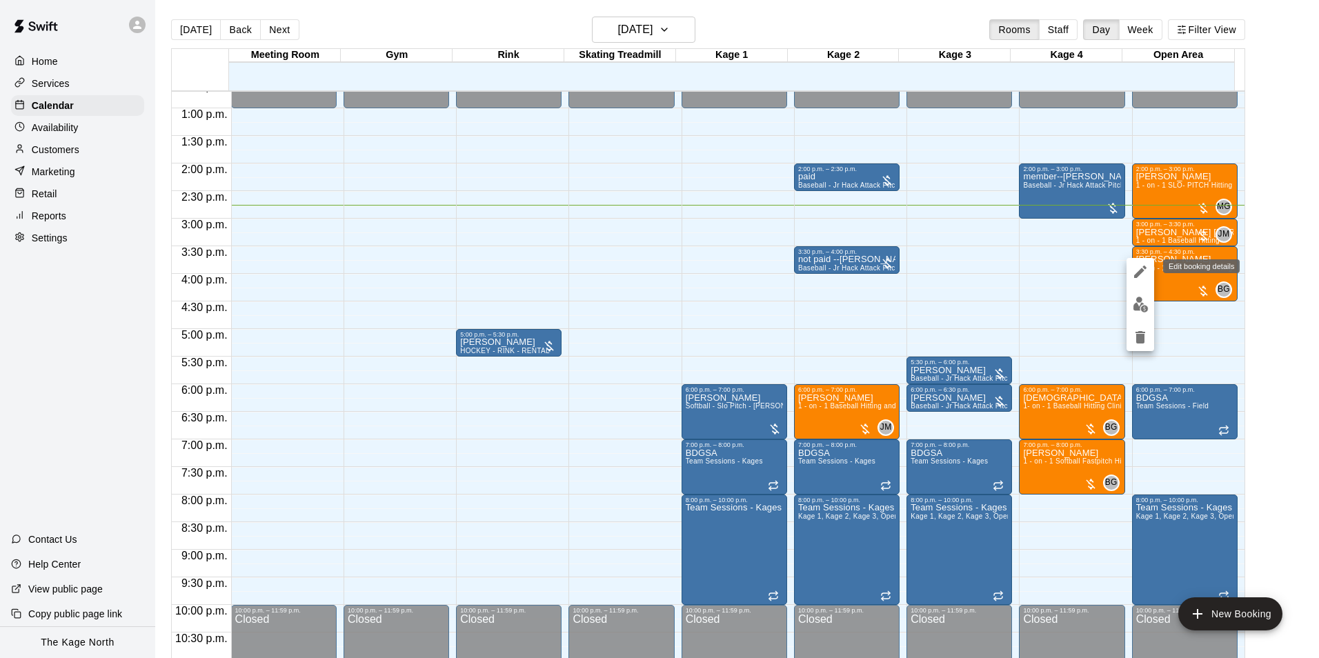
click at [1139, 268] on icon "edit" at bounding box center [1140, 271] width 17 height 17
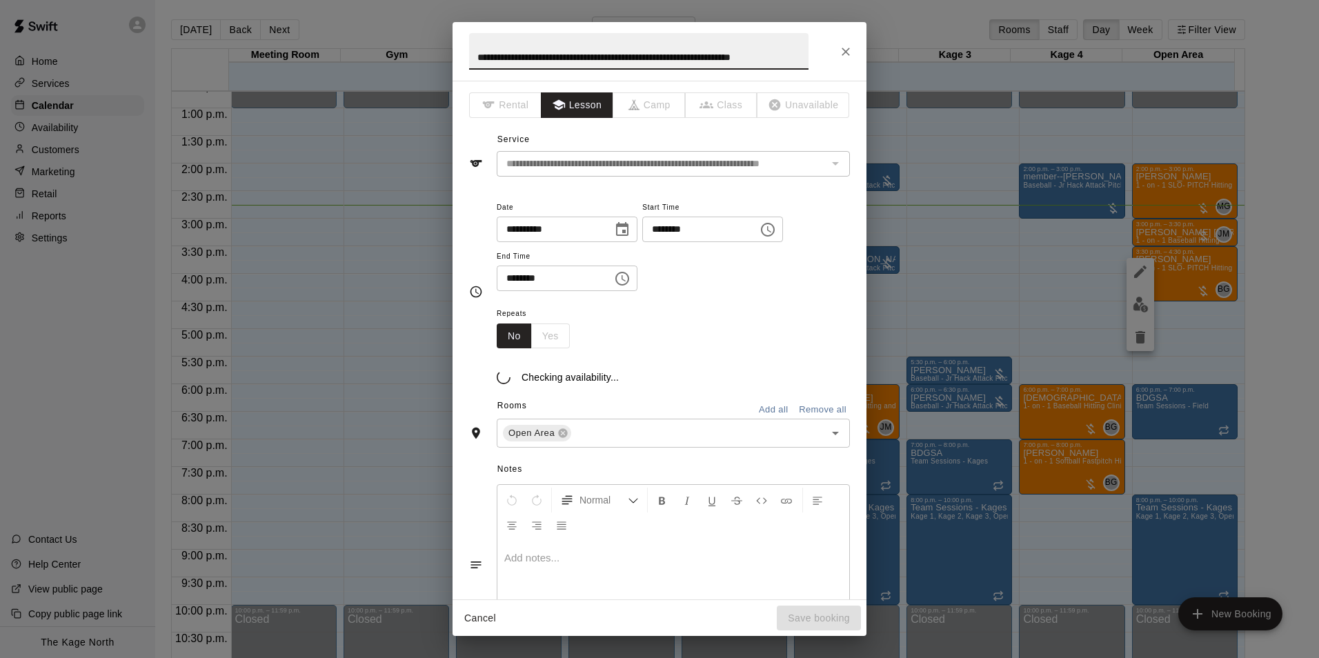
scroll to position [0, 1]
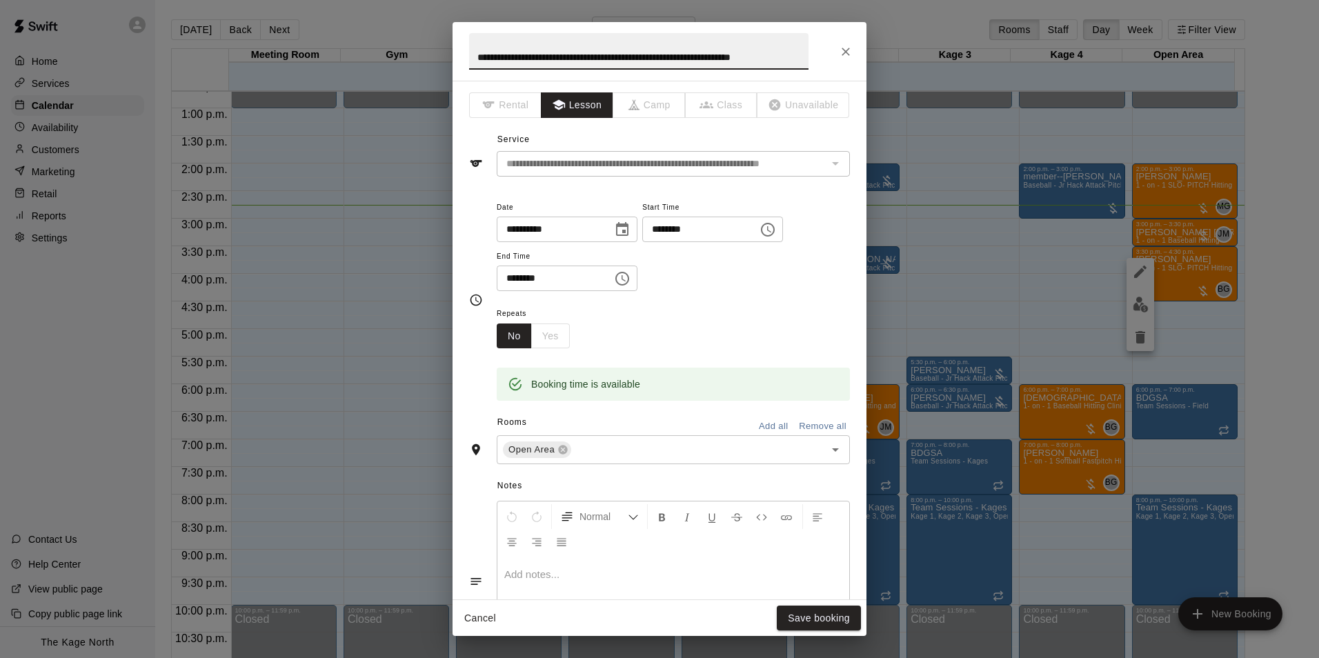
click at [475, 53] on input "**********" at bounding box center [638, 51] width 339 height 37
type input "**********"
click at [820, 613] on button "Save booking" at bounding box center [819, 619] width 84 height 26
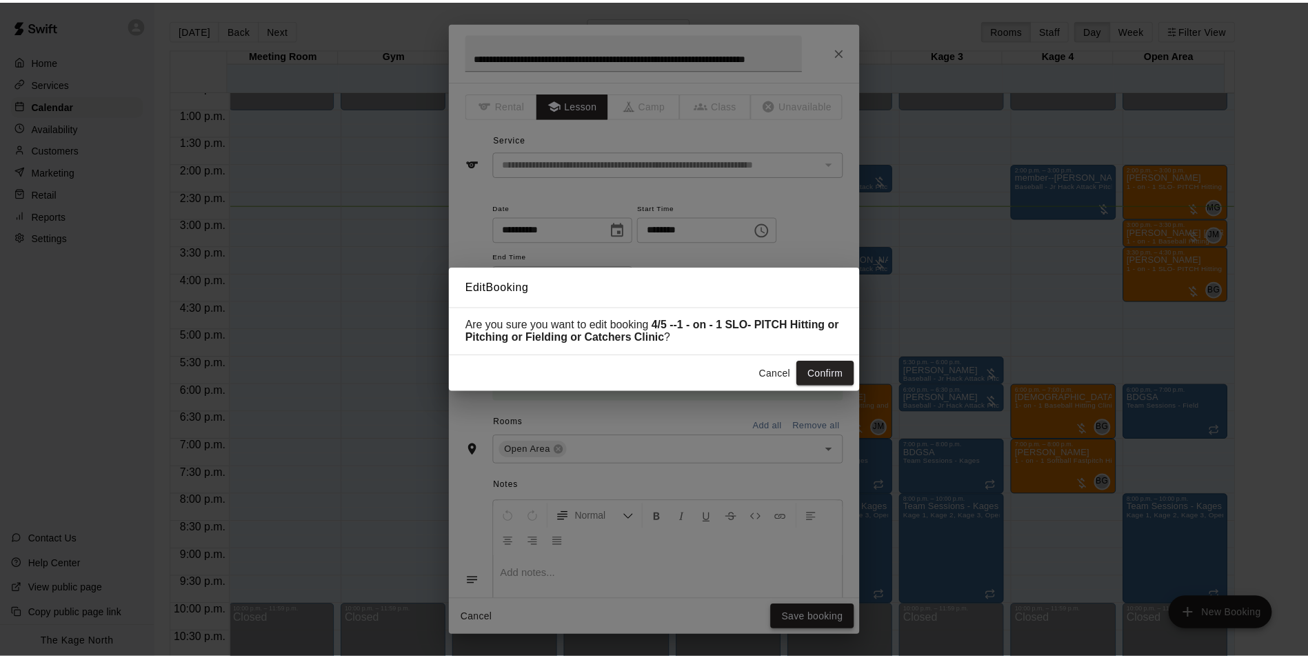
scroll to position [0, 0]
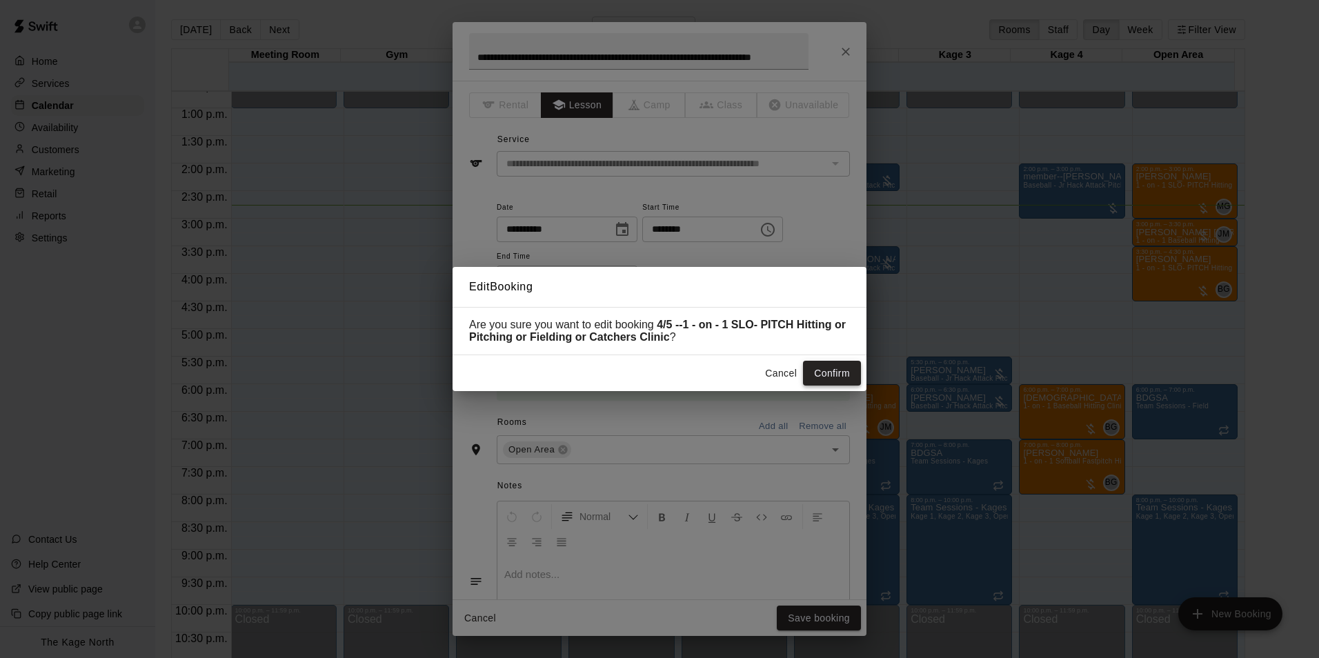
click at [836, 379] on button "Confirm" at bounding box center [832, 374] width 58 height 26
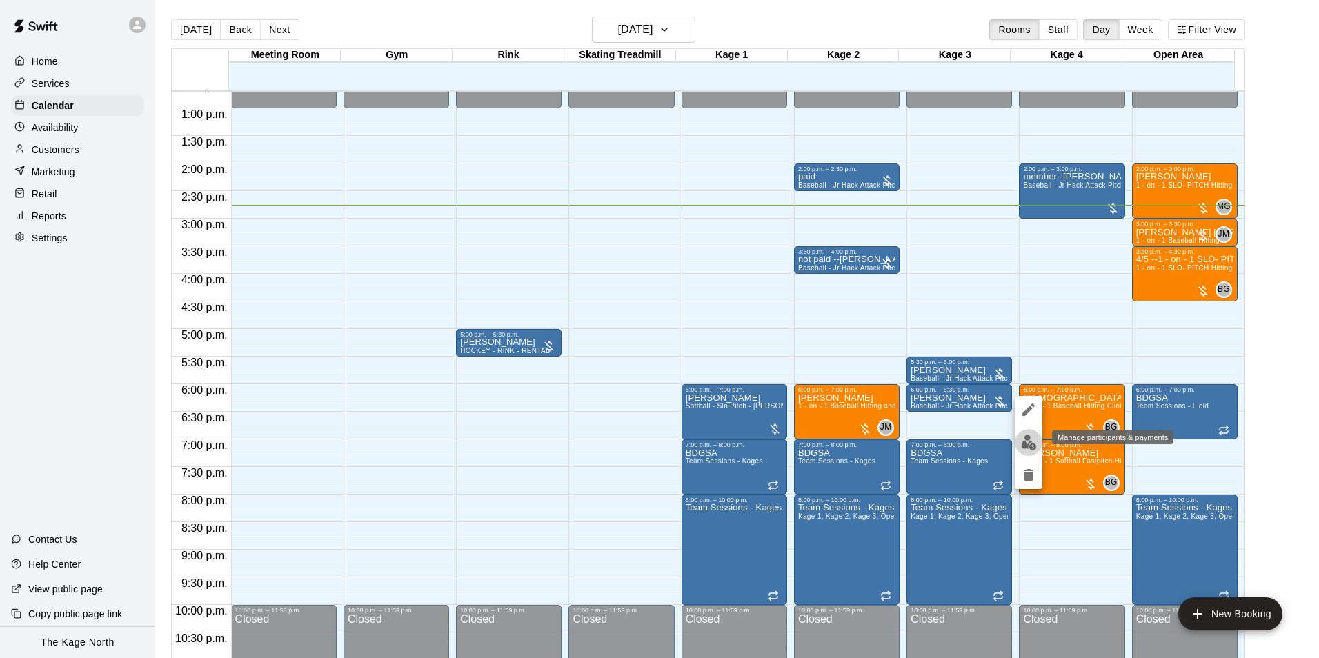
click at [1033, 439] on img "edit" at bounding box center [1029, 443] width 16 height 16
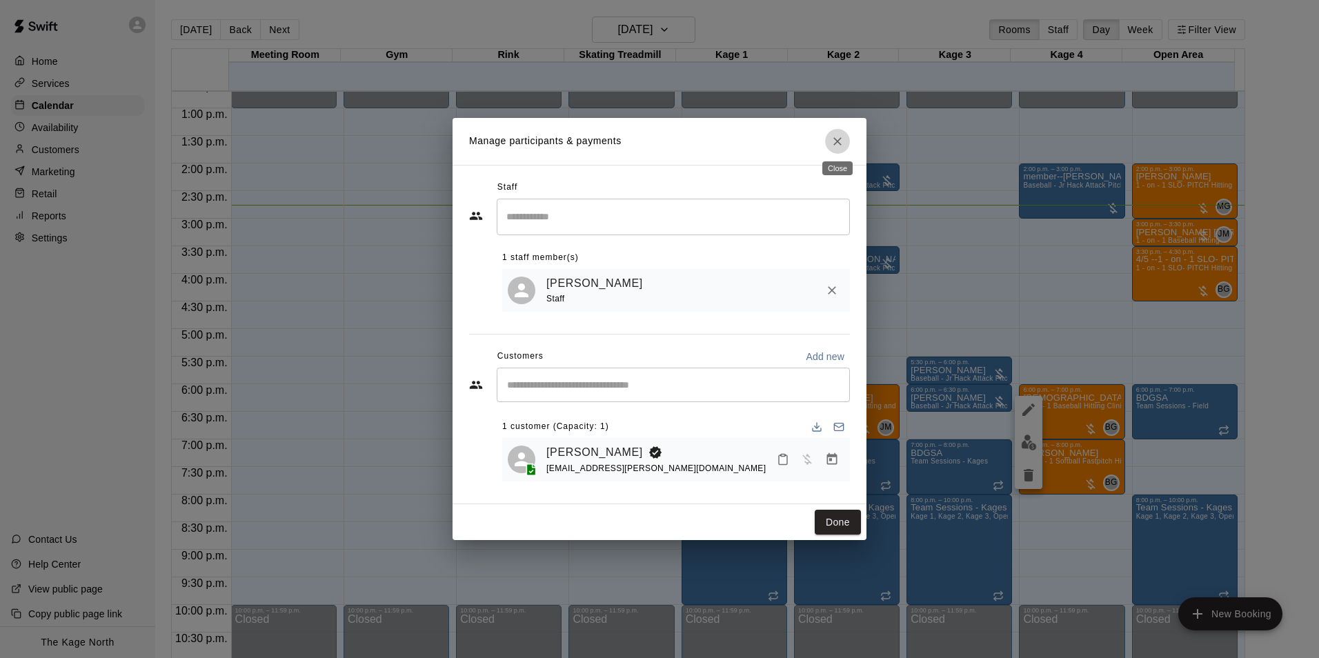
click at [832, 139] on icon "Close" at bounding box center [837, 141] width 14 height 14
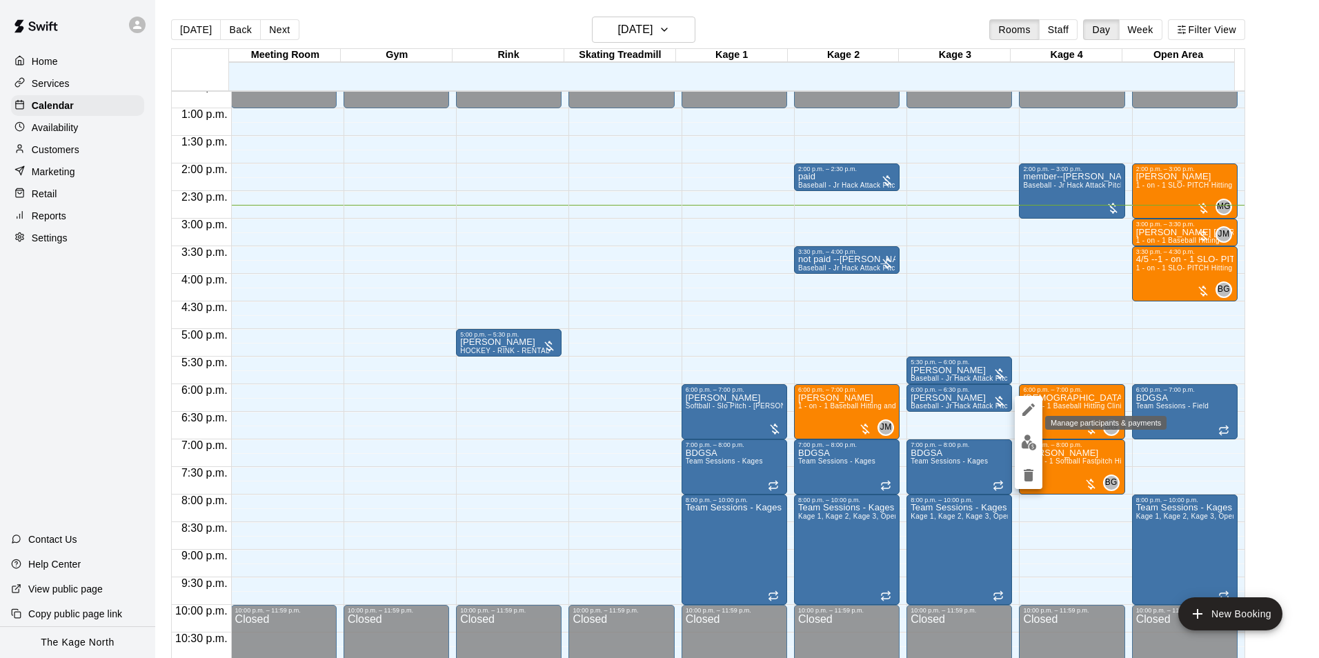
click at [1034, 445] on img "edit" at bounding box center [1029, 443] width 16 height 16
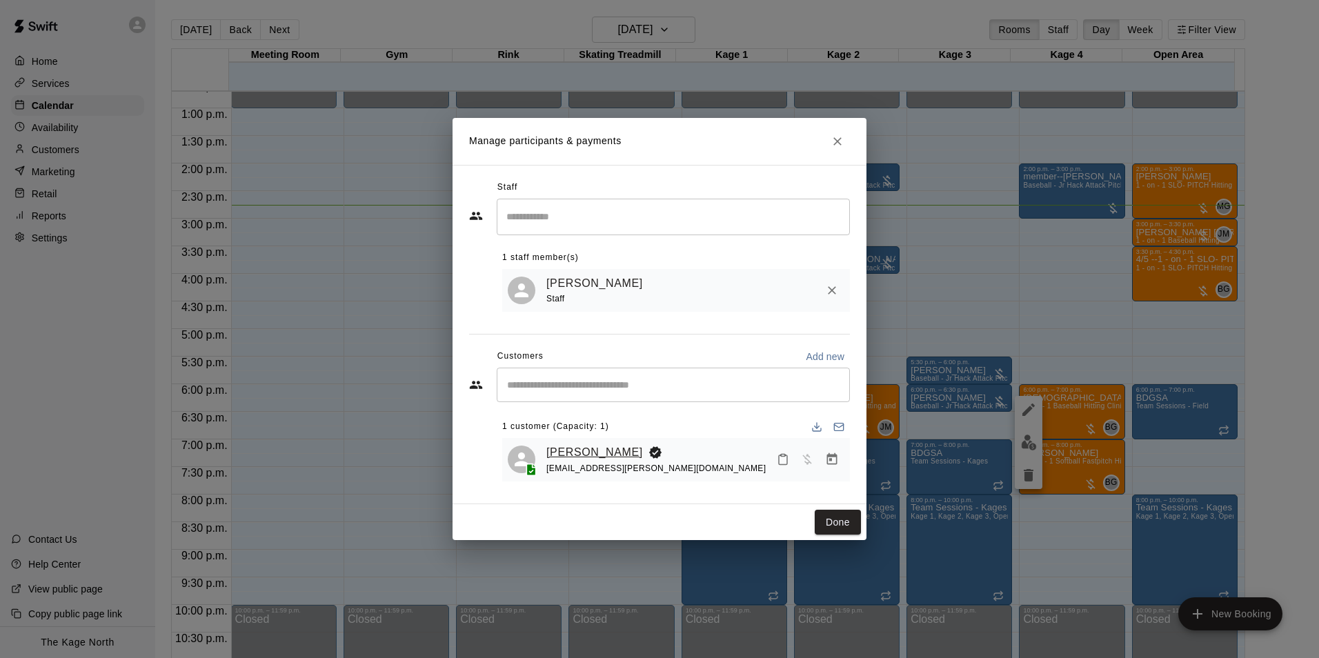
click at [576, 449] on link "[PERSON_NAME]" at bounding box center [594, 452] width 97 height 18
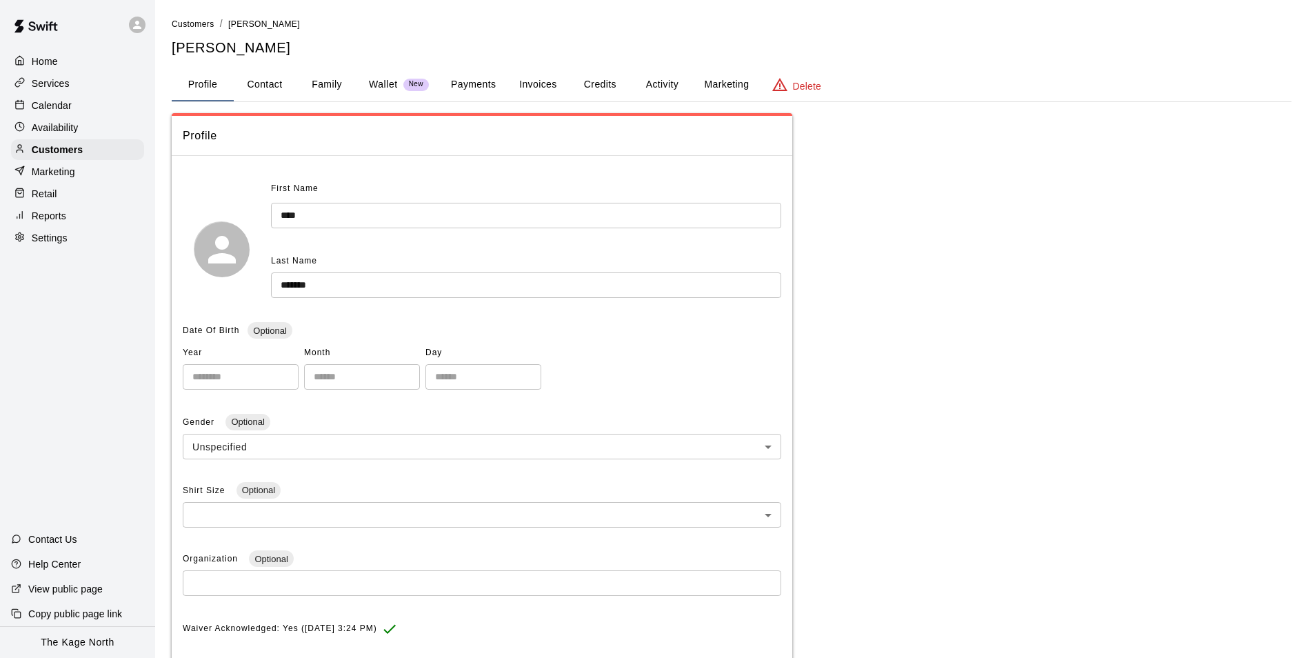
click at [665, 84] on button "Activity" at bounding box center [662, 84] width 62 height 33
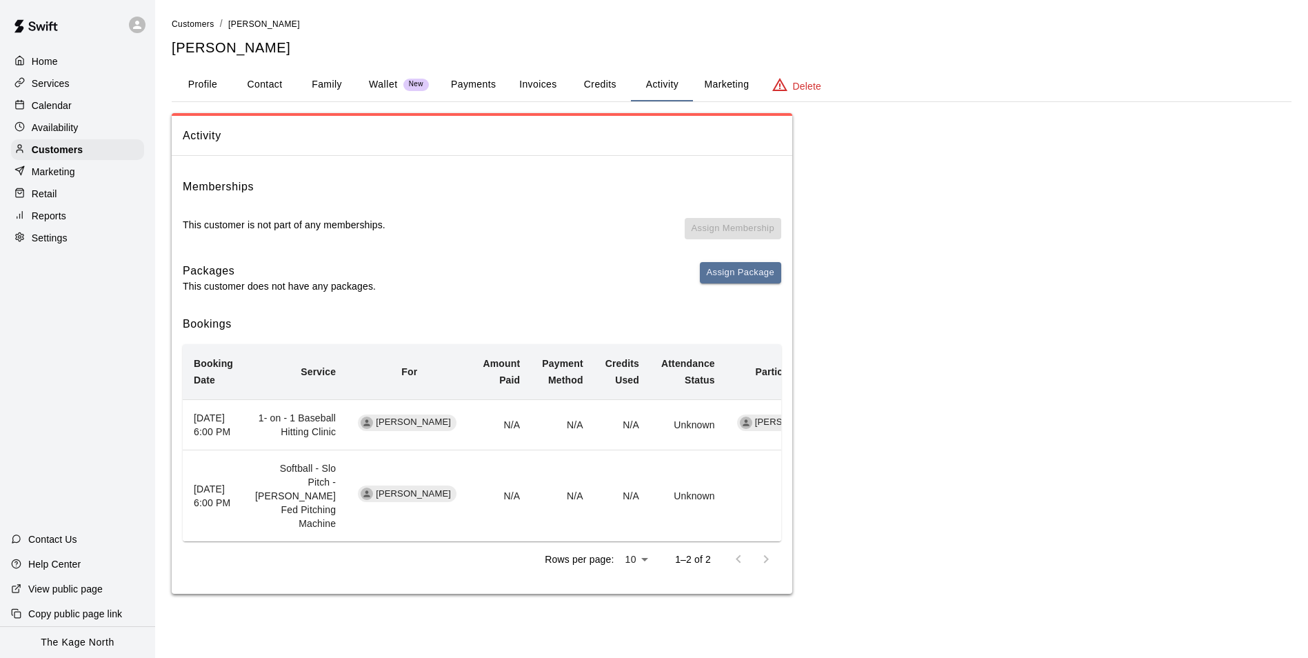
scroll to position [5, 0]
click at [341, 75] on button "Family" at bounding box center [327, 84] width 62 height 33
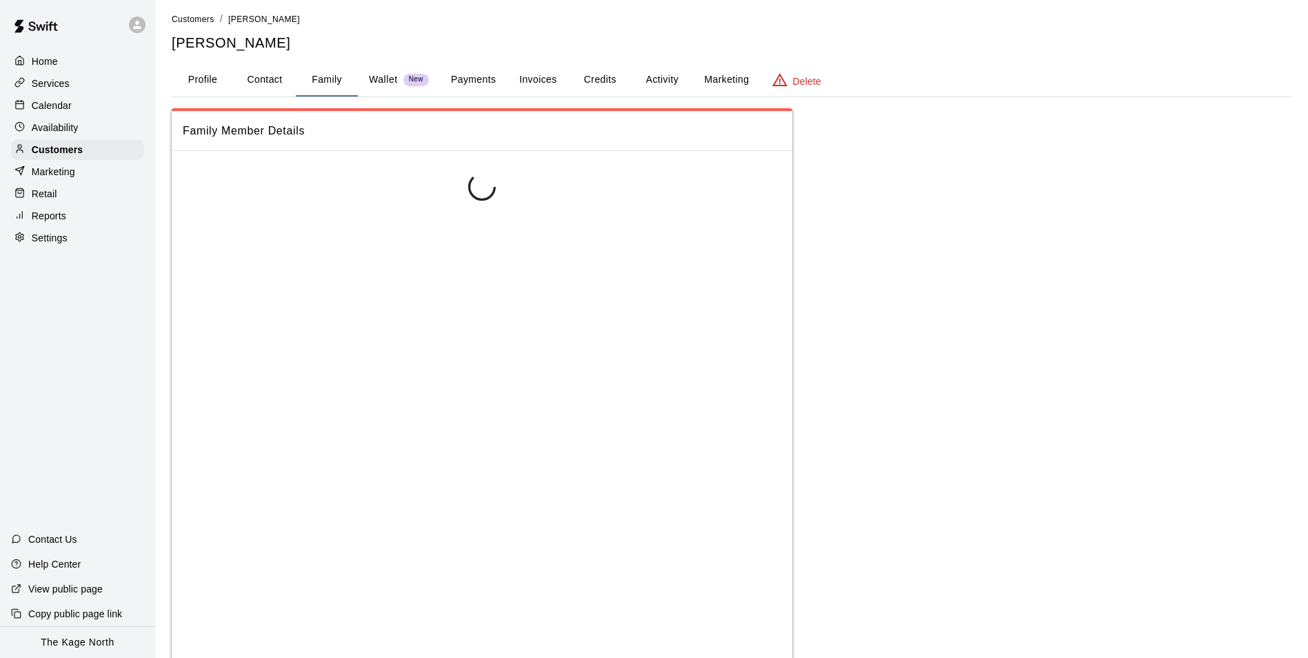
scroll to position [0, 0]
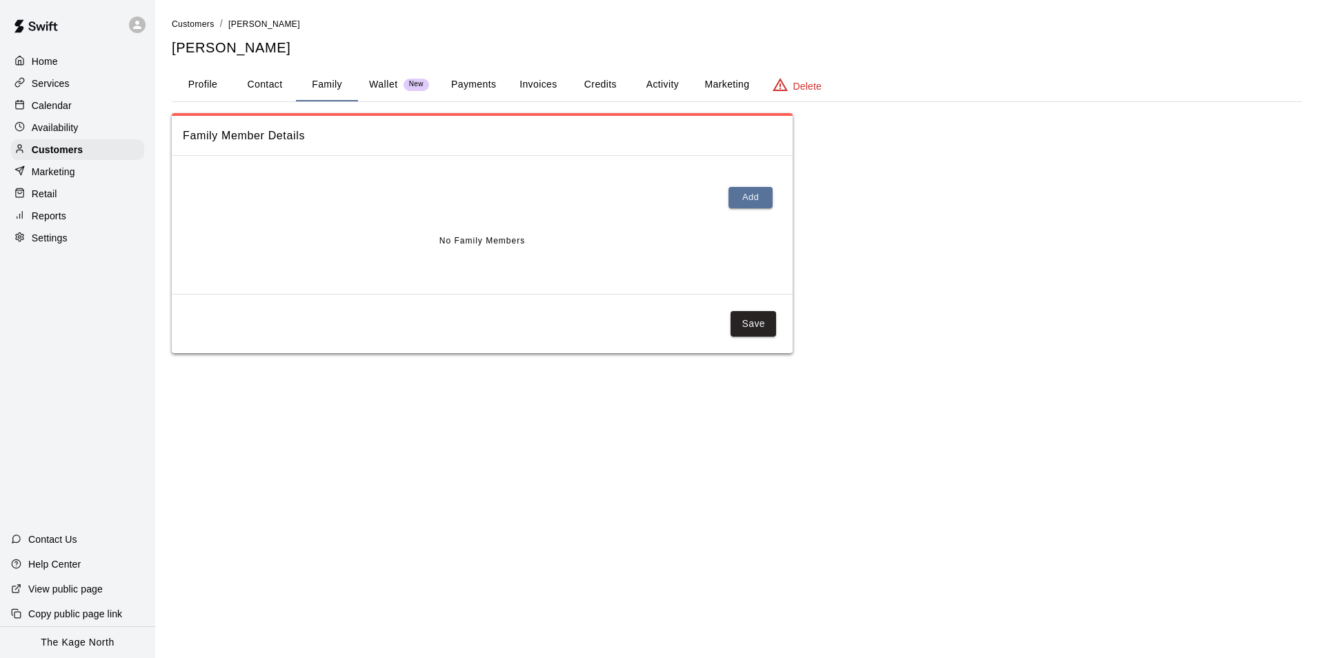
click at [208, 81] on button "Profile" at bounding box center [203, 84] width 62 height 33
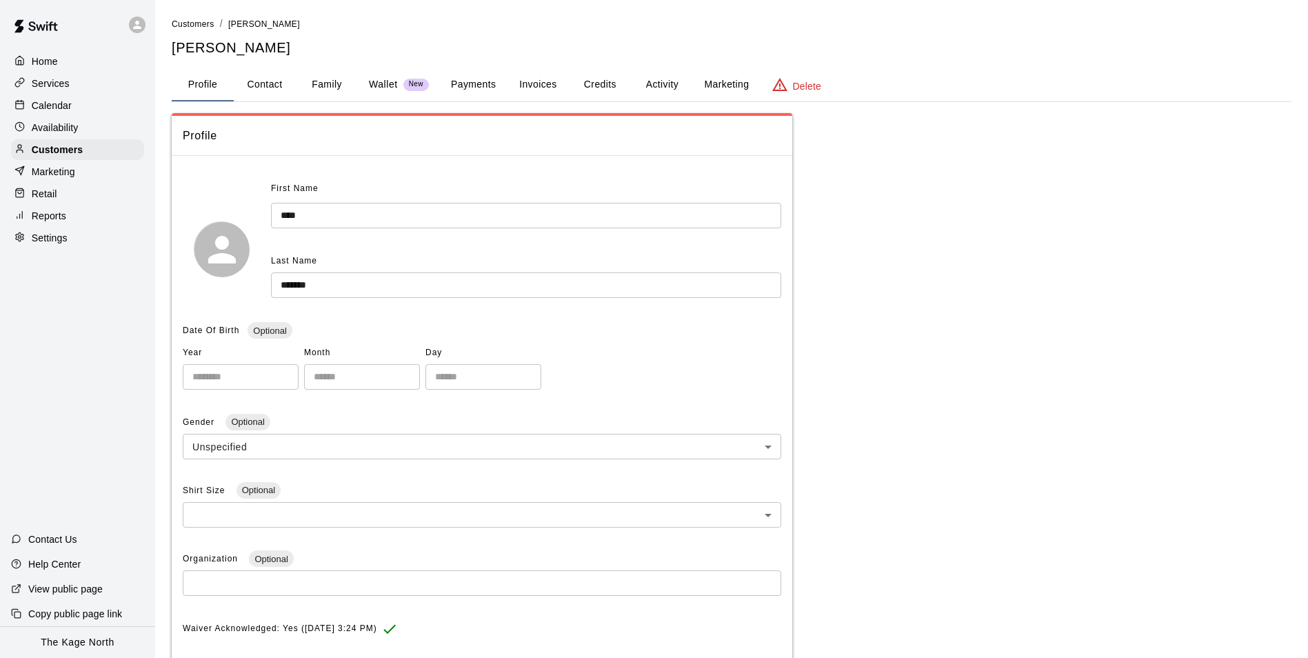
click at [78, 114] on div "Calendar" at bounding box center [77, 105] width 133 height 21
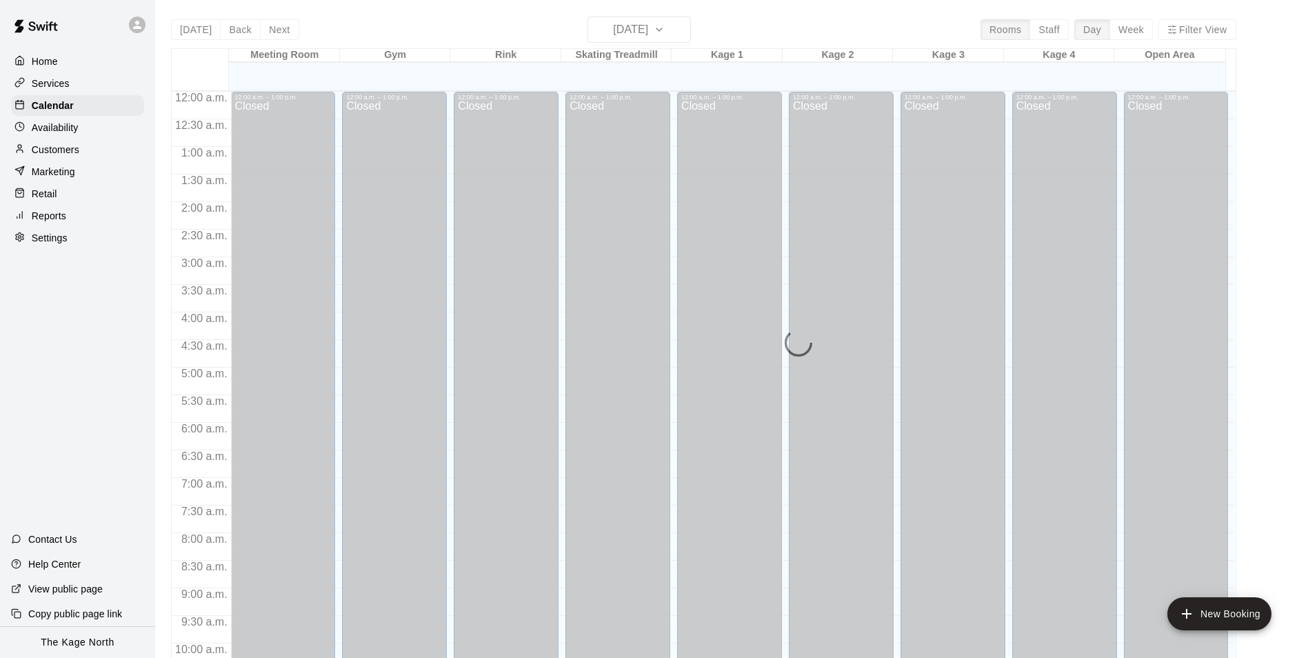
scroll to position [701, 0]
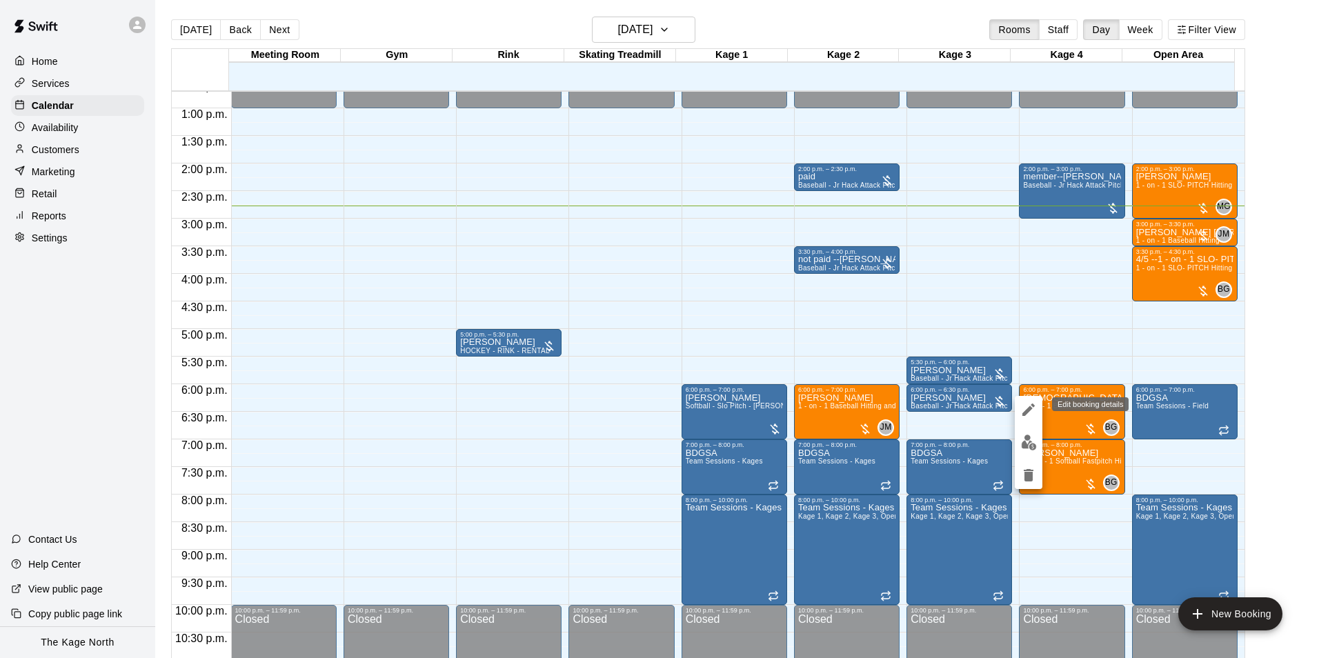
click at [1030, 412] on icon "edit" at bounding box center [1028, 409] width 17 height 17
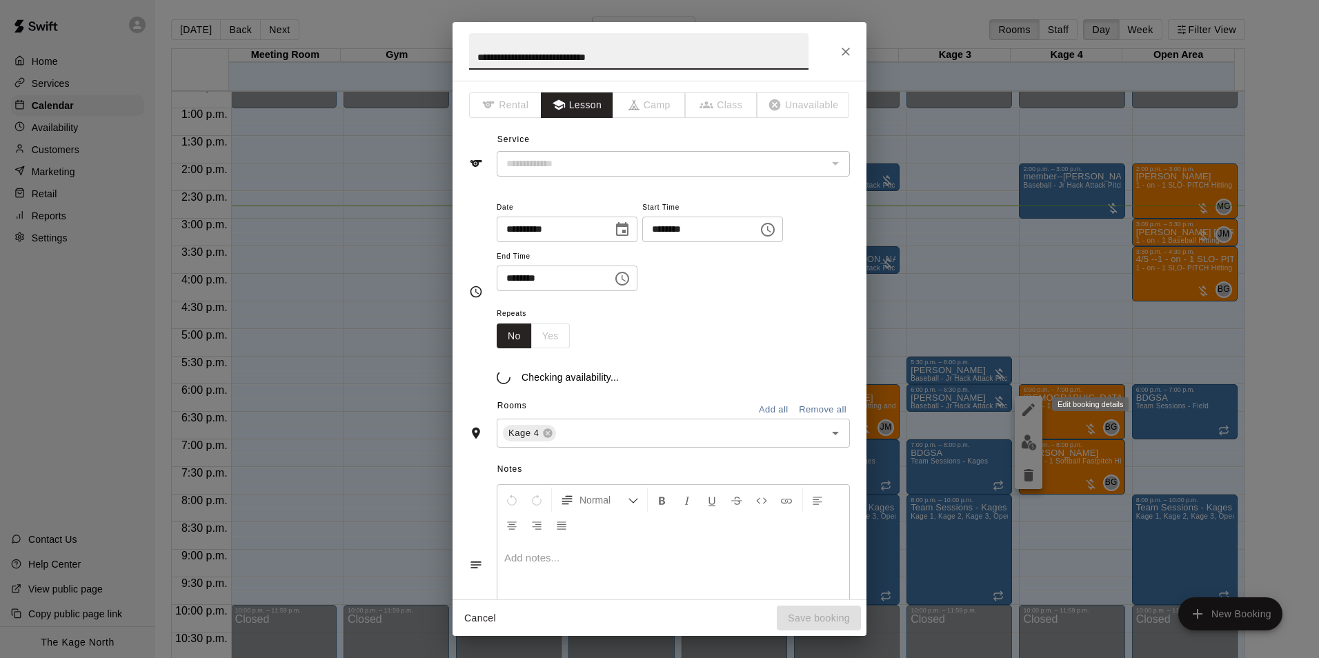
type input "**********"
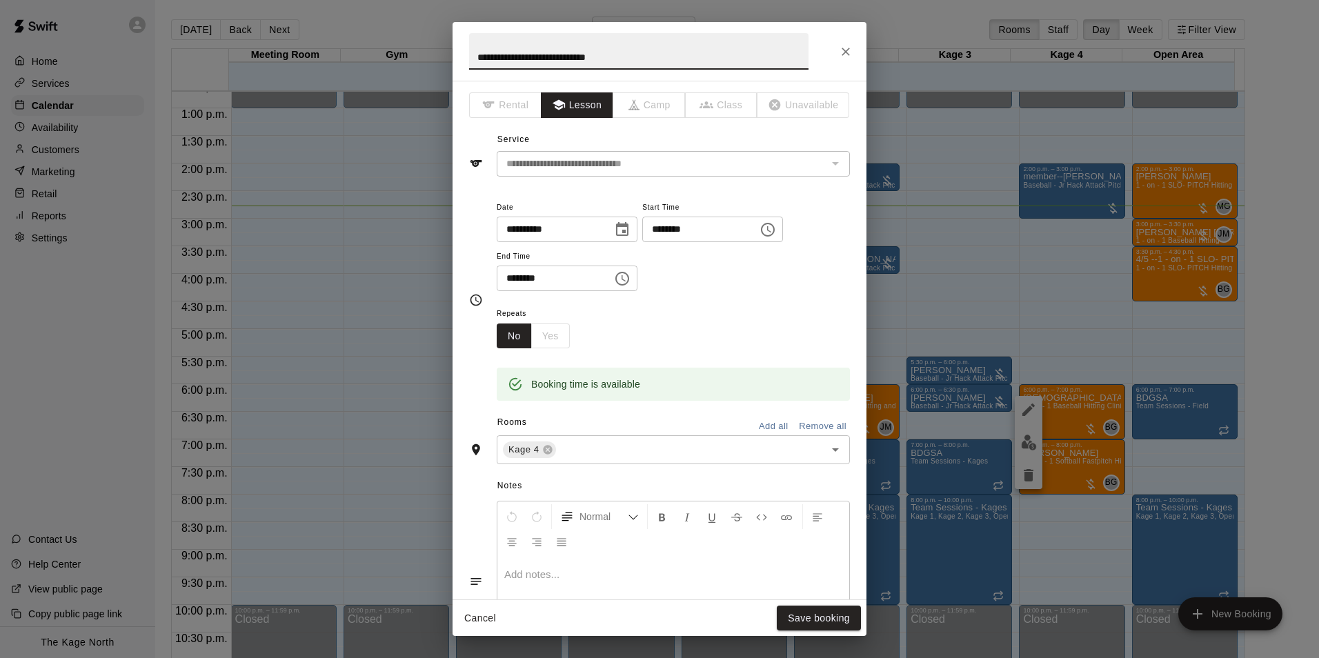
click at [475, 60] on input "**********" at bounding box center [638, 51] width 339 height 37
type input "**********"
click at [808, 615] on button "Save booking" at bounding box center [819, 619] width 84 height 26
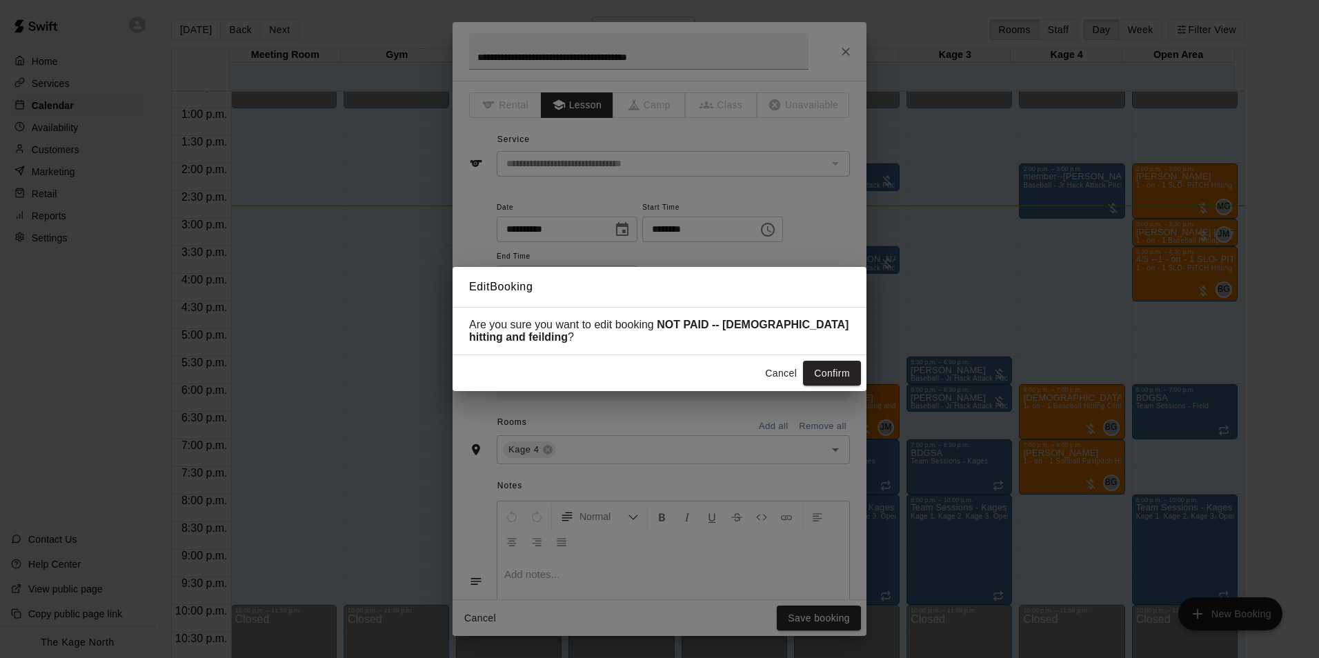
click at [836, 375] on button "Confirm" at bounding box center [832, 374] width 58 height 26
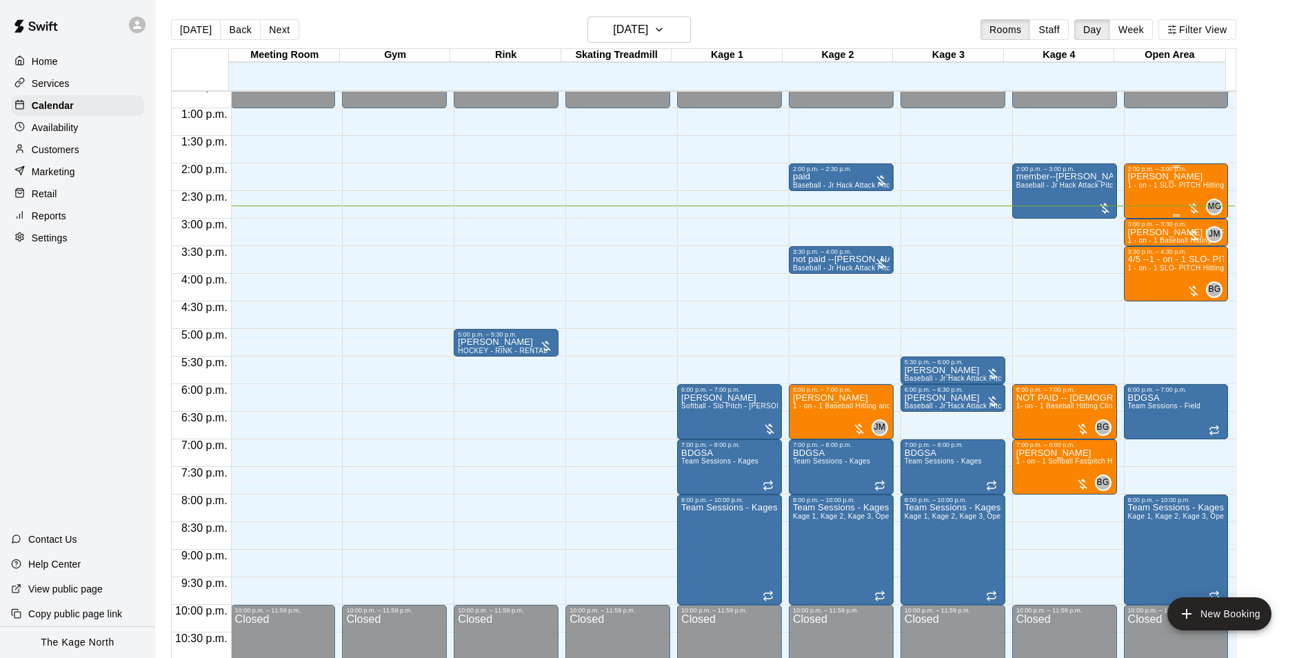
click at [1139, 189] on span "1 - on - 1 SLO- PITCH Hitting or Pitching or Fielding or Catchers Clinic" at bounding box center [1243, 185] width 231 height 8
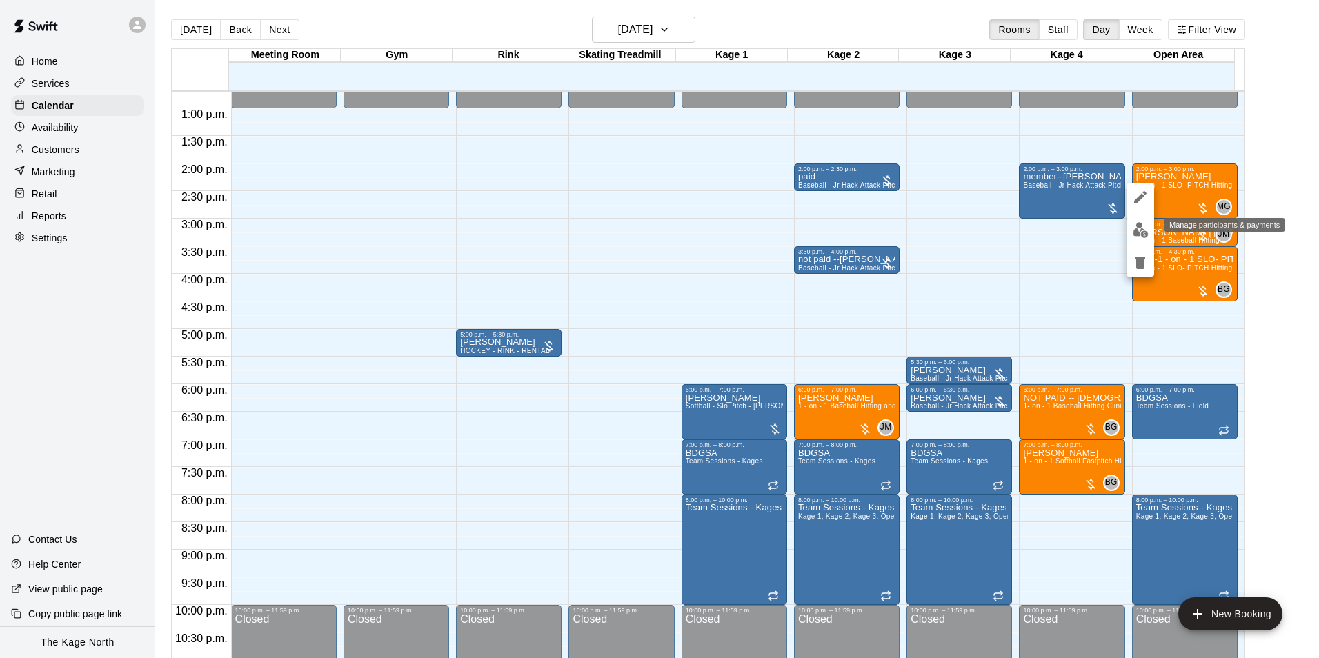
click at [1140, 227] on img "edit" at bounding box center [1141, 230] width 16 height 16
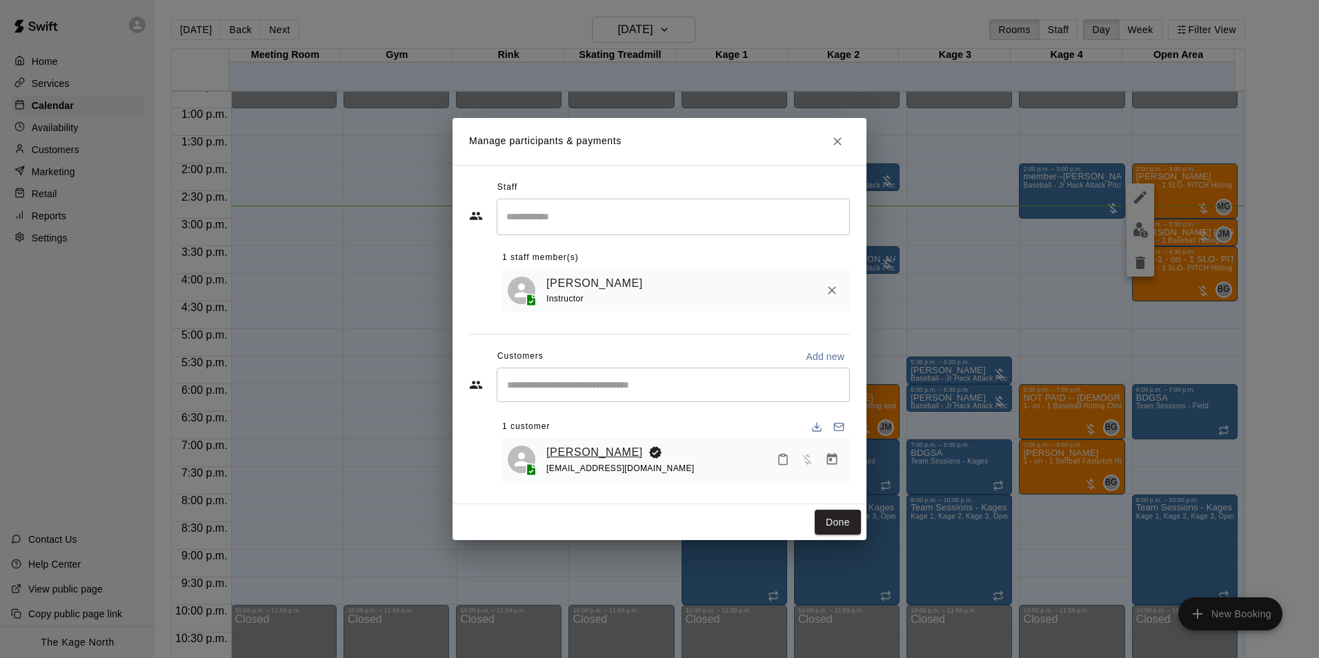
click at [581, 450] on link "[PERSON_NAME]" at bounding box center [594, 452] width 97 height 18
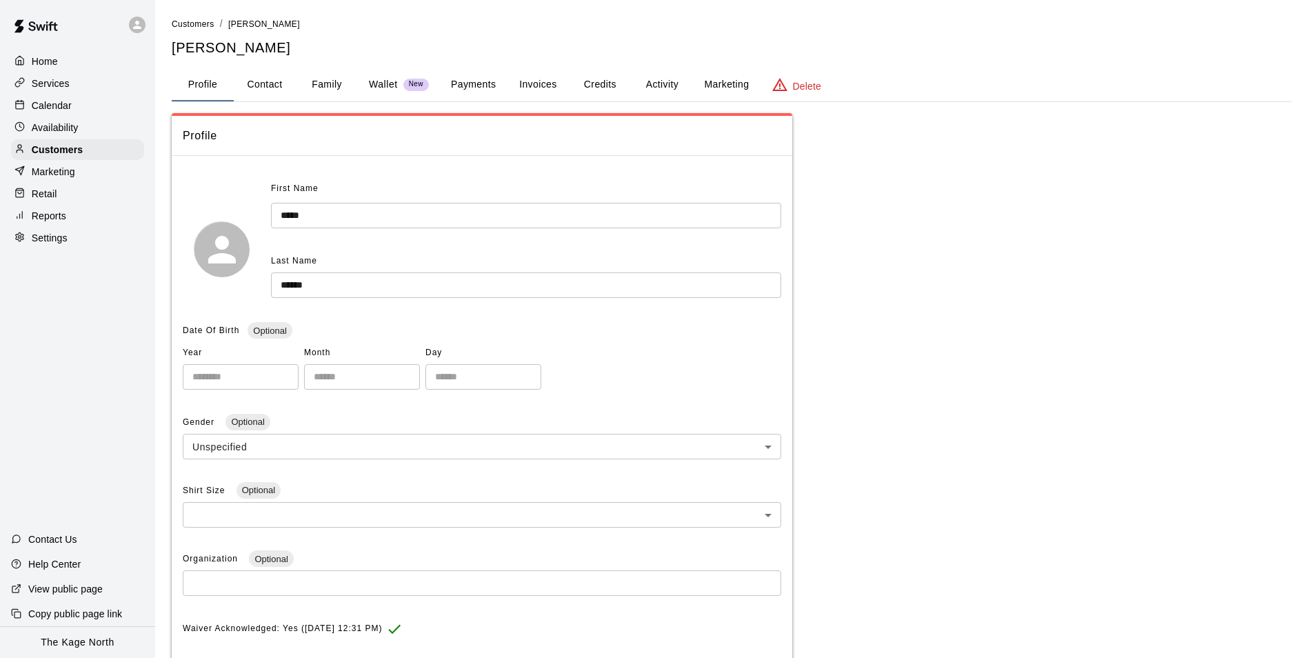
click at [666, 78] on button "Activity" at bounding box center [662, 84] width 62 height 33
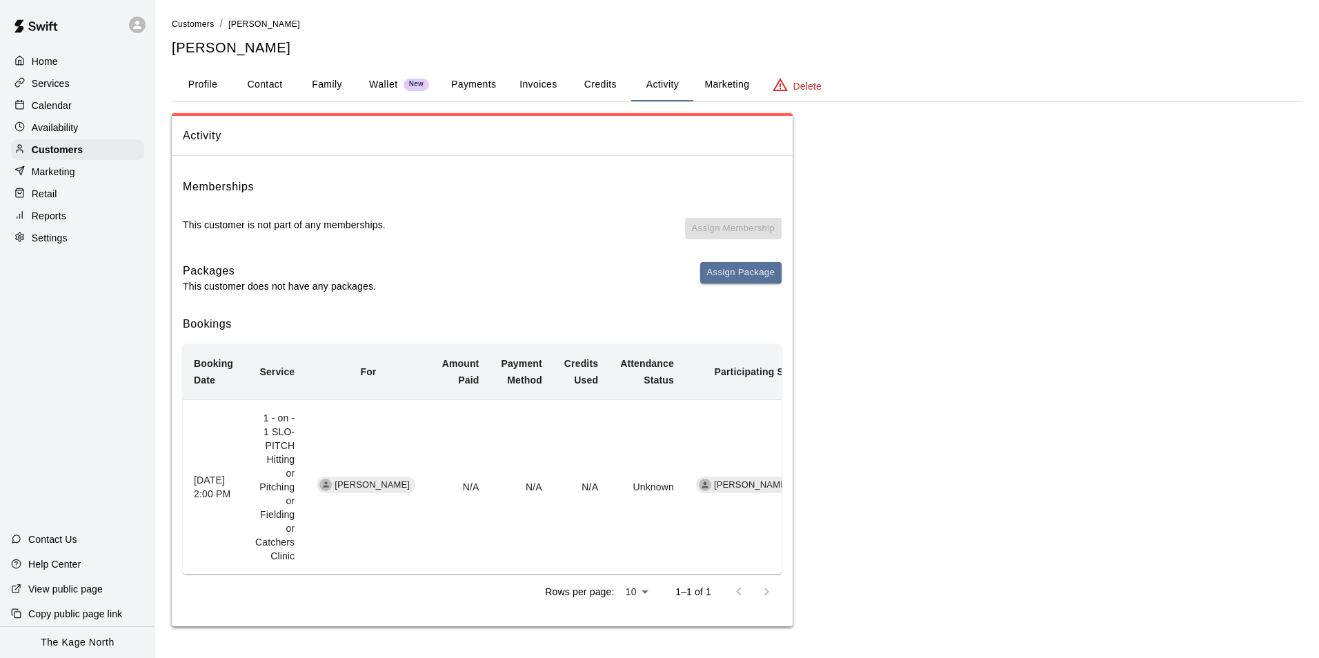
click at [52, 101] on p "Calendar" at bounding box center [52, 106] width 40 height 14
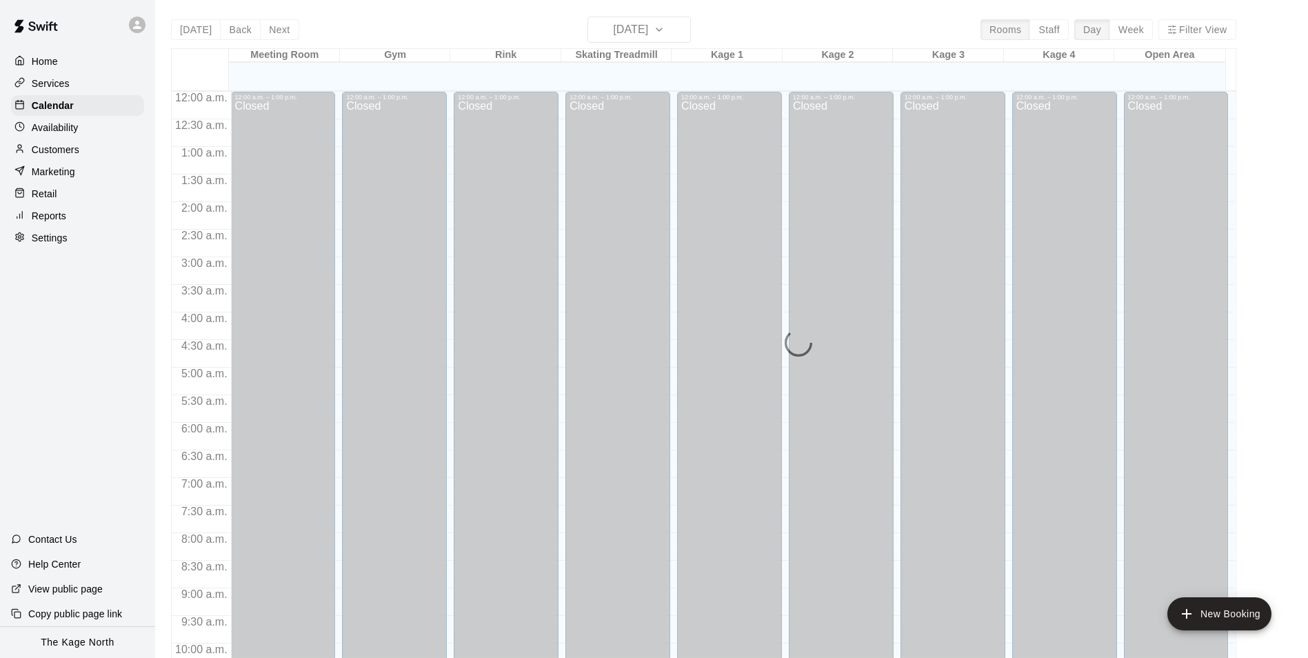
scroll to position [701, 0]
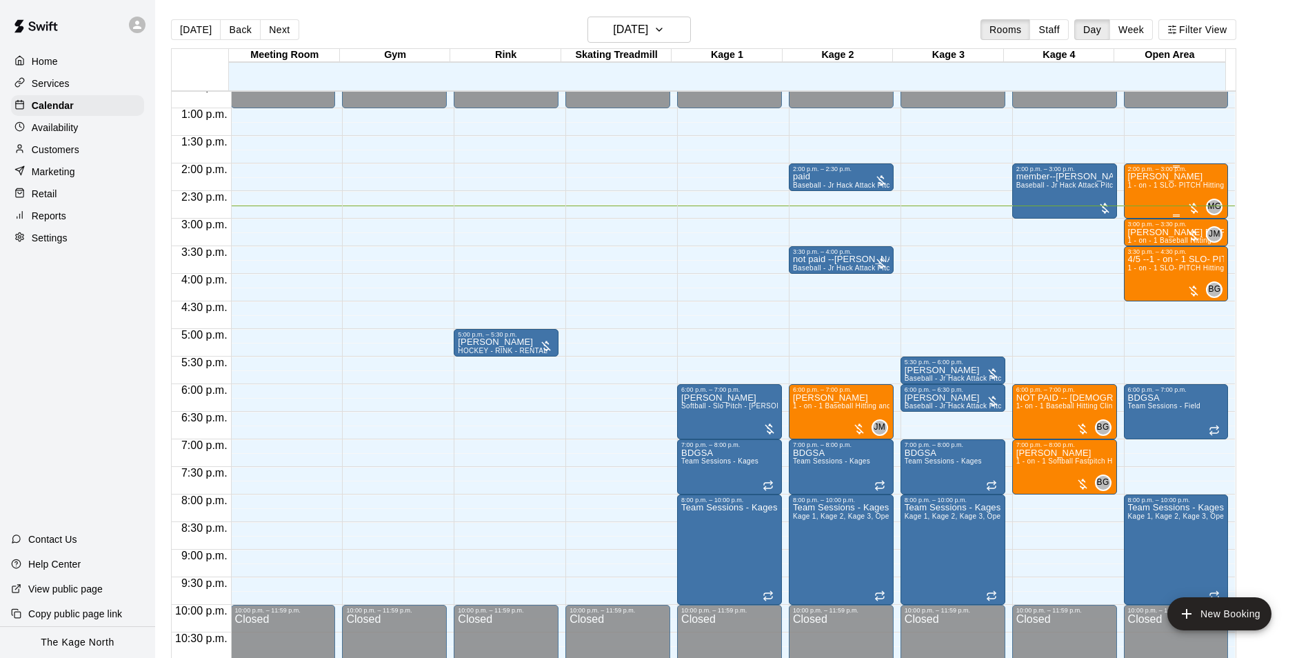
click at [1148, 198] on div "[PERSON_NAME] 1 - on - 1 SLO- PITCH Hitting or Pitching or Fielding or Catchers…" at bounding box center [1176, 501] width 97 height 658
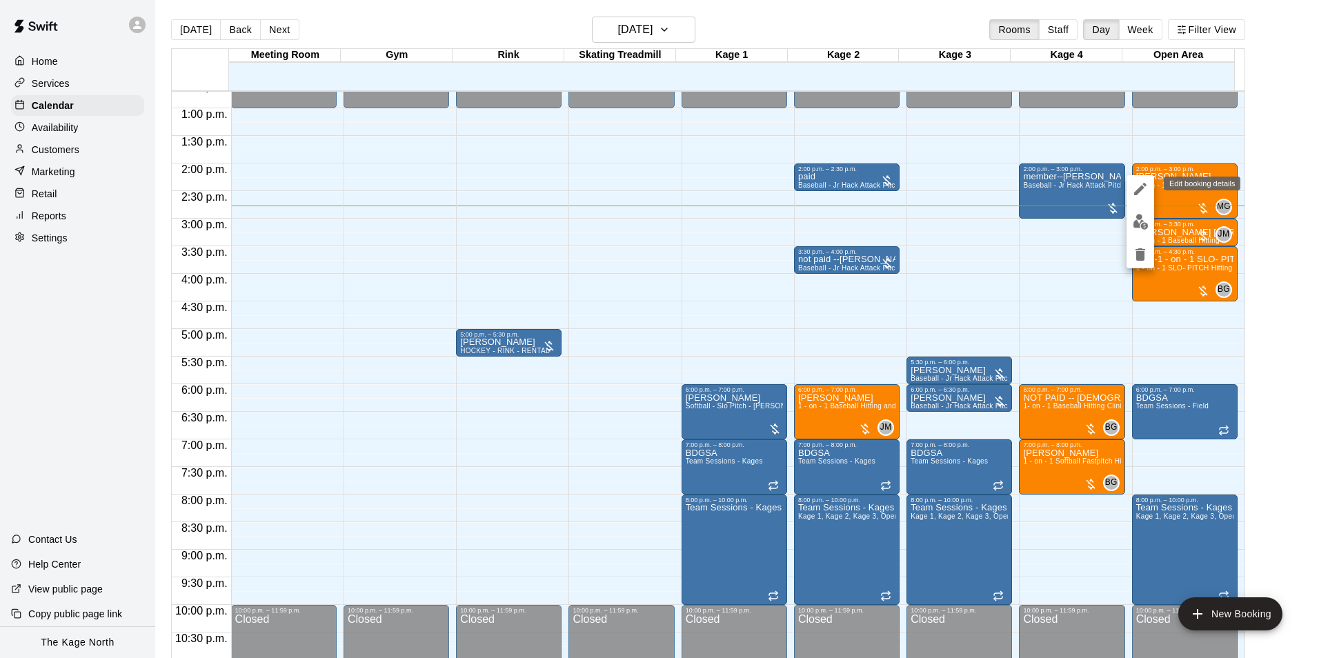
click at [1146, 190] on icon "edit" at bounding box center [1140, 189] width 17 height 17
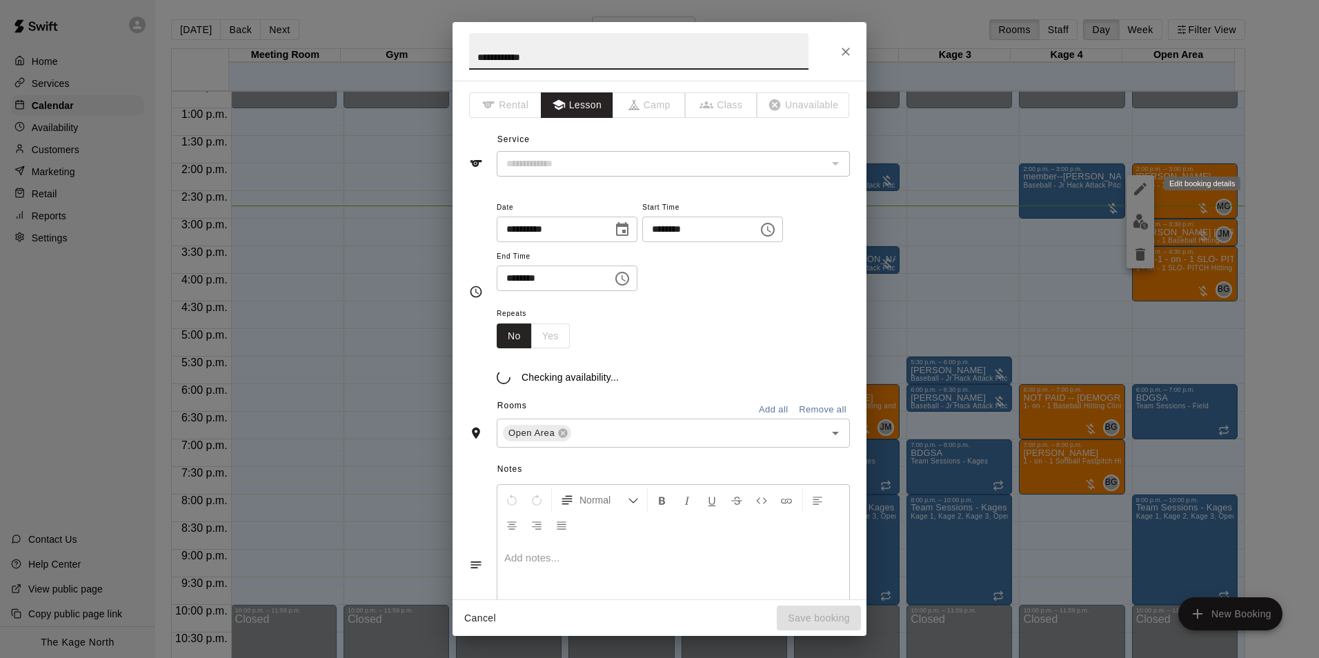
type input "**********"
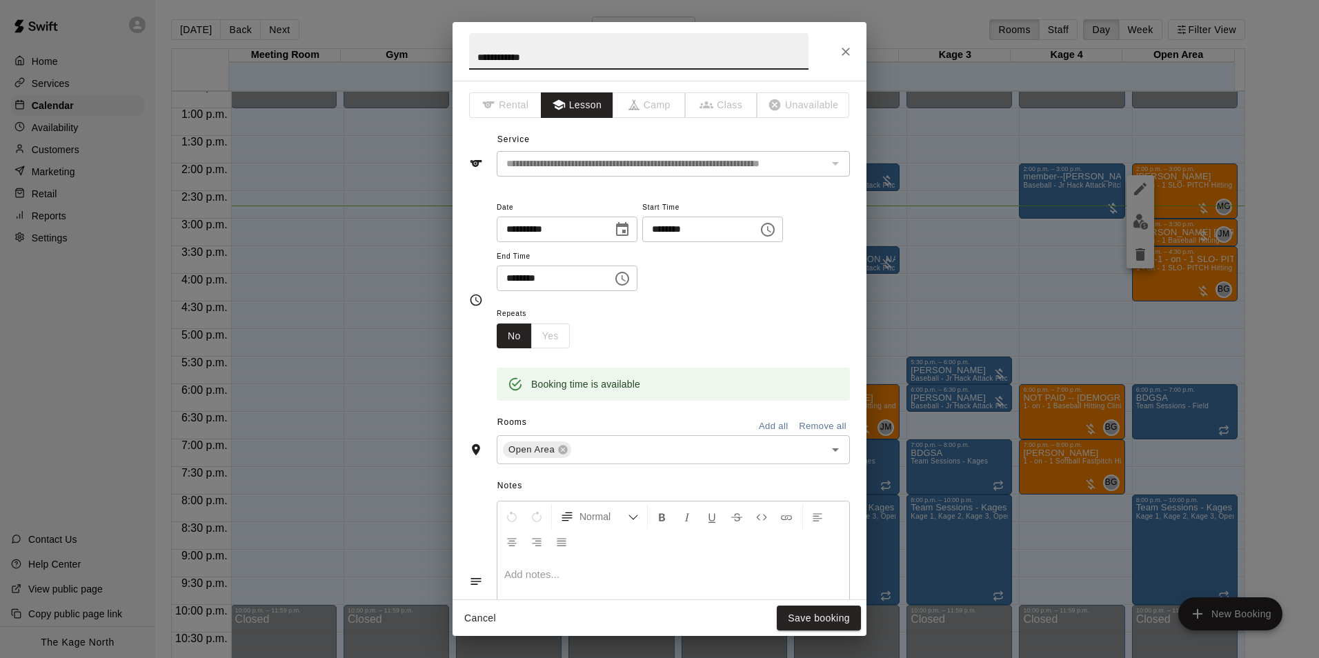
click at [473, 52] on input "**********" at bounding box center [638, 51] width 339 height 37
type input "**********"
click at [804, 615] on button "Save booking" at bounding box center [819, 619] width 84 height 26
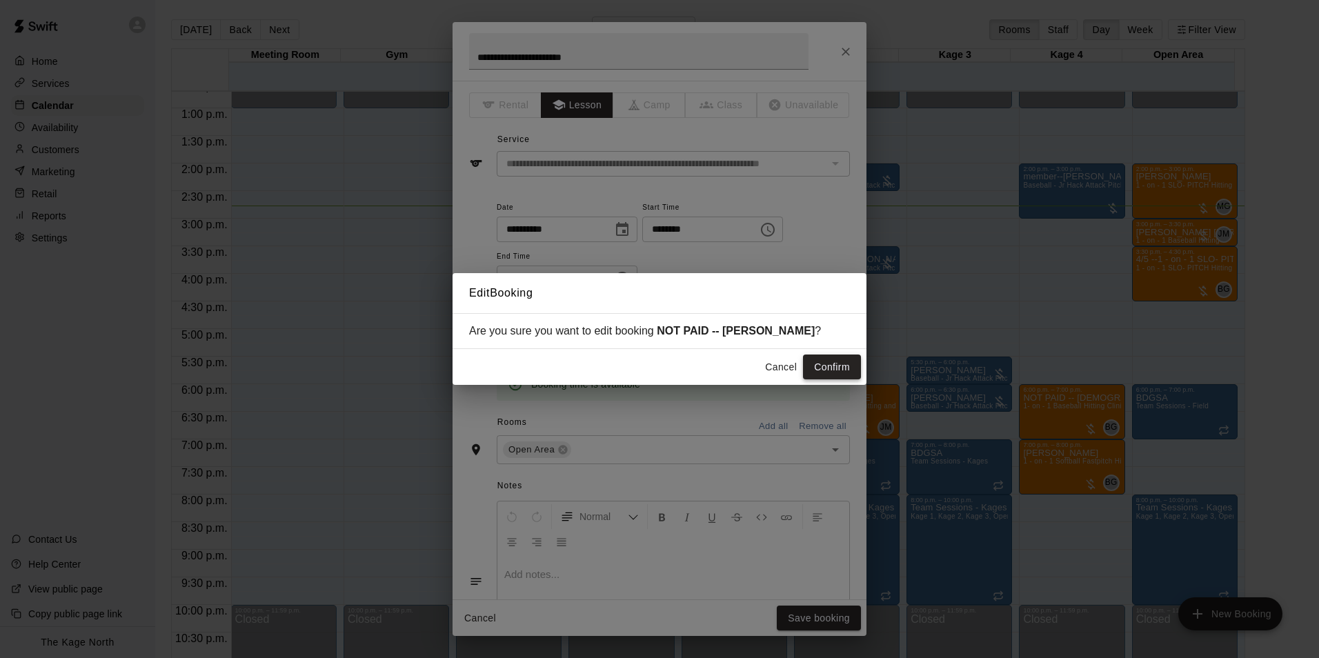
click at [832, 370] on button "Confirm" at bounding box center [832, 368] width 58 height 26
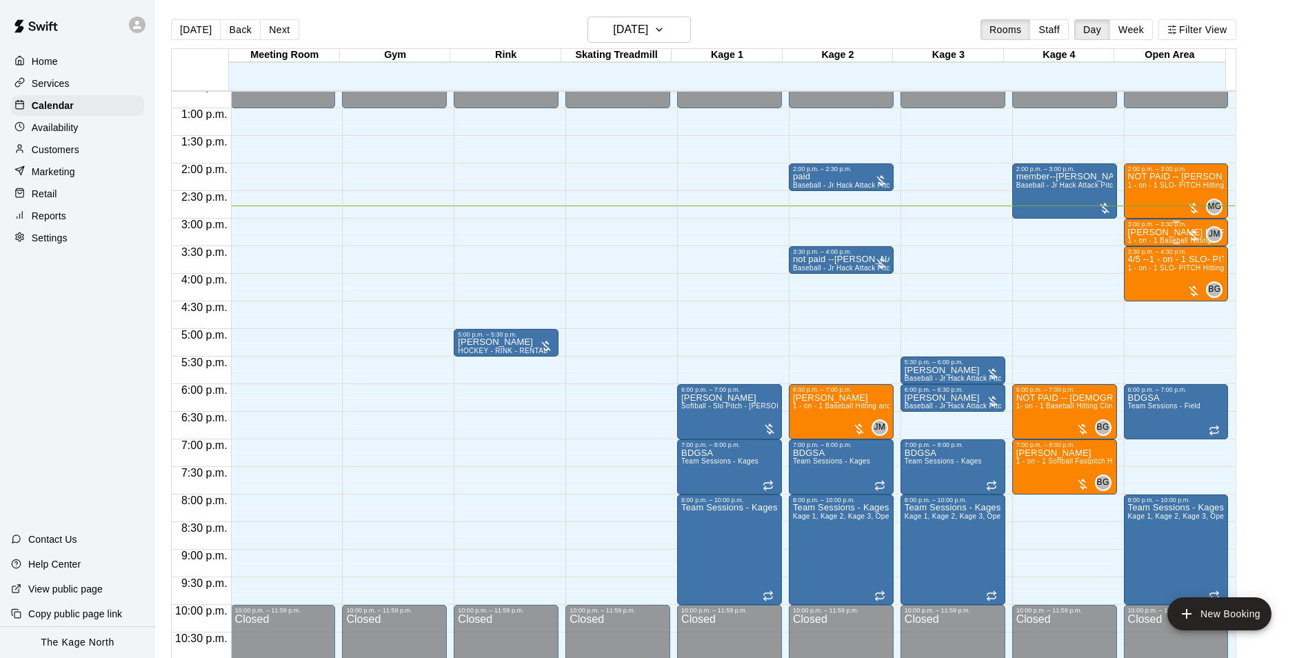
click at [1151, 232] on p "[PERSON_NAME] [PERSON_NAME]" at bounding box center [1176, 232] width 97 height 0
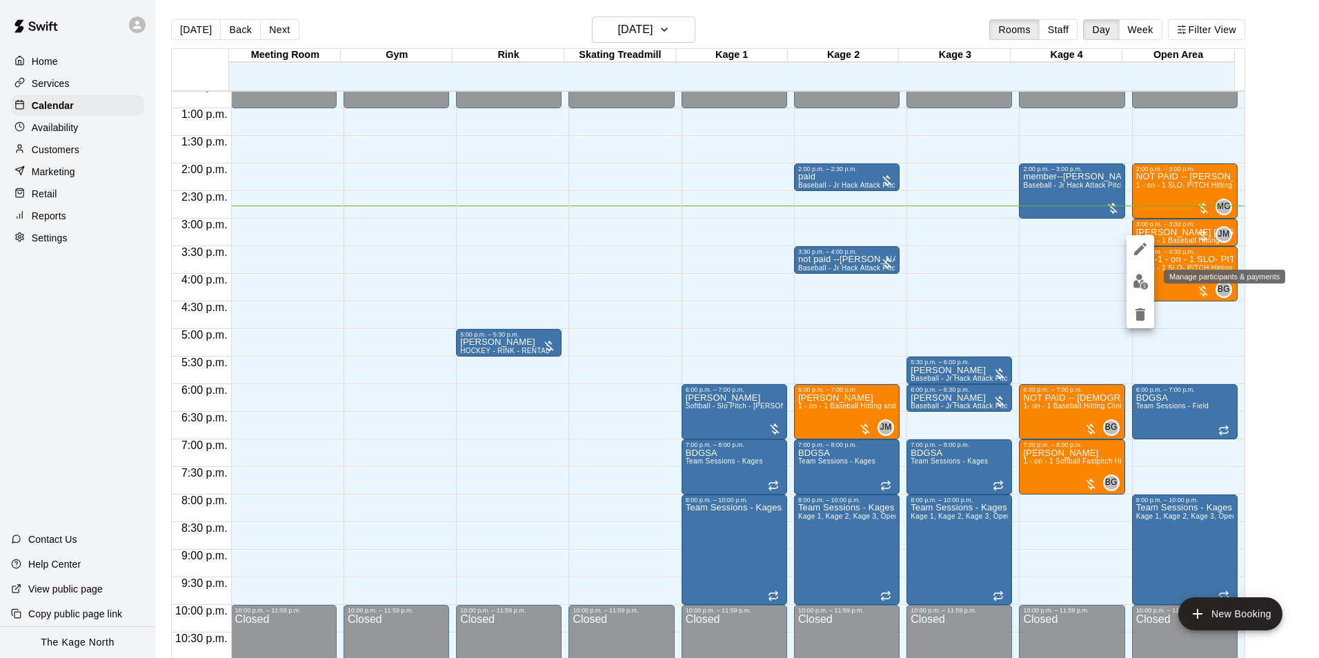
click at [1138, 283] on img "edit" at bounding box center [1141, 282] width 16 height 16
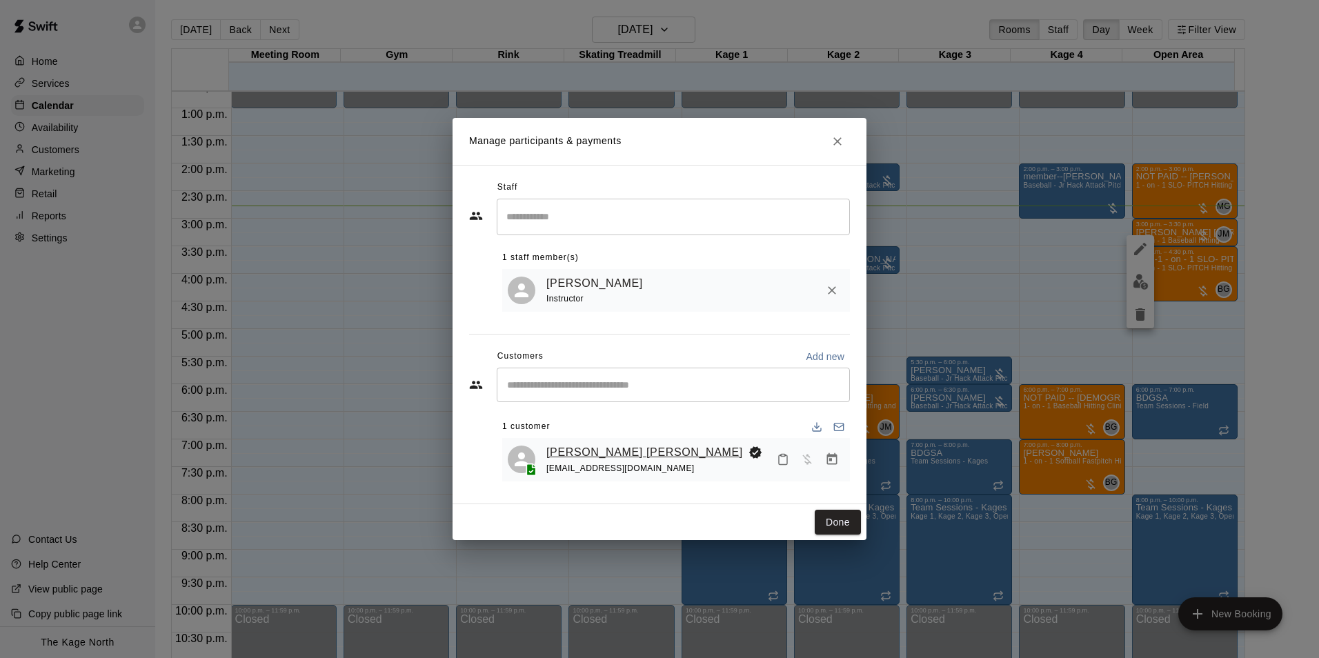
click at [579, 452] on link "[PERSON_NAME] [PERSON_NAME]" at bounding box center [644, 452] width 197 height 18
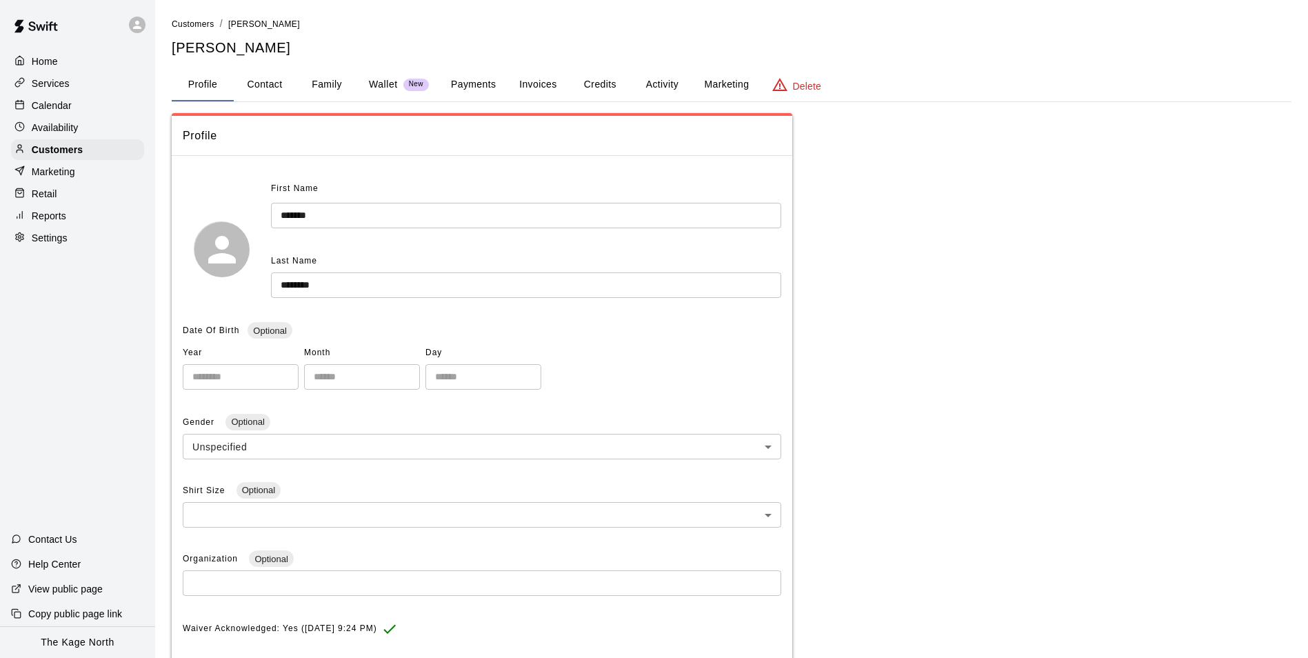
click at [661, 86] on button "Activity" at bounding box center [662, 84] width 62 height 33
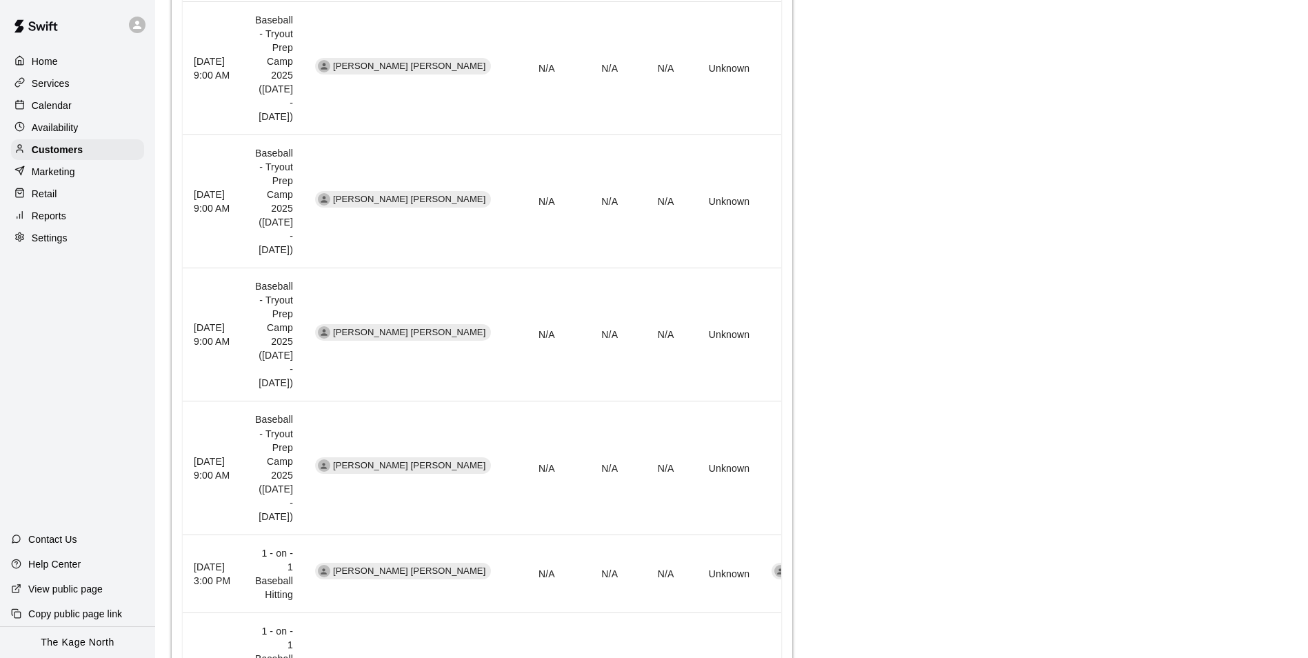
scroll to position [552, 0]
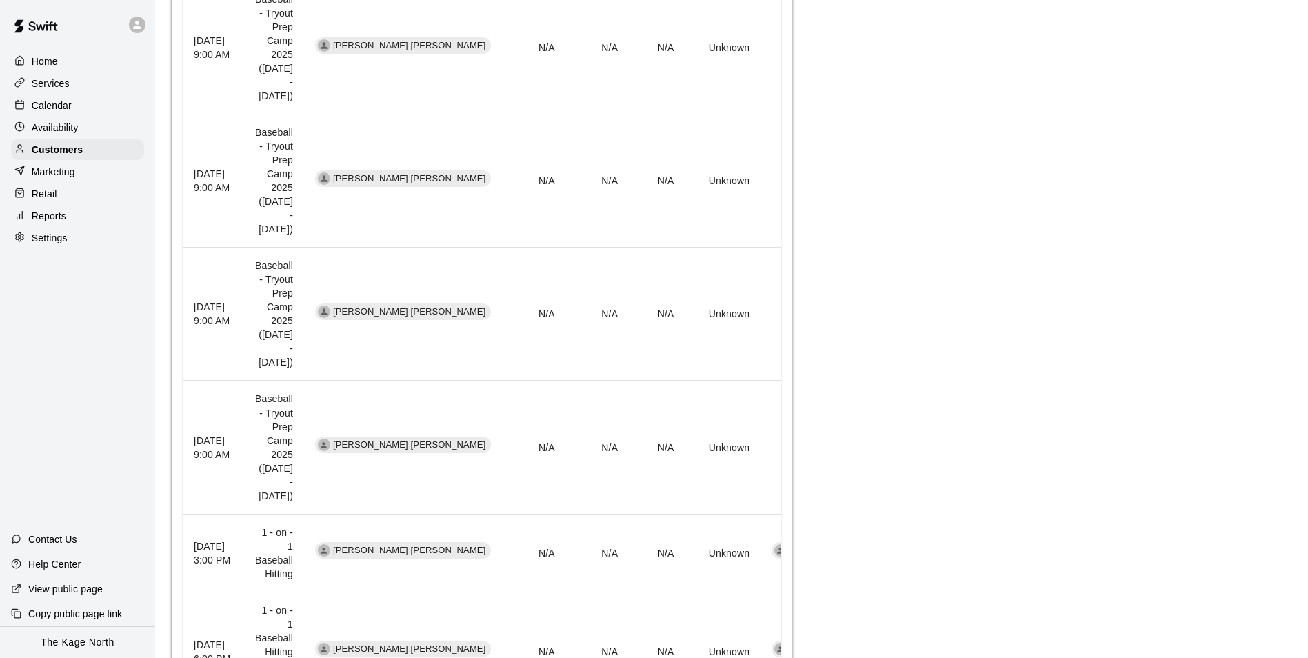
click at [55, 116] on div "Calendar" at bounding box center [77, 105] width 133 height 21
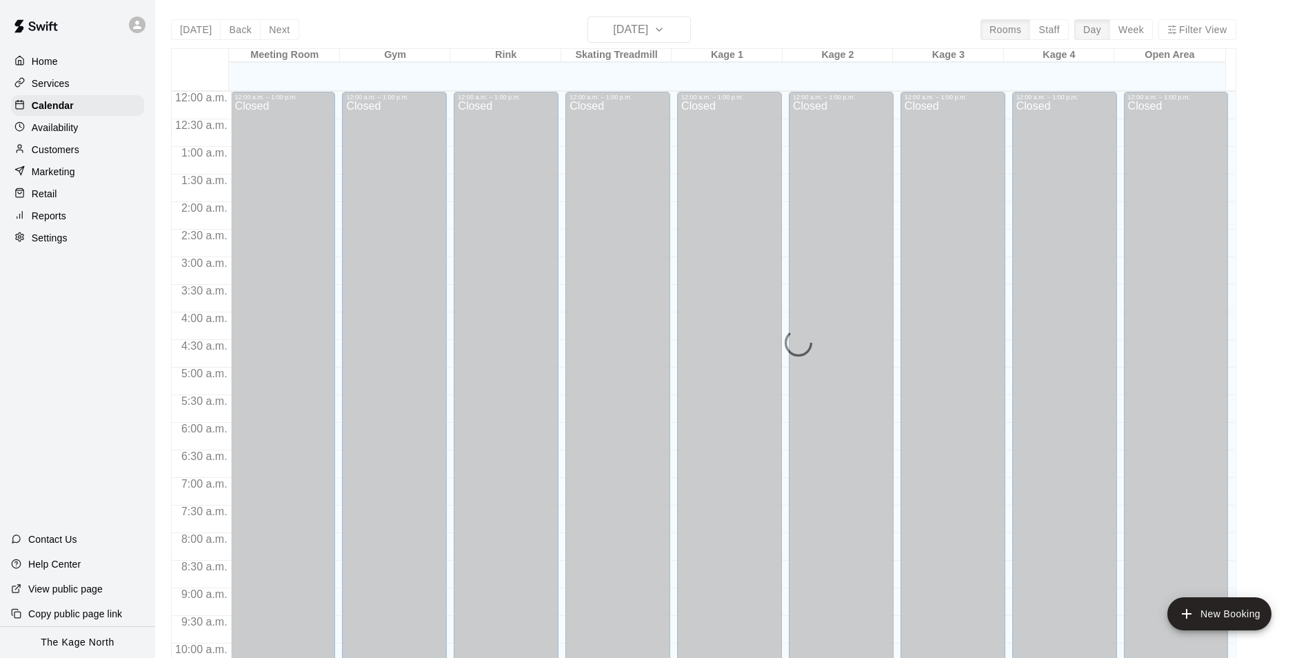
scroll to position [701, 0]
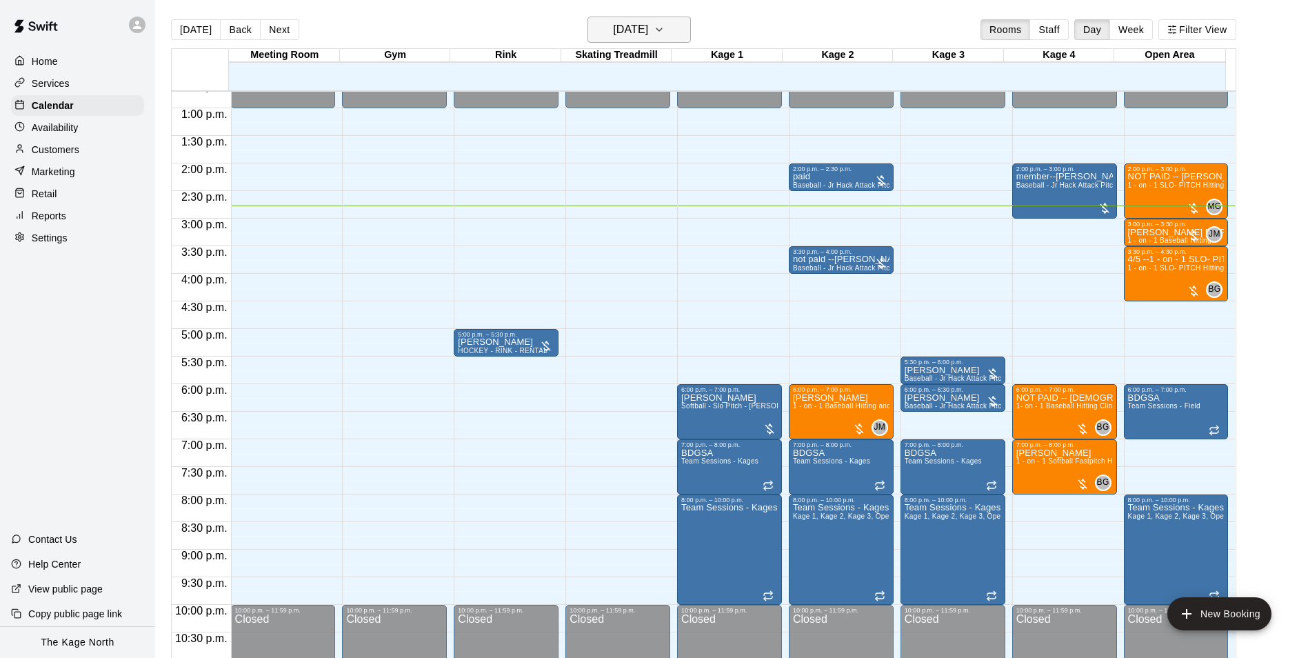
click at [683, 23] on button "[DATE]" at bounding box center [639, 30] width 103 height 26
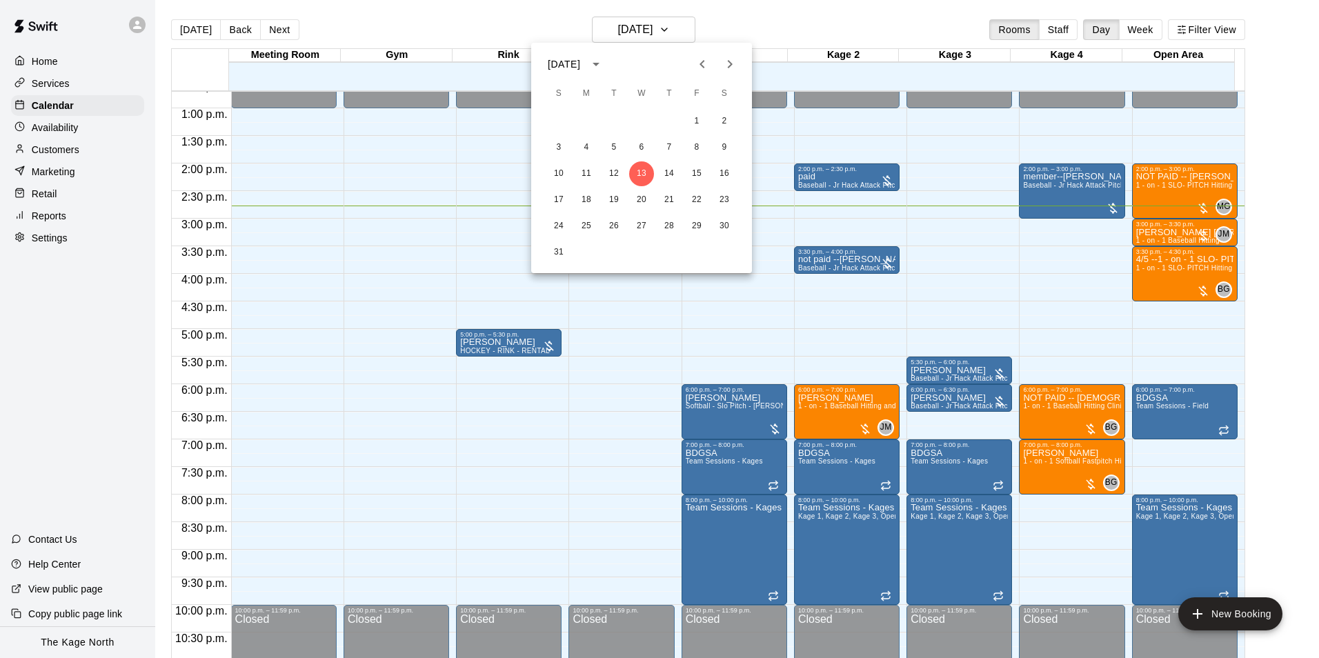
click at [1162, 239] on div at bounding box center [659, 329] width 1319 height 658
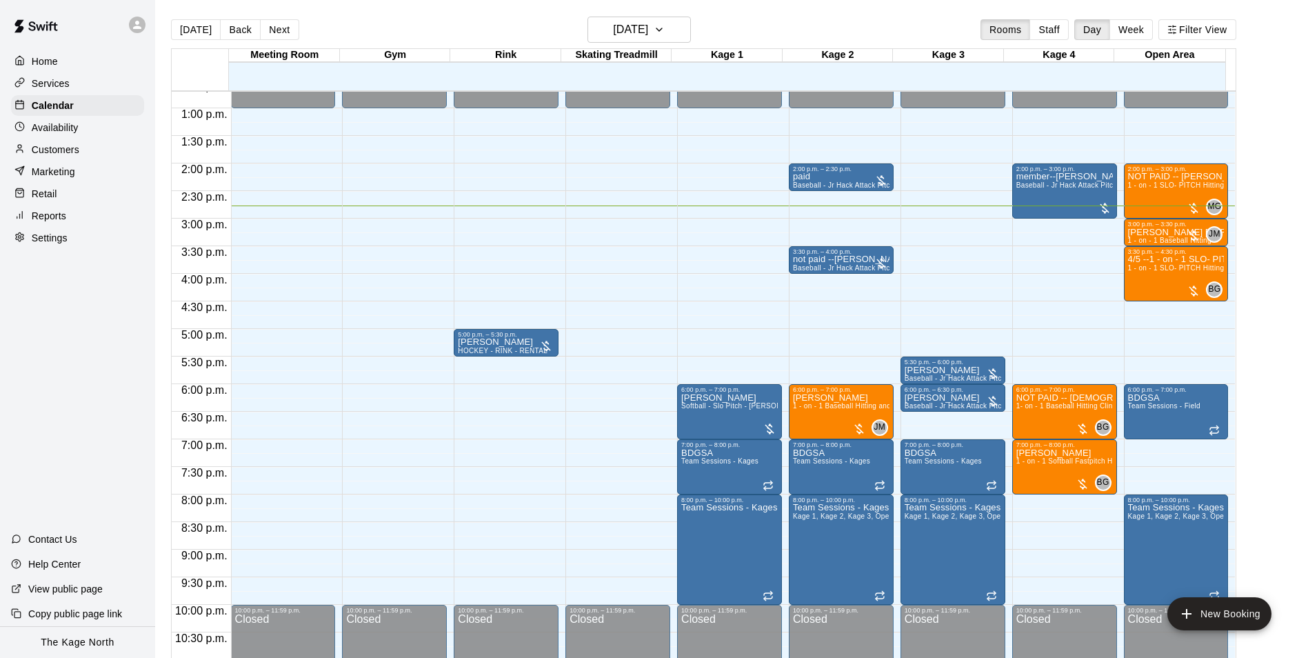
click at [1162, 239] on span "1 - on - 1 Baseball Hitting" at bounding box center [1169, 241] width 83 height 8
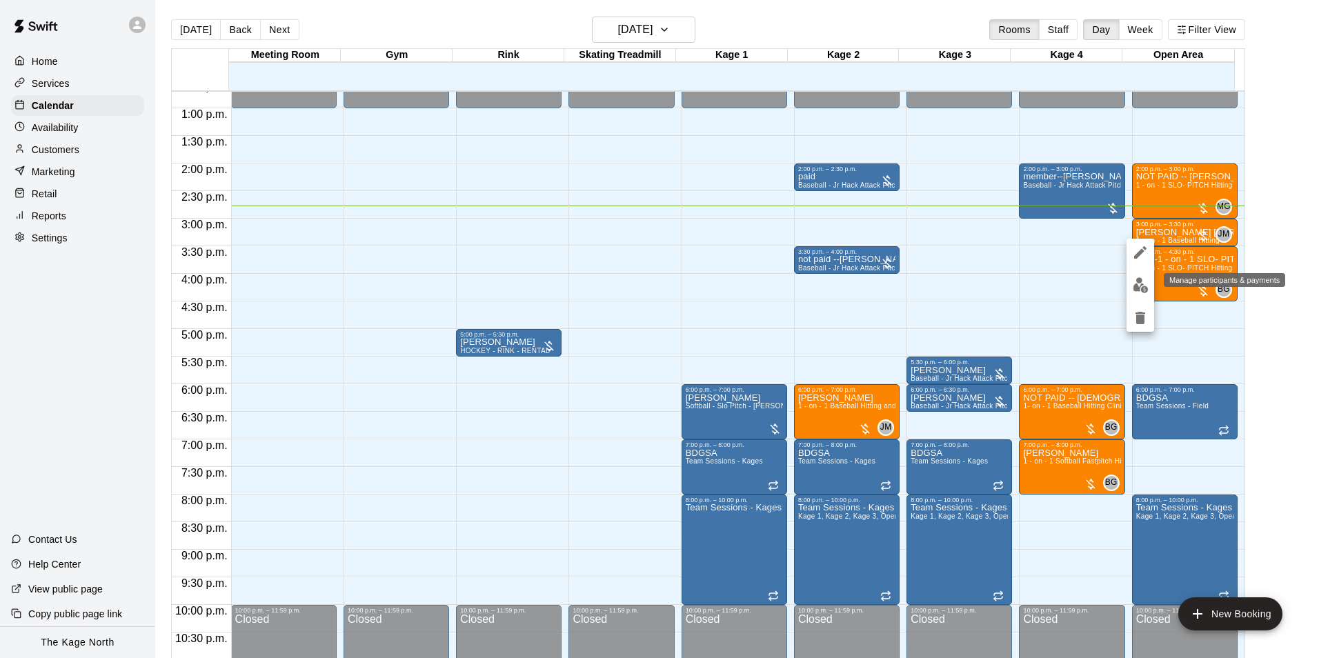
click at [1144, 290] on img "edit" at bounding box center [1141, 285] width 16 height 16
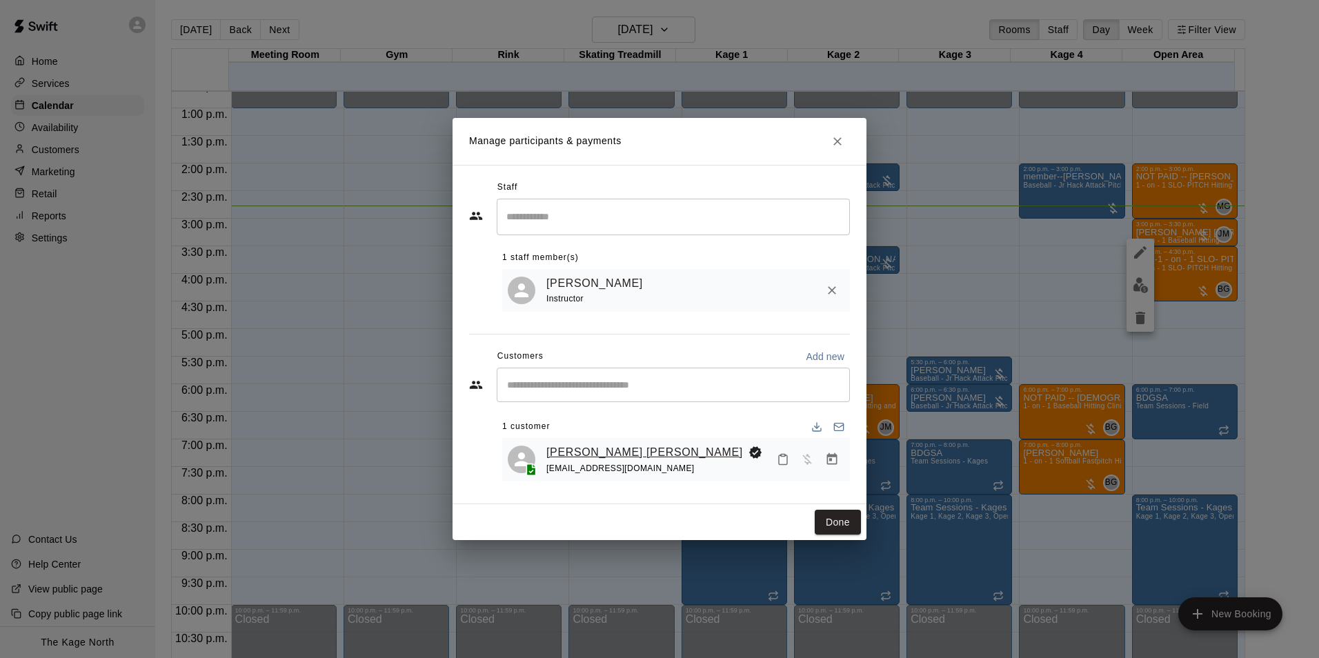
click at [591, 452] on link "[PERSON_NAME] [PERSON_NAME]" at bounding box center [644, 452] width 197 height 18
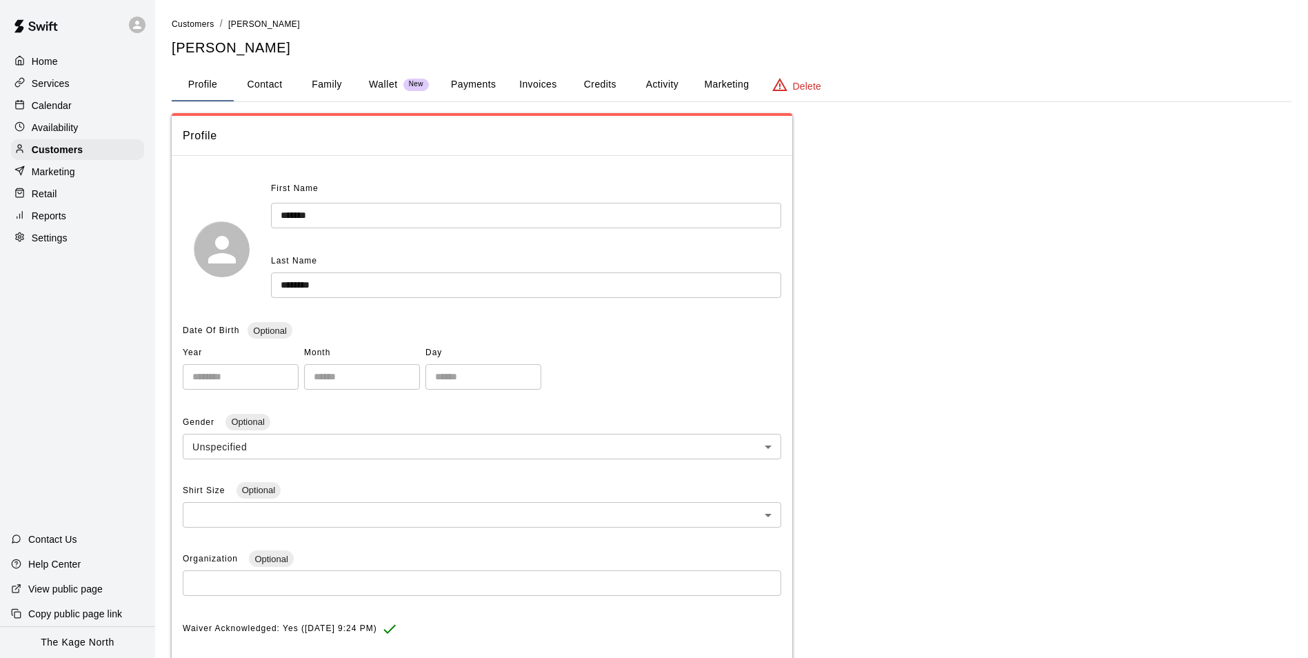
click at [671, 77] on button "Activity" at bounding box center [662, 84] width 62 height 33
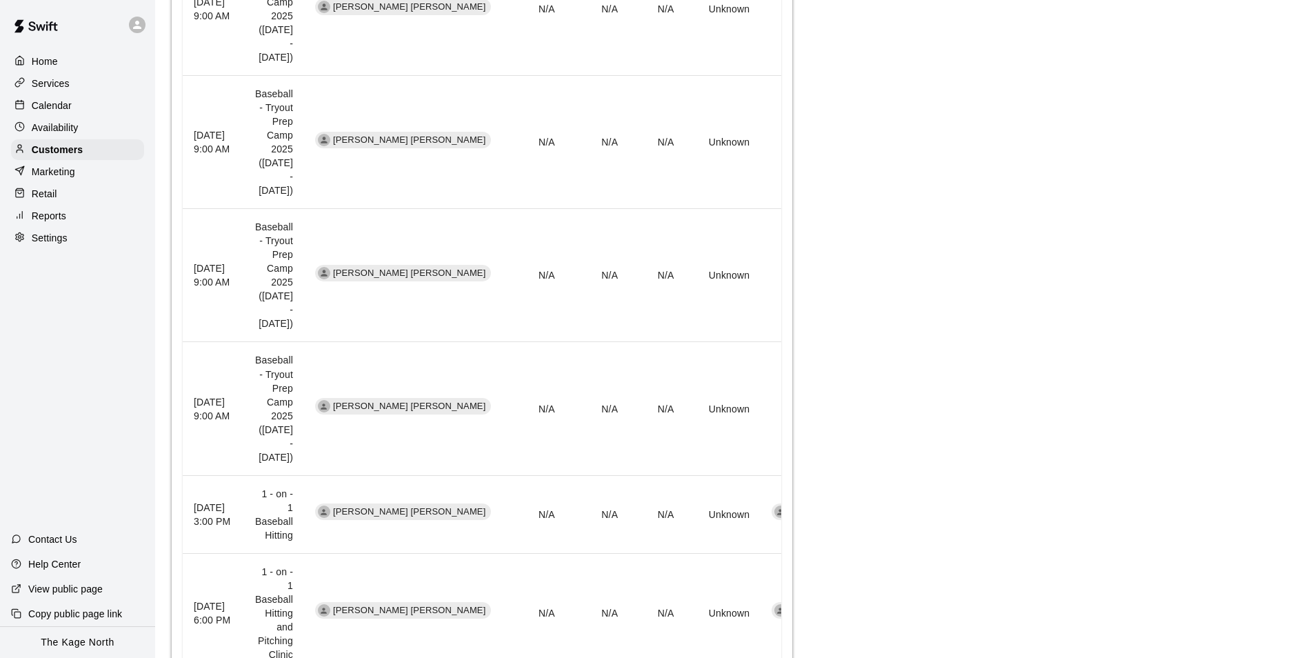
scroll to position [621, 0]
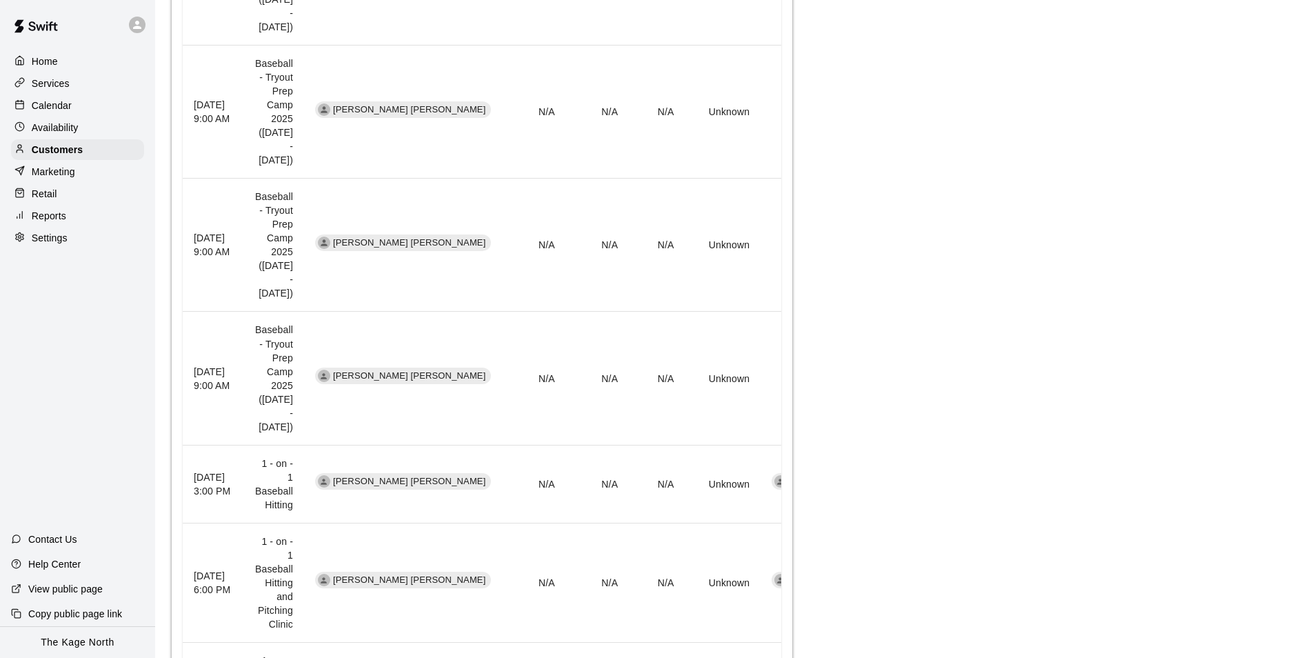
click at [64, 119] on div "Availability" at bounding box center [77, 127] width 133 height 21
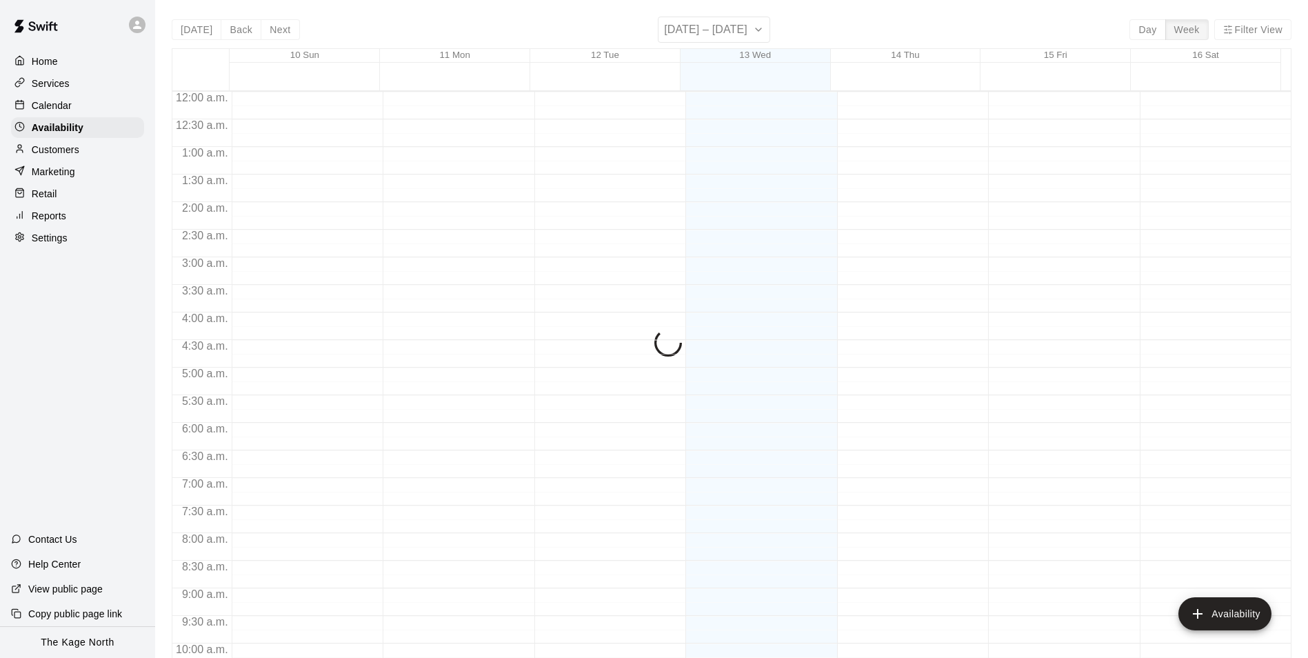
scroll to position [743, 0]
click at [71, 103] on div "Calendar" at bounding box center [77, 105] width 133 height 21
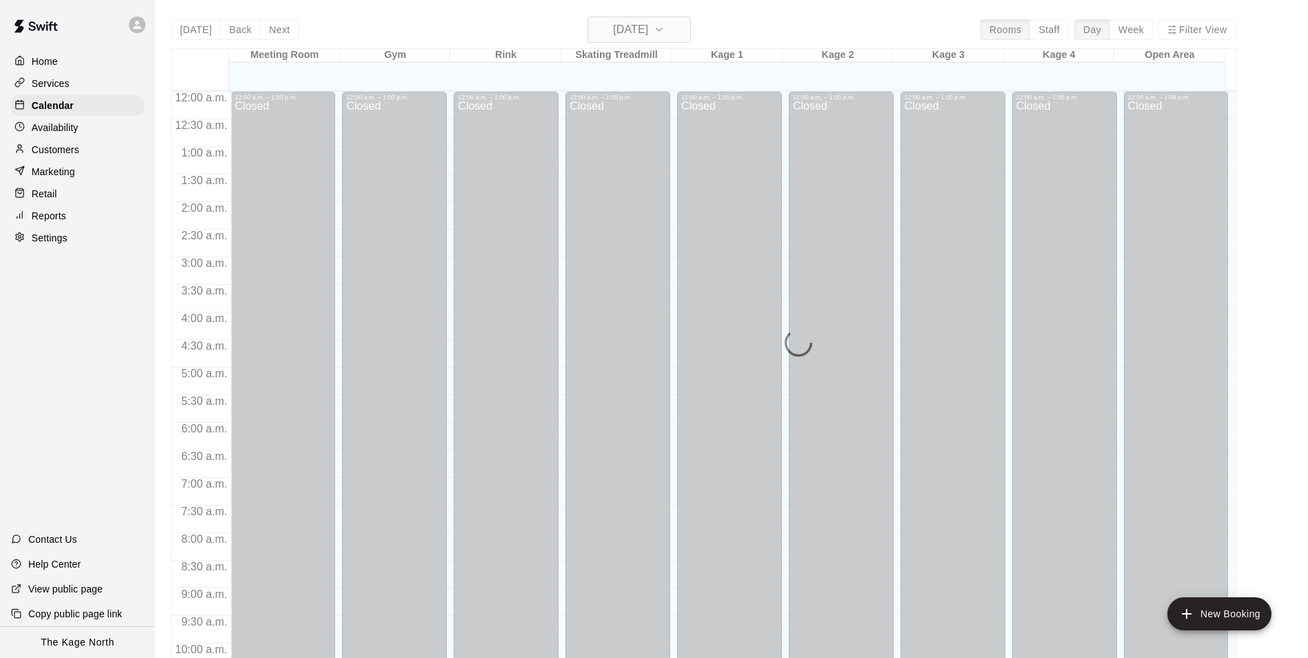
scroll to position [701, 0]
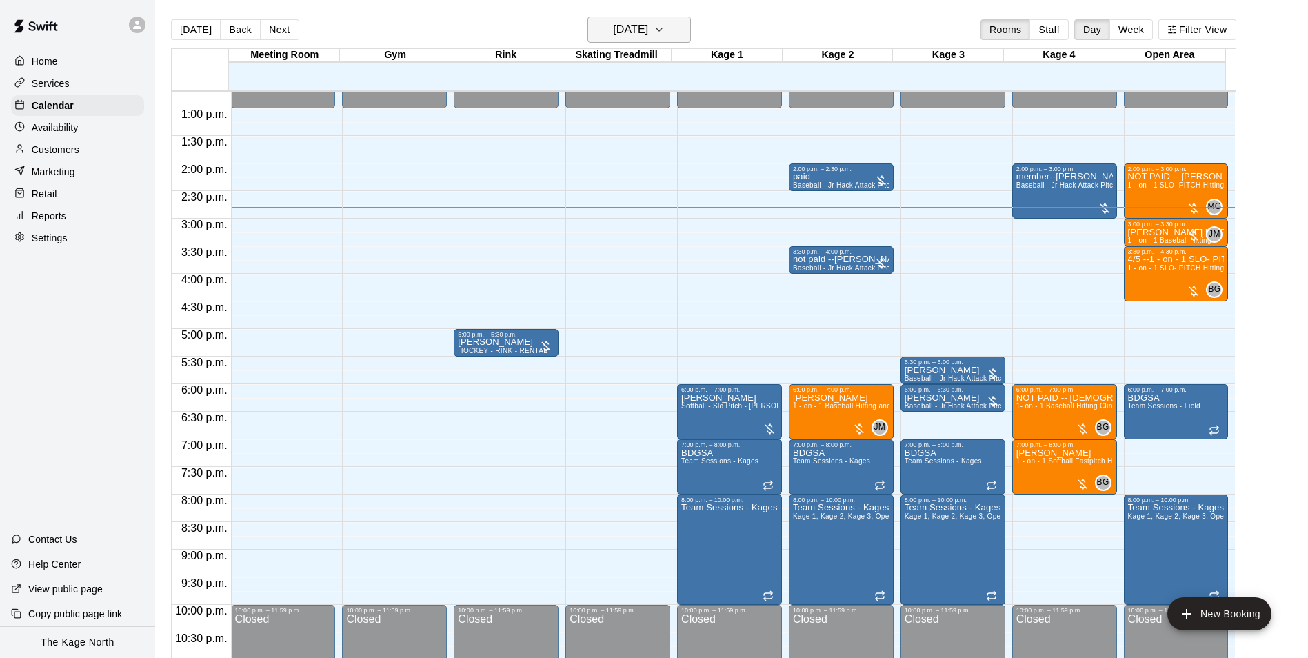
click at [648, 33] on h6 "[DATE]" at bounding box center [630, 29] width 35 height 19
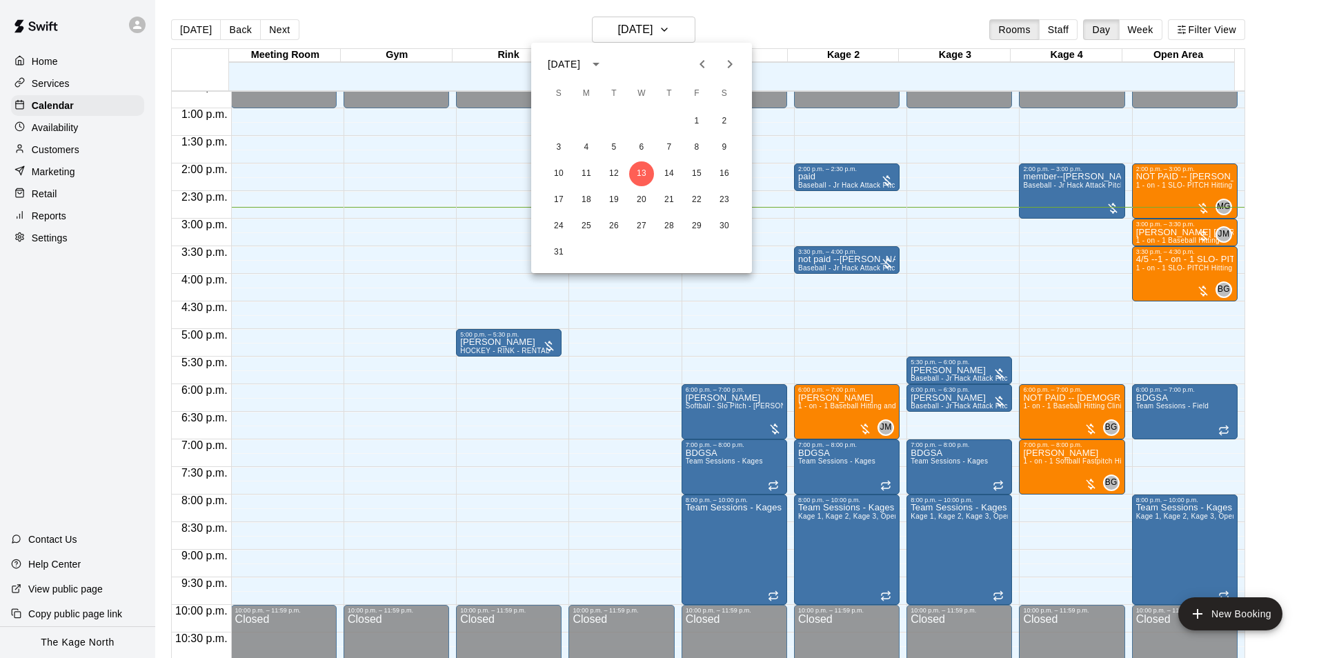
click at [728, 67] on icon "Next month" at bounding box center [729, 64] width 17 height 17
click at [700, 67] on icon "Previous month" at bounding box center [702, 64] width 17 height 17
click at [641, 199] on button "25" at bounding box center [641, 200] width 25 height 25
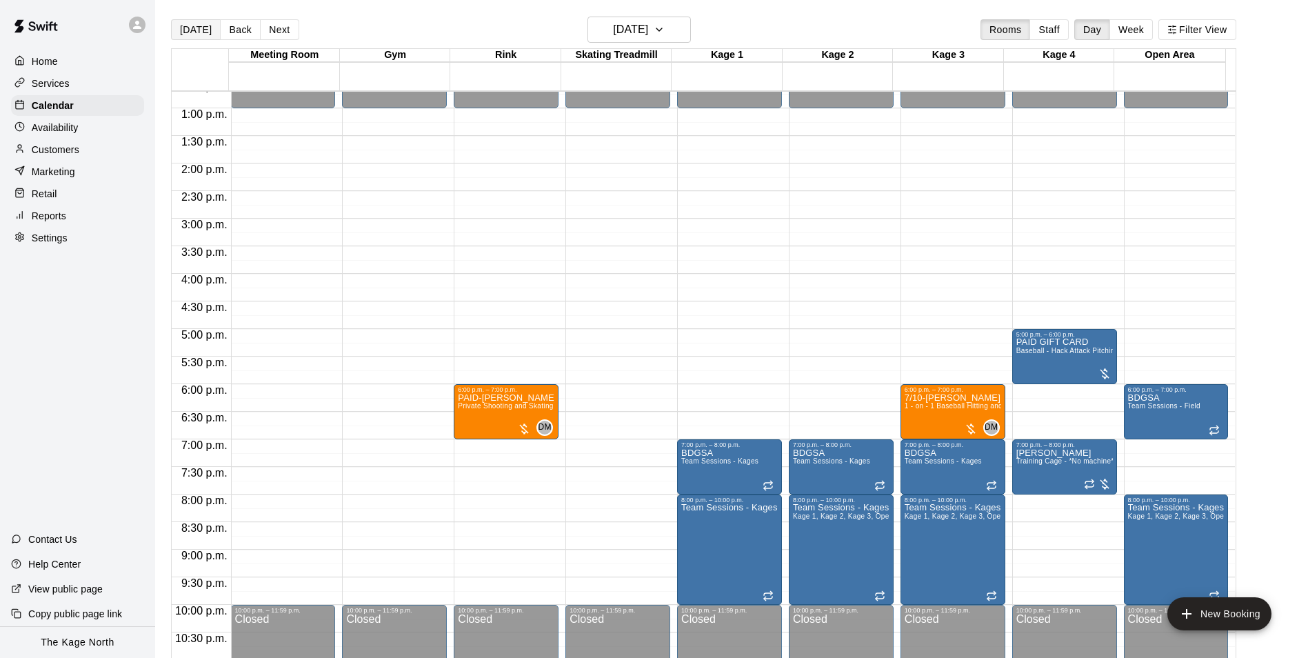
click at [200, 33] on button "[DATE]" at bounding box center [196, 29] width 50 height 21
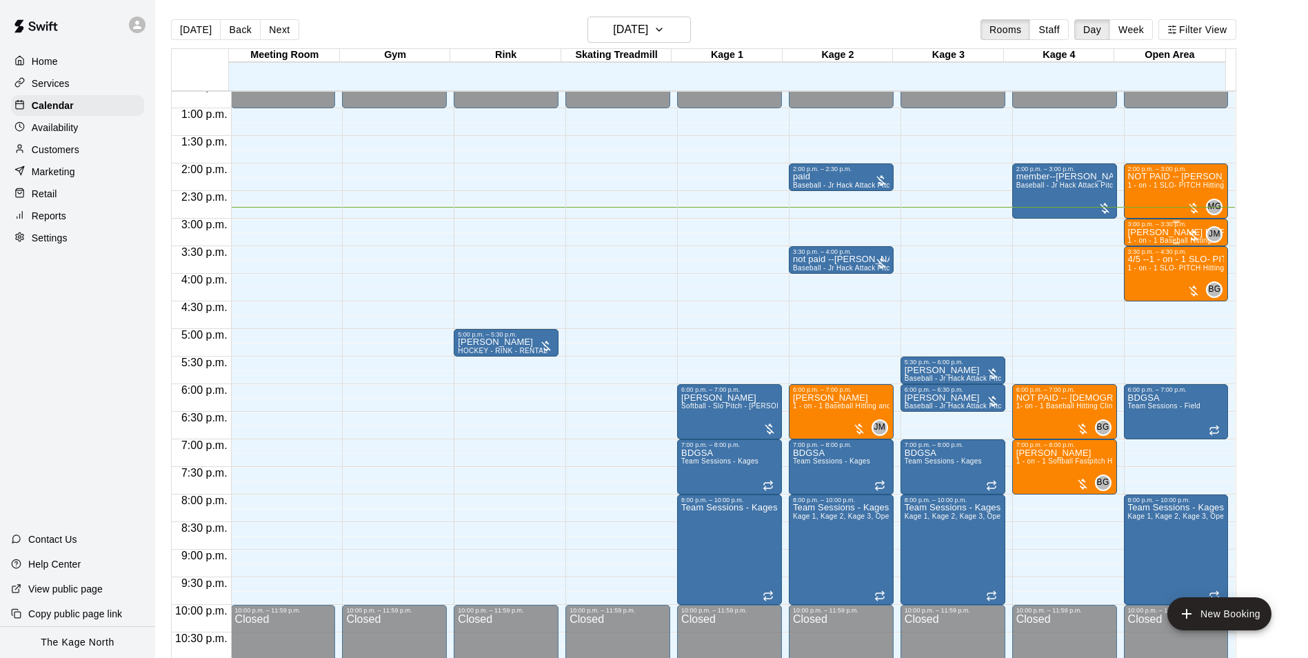
click at [1150, 232] on p "[PERSON_NAME] [PERSON_NAME]" at bounding box center [1176, 232] width 97 height 0
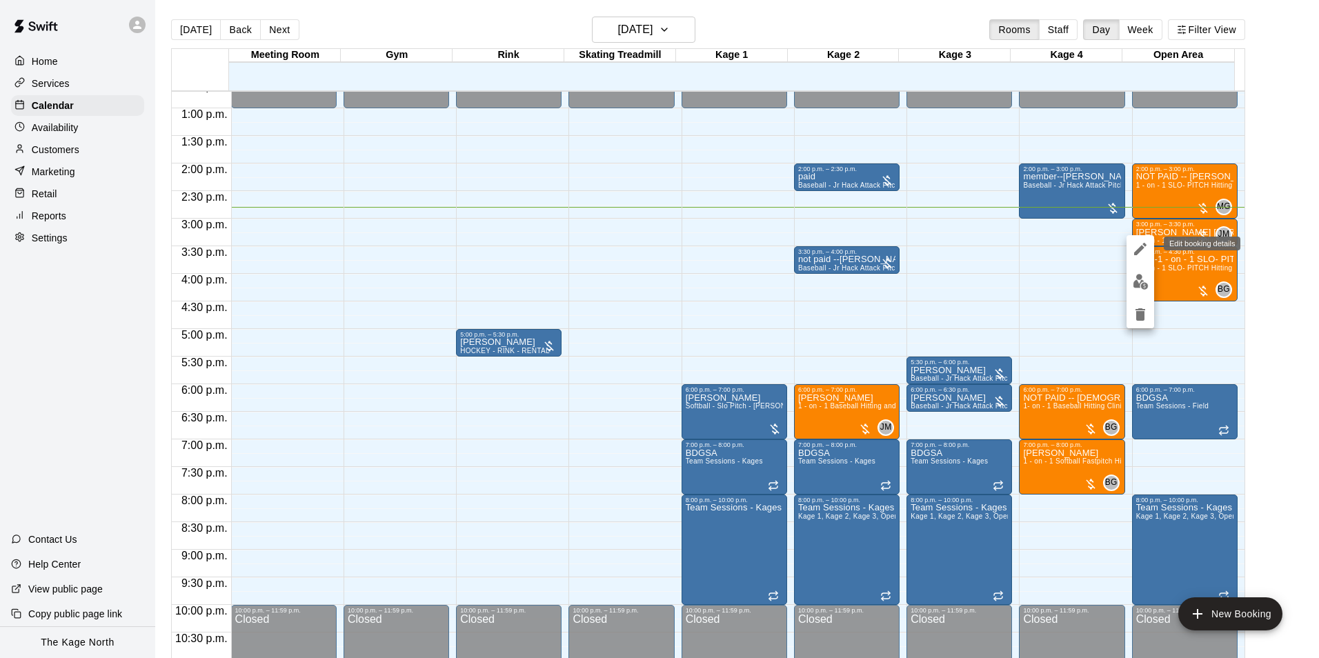
click at [1141, 246] on icon "edit" at bounding box center [1140, 249] width 17 height 17
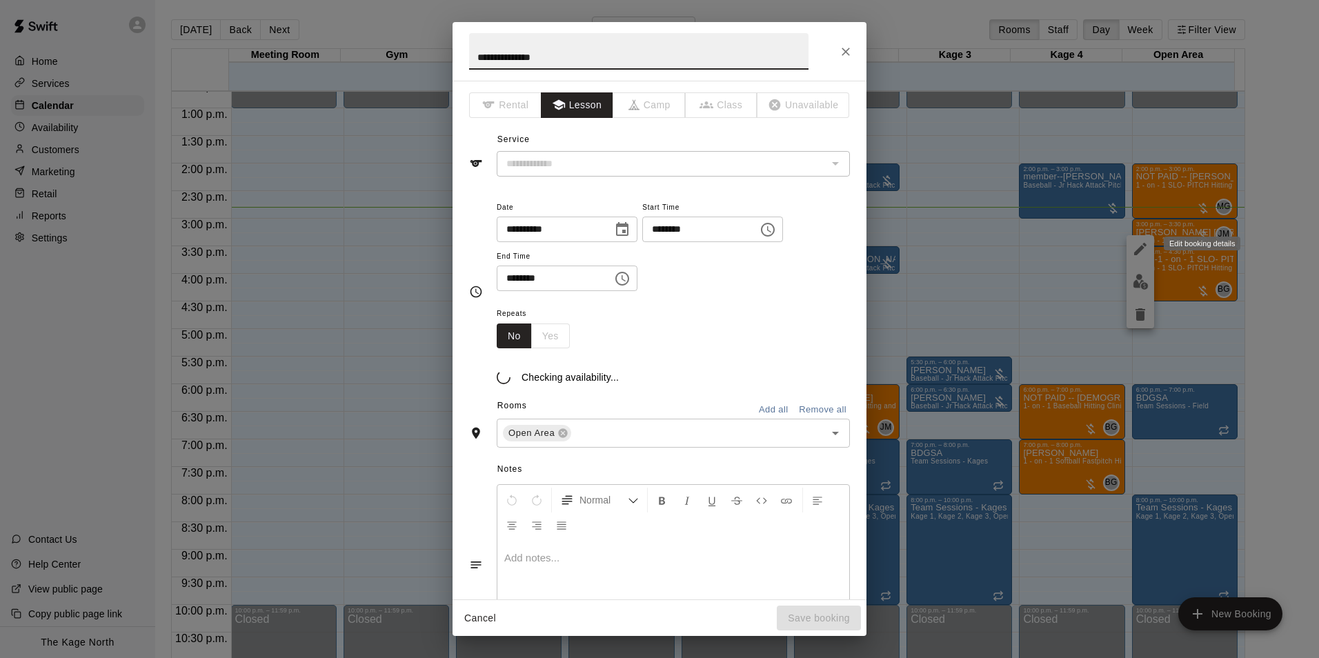
type input "**********"
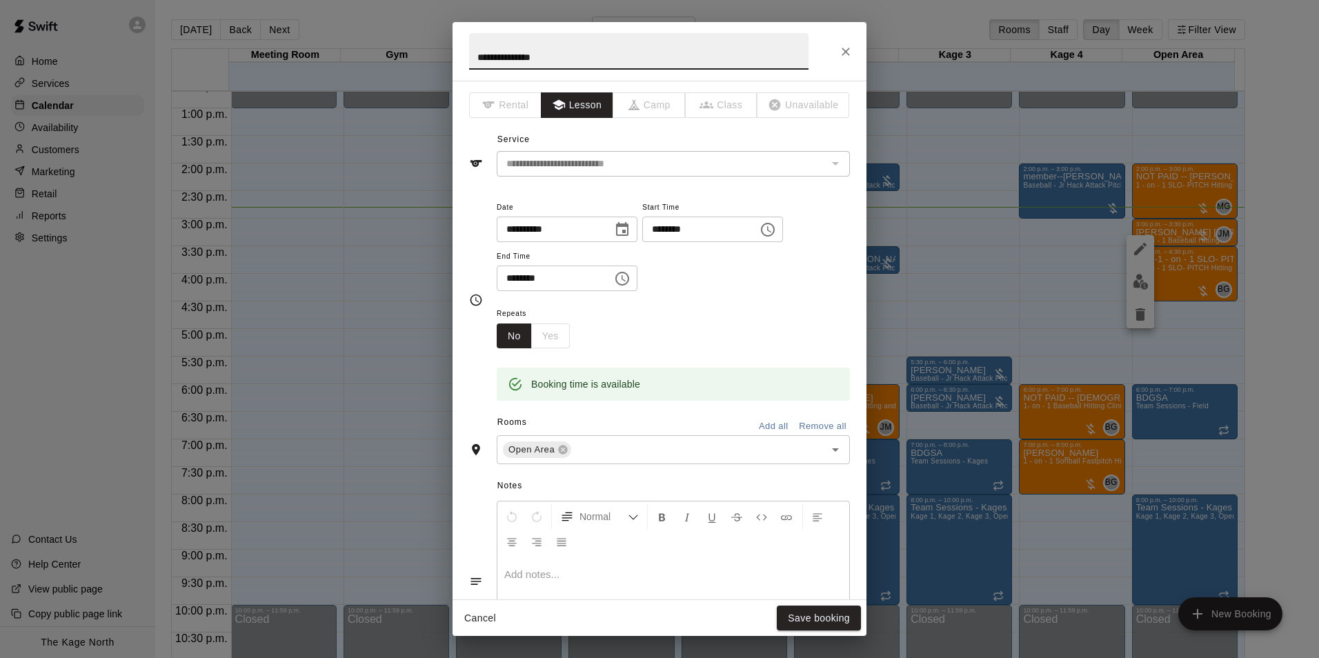
click at [475, 54] on input "**********" at bounding box center [638, 51] width 339 height 37
type input "**********"
click at [813, 619] on button "Save booking" at bounding box center [819, 619] width 84 height 26
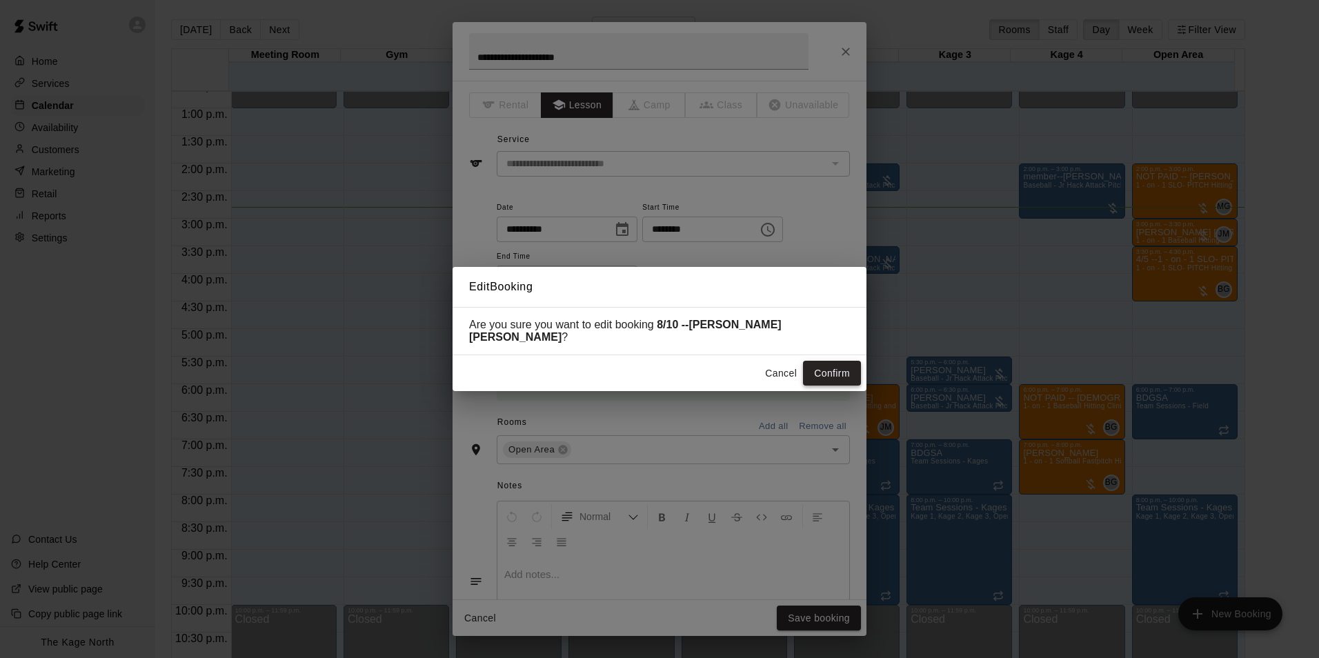
click at [828, 370] on button "Confirm" at bounding box center [832, 374] width 58 height 26
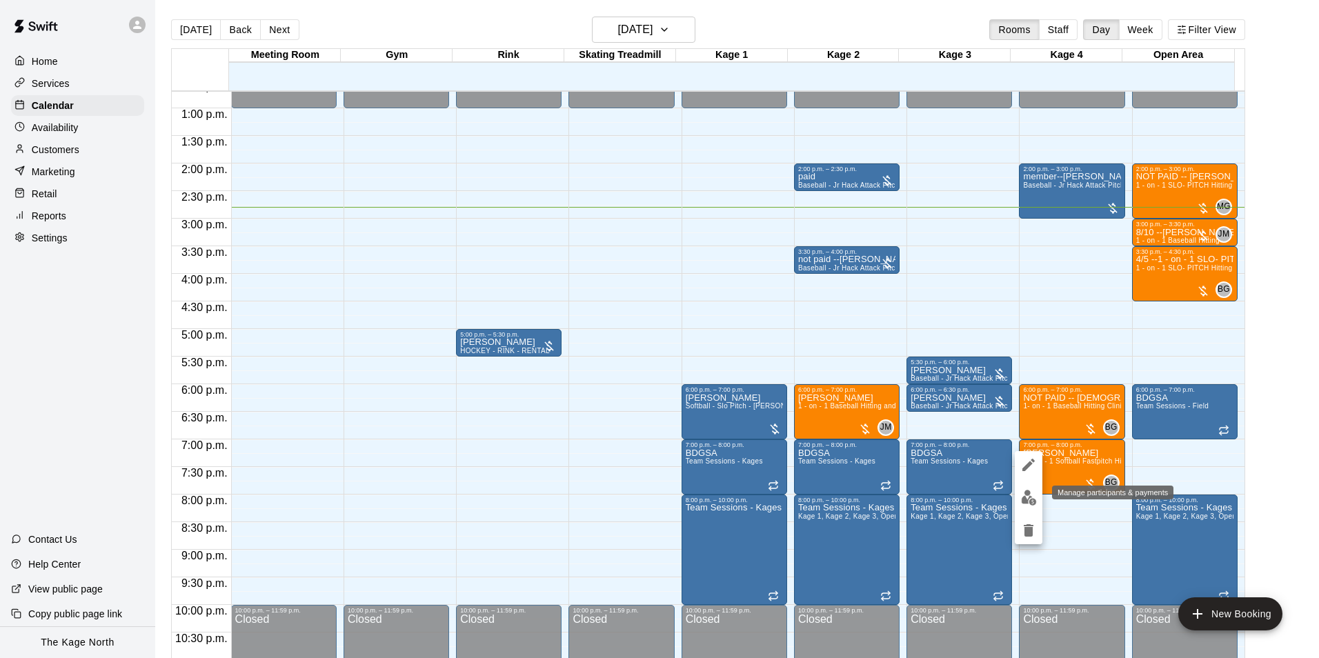
click at [1033, 497] on img "edit" at bounding box center [1029, 498] width 16 height 16
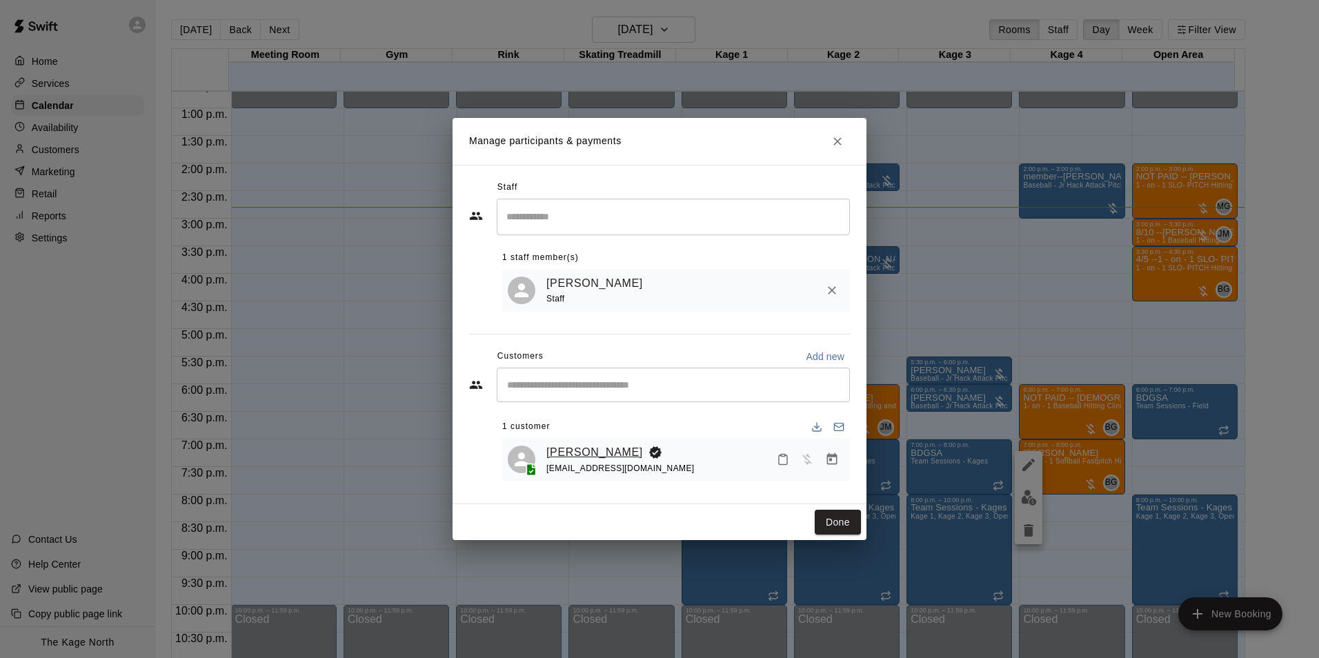
click at [609, 455] on link "[PERSON_NAME]" at bounding box center [594, 452] width 97 height 18
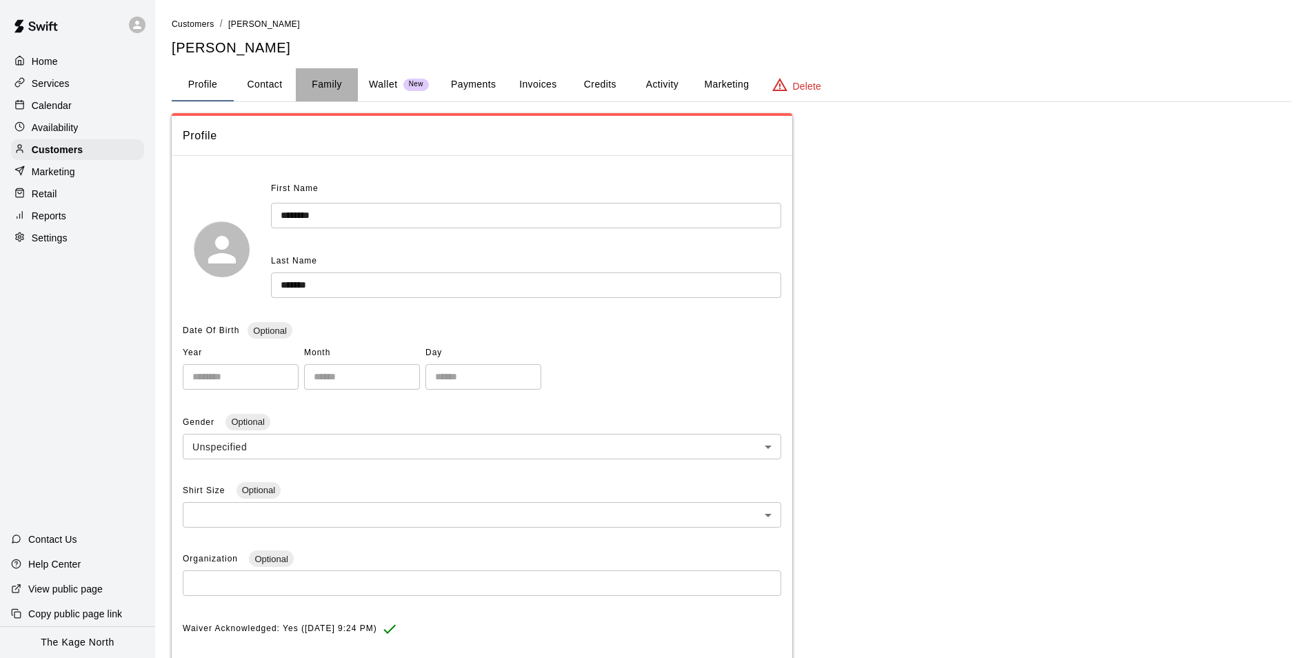
click at [324, 85] on button "Family" at bounding box center [327, 84] width 62 height 33
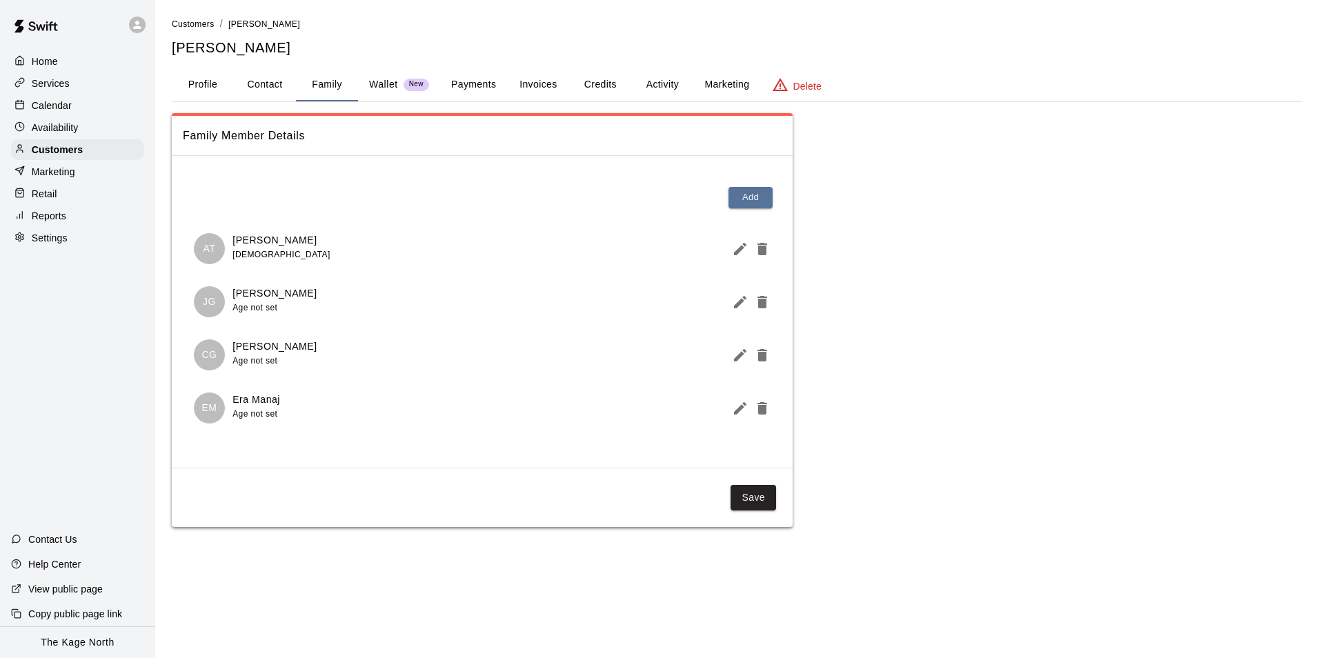
click at [199, 79] on button "Profile" at bounding box center [203, 84] width 62 height 33
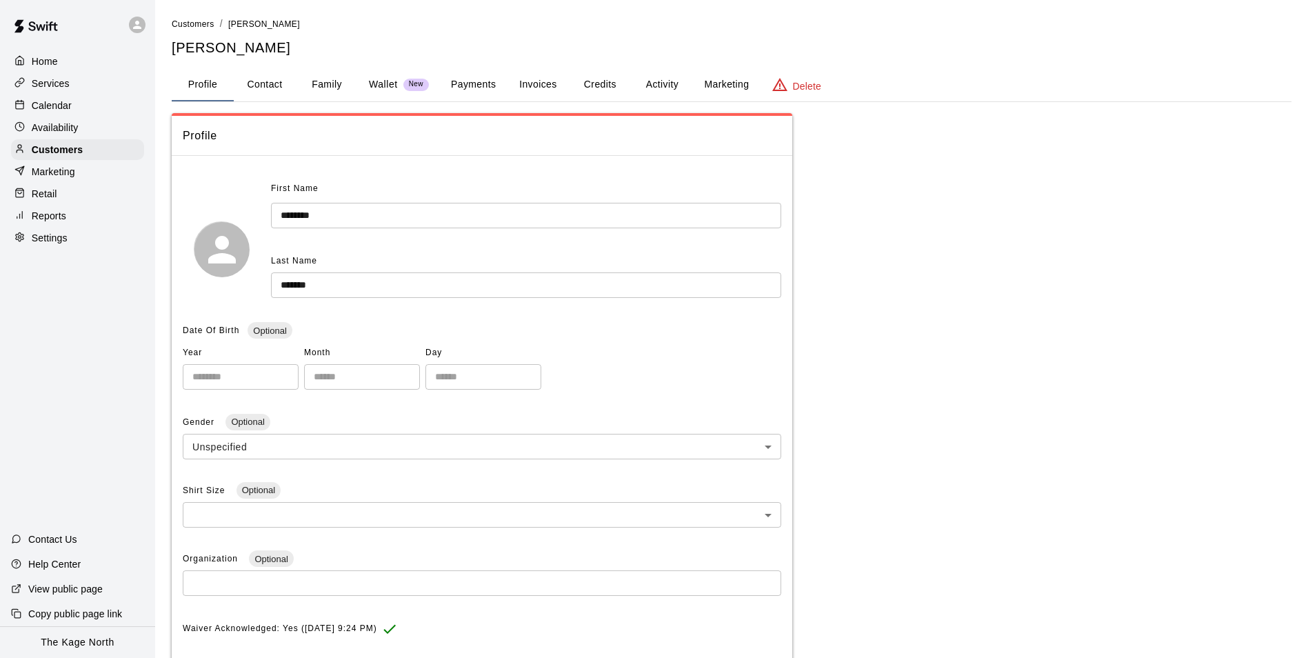
click at [672, 89] on button "Activity" at bounding box center [662, 84] width 62 height 33
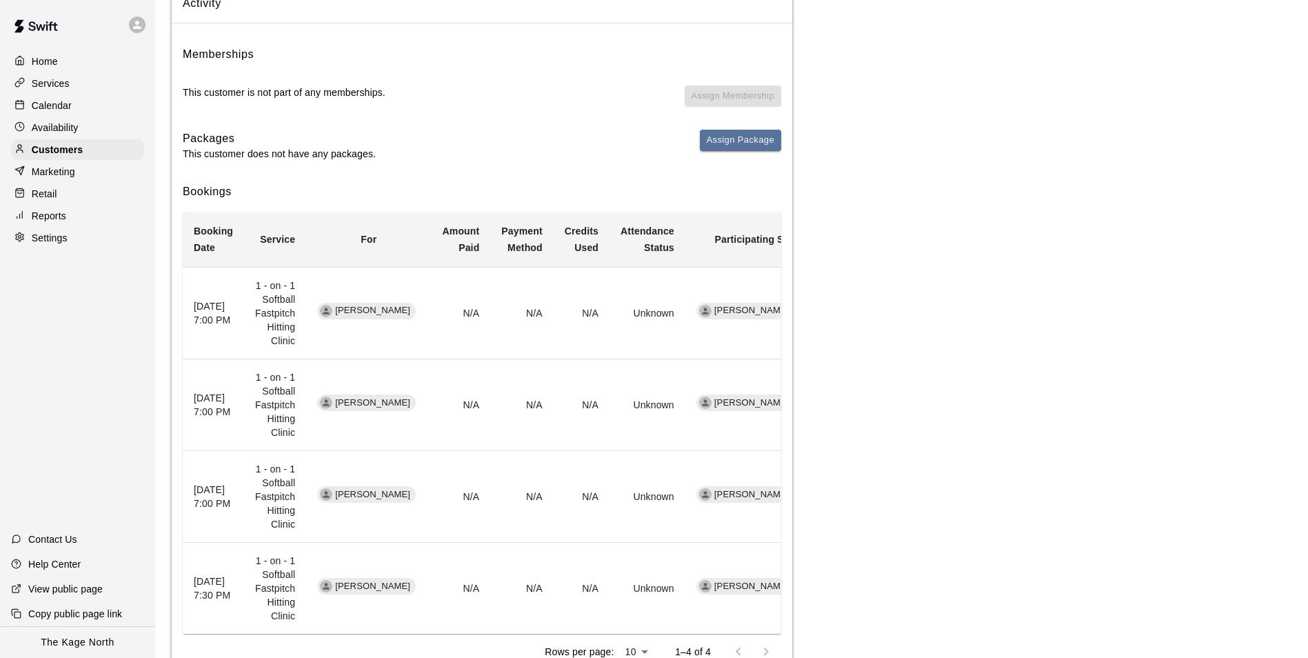
scroll to position [138, 0]
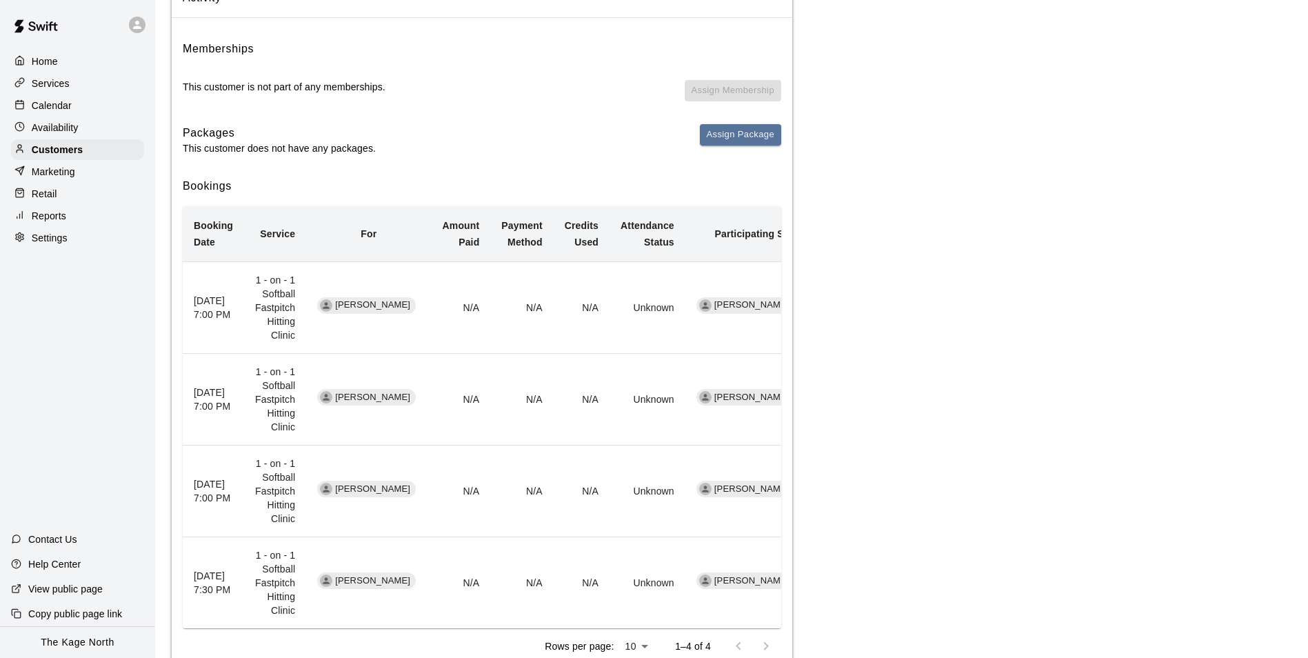
click at [59, 106] on p "Calendar" at bounding box center [52, 106] width 40 height 14
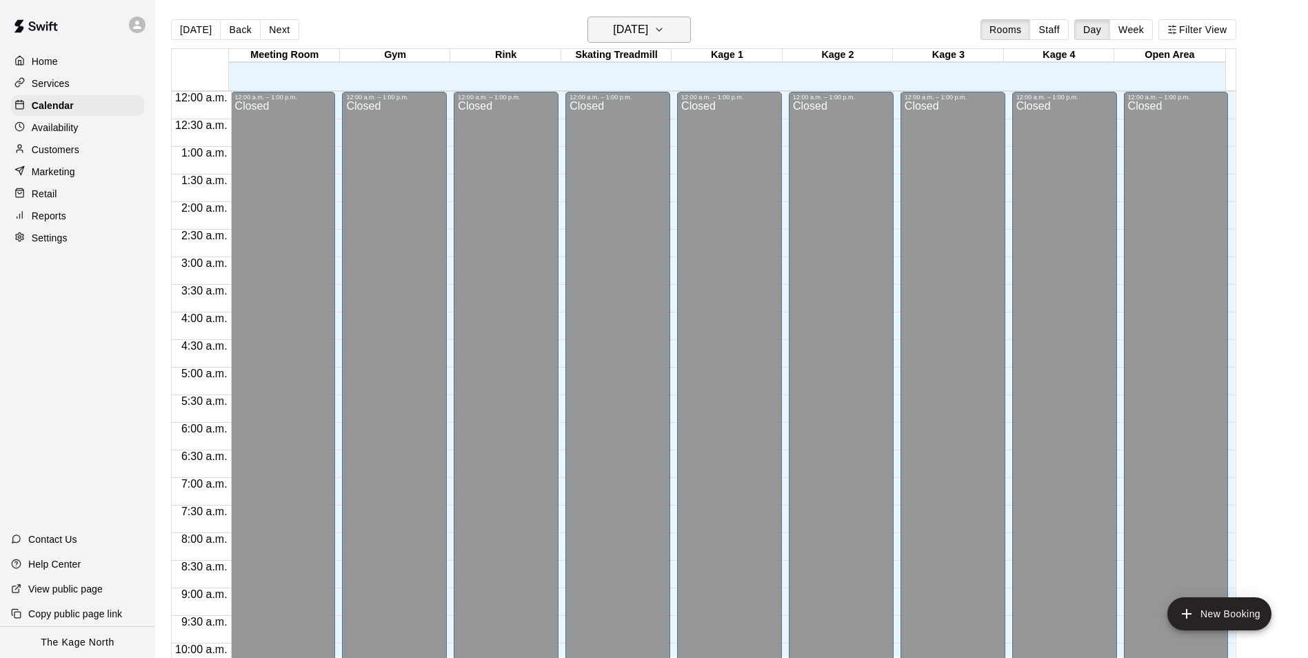
scroll to position [701, 0]
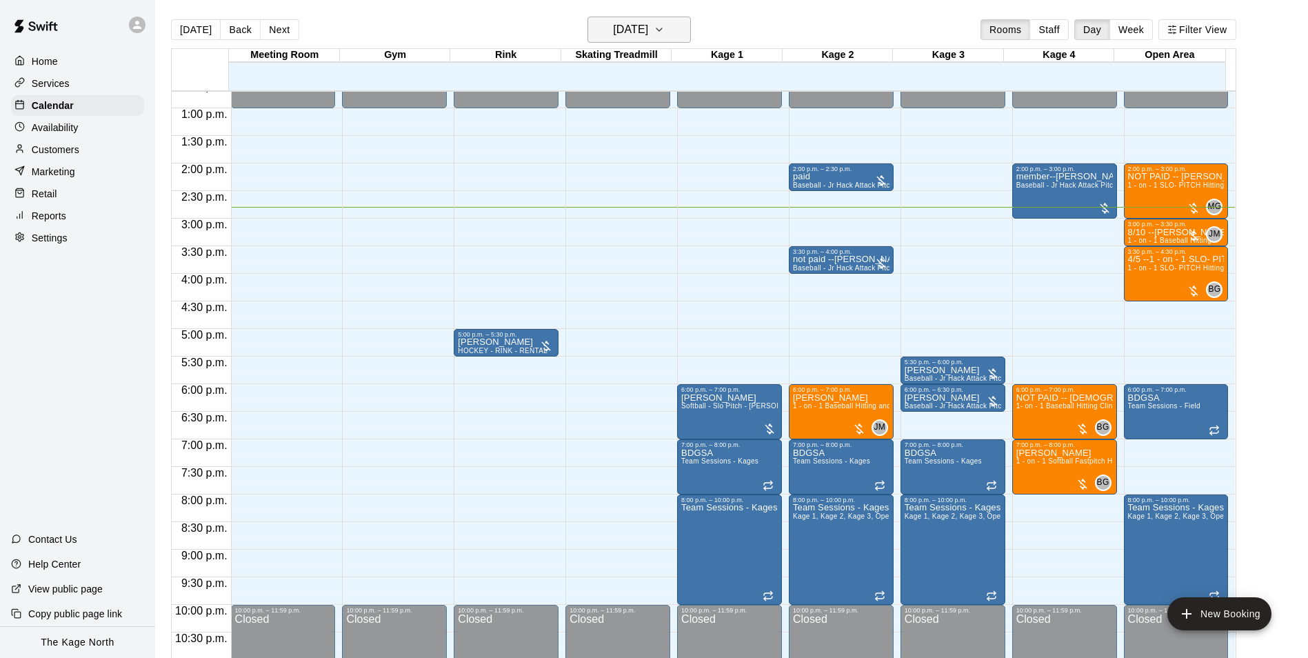
click at [665, 34] on icon "button" at bounding box center [659, 29] width 11 height 17
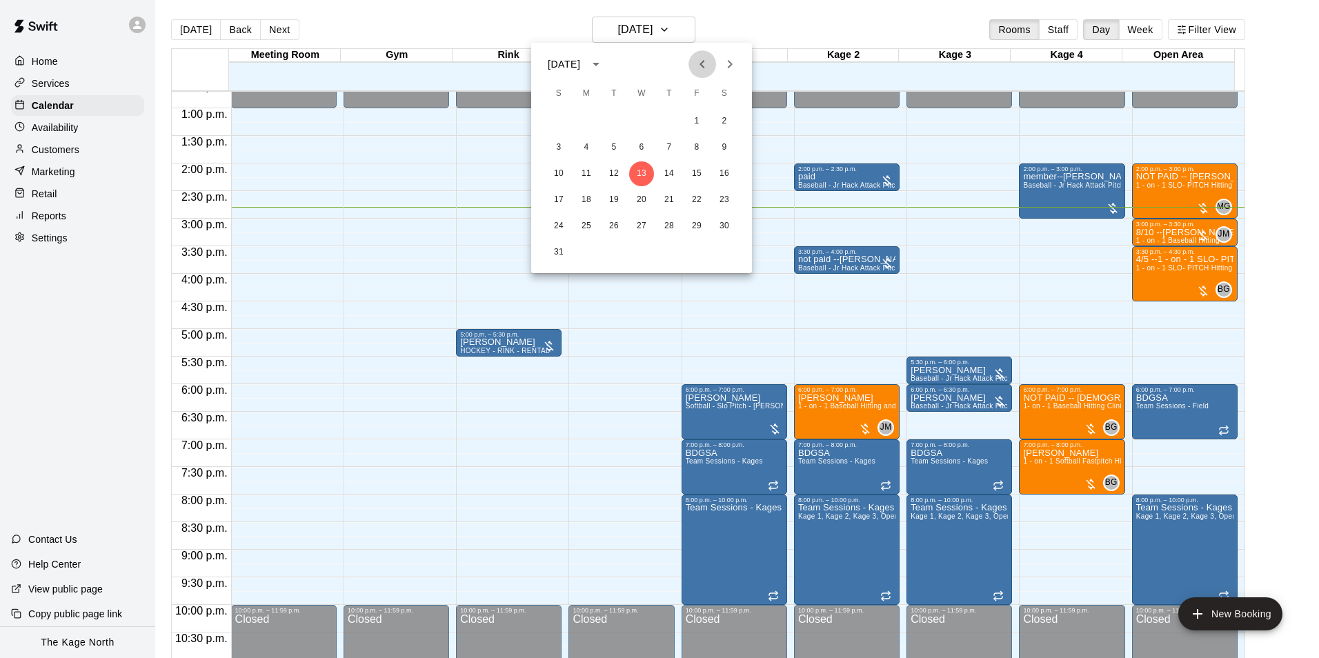
click at [702, 65] on icon "Previous month" at bounding box center [702, 64] width 17 height 17
click at [697, 142] on button "13" at bounding box center [696, 147] width 25 height 25
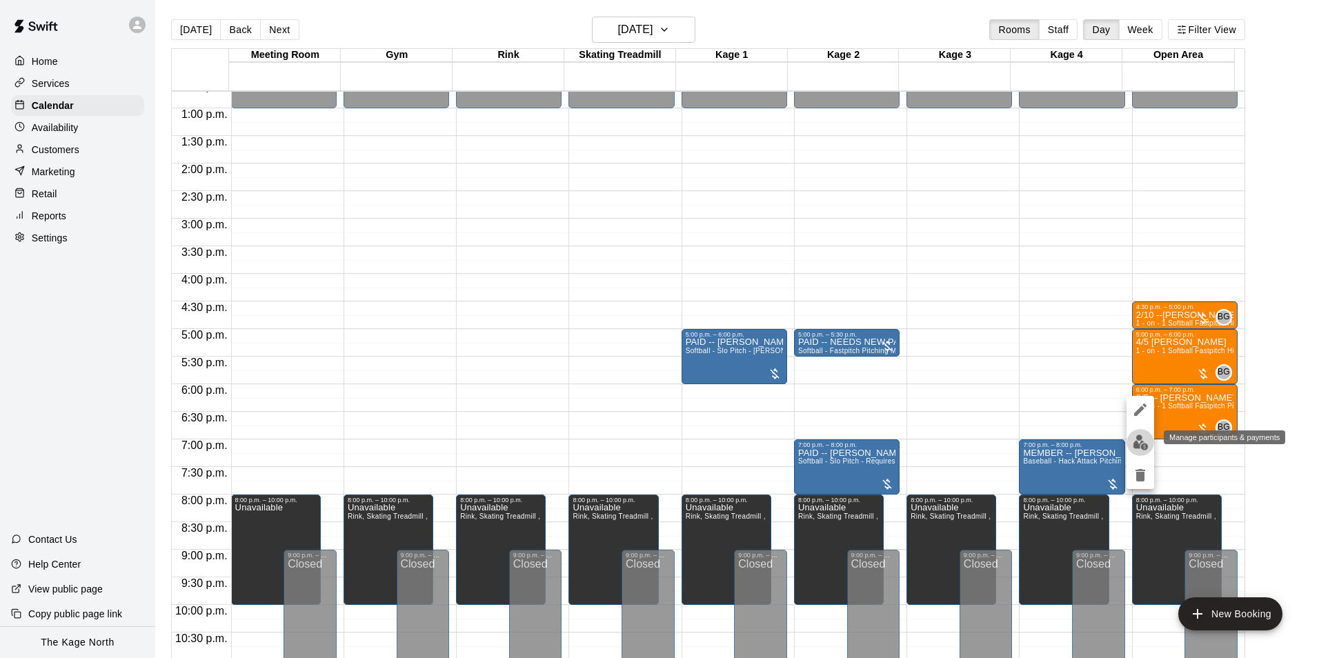
click at [1143, 443] on img "edit" at bounding box center [1141, 443] width 16 height 16
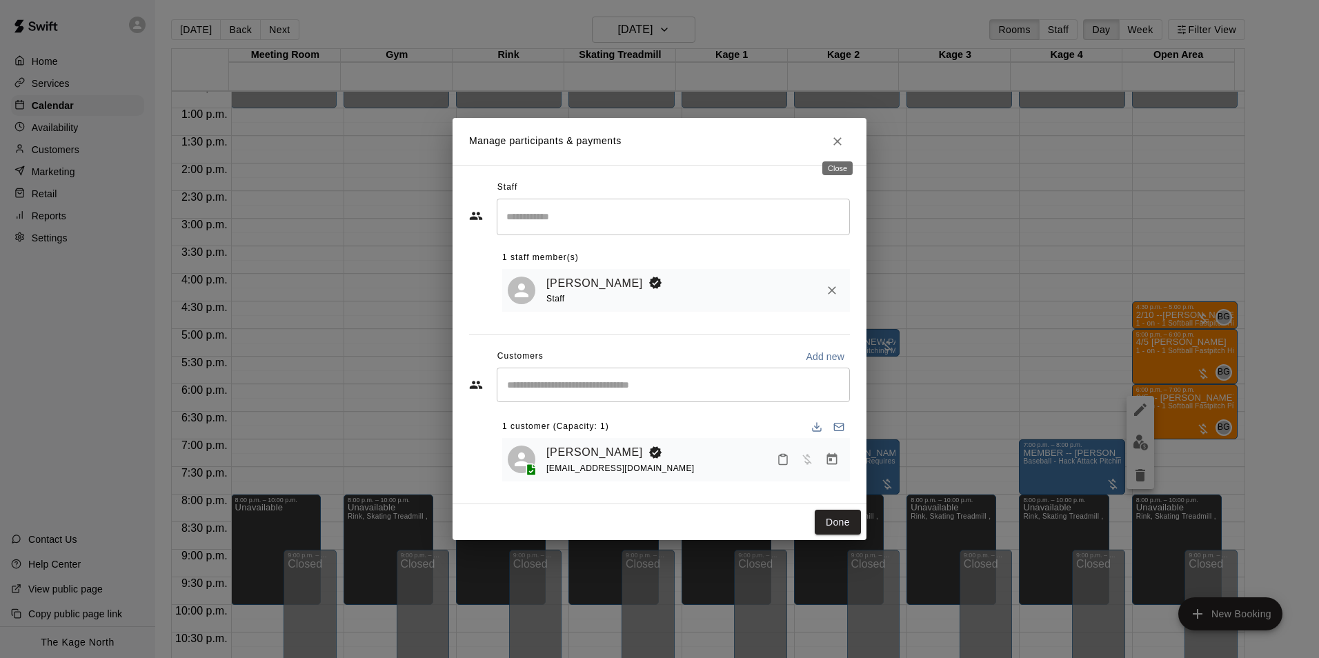
click at [833, 134] on icon "Close" at bounding box center [837, 141] width 14 height 14
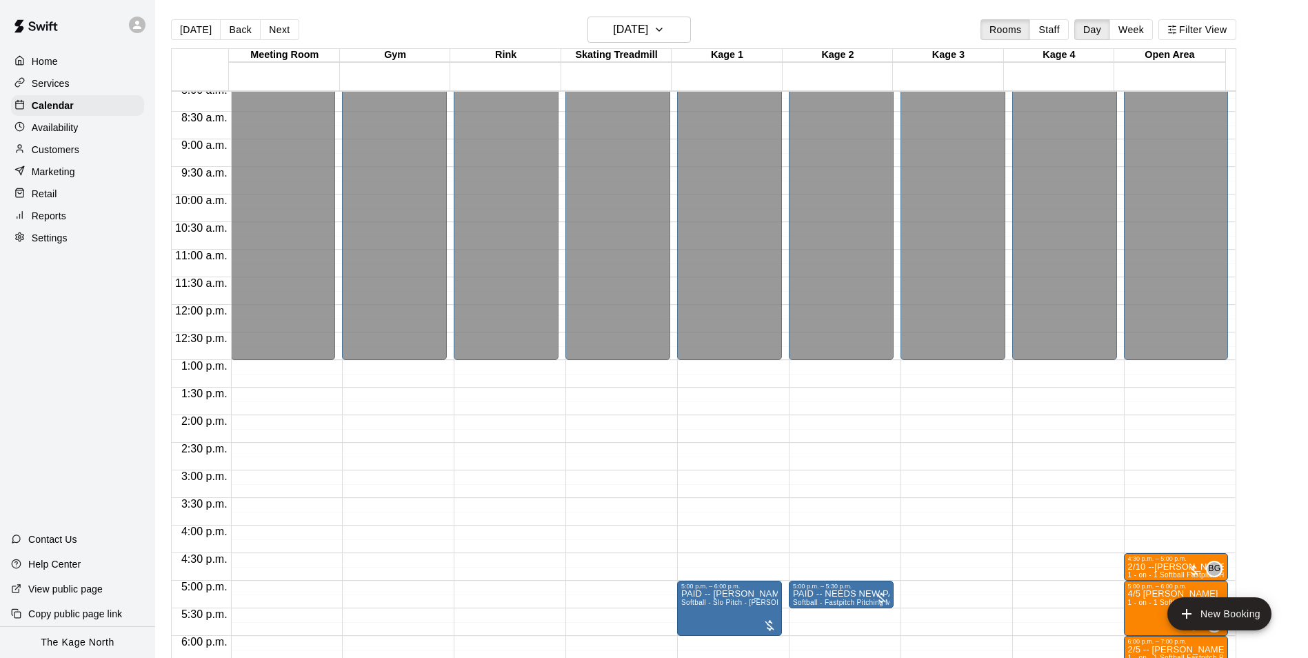
scroll to position [744, 0]
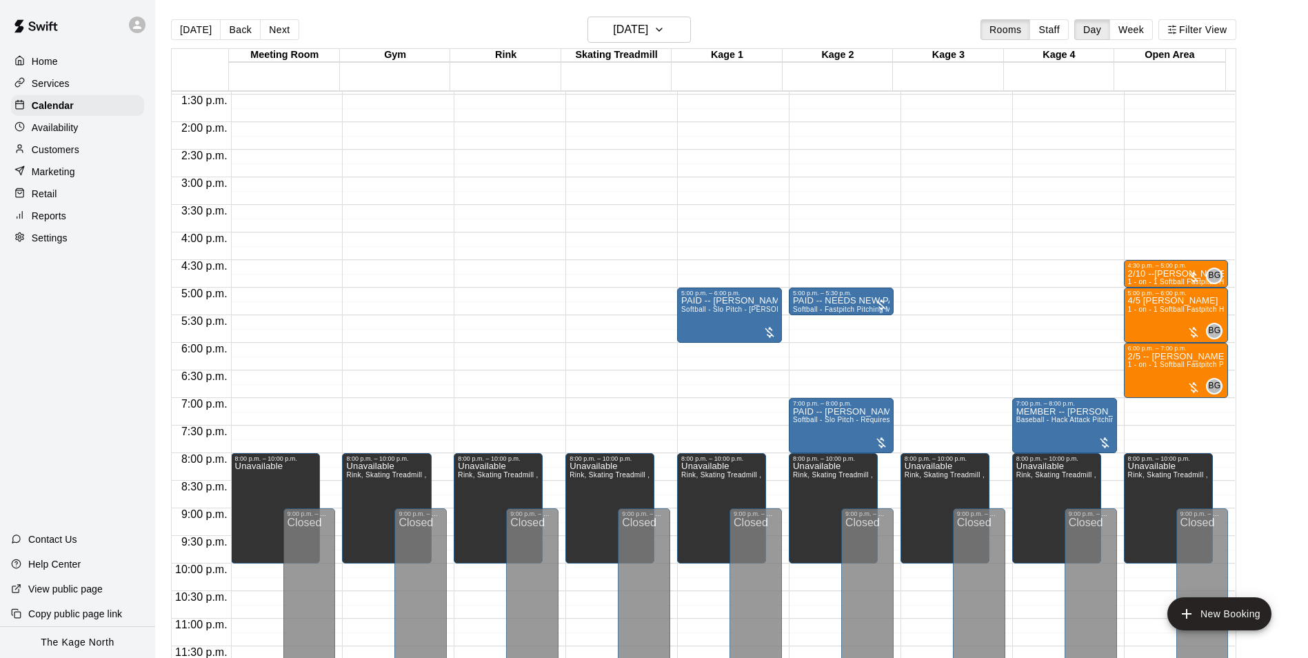
drag, startPoint x: 188, startPoint y: 34, endPoint x: 1110, endPoint y: 320, distance: 966.2
click at [188, 34] on button "[DATE]" at bounding box center [196, 29] width 50 height 21
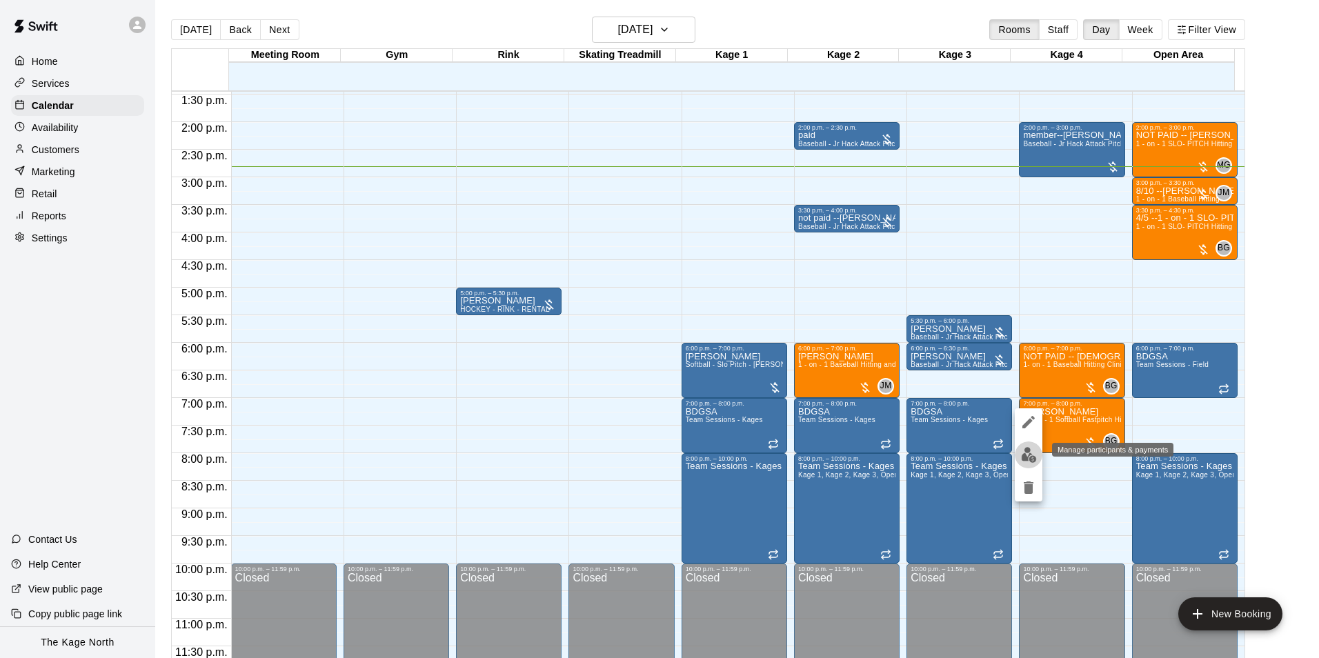
click at [1027, 459] on img "edit" at bounding box center [1029, 455] width 16 height 16
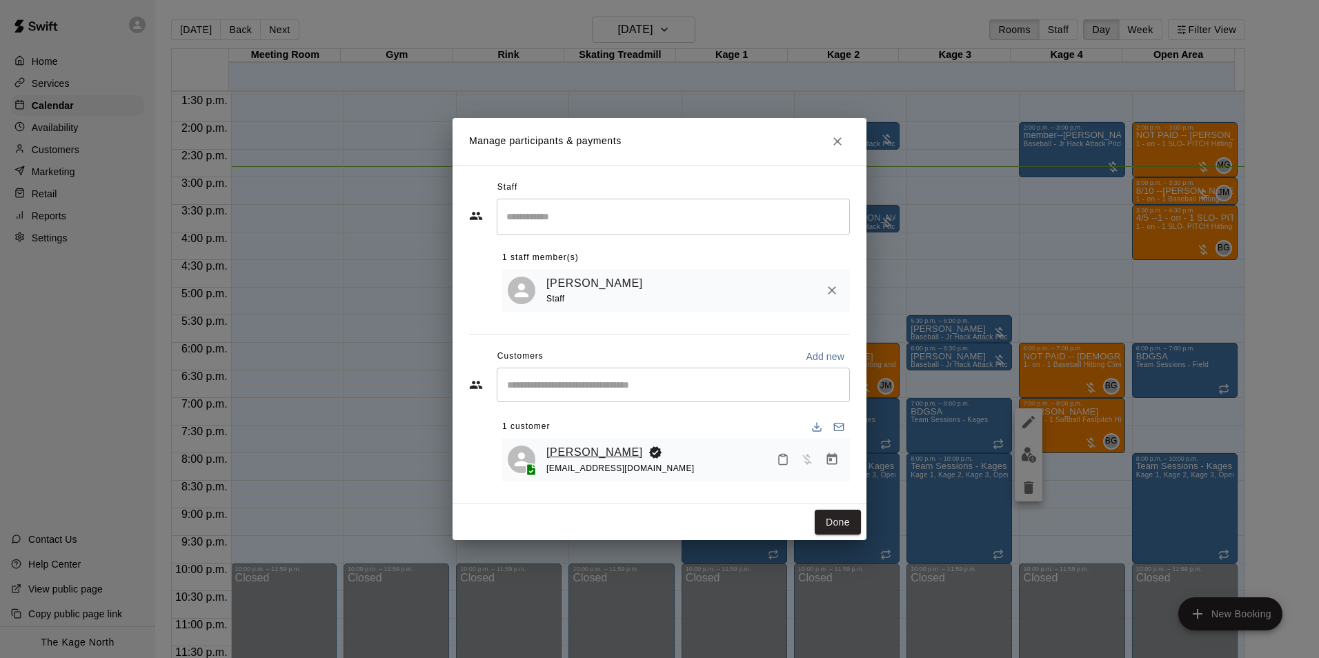
click at [581, 450] on link "[PERSON_NAME]" at bounding box center [594, 452] width 97 height 18
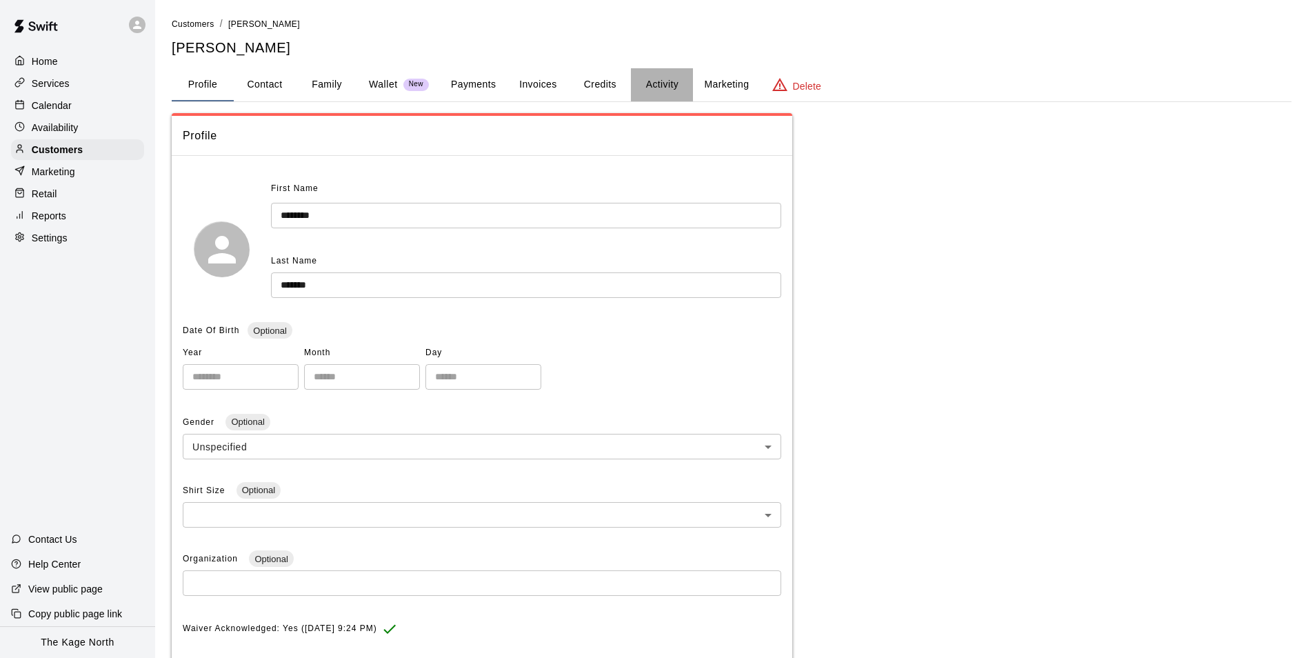
click at [668, 81] on button "Activity" at bounding box center [662, 84] width 62 height 33
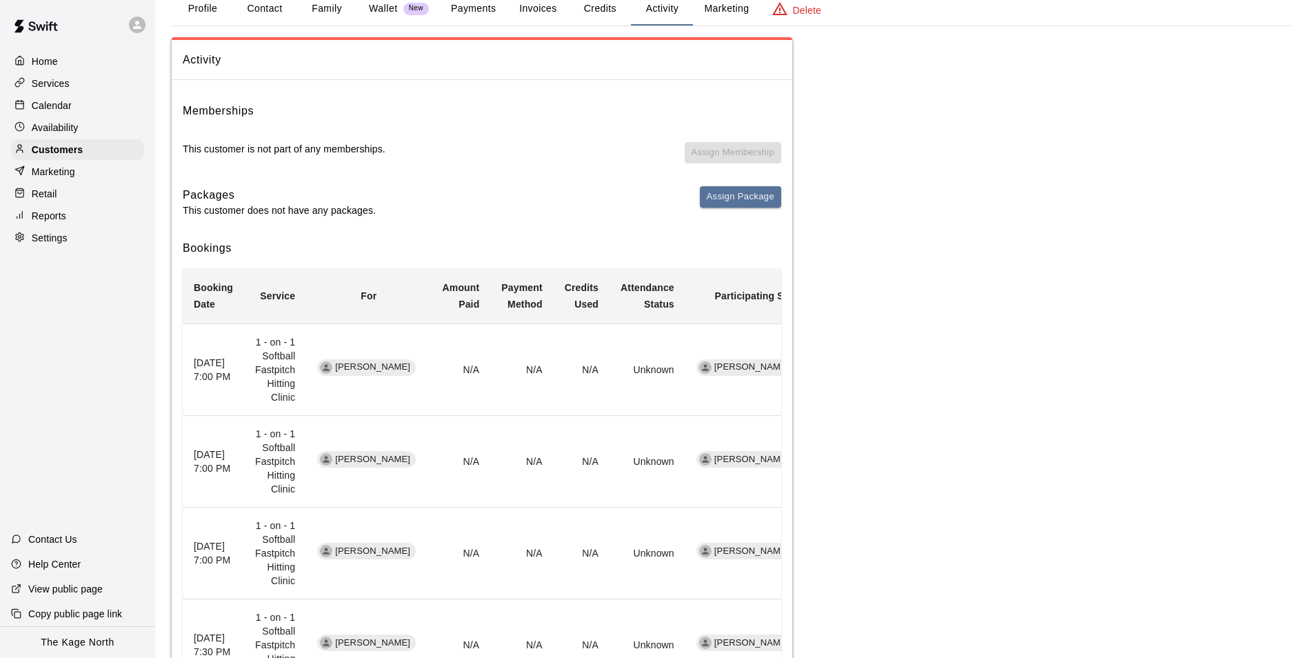
scroll to position [188, 0]
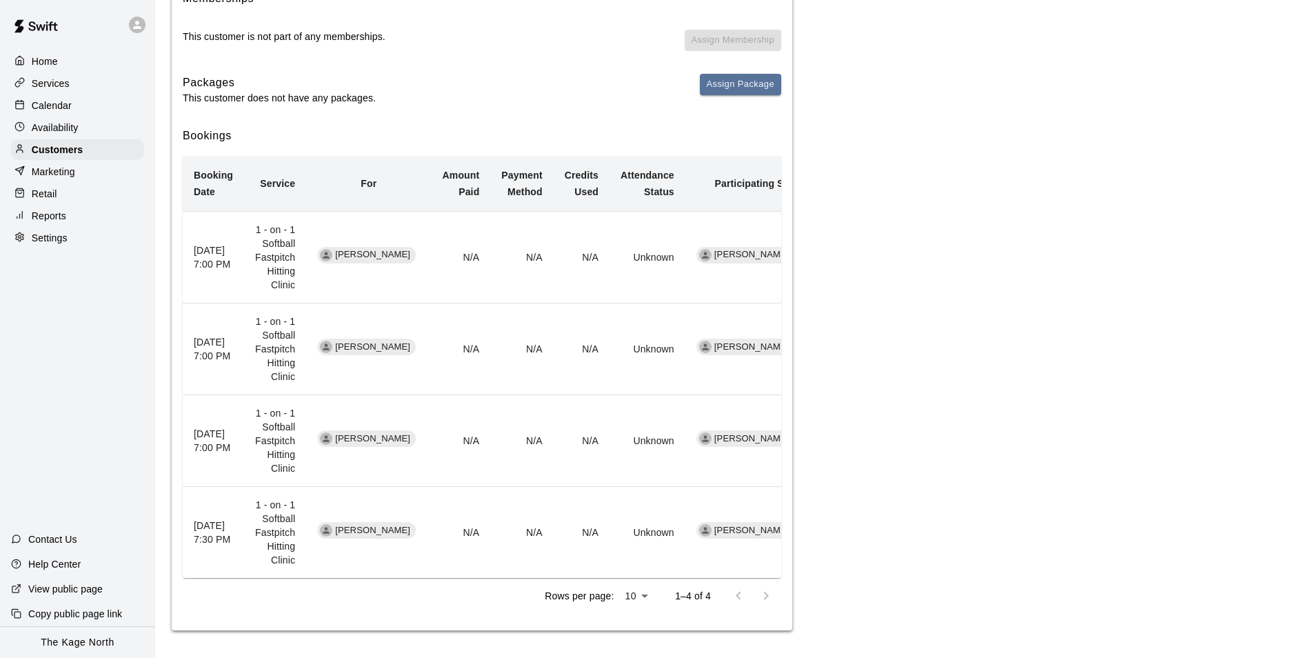
click at [61, 105] on p "Calendar" at bounding box center [52, 106] width 40 height 14
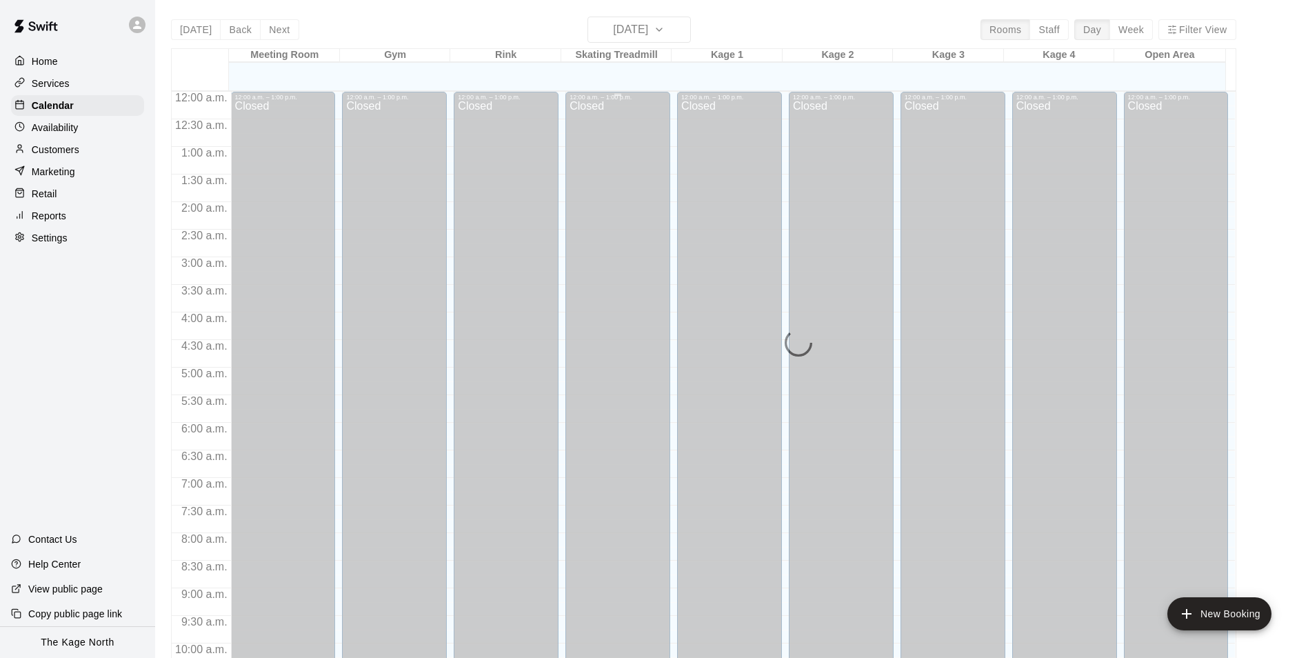
scroll to position [701, 0]
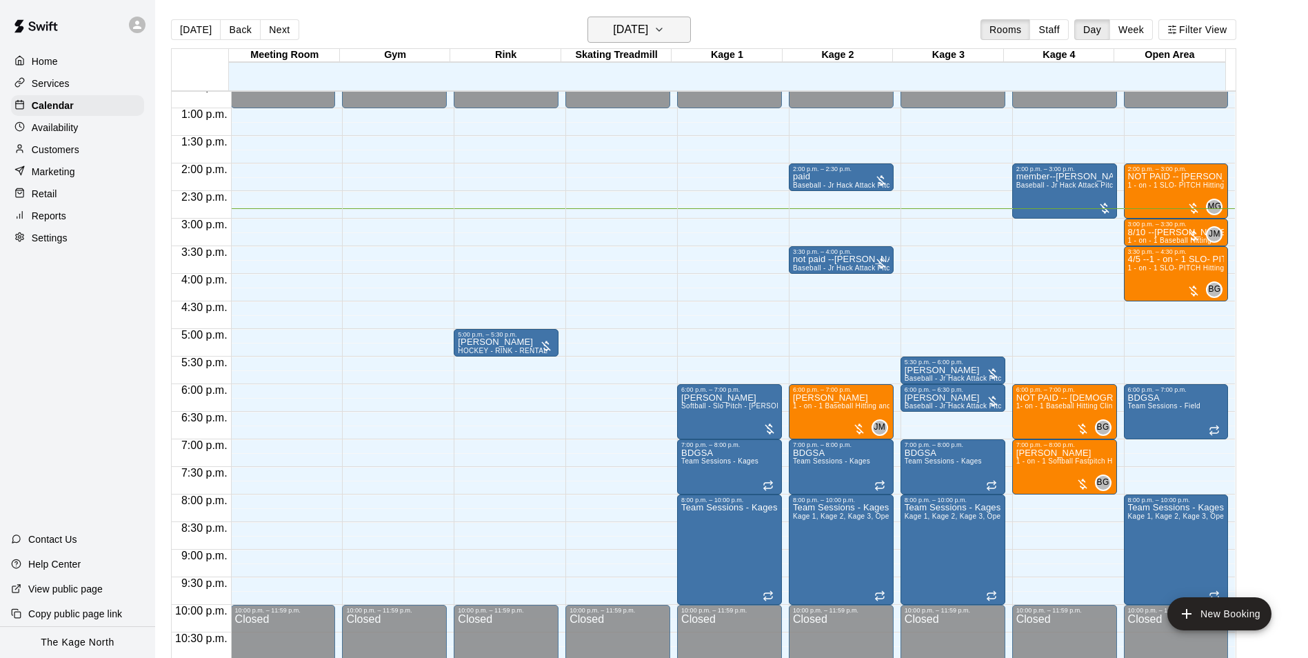
click at [684, 32] on button "[DATE]" at bounding box center [639, 30] width 103 height 26
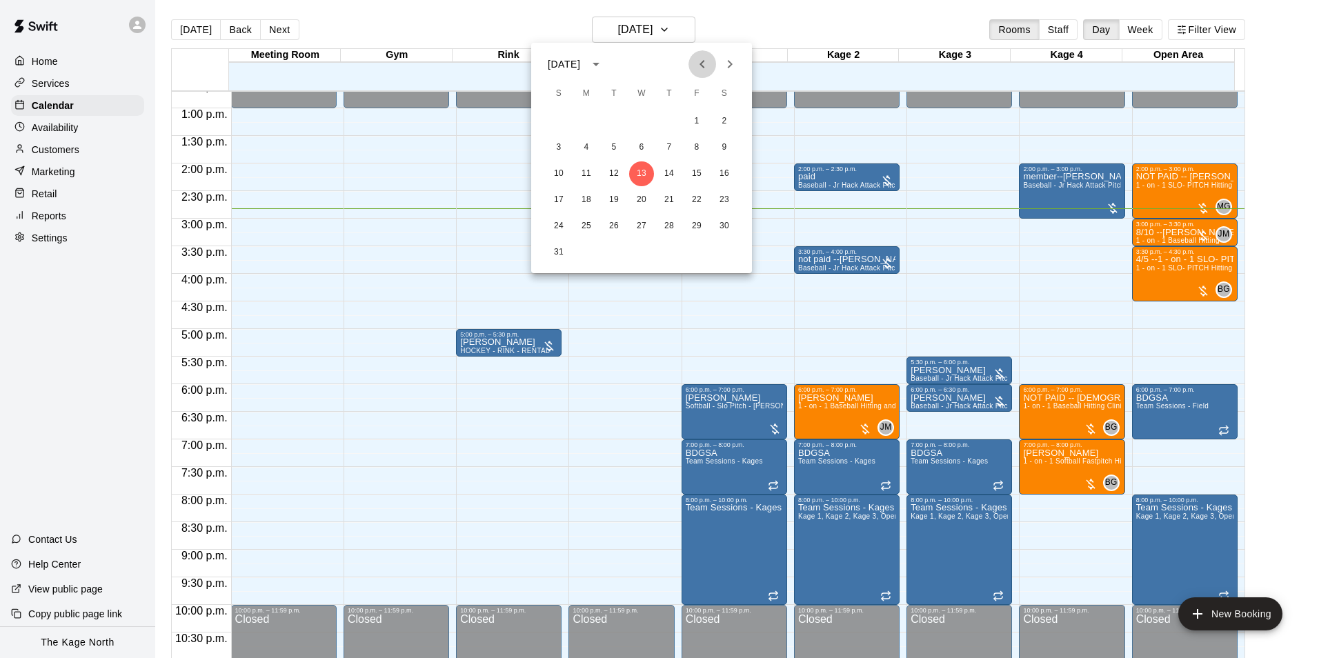
click at [703, 68] on icon "Previous month" at bounding box center [702, 64] width 17 height 17
click at [664, 172] on button "19" at bounding box center [669, 173] width 25 height 25
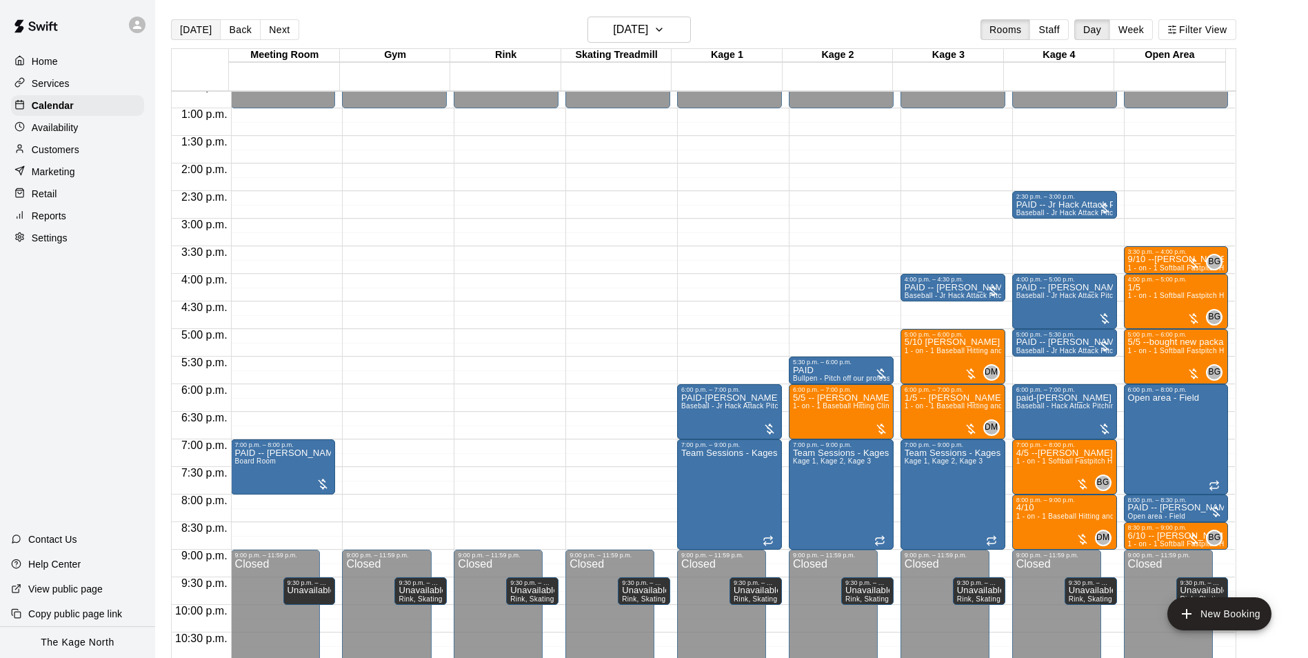
click at [195, 31] on button "[DATE]" at bounding box center [196, 29] width 50 height 21
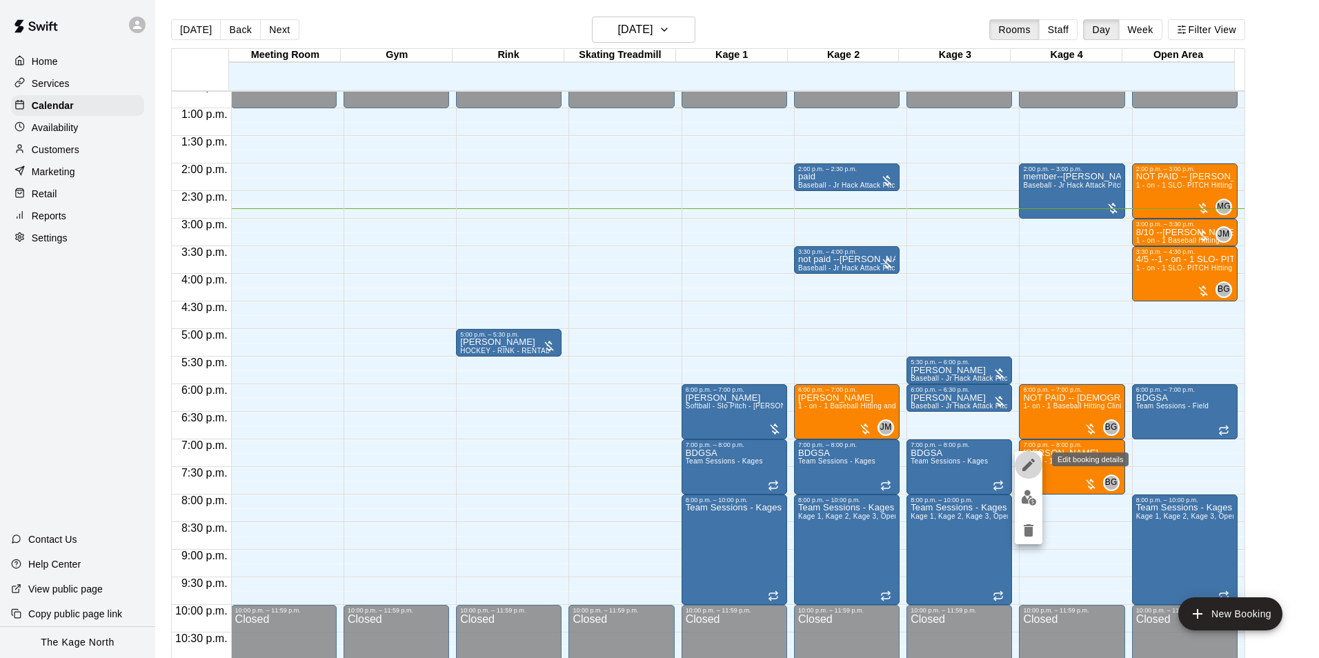
click at [1031, 459] on icon "edit" at bounding box center [1028, 465] width 17 height 17
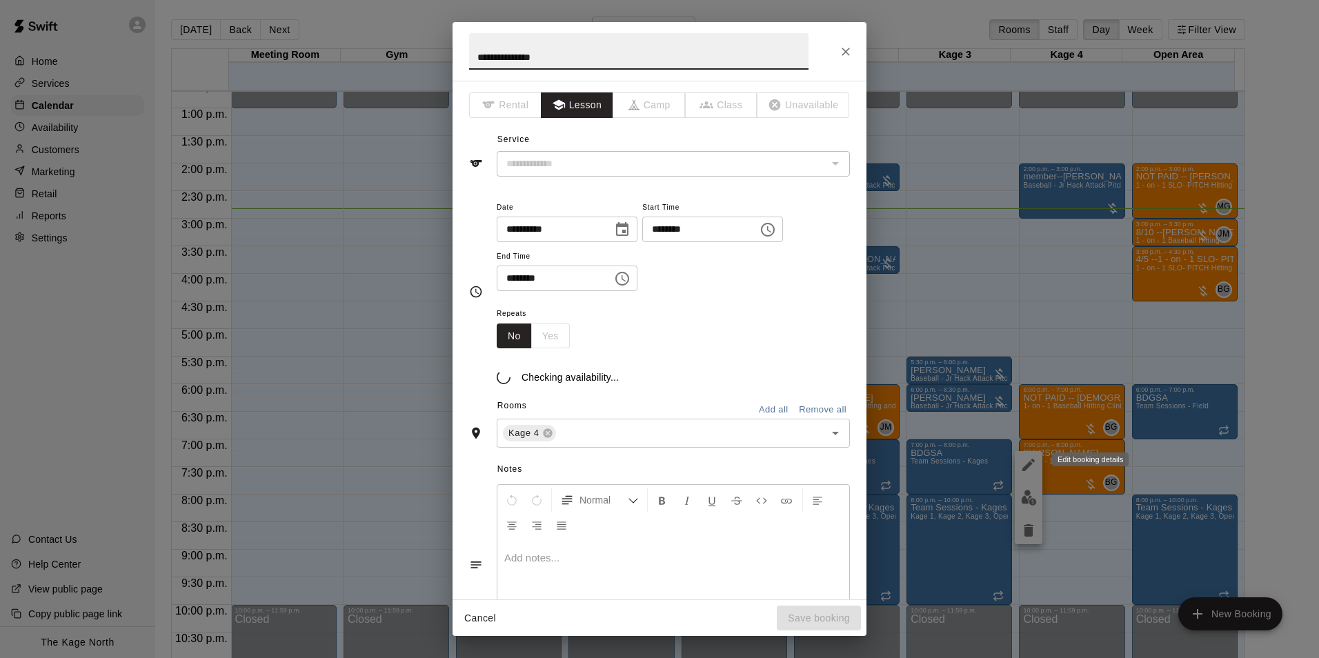
type input "**********"
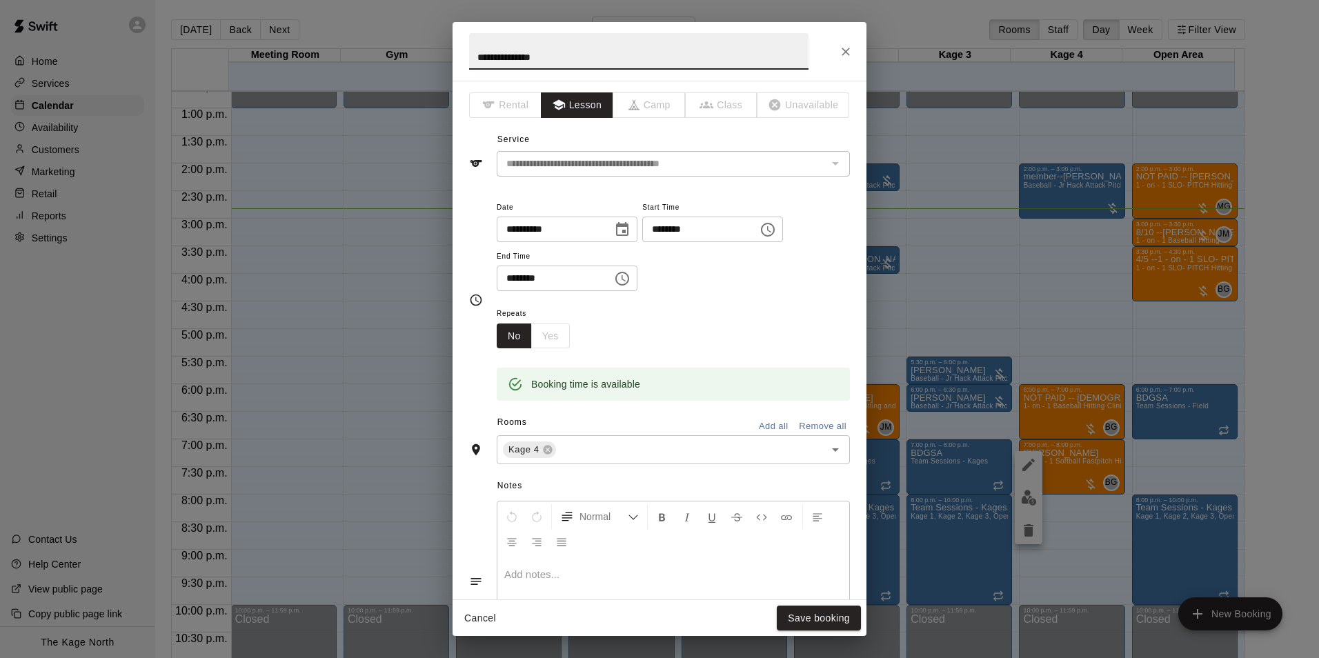
click at [472, 53] on input "**********" at bounding box center [638, 51] width 339 height 37
type input "**********"
click at [838, 613] on button "Save booking" at bounding box center [819, 619] width 84 height 26
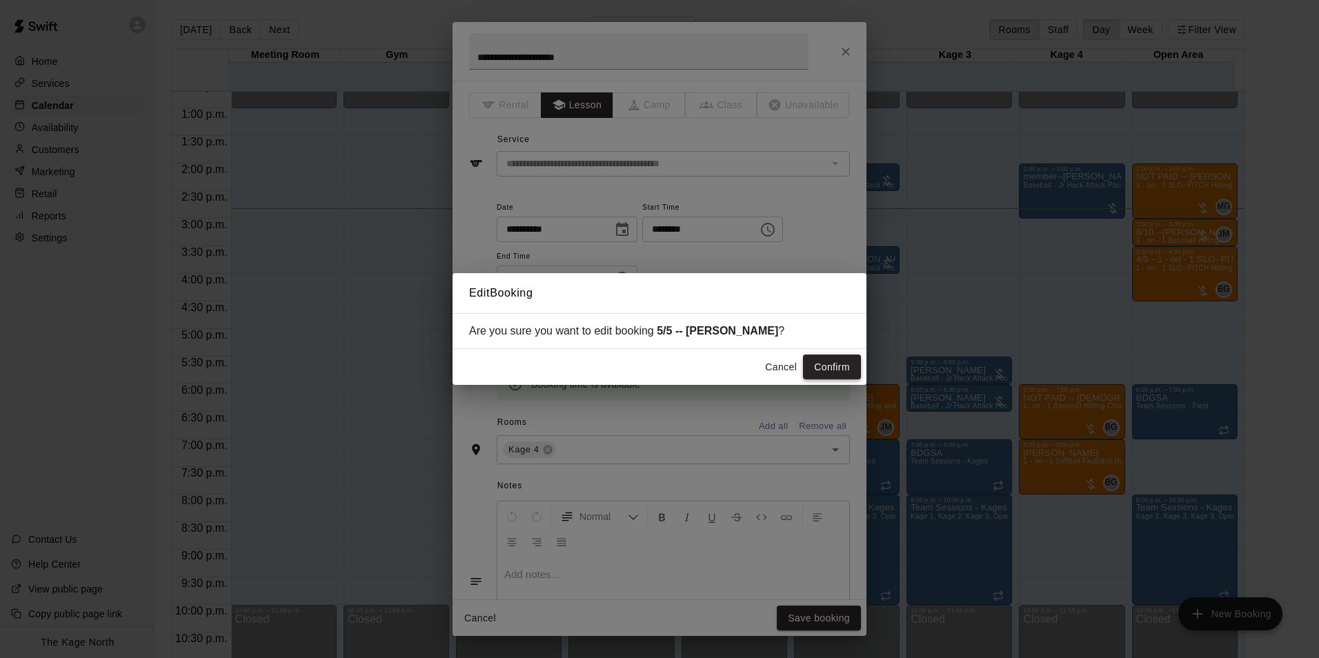
click at [819, 374] on button "Confirm" at bounding box center [832, 368] width 58 height 26
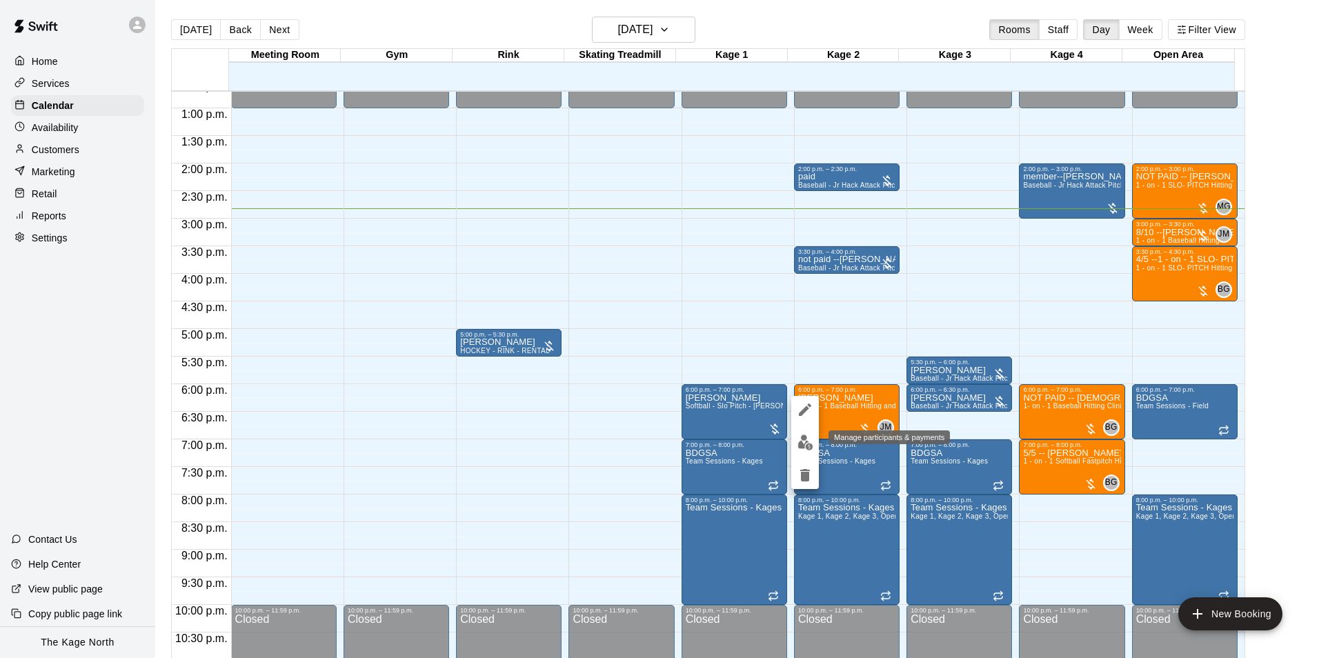
click at [809, 440] on img "edit" at bounding box center [805, 443] width 16 height 16
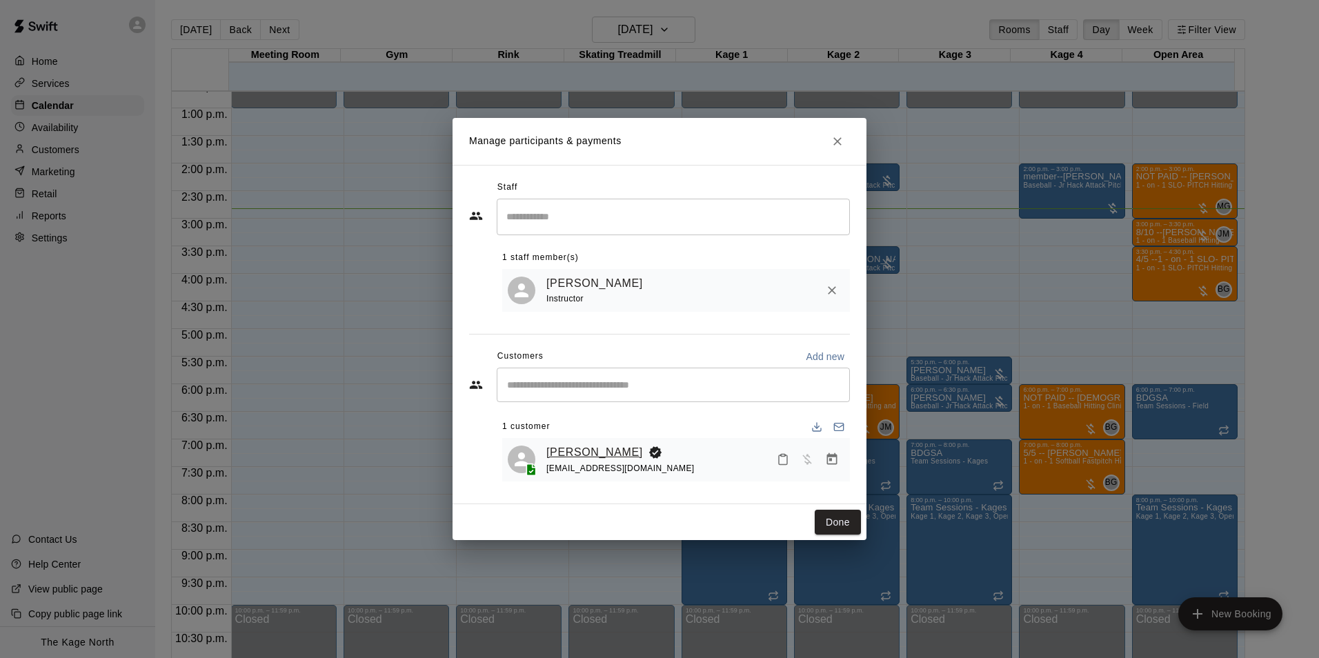
click at [575, 452] on link "[PERSON_NAME]" at bounding box center [594, 452] width 97 height 18
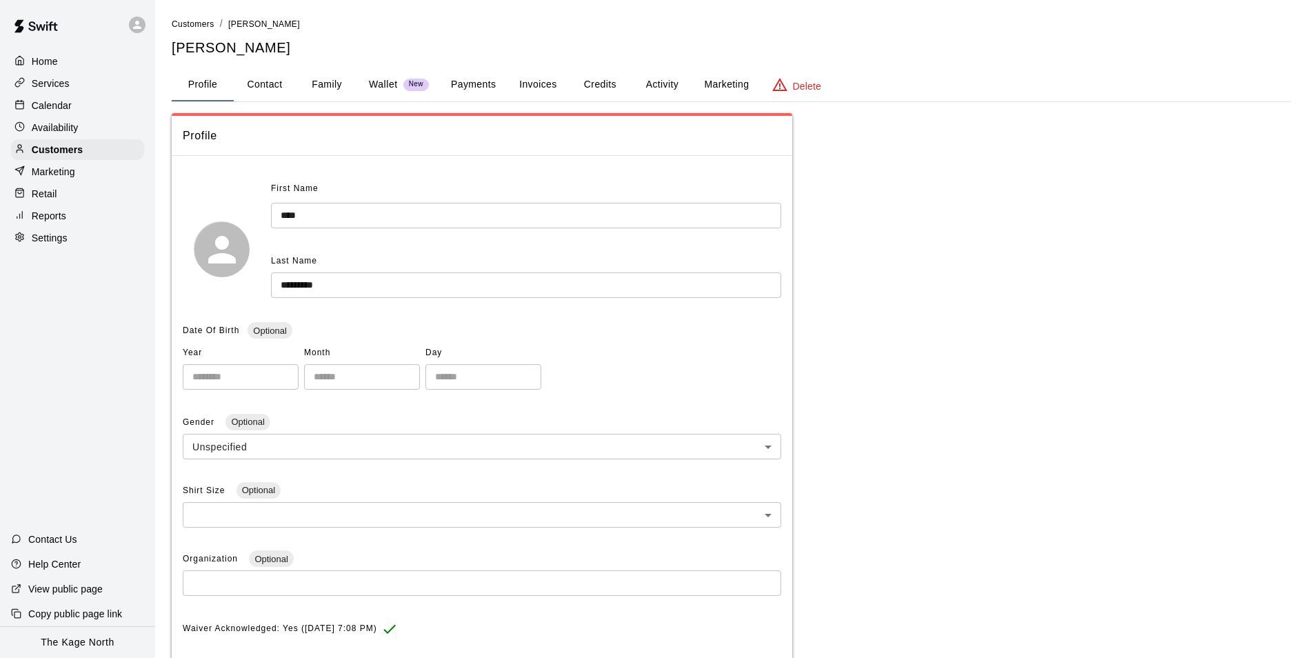
click at [664, 79] on button "Activity" at bounding box center [662, 84] width 62 height 33
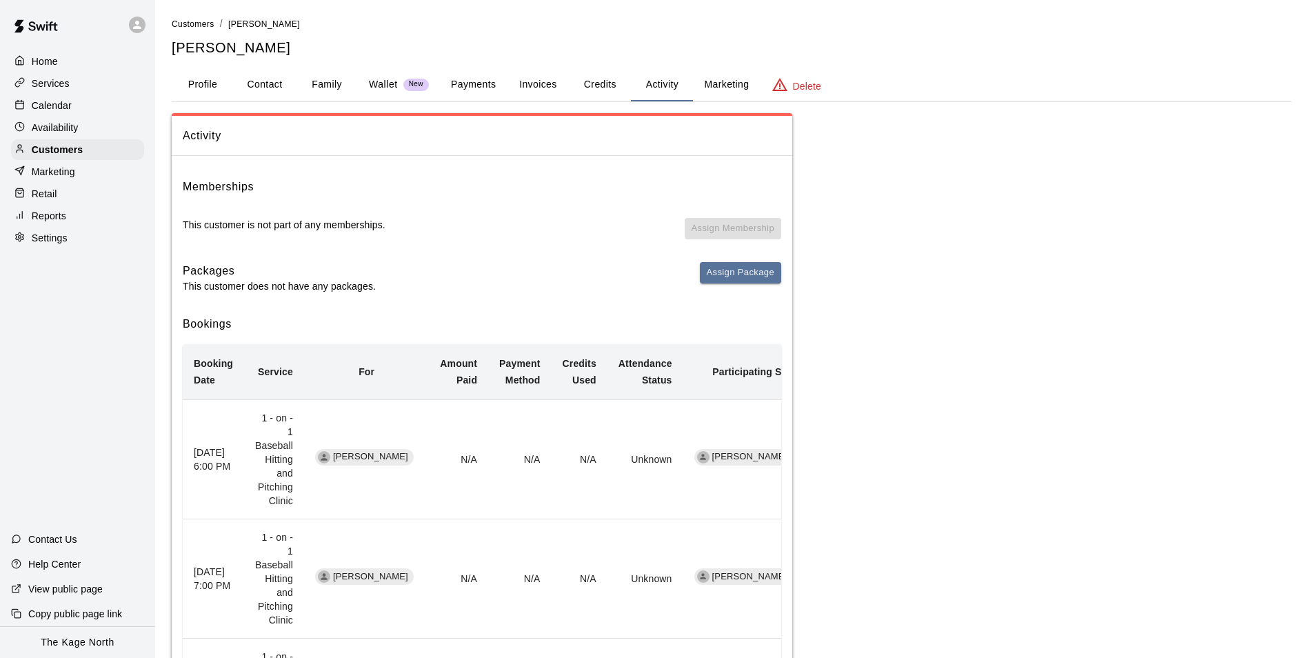
click at [59, 114] on div "Calendar" at bounding box center [77, 105] width 133 height 21
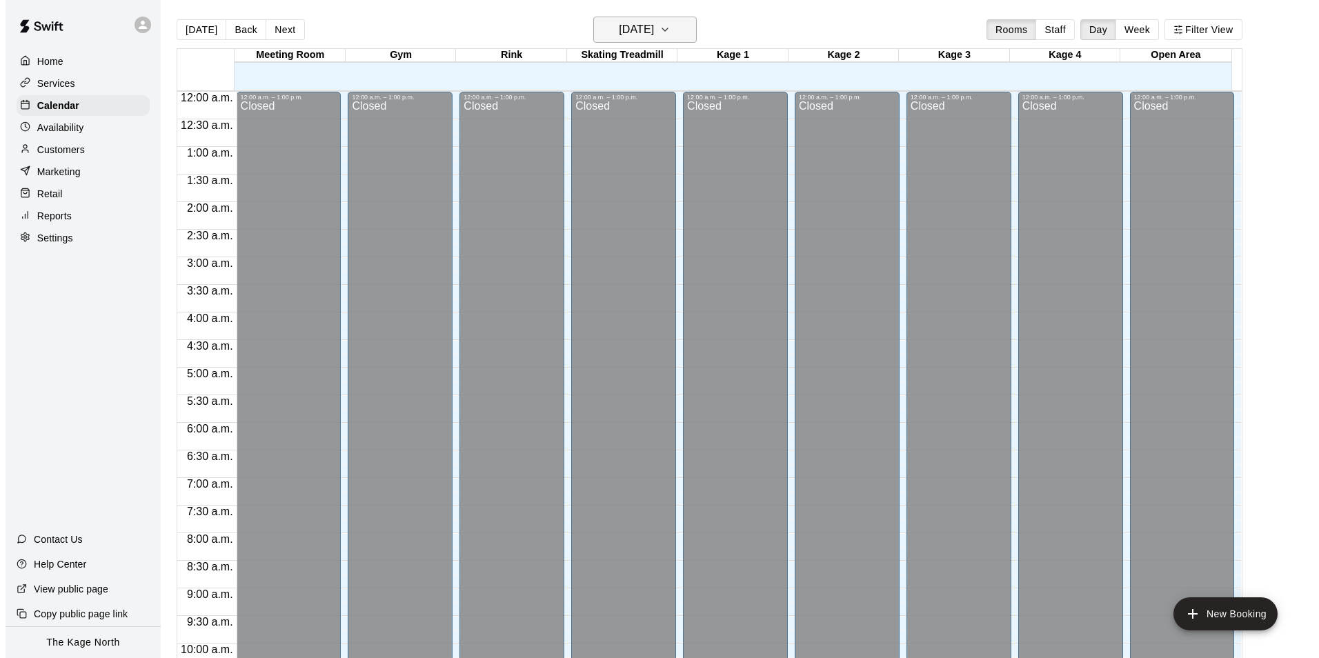
scroll to position [701, 0]
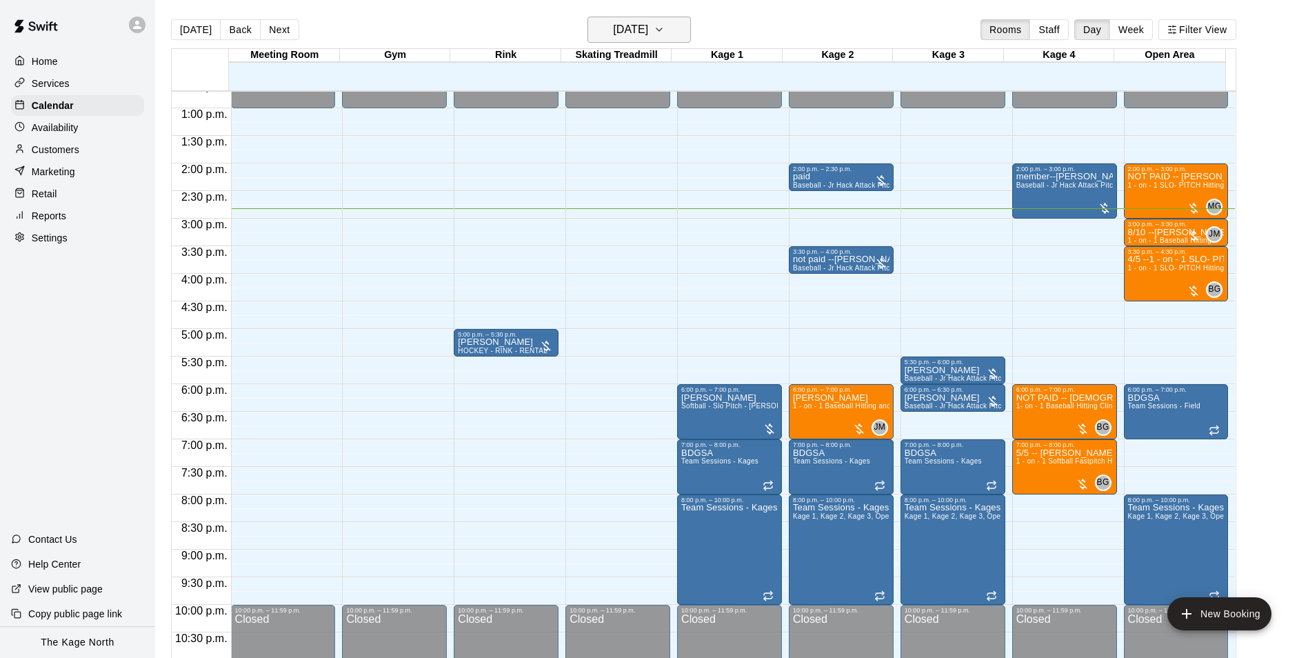
click at [684, 36] on button "[DATE]" at bounding box center [639, 30] width 103 height 26
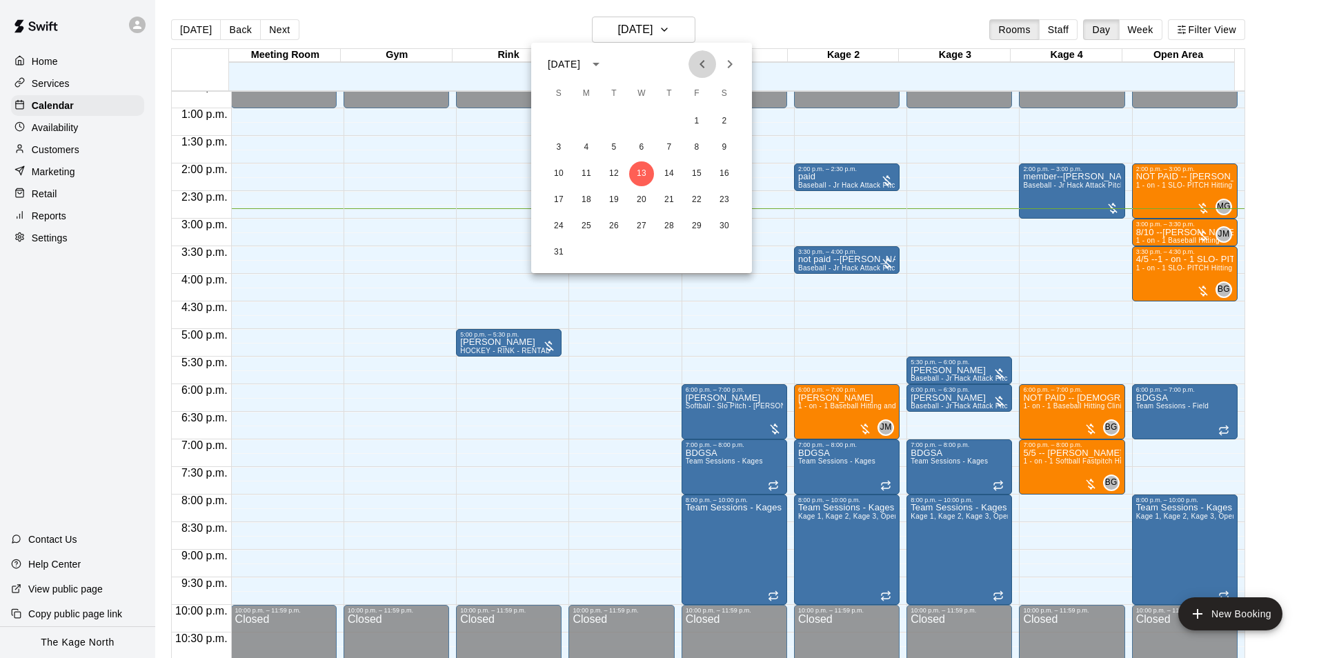
click at [701, 70] on icon "Previous month" at bounding box center [702, 64] width 17 height 17
click at [638, 225] on button "30" at bounding box center [641, 226] width 25 height 25
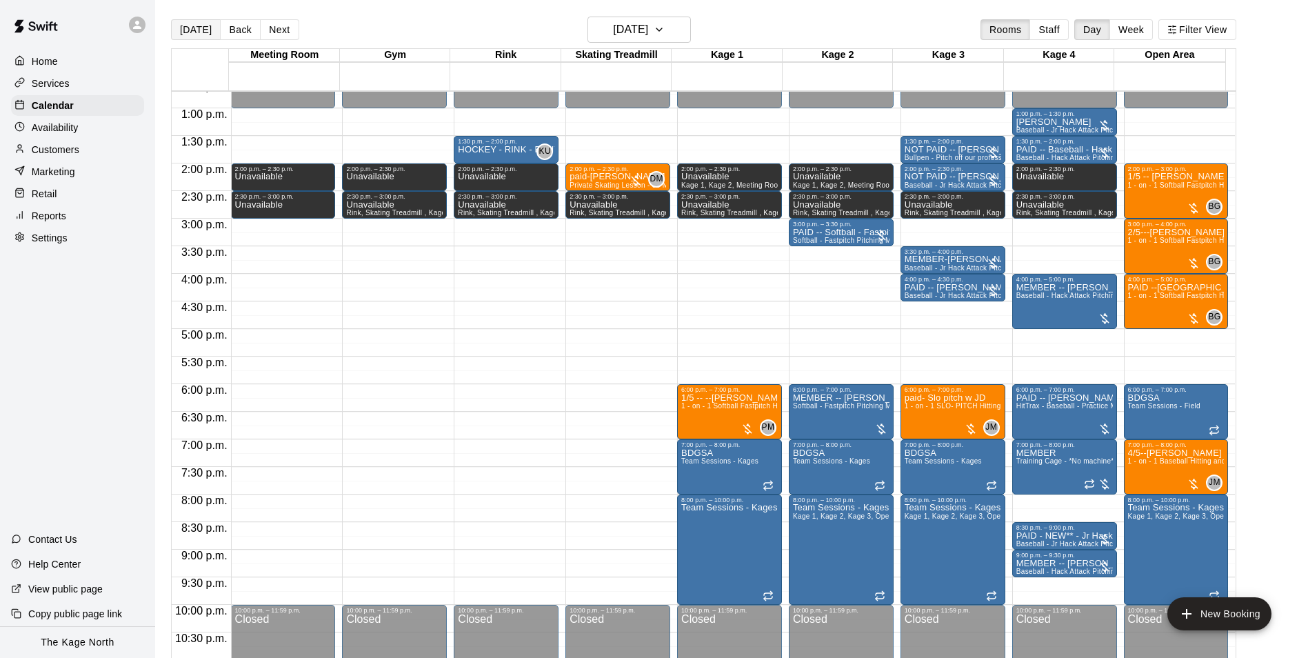
click at [190, 33] on button "[DATE]" at bounding box center [196, 29] width 50 height 21
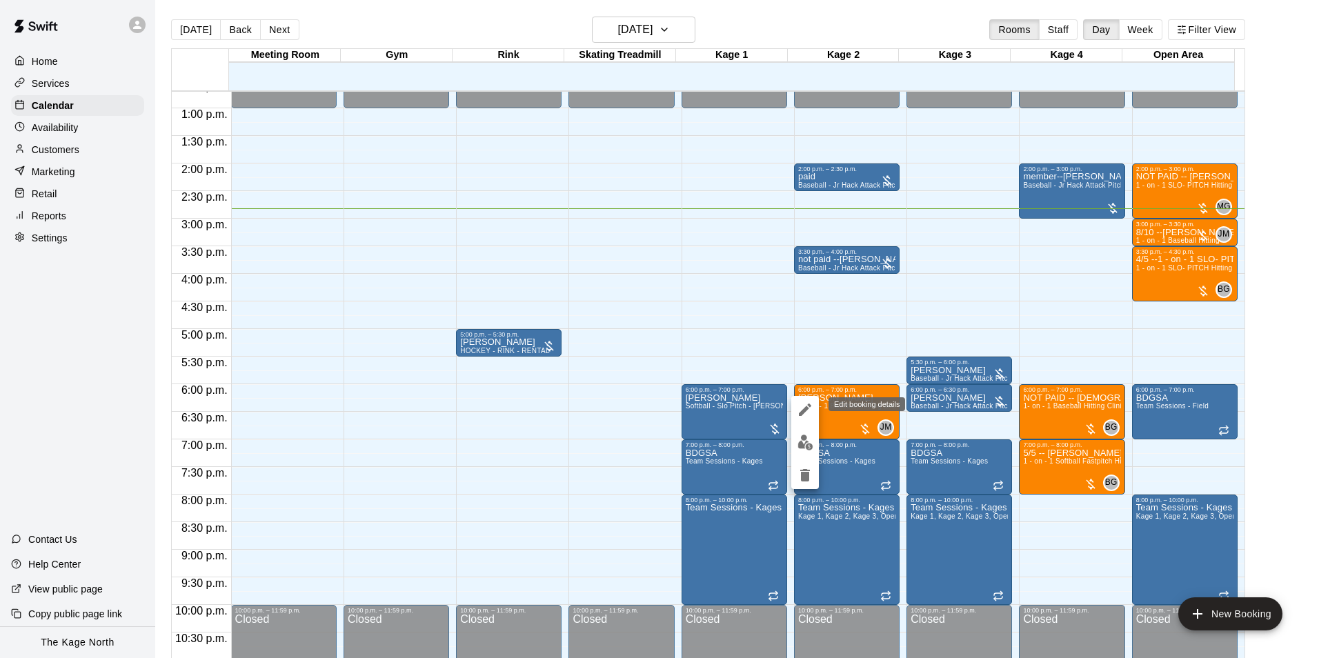
click at [804, 407] on icon "edit" at bounding box center [805, 409] width 17 height 17
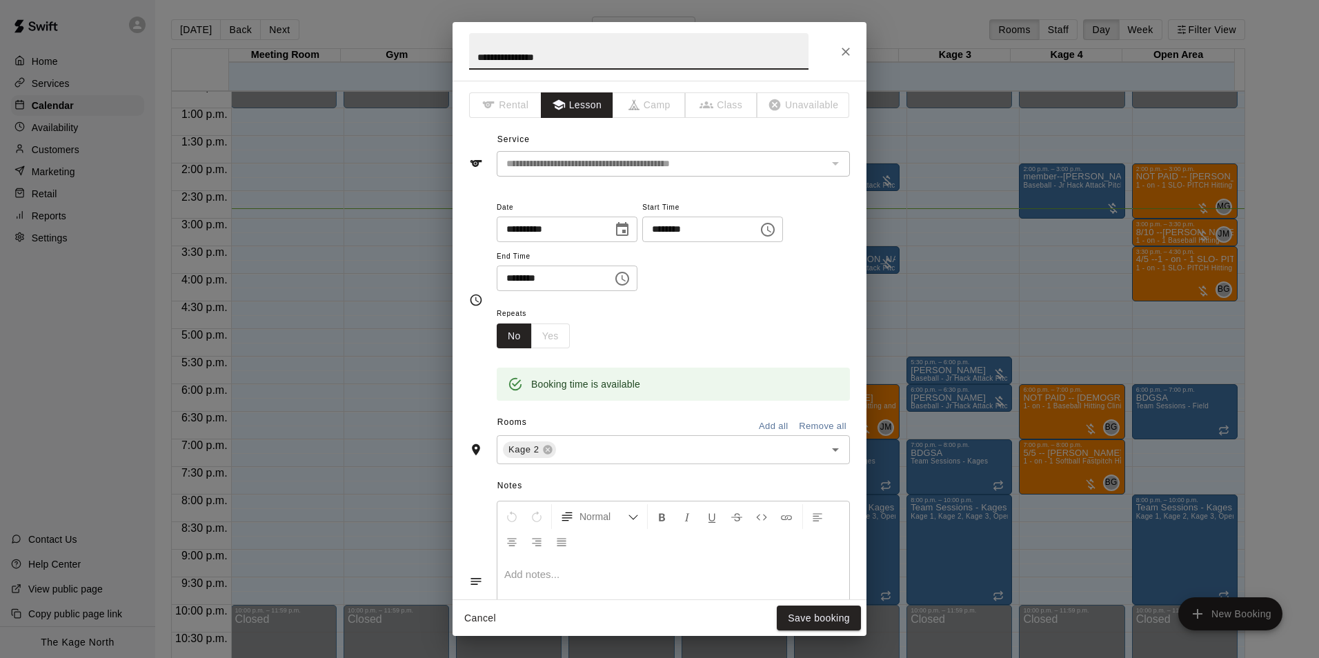
click at [475, 57] on input "**********" at bounding box center [638, 51] width 339 height 37
type input "**********"
click at [819, 624] on button "Save booking" at bounding box center [819, 619] width 84 height 26
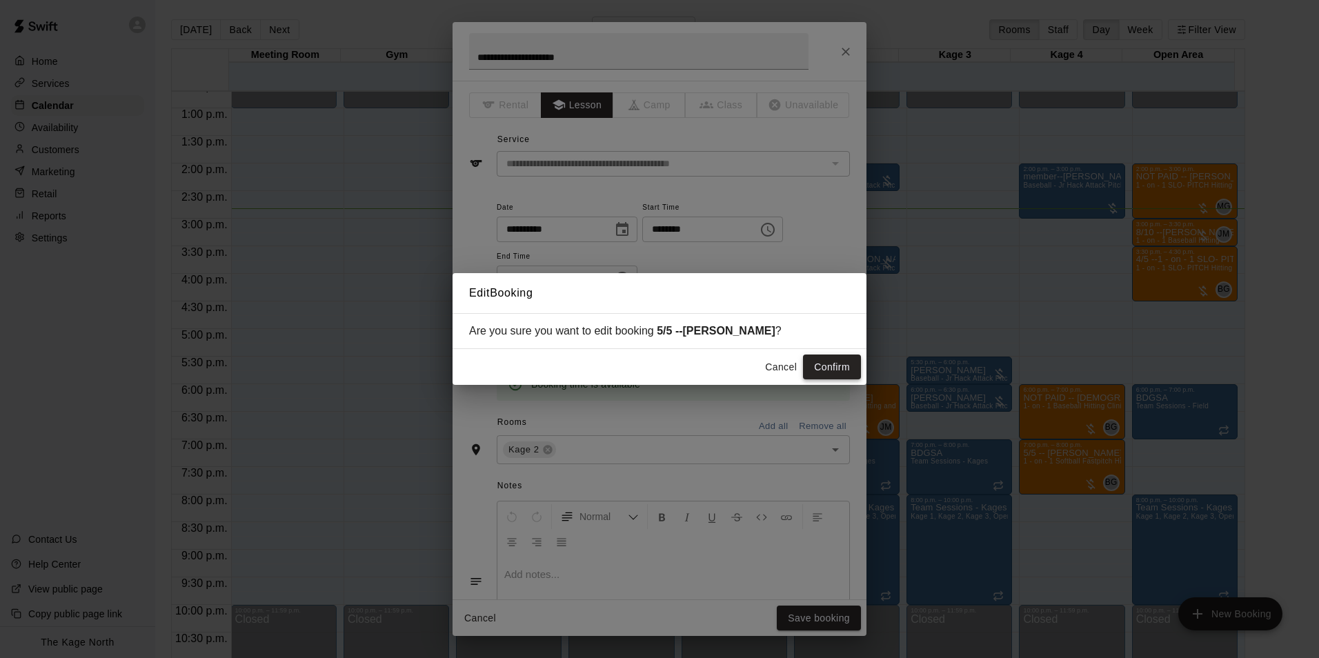
click at [838, 364] on button "Confirm" at bounding box center [832, 368] width 58 height 26
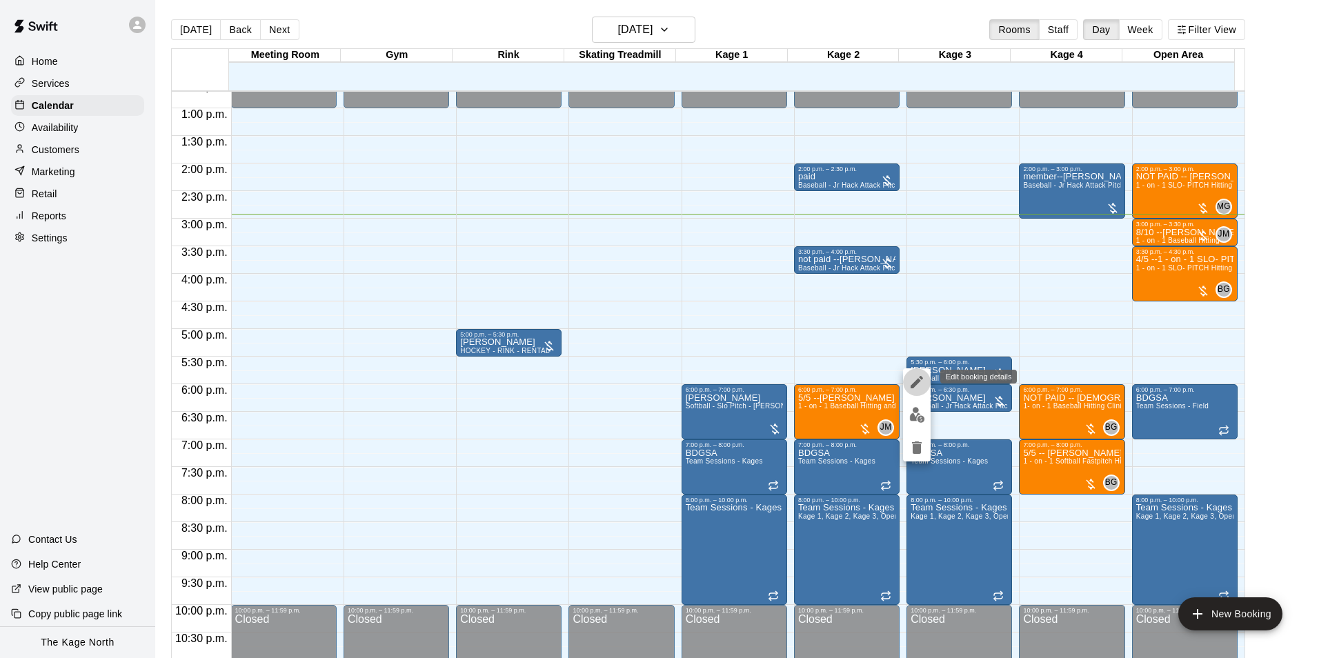
click at [917, 383] on icon "edit" at bounding box center [916, 382] width 12 height 12
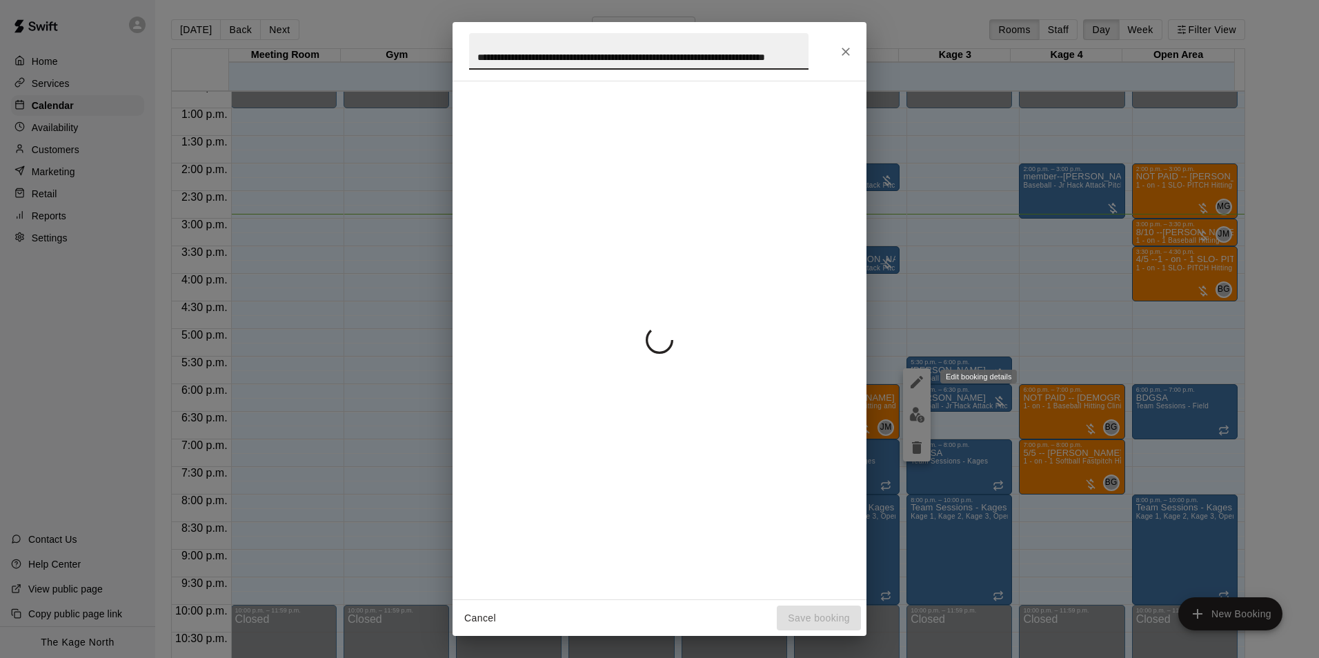
scroll to position [0, 49]
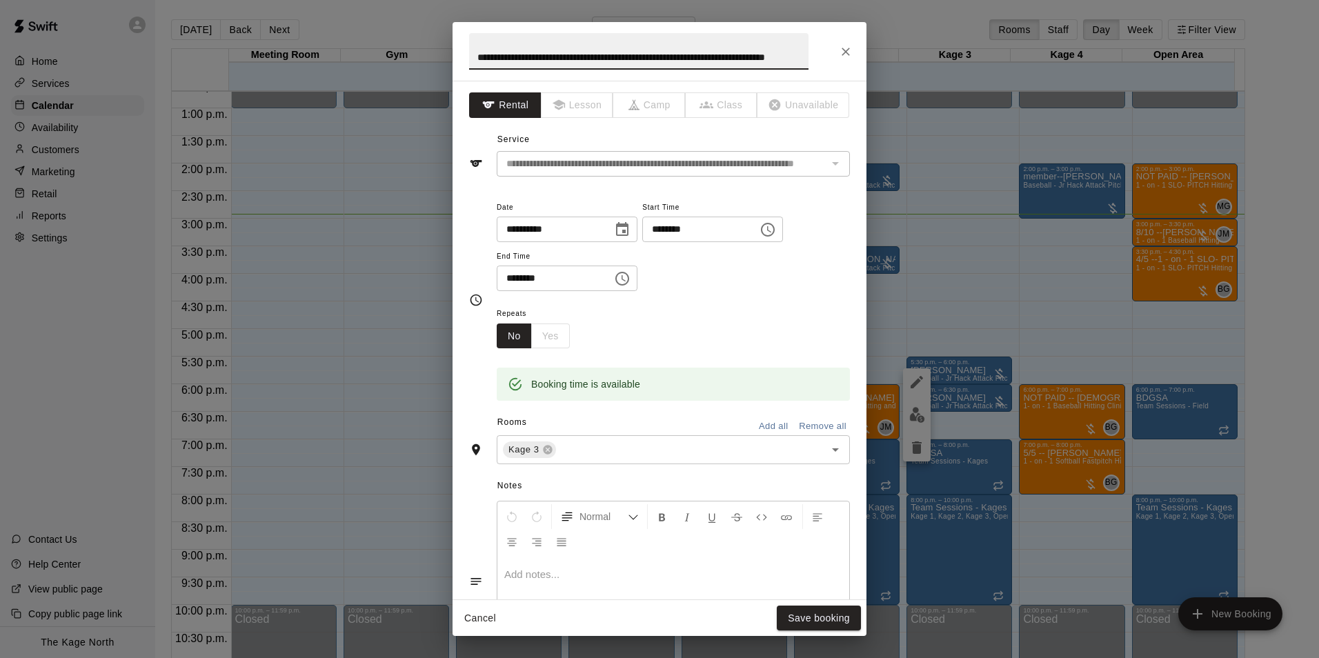
click at [481, 54] on input "**********" at bounding box center [638, 51] width 339 height 37
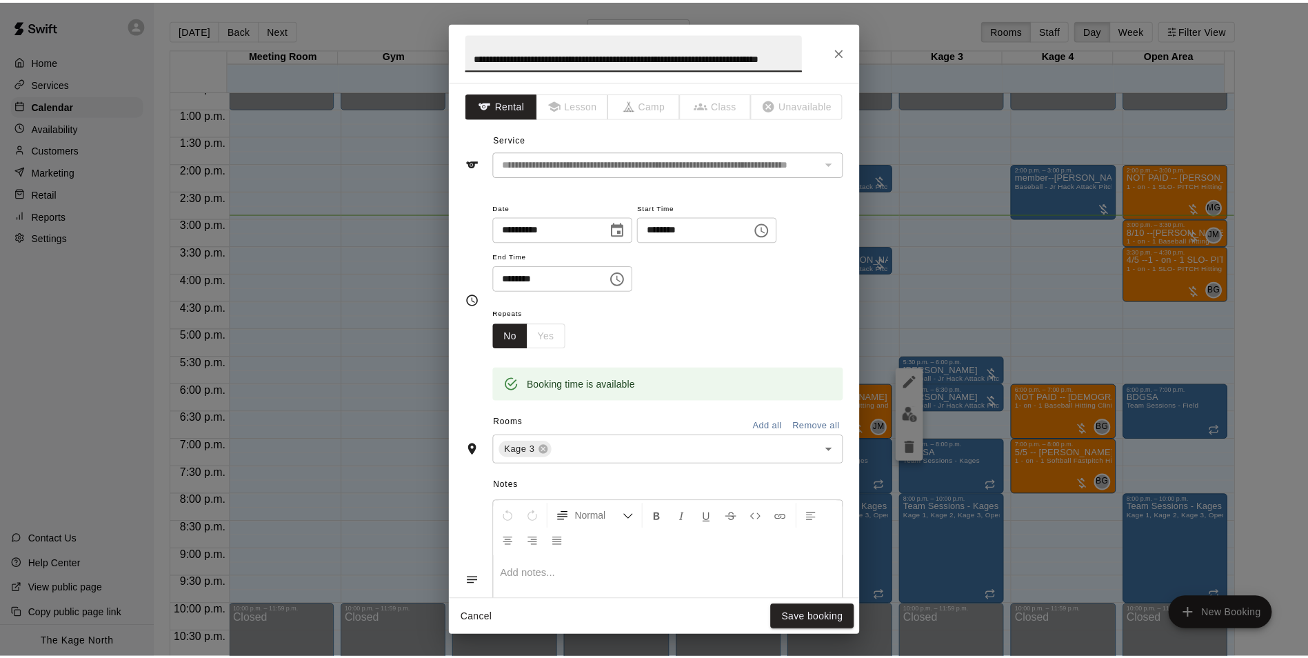
scroll to position [0, 0]
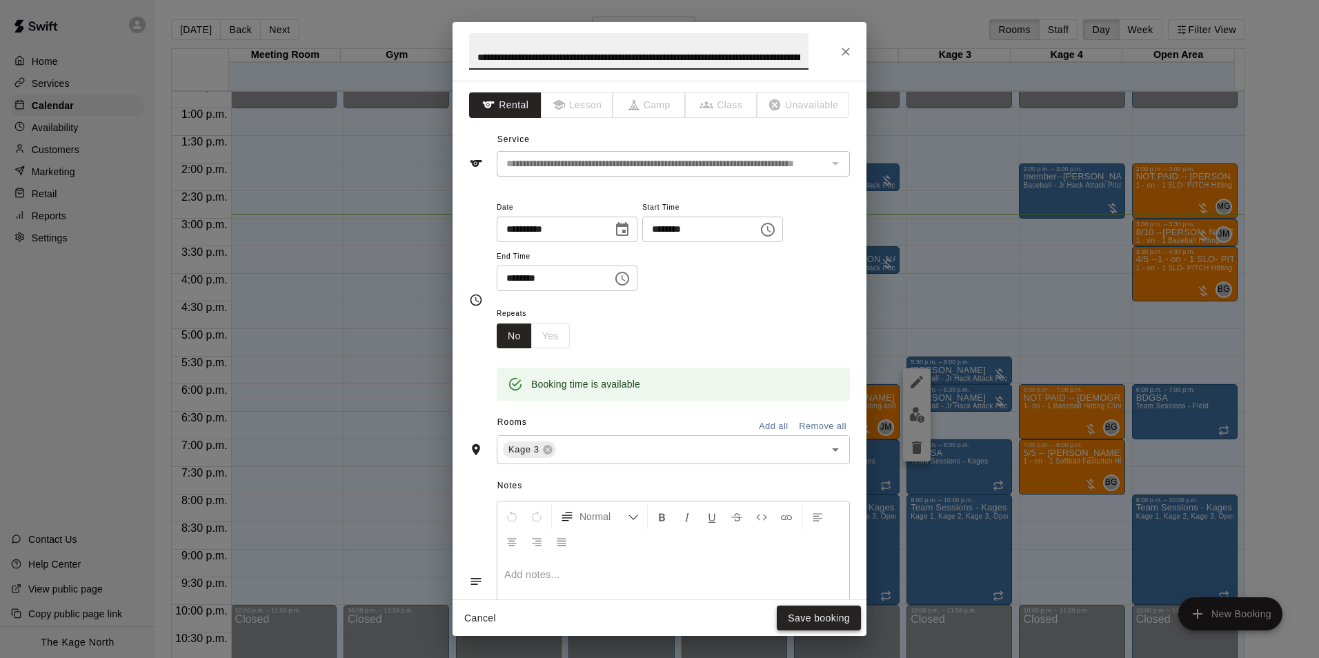
type input "**********"
click at [828, 613] on button "Save booking" at bounding box center [819, 619] width 84 height 26
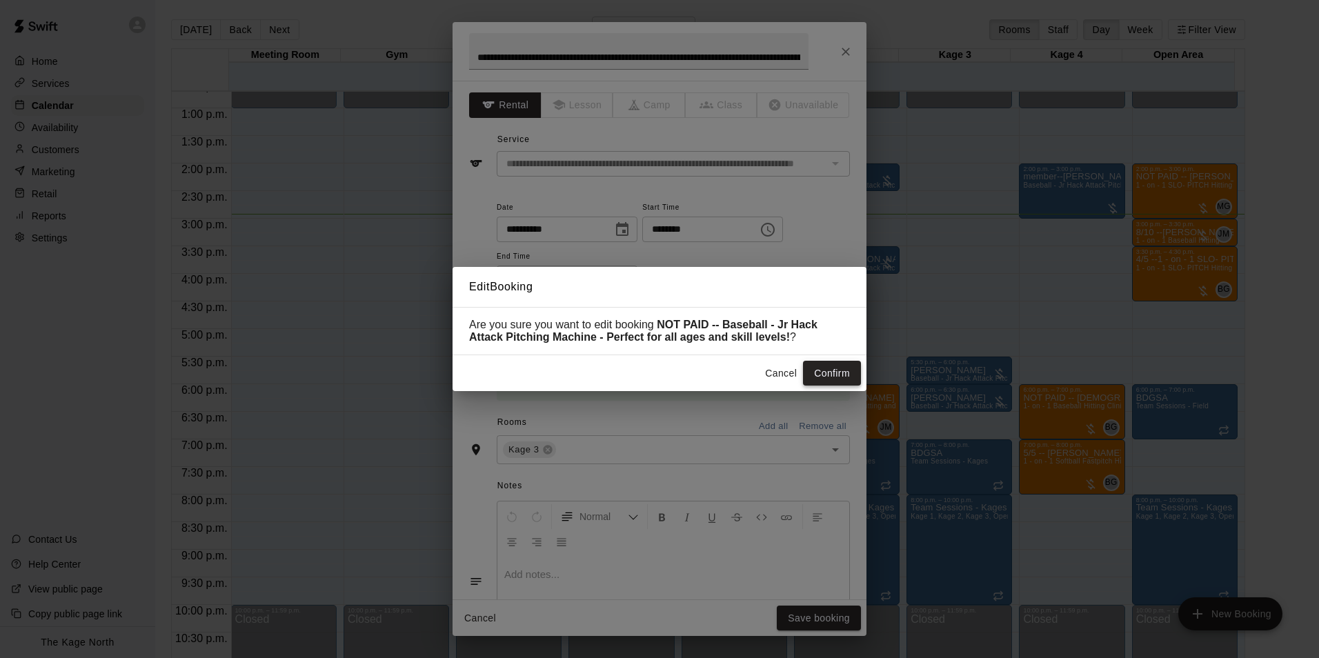
click at [835, 377] on button "Confirm" at bounding box center [832, 374] width 58 height 26
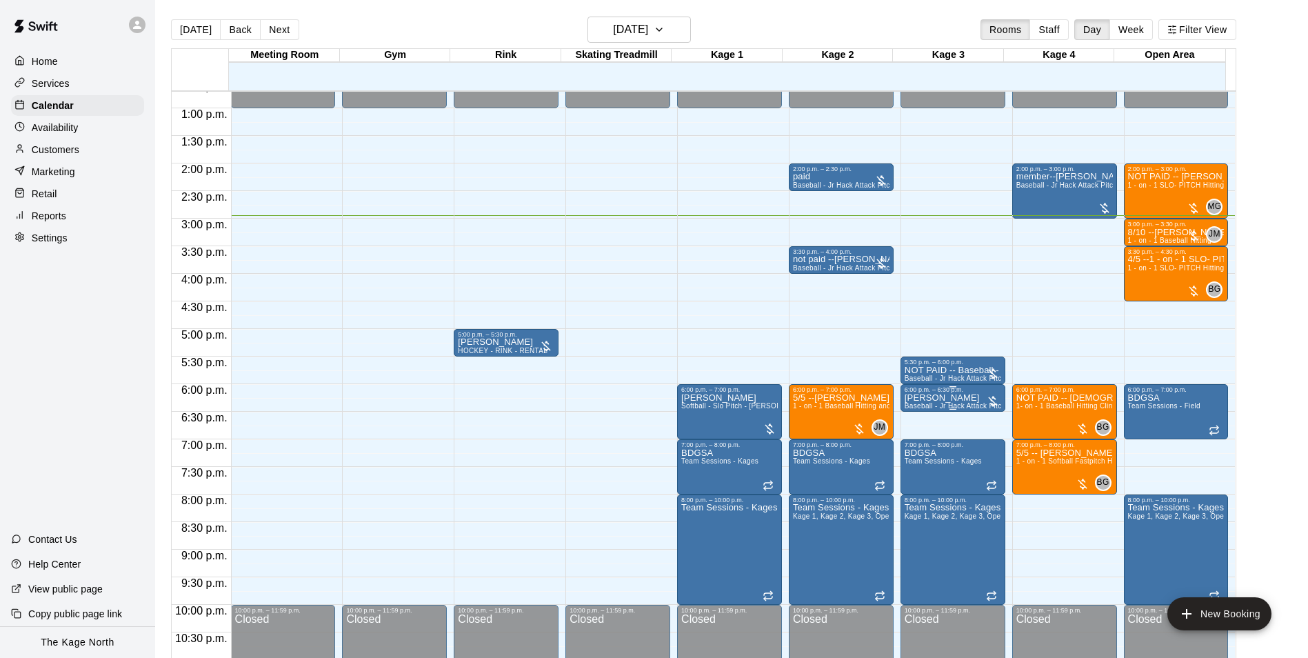
click at [944, 398] on p "[PERSON_NAME]" at bounding box center [953, 398] width 97 height 0
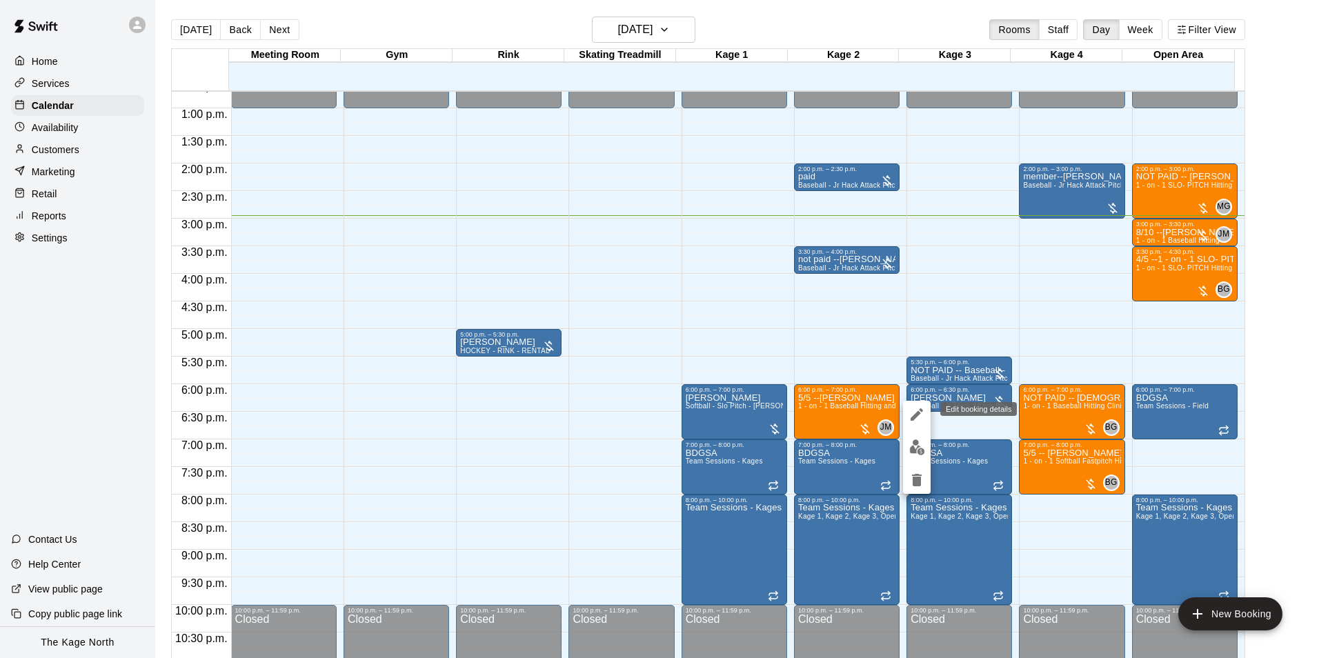
click at [915, 408] on icon "edit" at bounding box center [916, 414] width 17 height 17
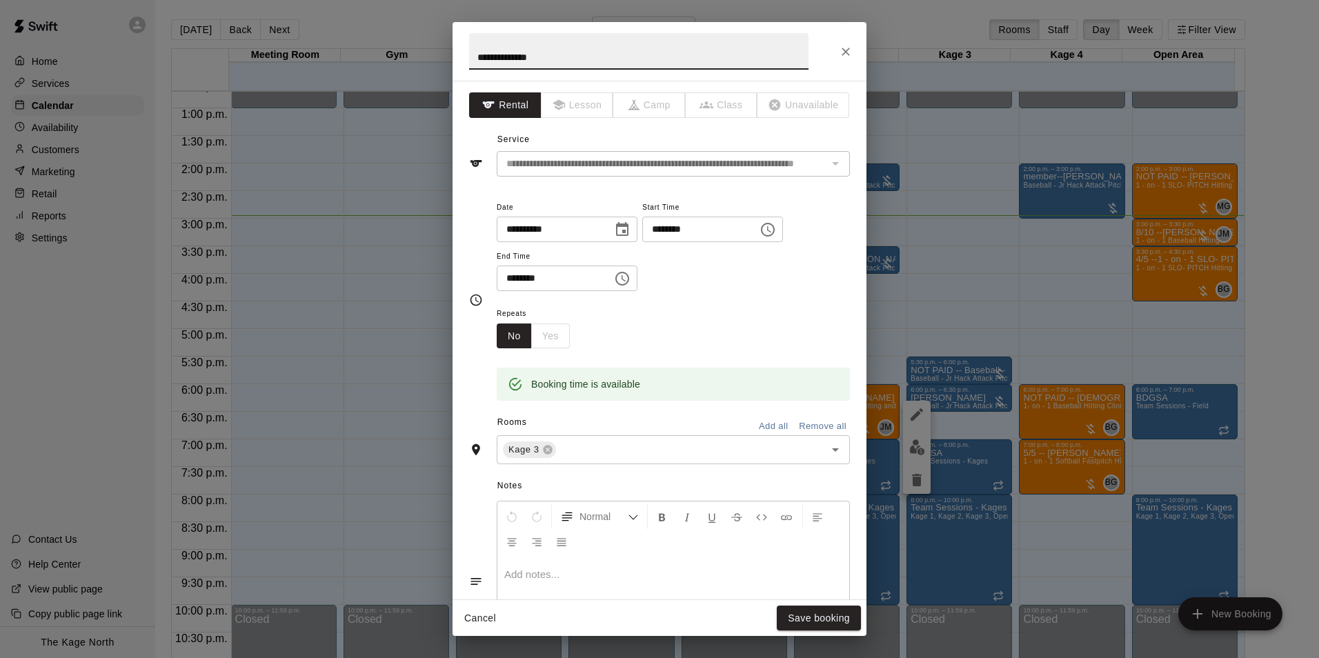
click at [477, 55] on input "**********" at bounding box center [638, 51] width 339 height 37
type input "**********"
click at [828, 619] on button "Save booking" at bounding box center [819, 619] width 84 height 26
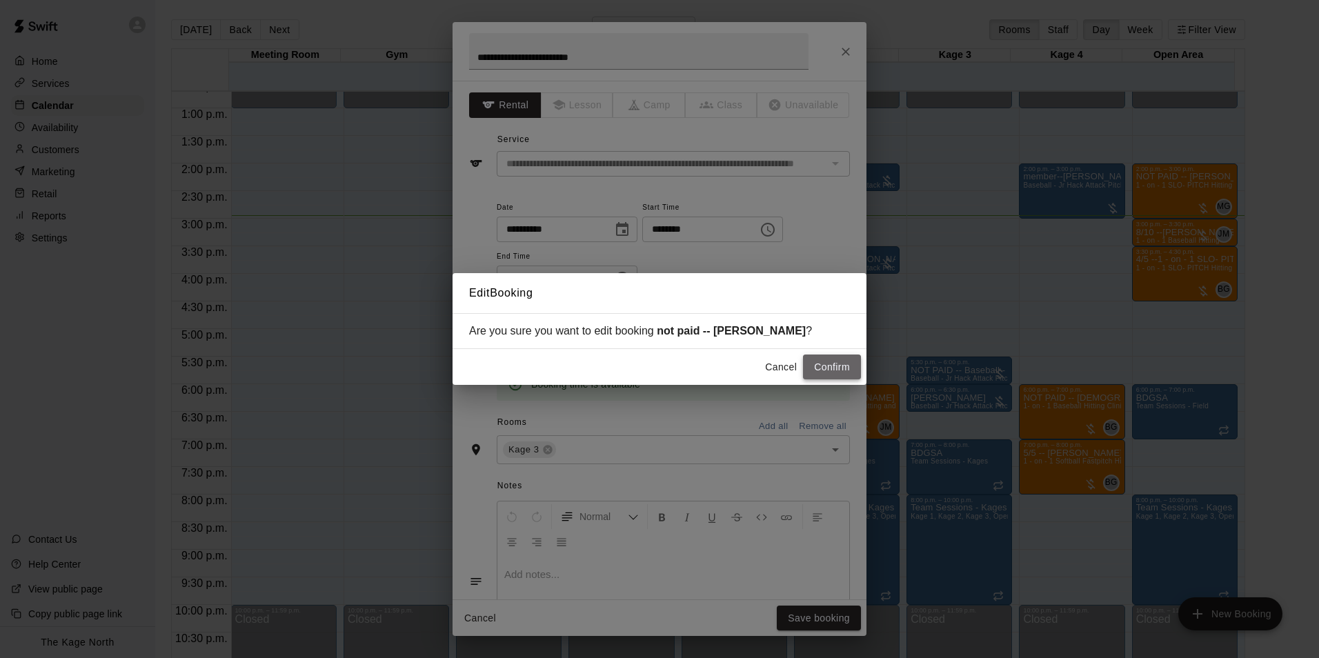
click at [821, 368] on button "Confirm" at bounding box center [832, 368] width 58 height 26
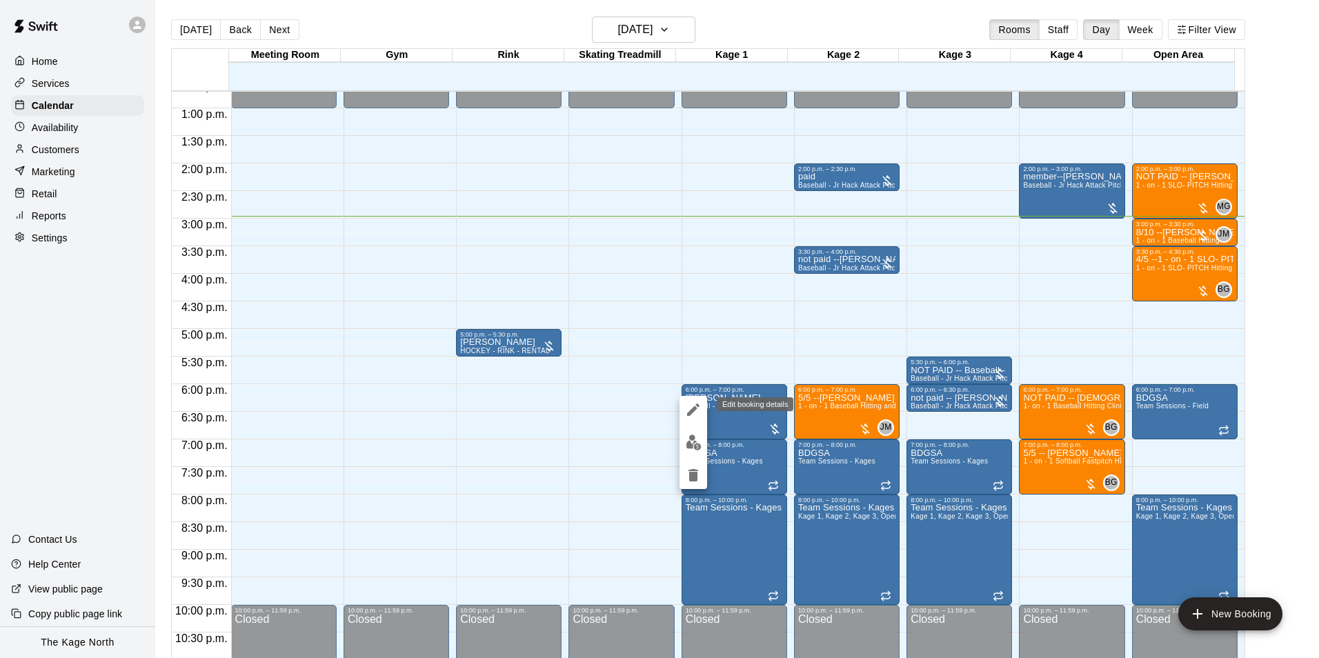
click at [692, 412] on icon "edit" at bounding box center [693, 409] width 12 height 12
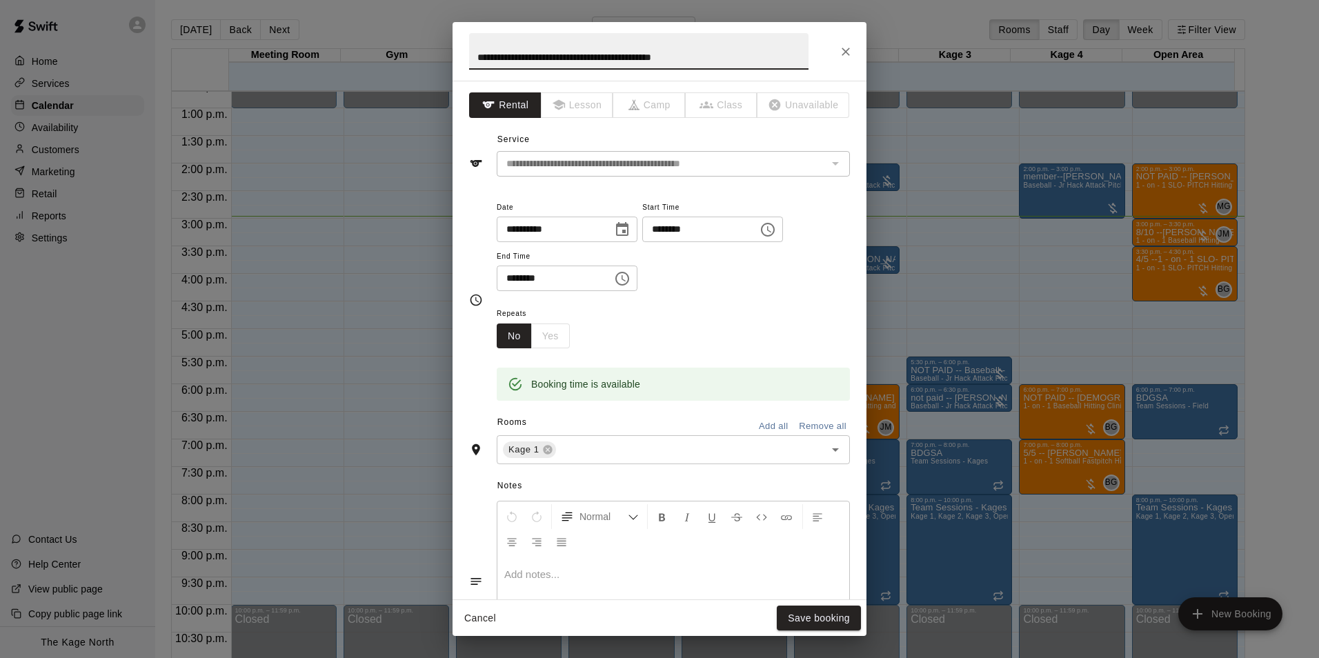
click at [475, 60] on input "**********" at bounding box center [638, 51] width 339 height 37
type input "**********"
click at [824, 611] on button "Save booking" at bounding box center [819, 619] width 84 height 26
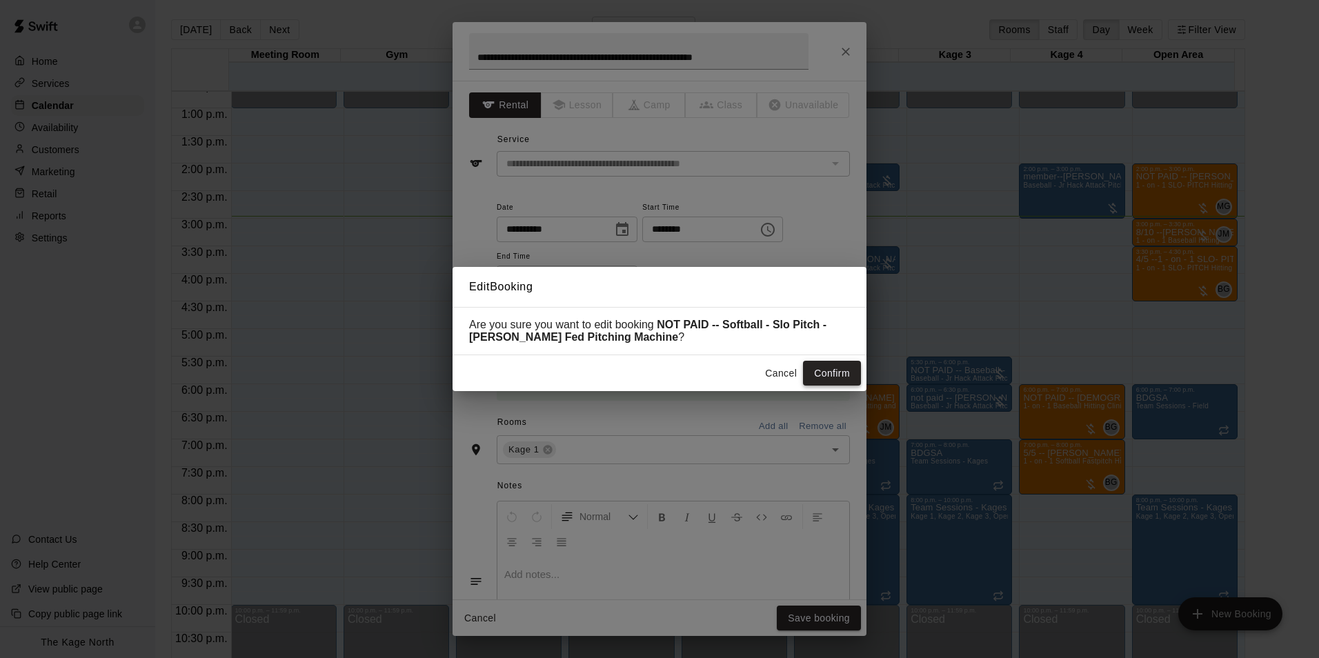
click at [832, 371] on button "Confirm" at bounding box center [832, 374] width 58 height 26
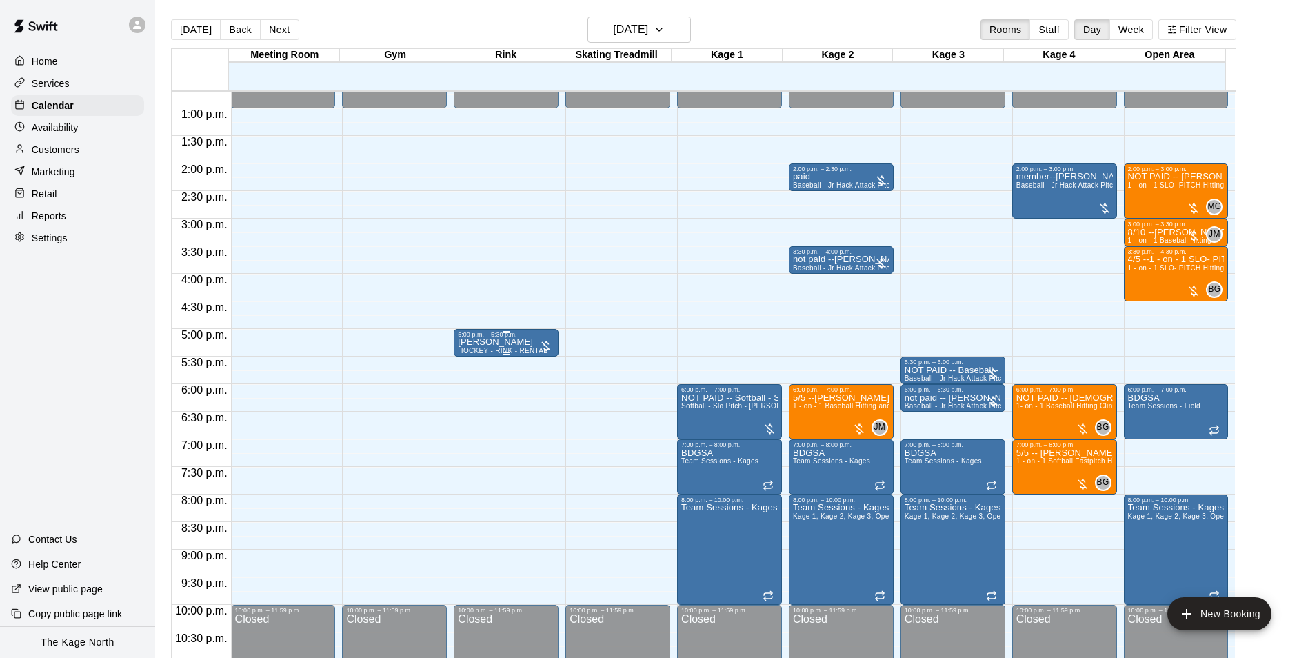
click at [508, 345] on div "[PERSON_NAME] HOCKEY - RINK - RENTAL" at bounding box center [503, 667] width 90 height 658
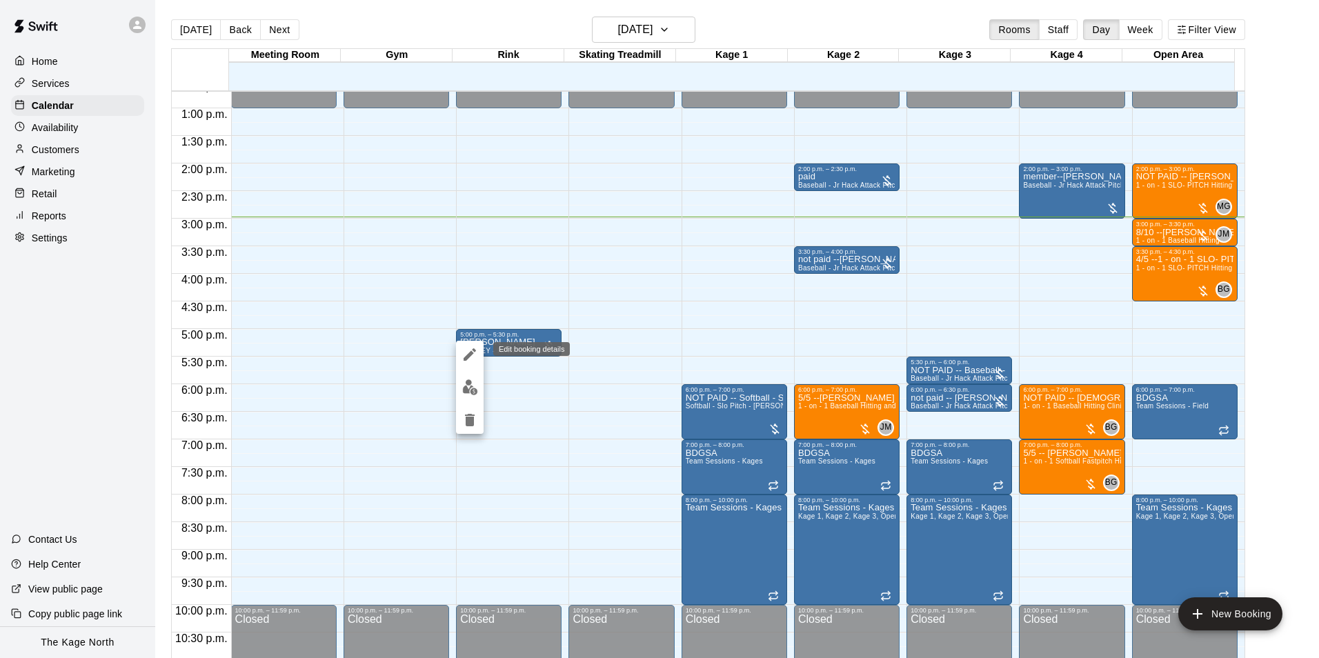
click at [473, 353] on icon "edit" at bounding box center [469, 354] width 12 height 12
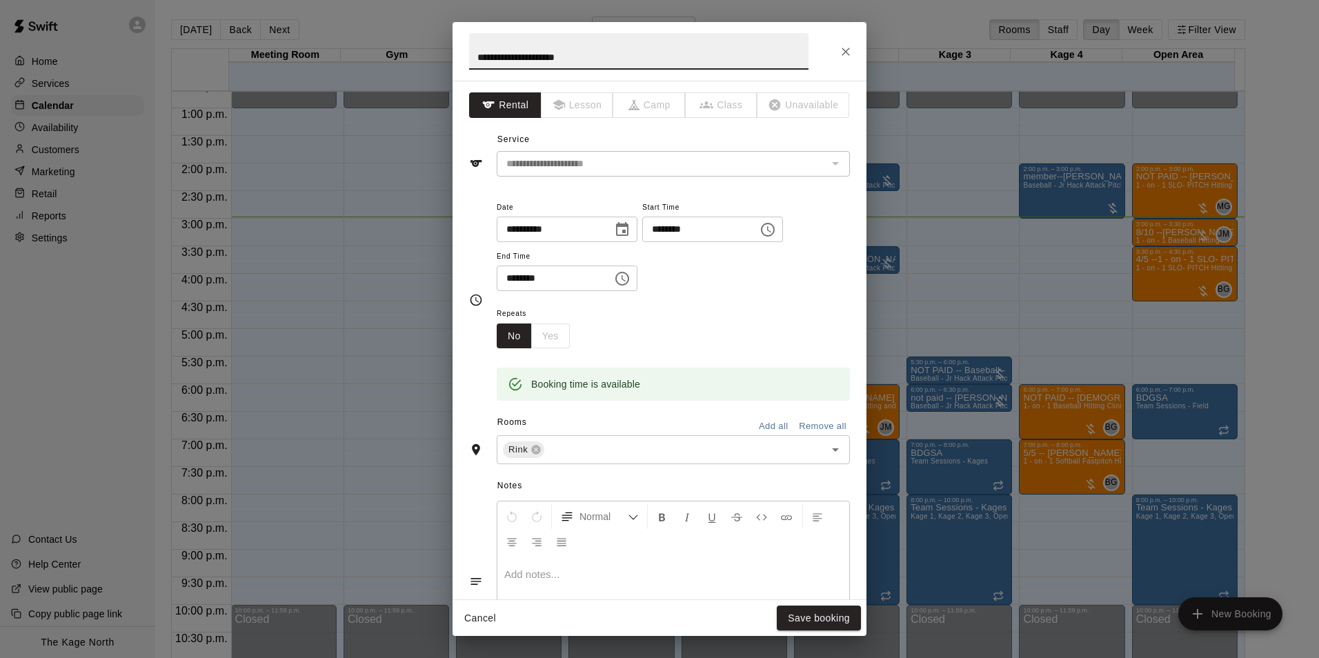
click at [474, 53] on input "**********" at bounding box center [638, 51] width 339 height 37
type input "**********"
click at [847, 616] on button "Save booking" at bounding box center [819, 619] width 84 height 26
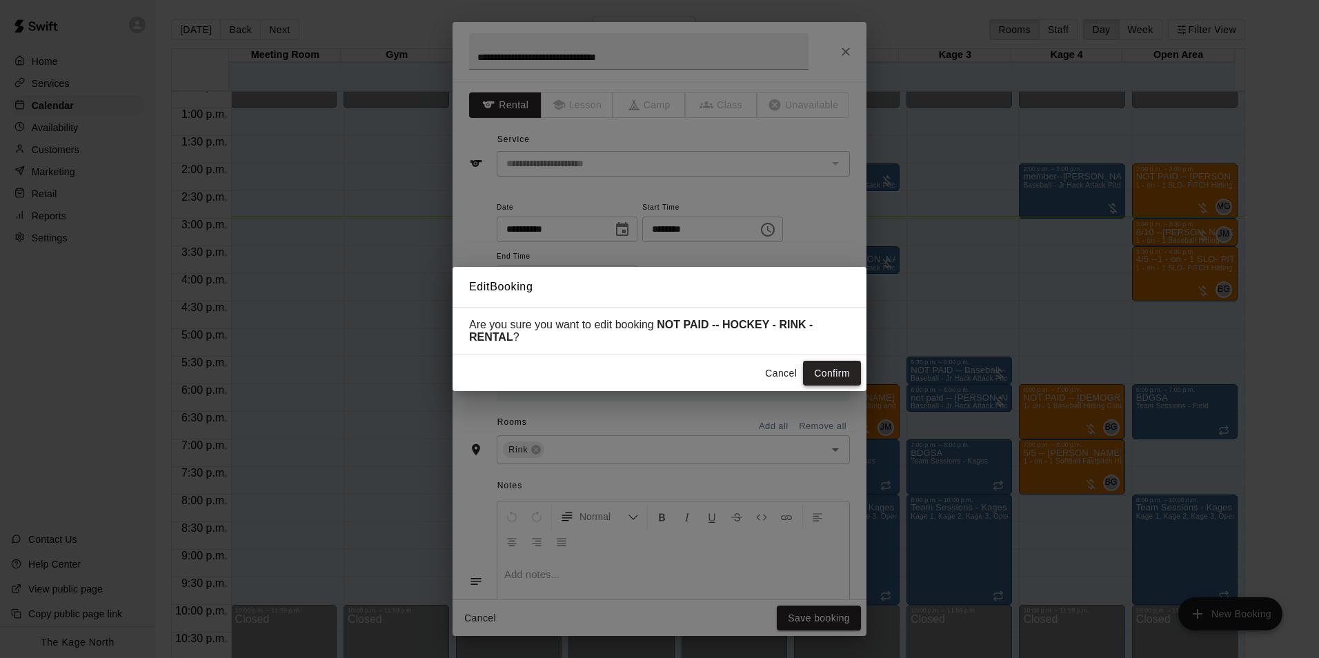
click at [844, 386] on button "Confirm" at bounding box center [832, 374] width 58 height 26
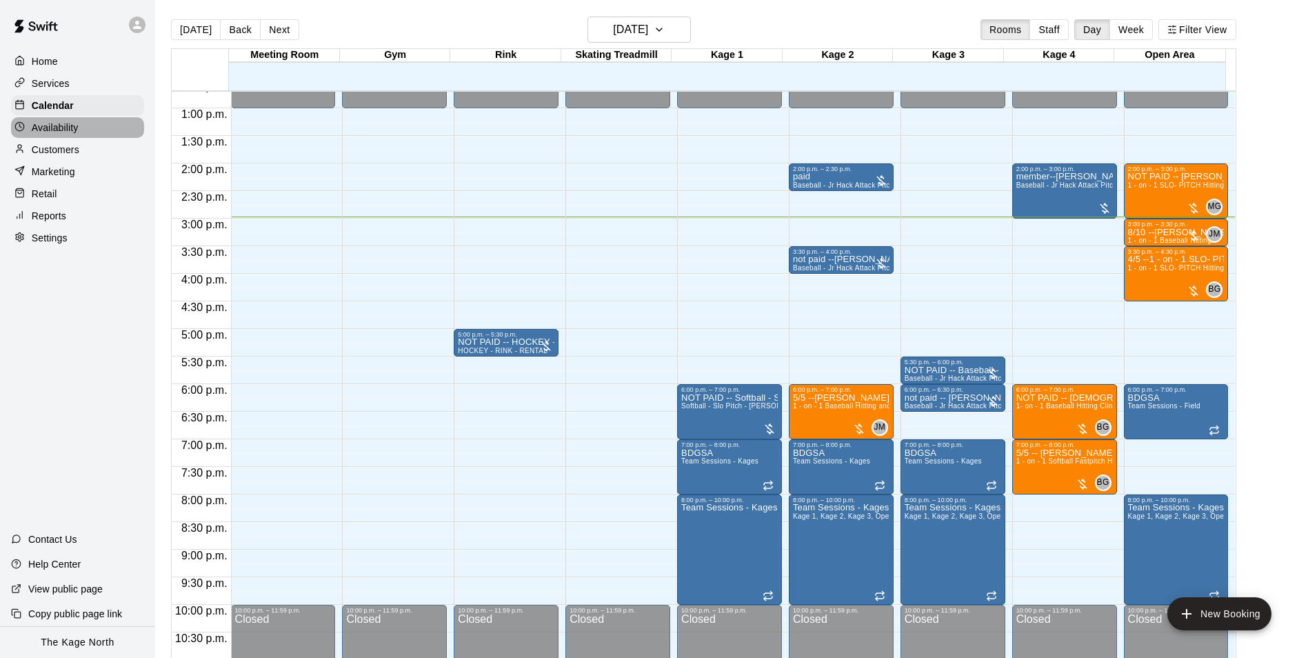
click at [67, 130] on p "Availability" at bounding box center [55, 128] width 47 height 14
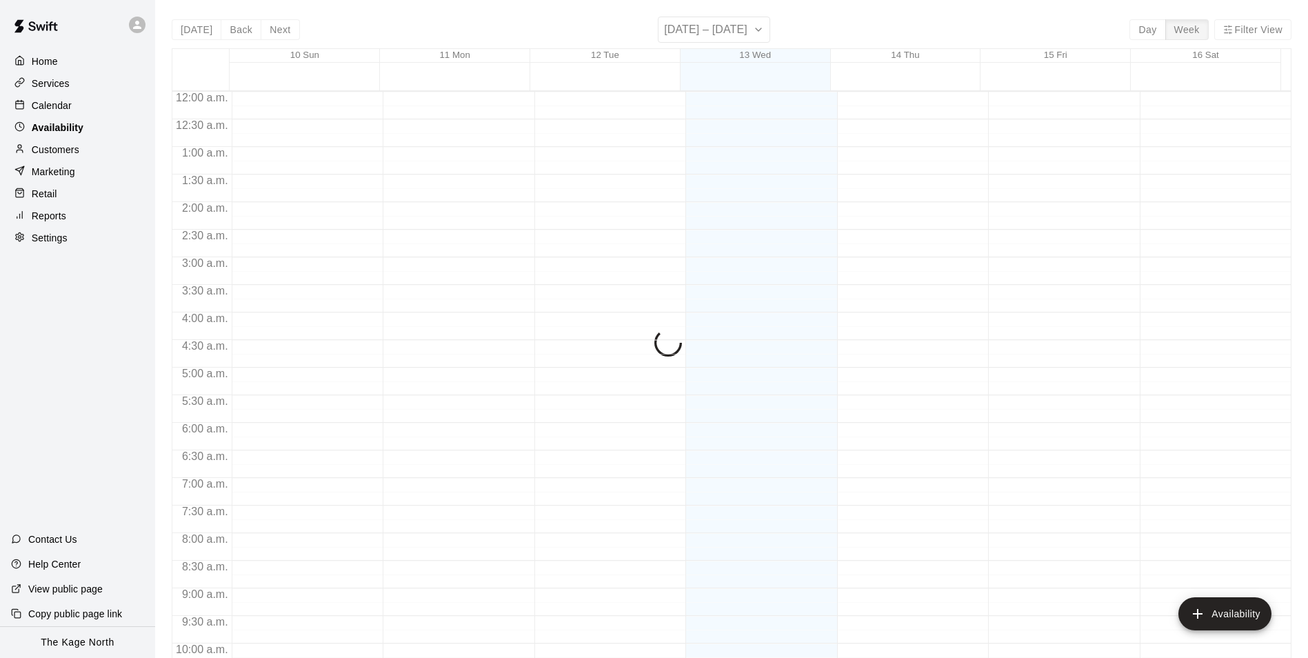
scroll to position [743, 0]
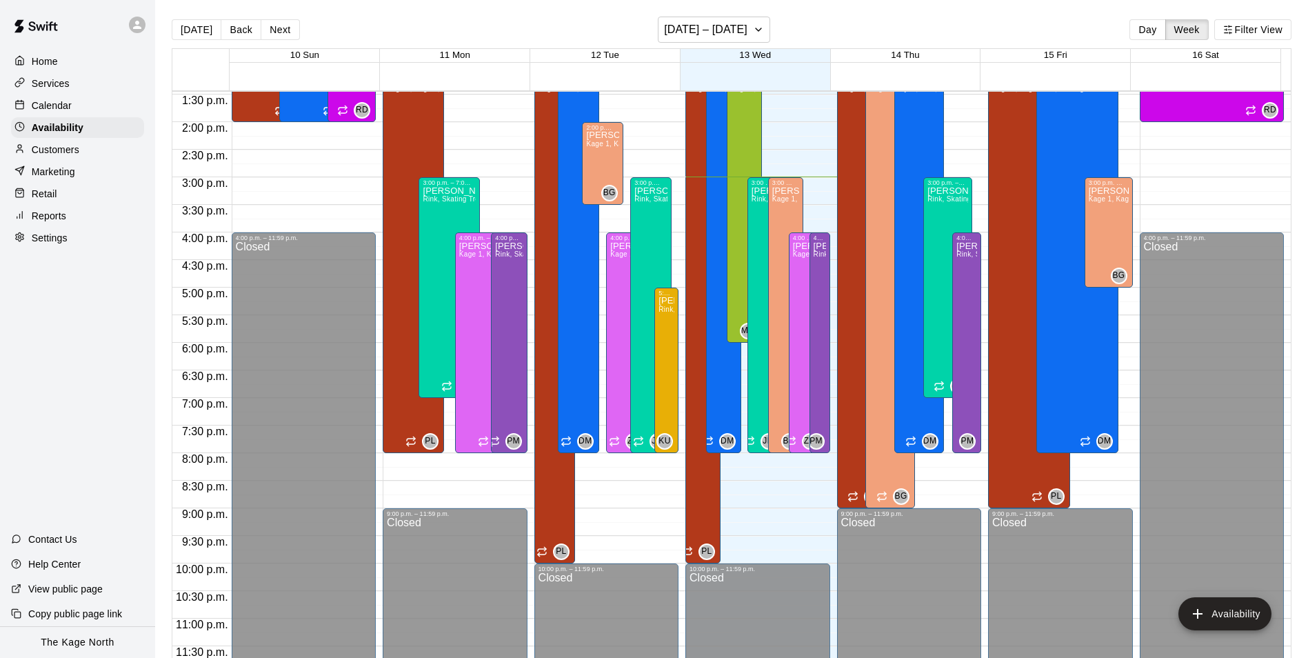
click at [47, 107] on p "Calendar" at bounding box center [52, 106] width 40 height 14
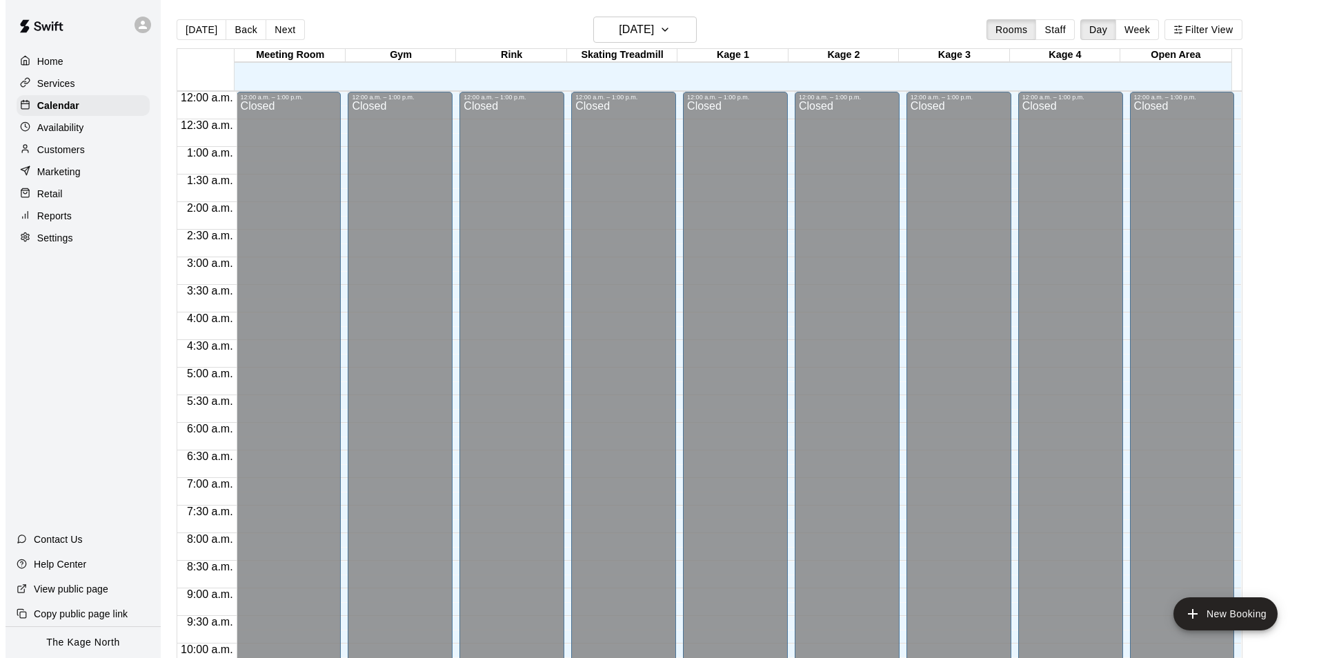
scroll to position [701, 0]
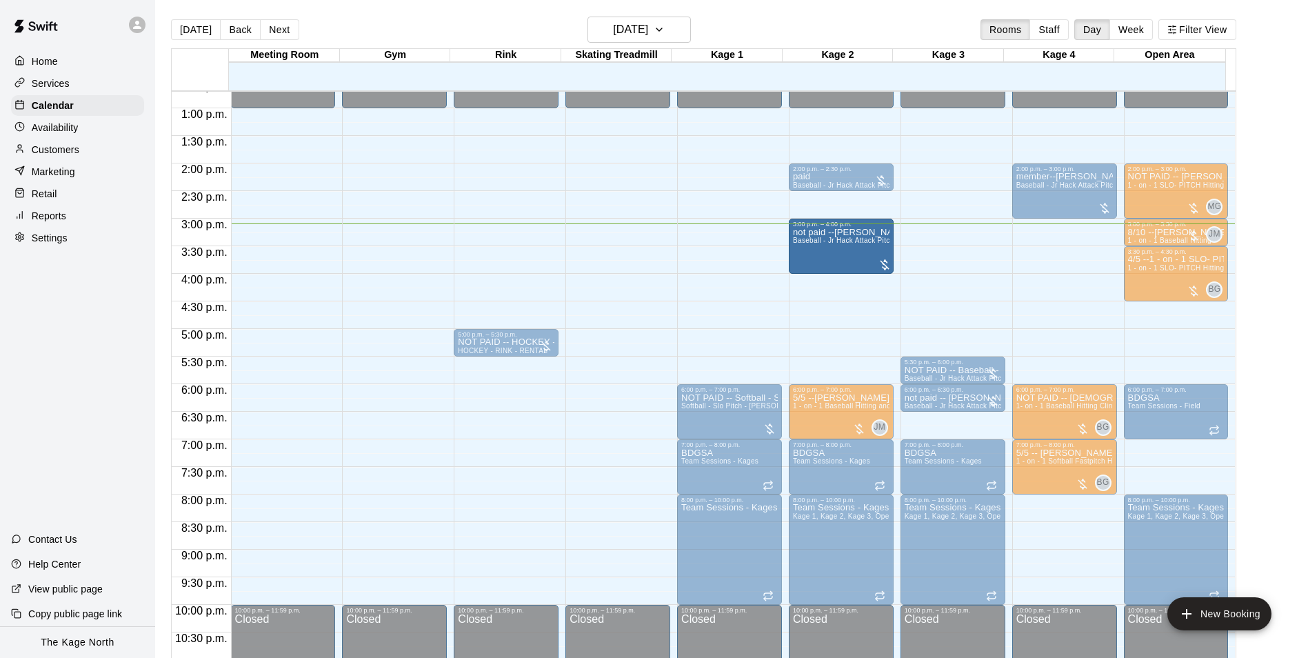
drag, startPoint x: 839, startPoint y: 250, endPoint x: 838, endPoint y: 232, distance: 17.3
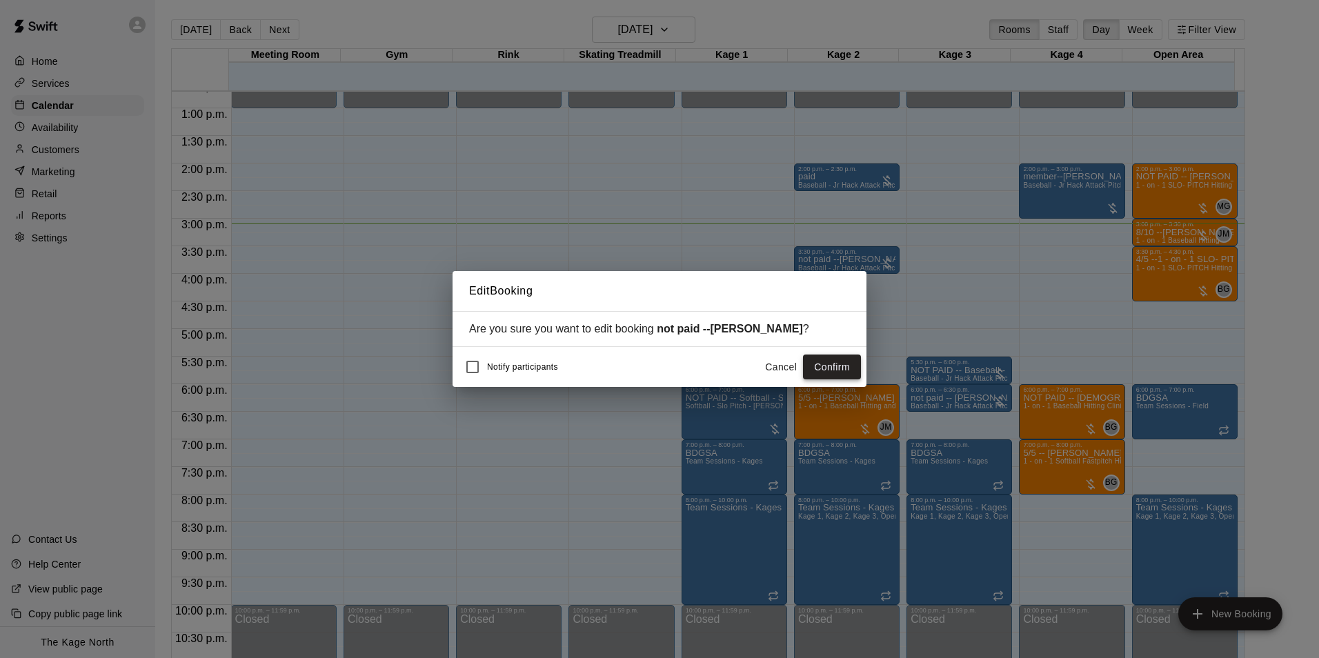
click at [829, 368] on button "Confirm" at bounding box center [832, 368] width 58 height 26
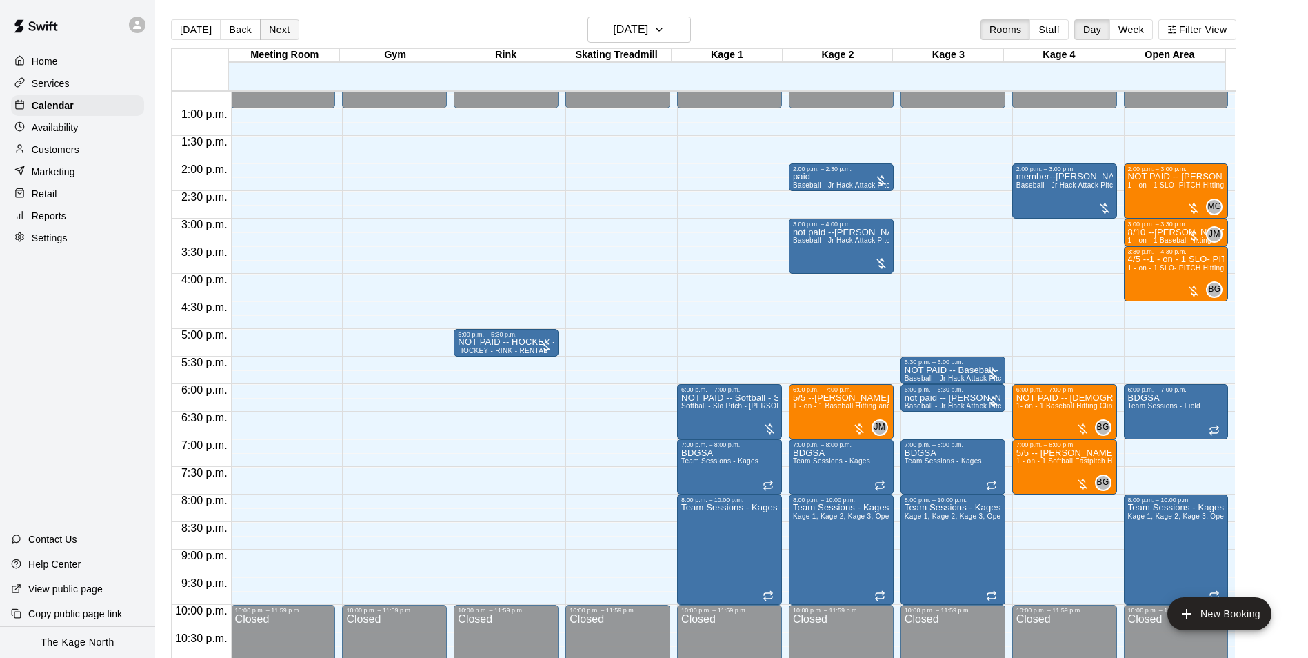
click at [279, 35] on button "Next" at bounding box center [279, 29] width 39 height 21
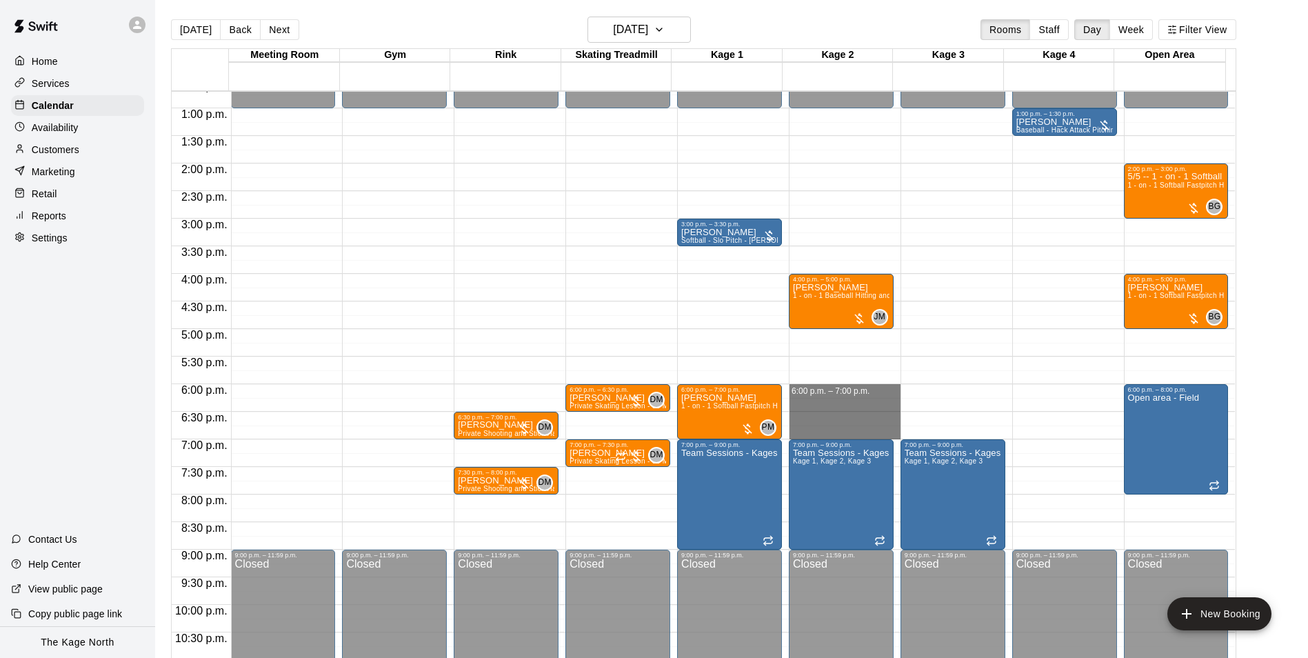
drag, startPoint x: 793, startPoint y: 388, endPoint x: 801, endPoint y: 433, distance: 45.6
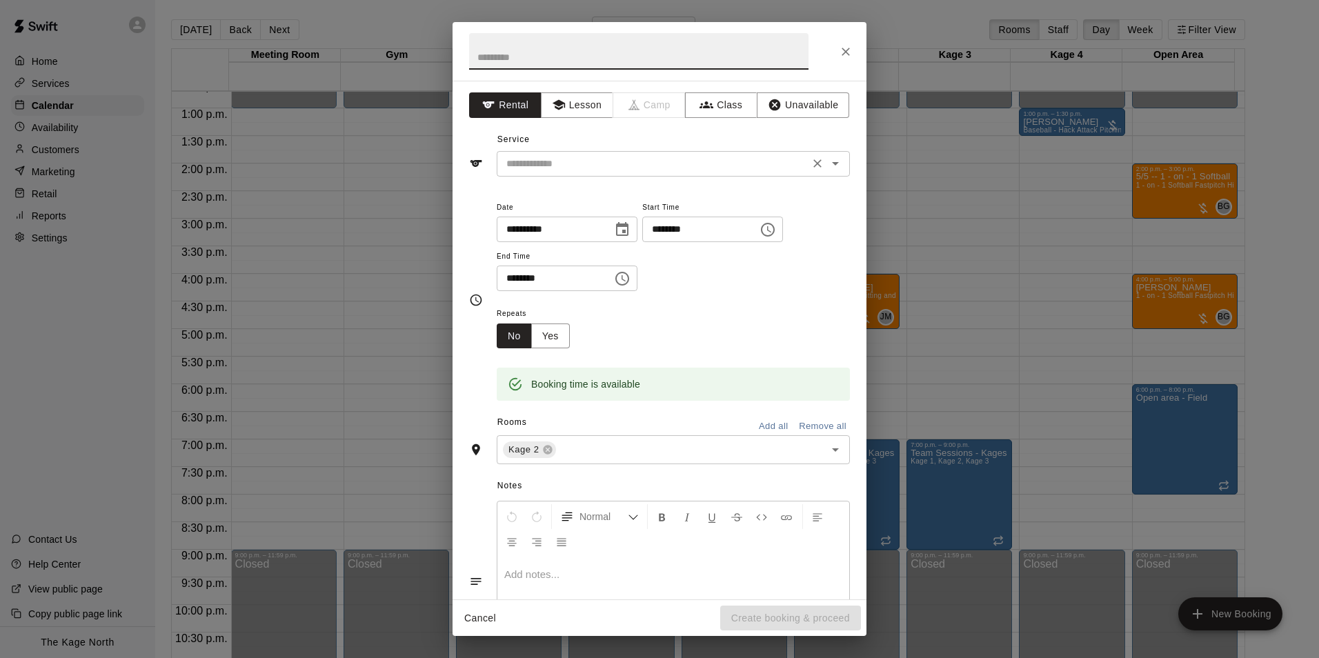
click at [832, 165] on icon "Open" at bounding box center [835, 163] width 7 height 3
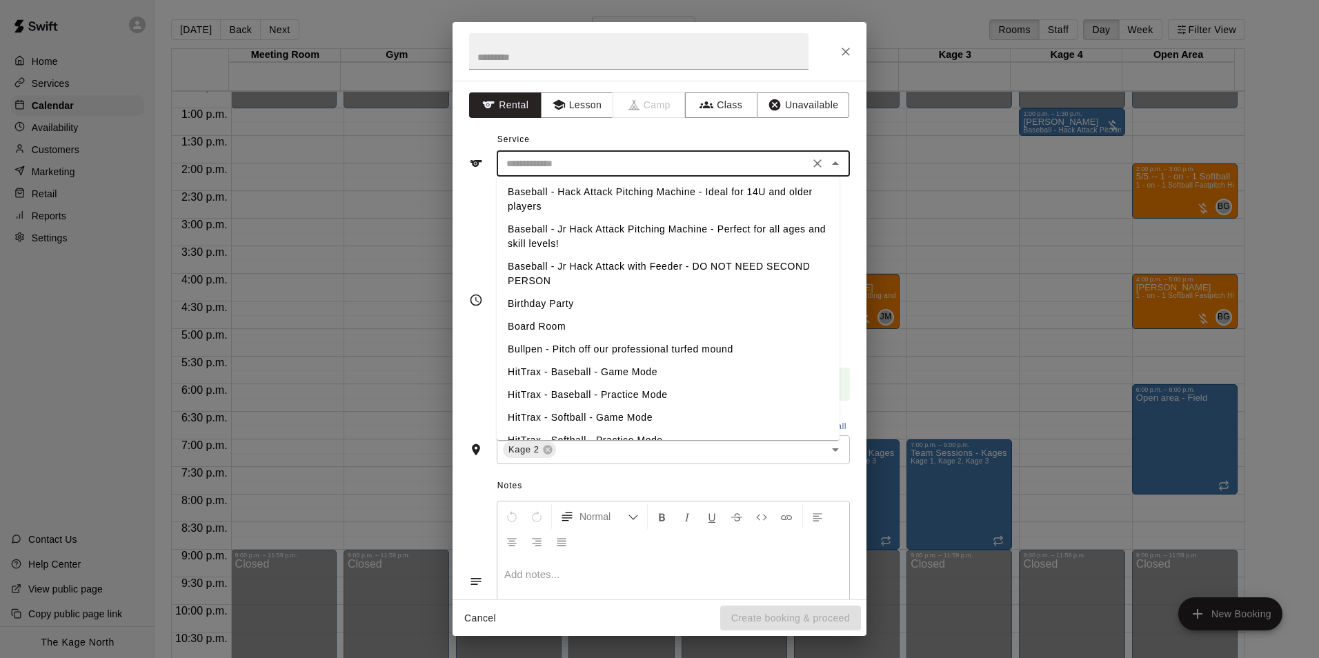
scroll to position [0, 0]
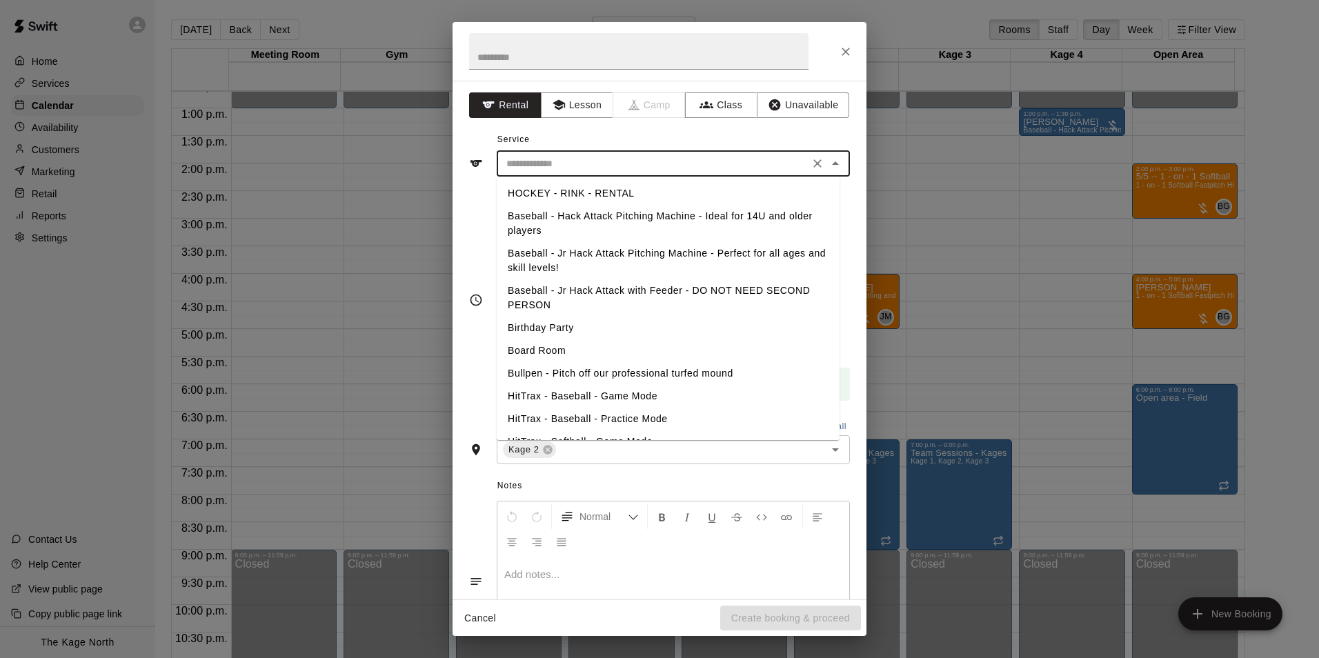
click at [548, 257] on li "Baseball - Jr Hack Attack Pitching Machine - Perfect for all ages and skill lev…" at bounding box center [668, 260] width 343 height 37
type input "**********"
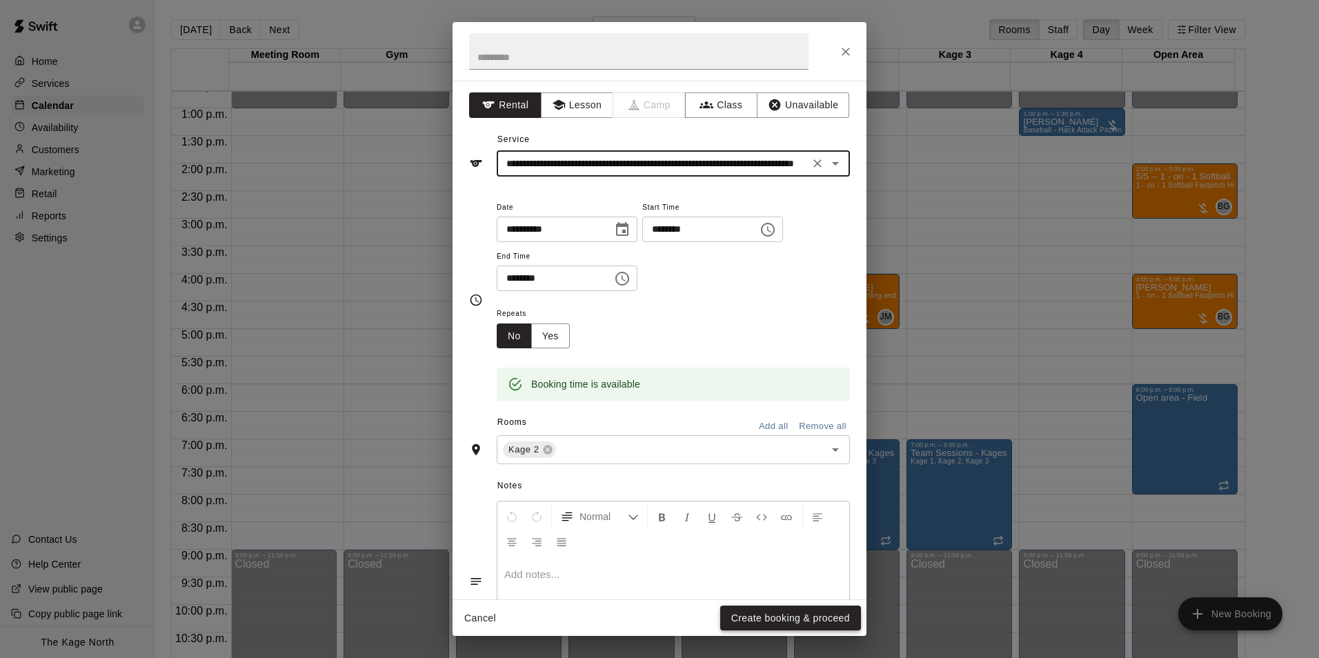
click at [780, 624] on button "Create booking & proceed" at bounding box center [790, 619] width 141 height 26
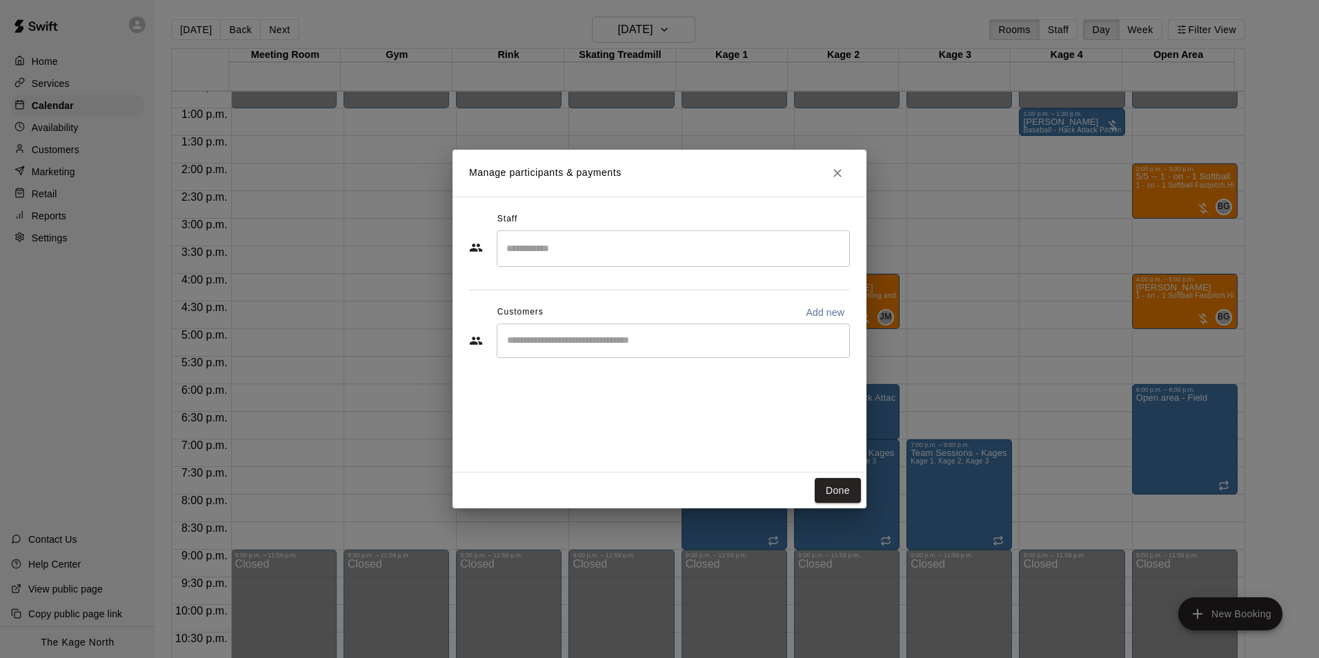
click at [566, 338] on input "Start typing to search customers..." at bounding box center [673, 341] width 341 height 14
click at [588, 347] on input "Start typing to search customers..." at bounding box center [673, 341] width 341 height 14
click at [588, 350] on div "* ​" at bounding box center [673, 340] width 353 height 34
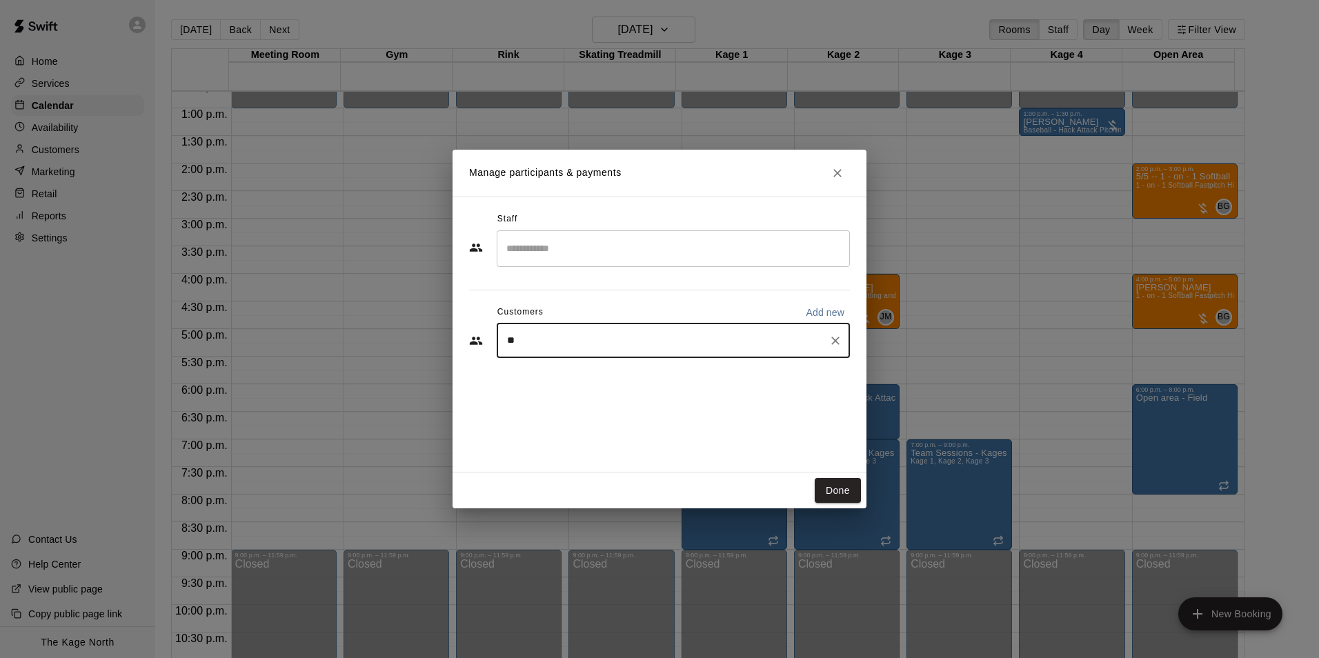
type input "**"
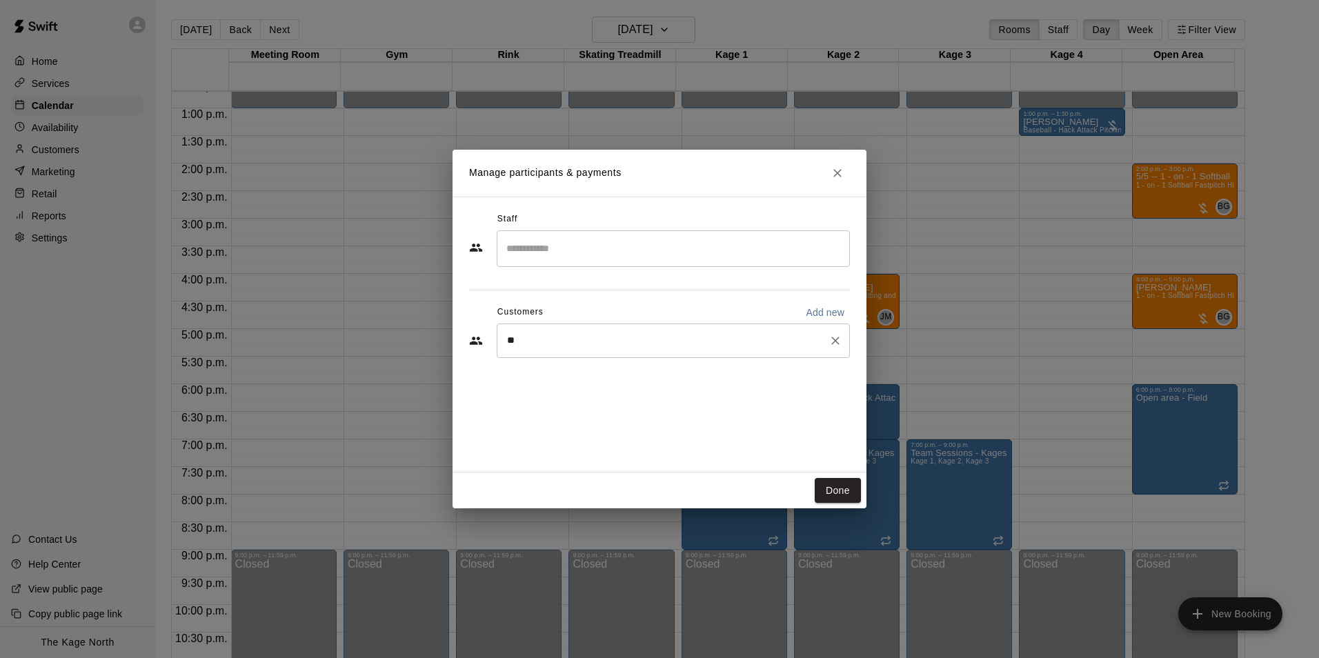
click at [565, 343] on input "**" at bounding box center [663, 341] width 320 height 14
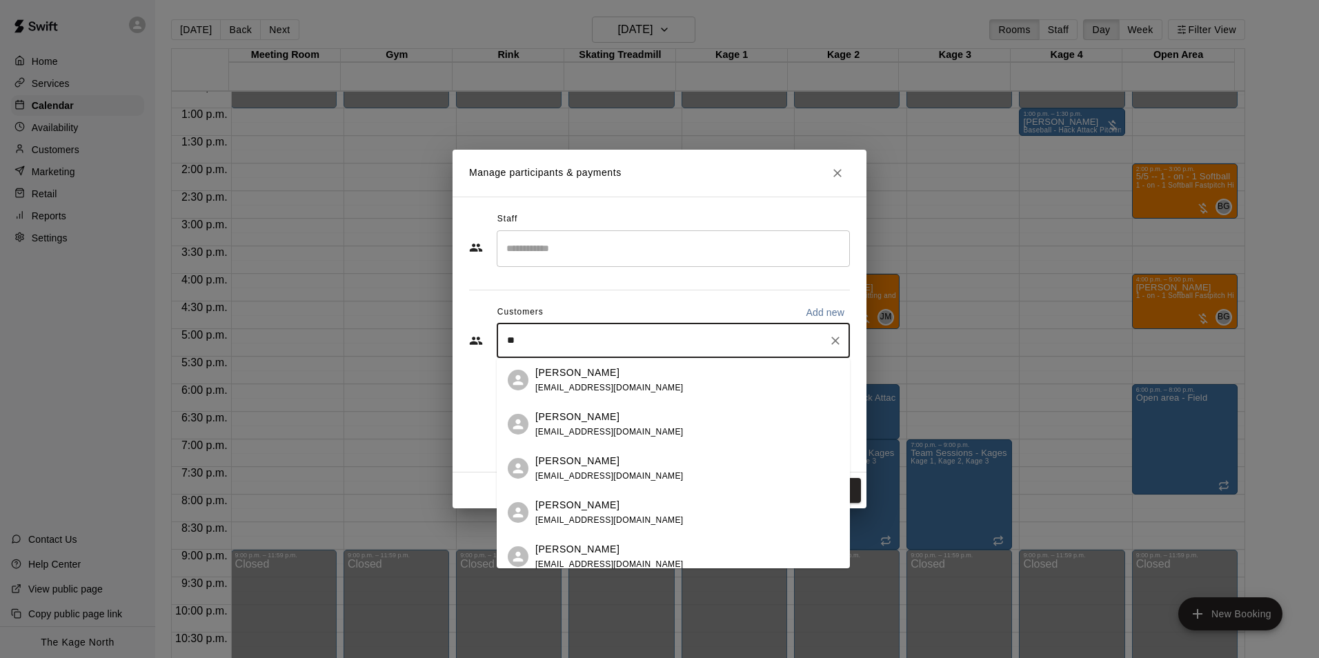
click at [599, 508] on p "[PERSON_NAME]" at bounding box center [577, 505] width 84 height 14
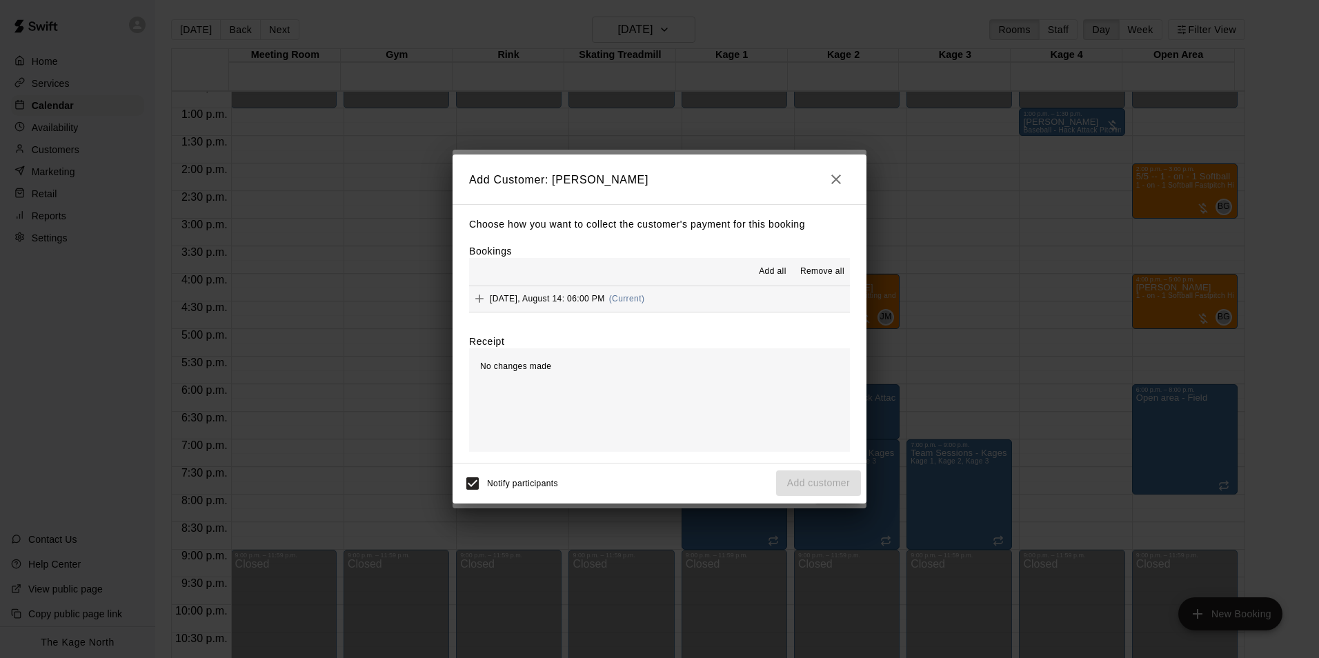
click at [774, 270] on span "Add all" at bounding box center [773, 272] width 28 height 14
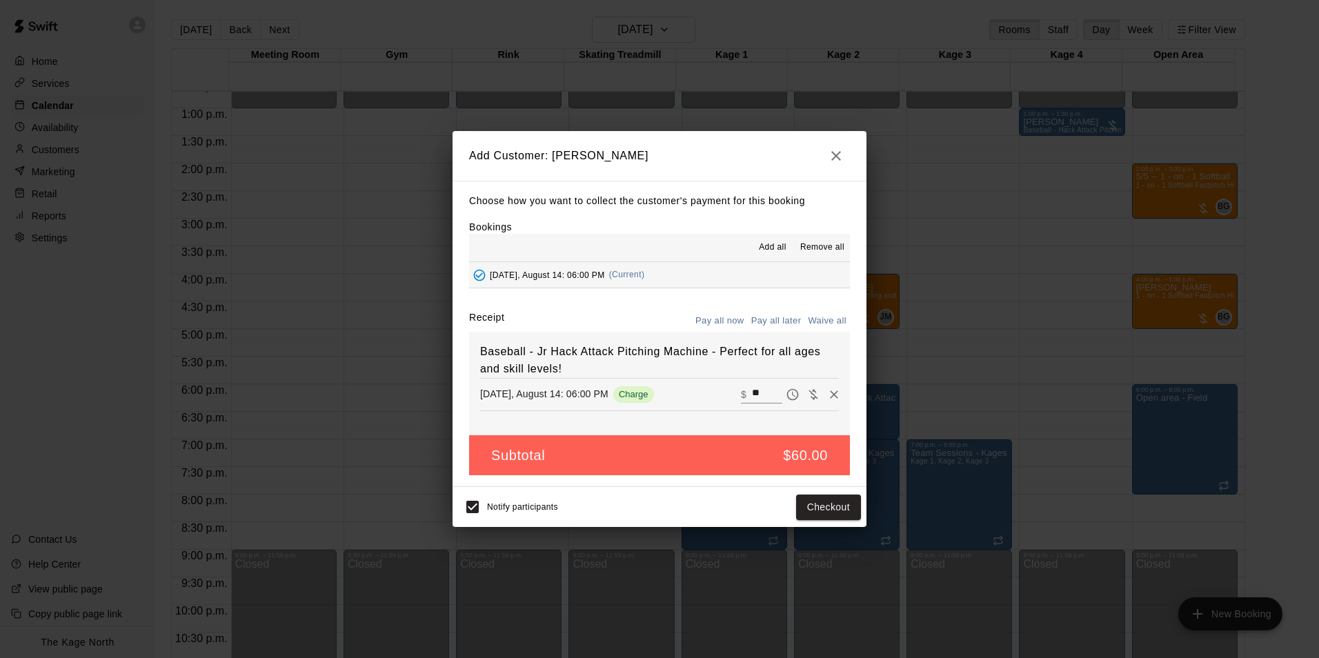
click at [780, 321] on button "Pay all later" at bounding box center [776, 320] width 57 height 21
click at [828, 514] on button "Add customer" at bounding box center [818, 508] width 85 height 26
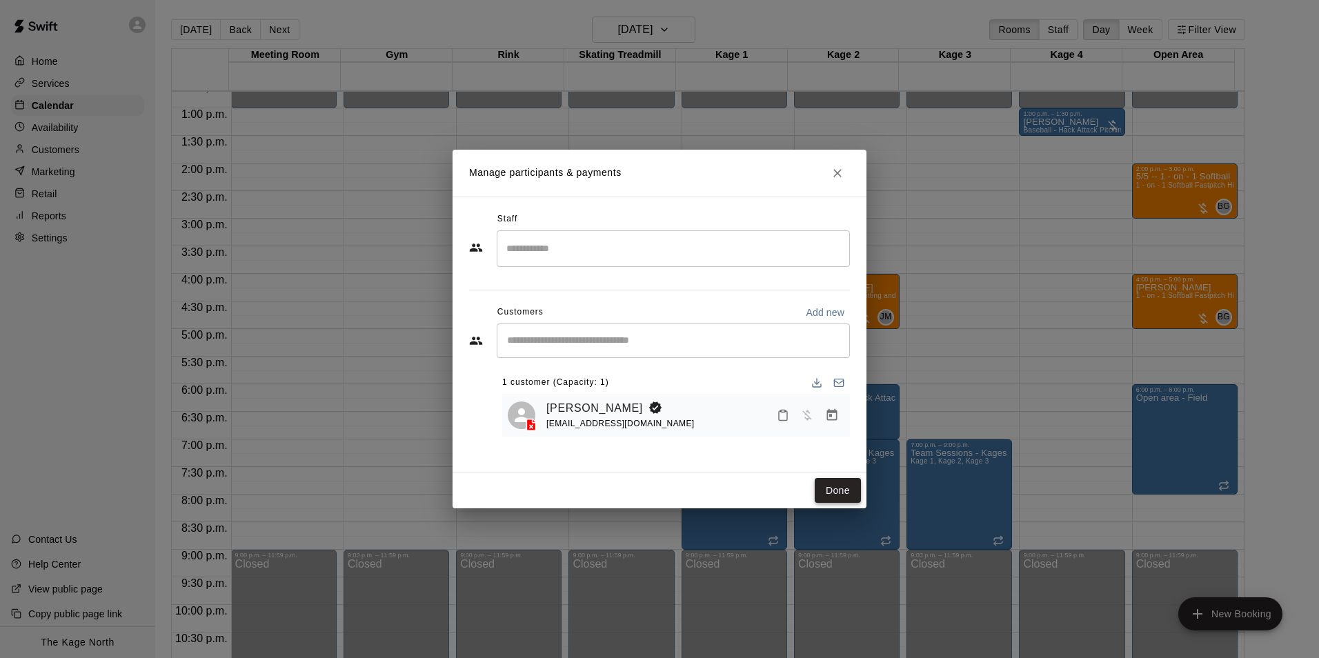
click at [826, 488] on button "Done" at bounding box center [838, 491] width 46 height 26
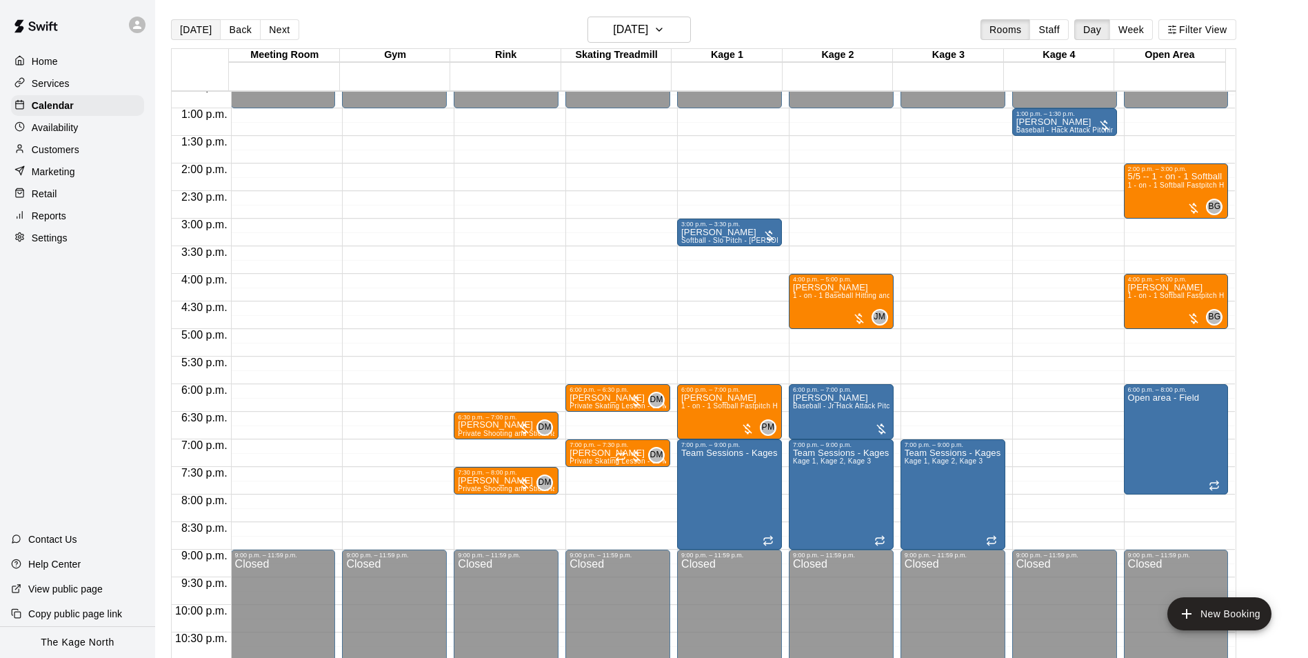
click at [199, 33] on button "[DATE]" at bounding box center [196, 29] width 50 height 21
